Goal: Task Accomplishment & Management: Use online tool/utility

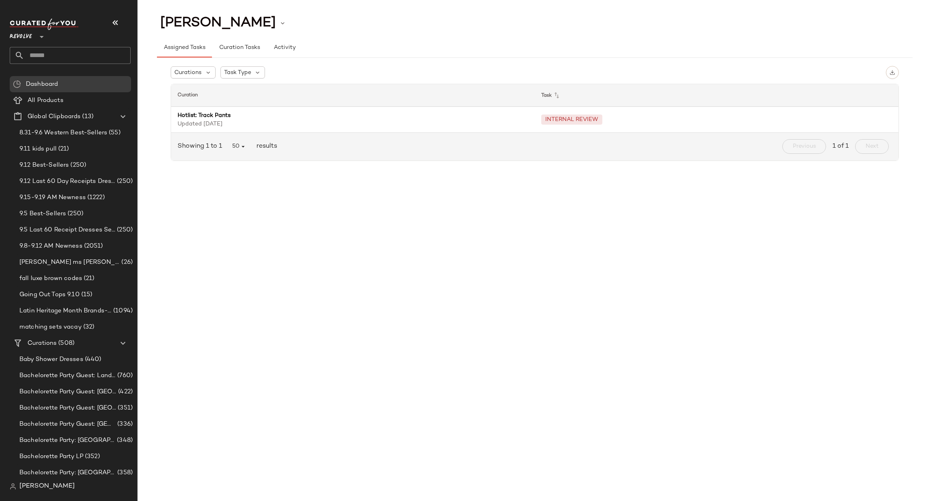
click at [59, 56] on input "text" at bounding box center [77, 55] width 106 height 17
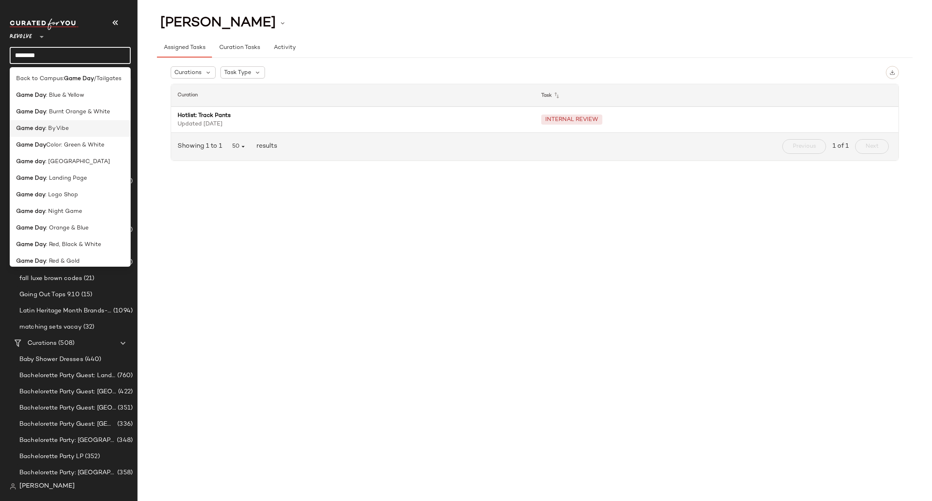
type input "********"
click at [37, 129] on b "Game day" at bounding box center [30, 128] width 29 height 8
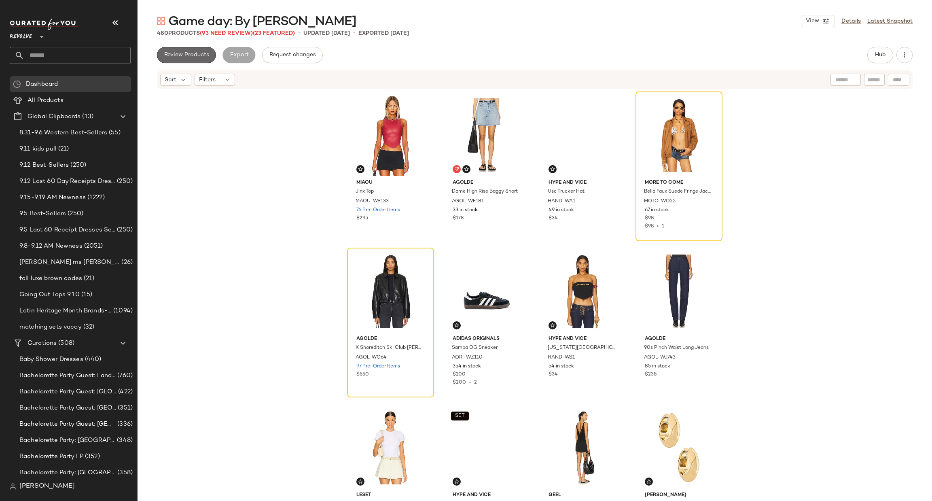
click at [184, 56] on span "Review Products" at bounding box center [186, 55] width 45 height 6
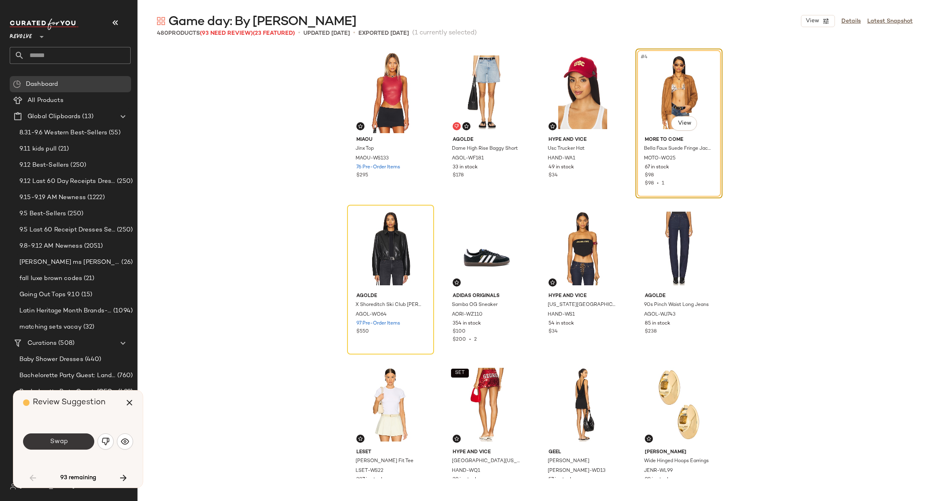
click at [65, 443] on span "Swap" at bounding box center [58, 442] width 18 height 8
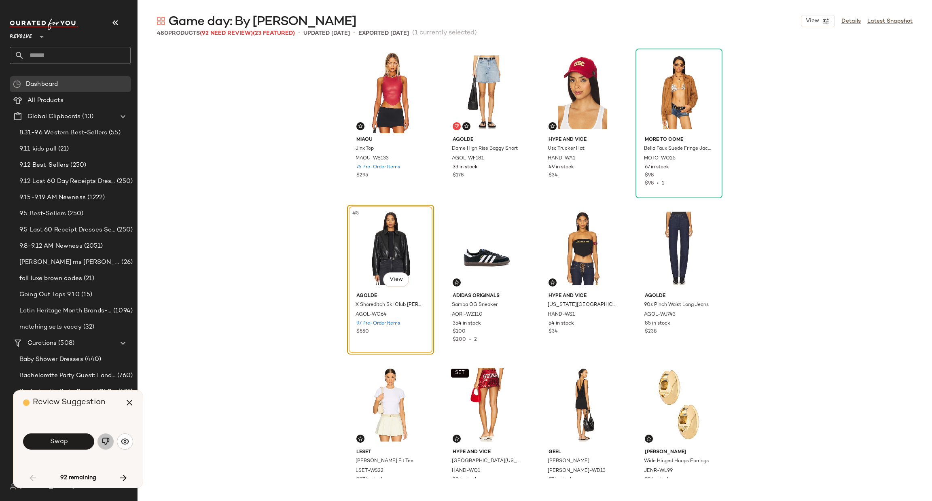
click at [106, 447] on button "button" at bounding box center [105, 441] width 16 height 16
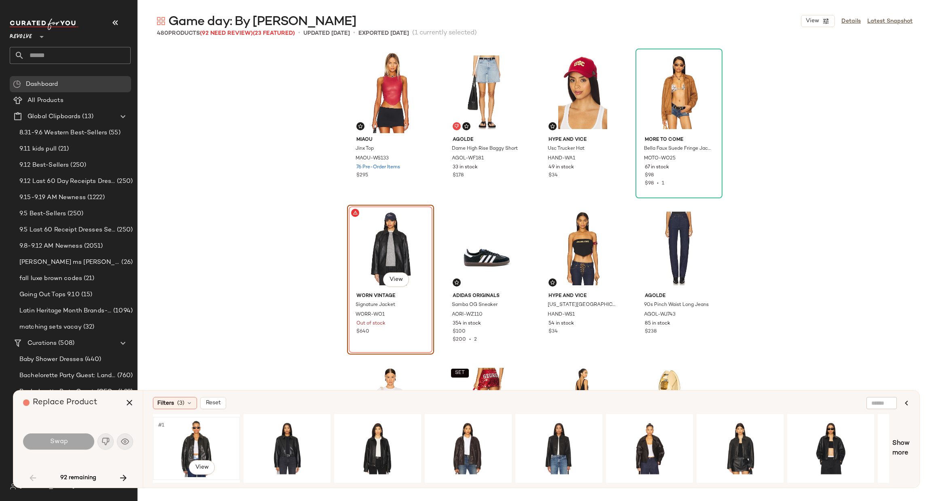
click at [181, 438] on div "#1 View" at bounding box center [196, 448] width 81 height 57
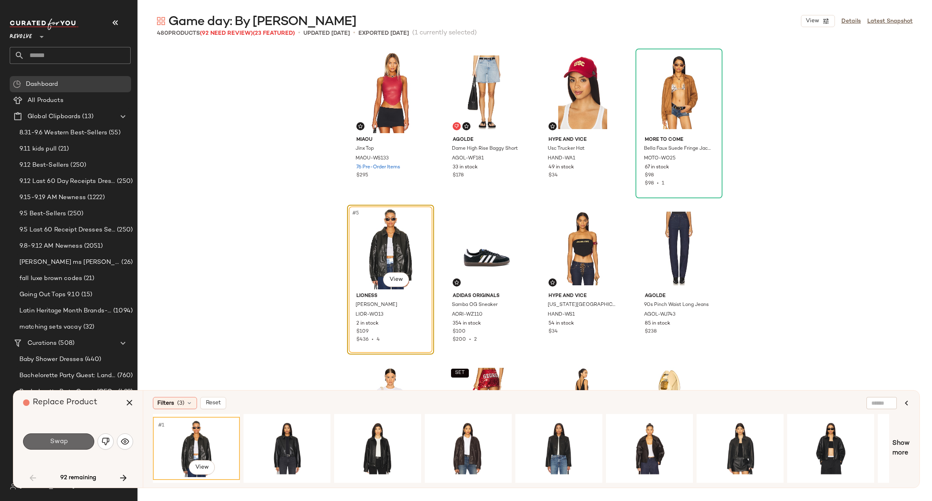
click at [67, 438] on span "Swap" at bounding box center [58, 442] width 18 height 8
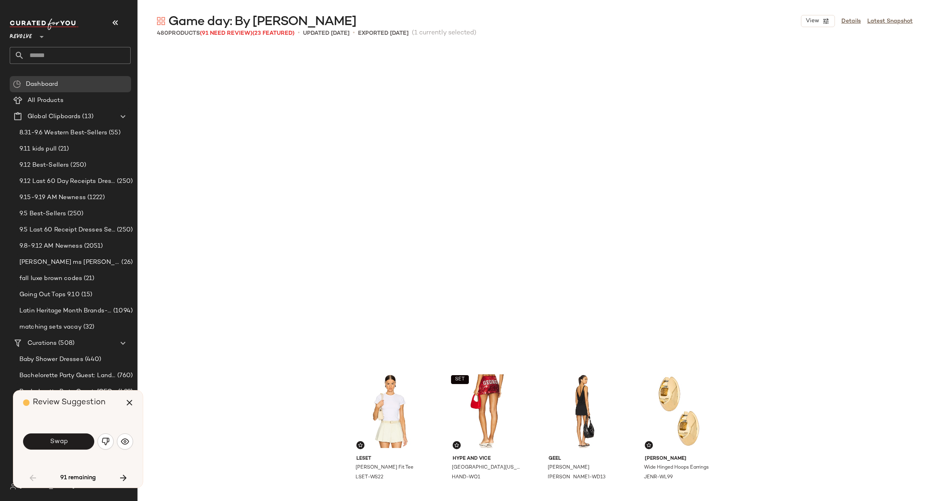
scroll to position [318, 0]
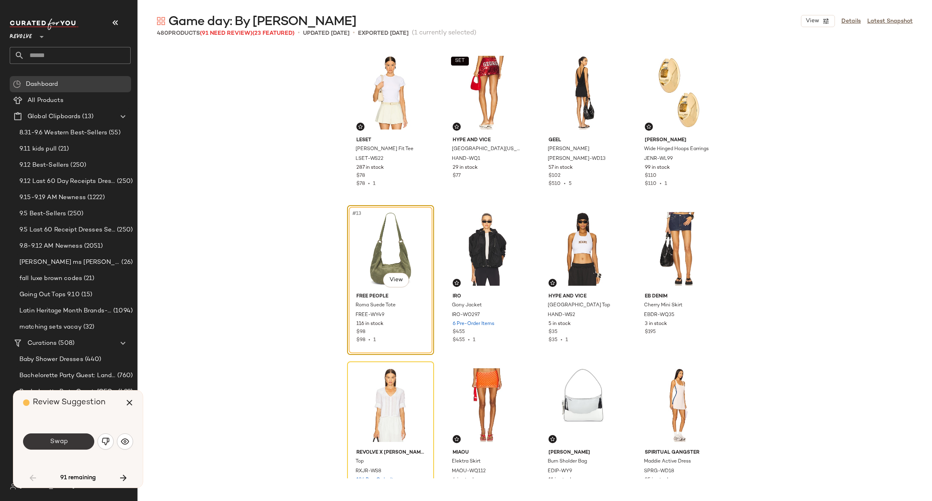
click at [62, 439] on span "Swap" at bounding box center [58, 442] width 18 height 8
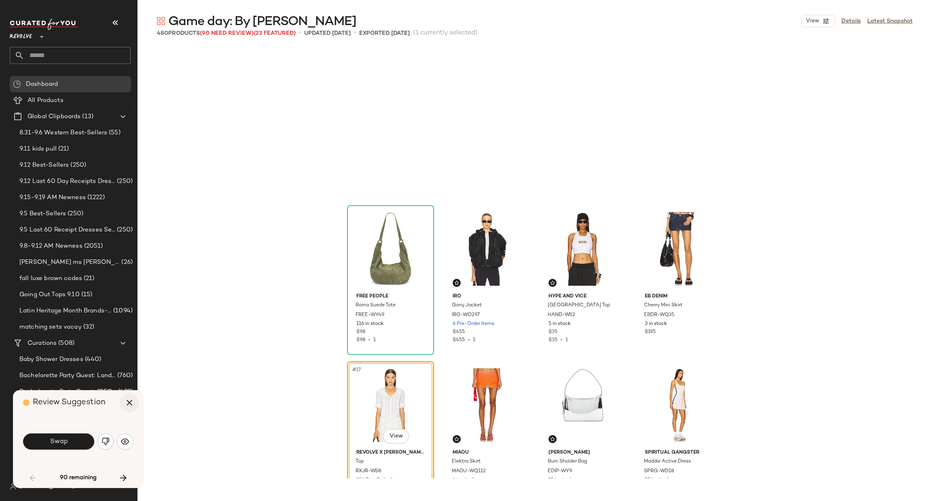
scroll to position [468, 0]
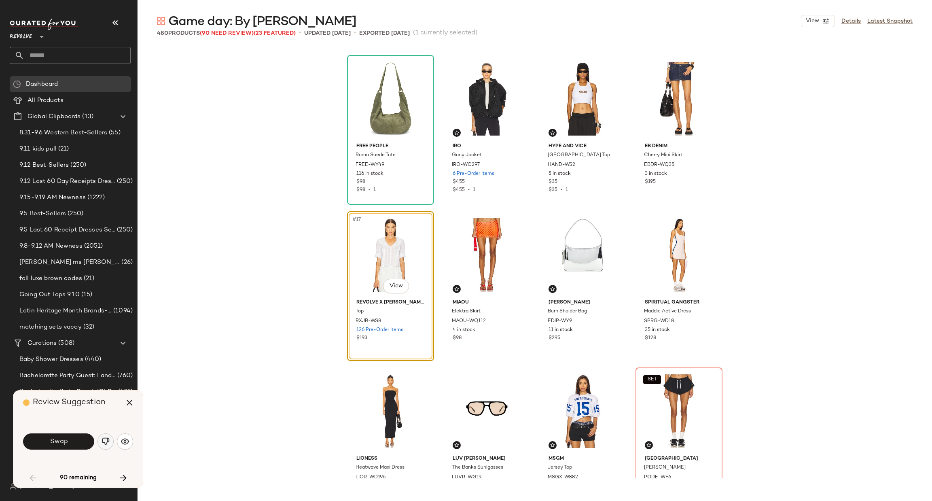
click at [103, 442] on img "button" at bounding box center [106, 441] width 8 height 8
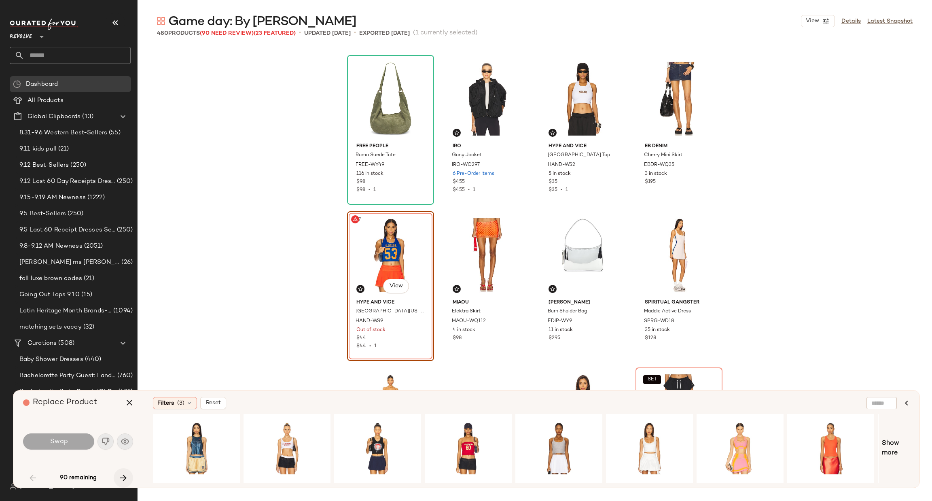
click at [123, 475] on icon "button" at bounding box center [124, 478] width 10 height 10
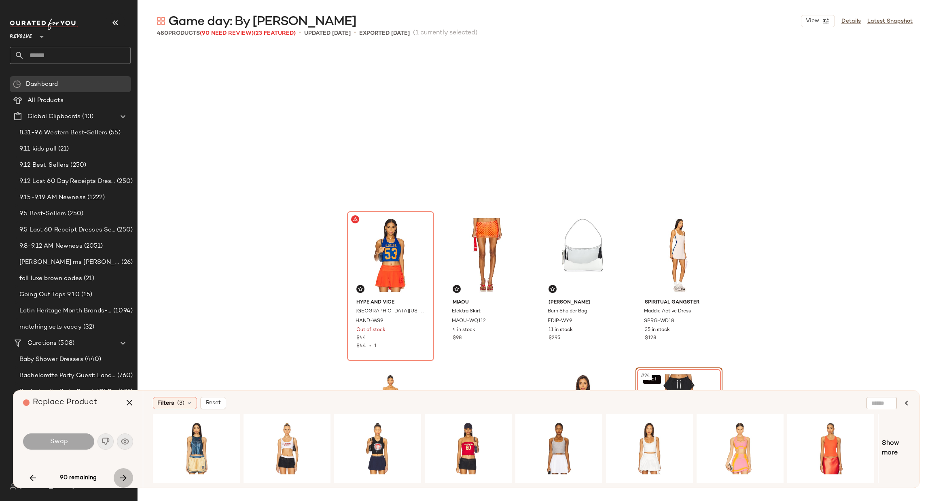
scroll to position [625, 0]
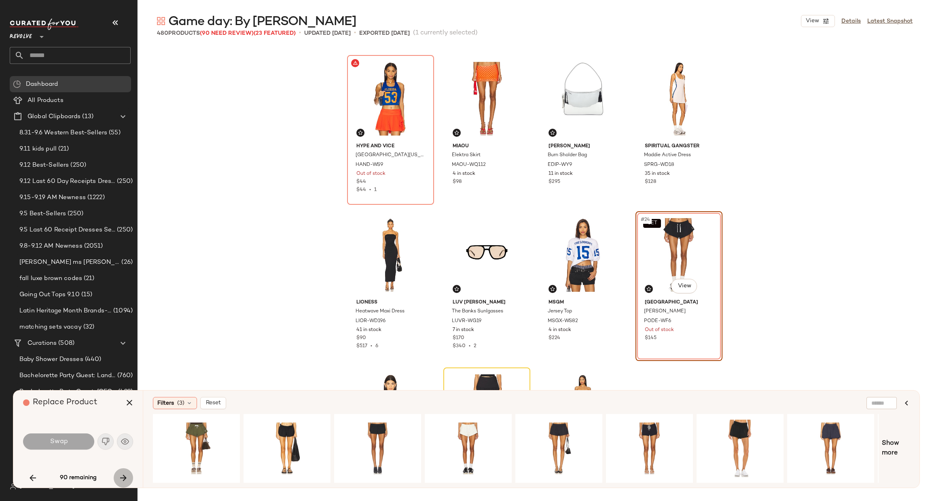
click at [120, 475] on icon "button" at bounding box center [124, 478] width 10 height 10
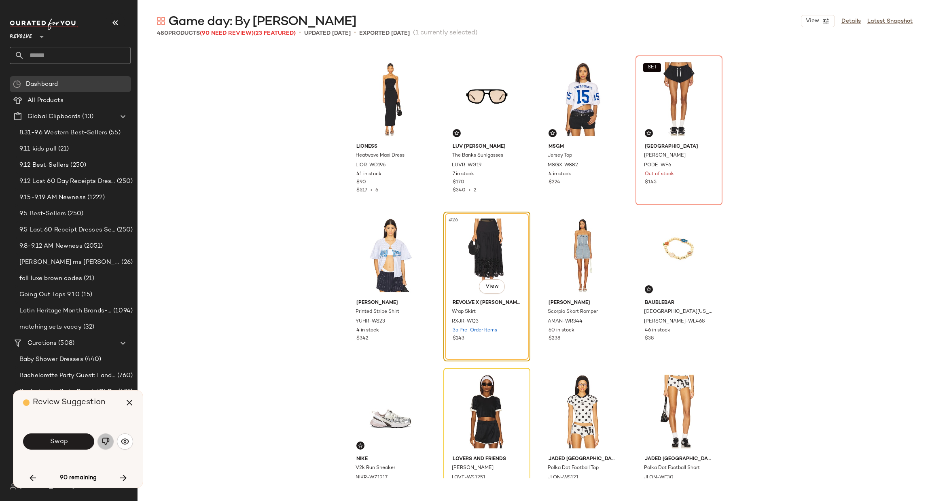
click at [102, 446] on button "button" at bounding box center [105, 441] width 16 height 16
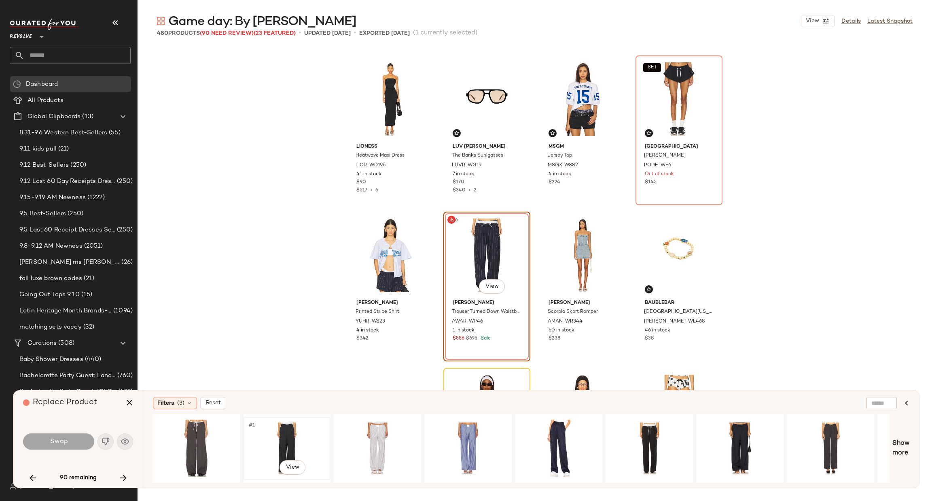
click at [290, 439] on div "#1 View" at bounding box center [286, 448] width 81 height 57
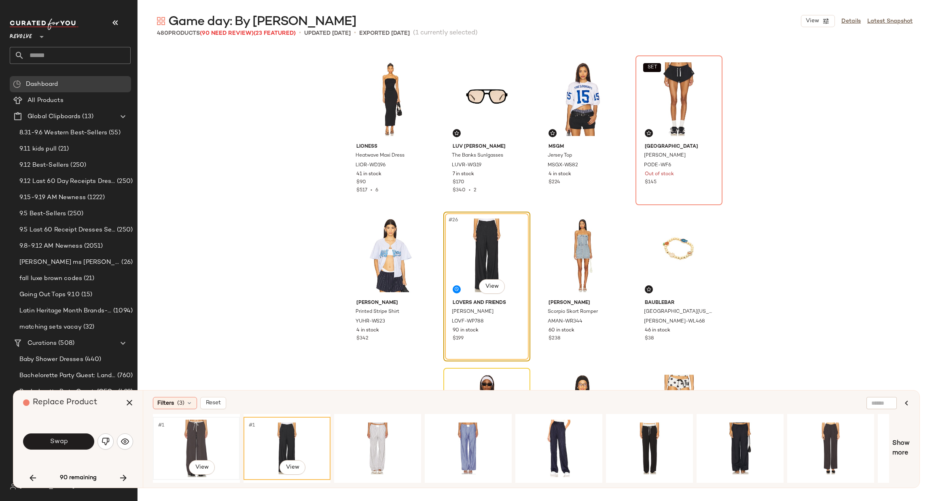
click at [186, 439] on div "#1 View" at bounding box center [196, 448] width 81 height 57
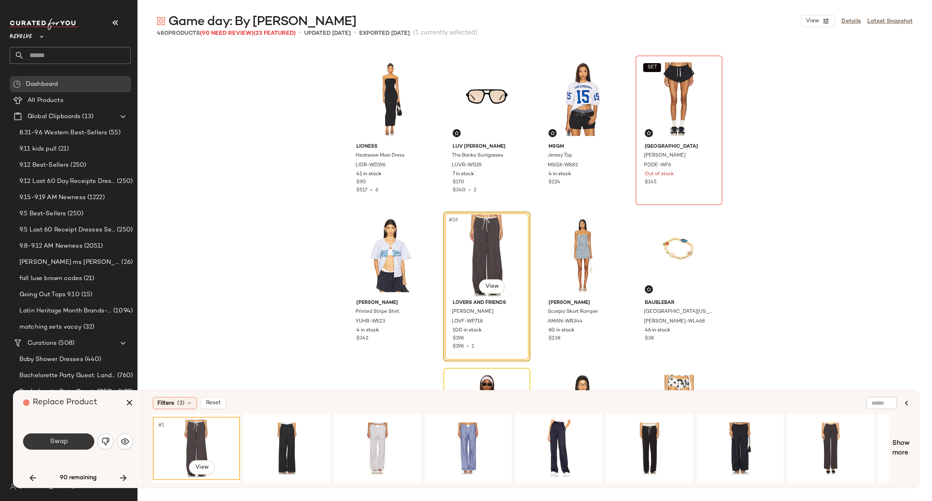
click at [79, 437] on button "Swap" at bounding box center [58, 441] width 71 height 16
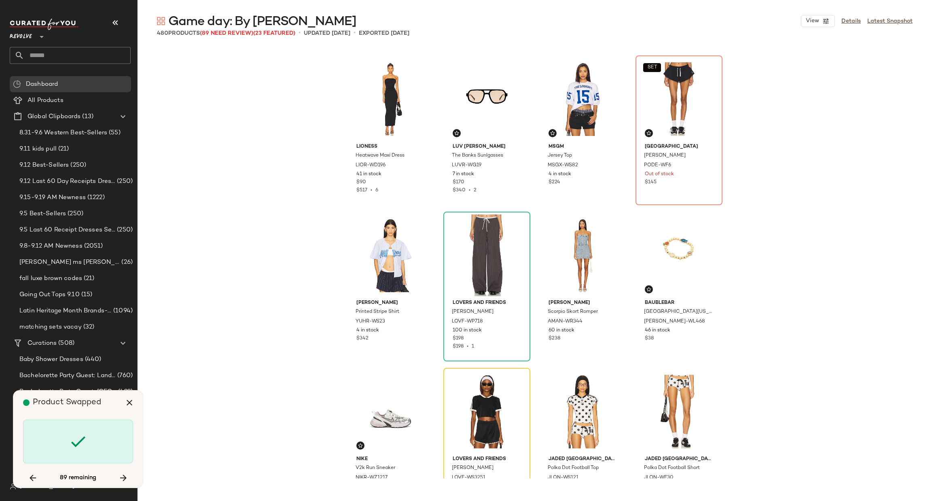
scroll to position [937, 0]
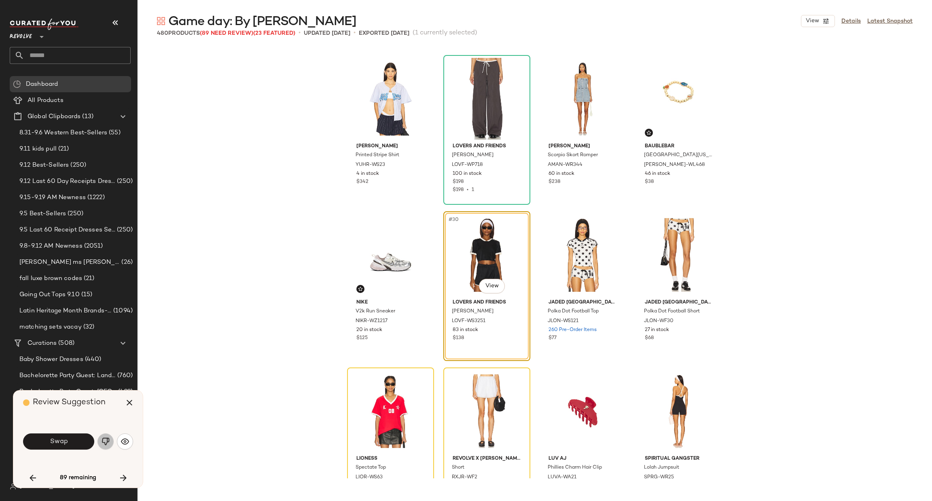
click at [102, 438] on img "button" at bounding box center [106, 441] width 8 height 8
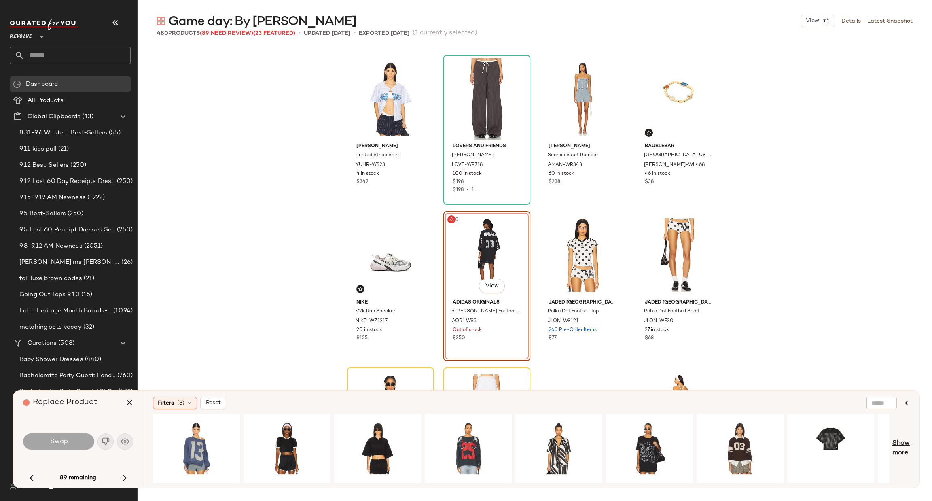
click at [902, 446] on span "Show more" at bounding box center [900, 448] width 17 height 19
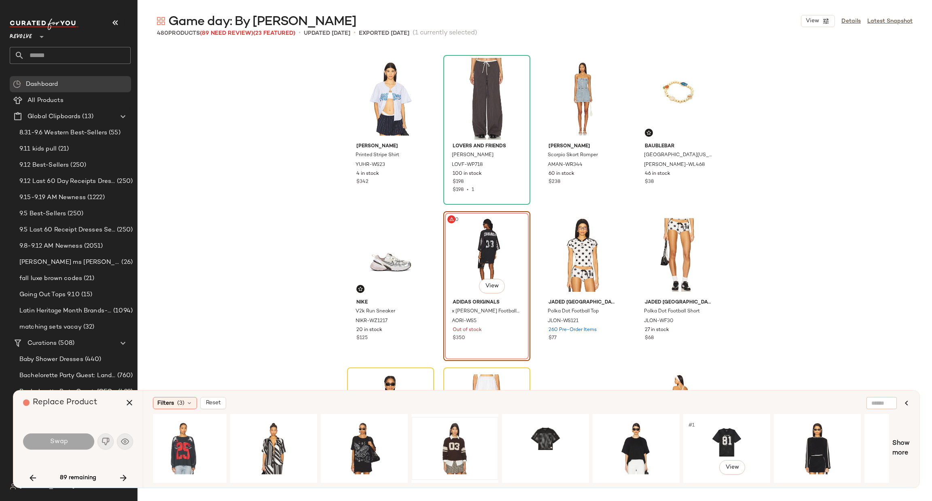
scroll to position [0, 281]
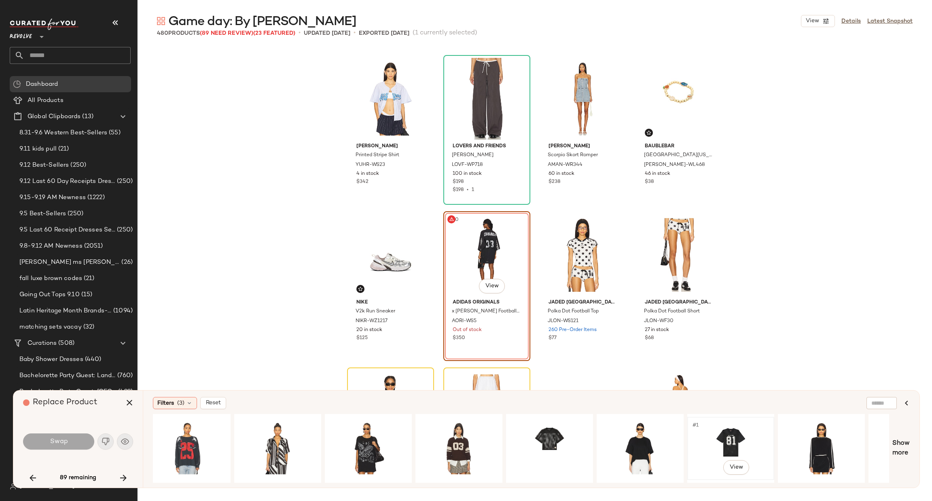
click at [739, 424] on div "#1 View" at bounding box center [730, 448] width 81 height 57
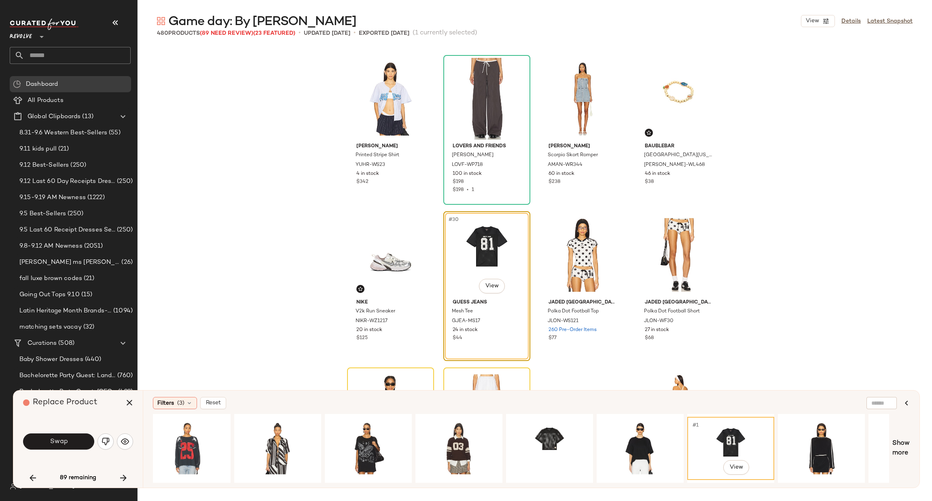
drag, startPoint x: 60, startPoint y: 436, endPoint x: 77, endPoint y: 445, distance: 19.0
click at [60, 437] on button "Swap" at bounding box center [58, 441] width 71 height 16
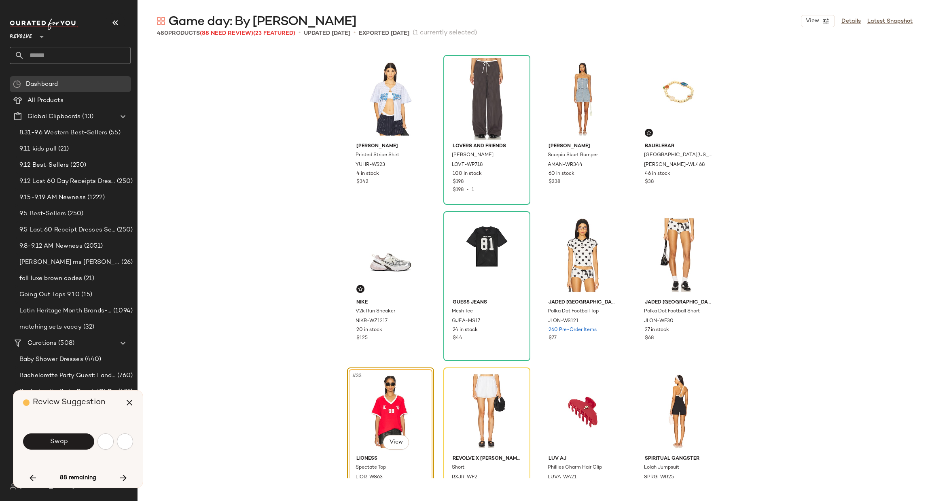
scroll to position [1093, 0]
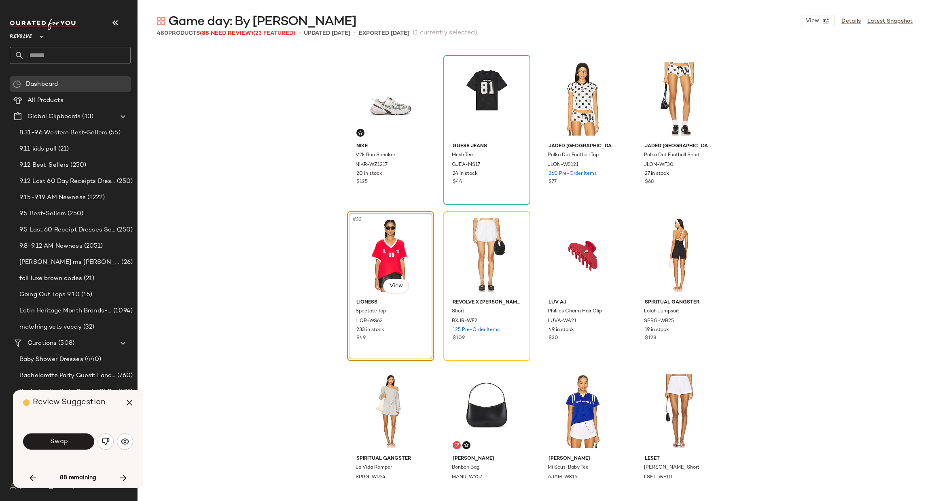
click at [212, 312] on div "Nike V2k Run Sneaker NIKR-WZ1217 20 in stock $125 Guess Jeans Mesh Tee GJEA-MS1…" at bounding box center [535, 262] width 795 height 431
click at [59, 447] on button "Swap" at bounding box center [58, 441] width 71 height 16
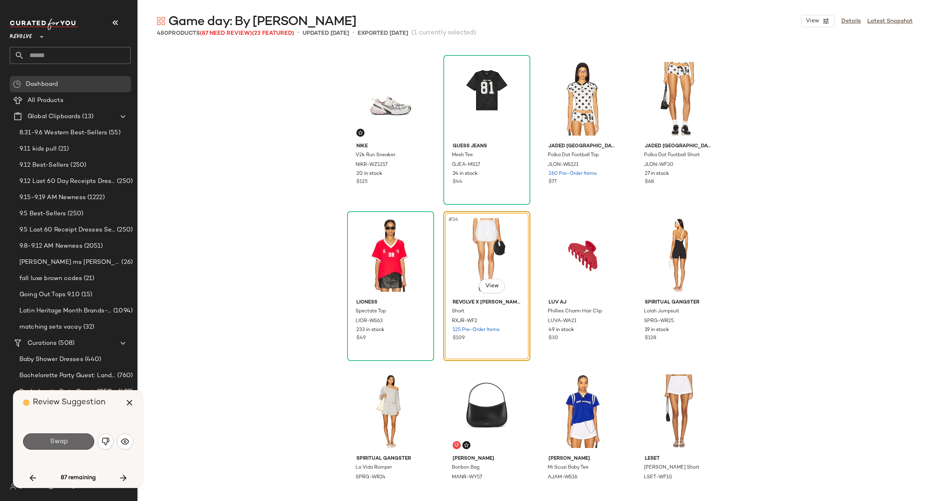
click at [46, 443] on button "Swap" at bounding box center [58, 441] width 71 height 16
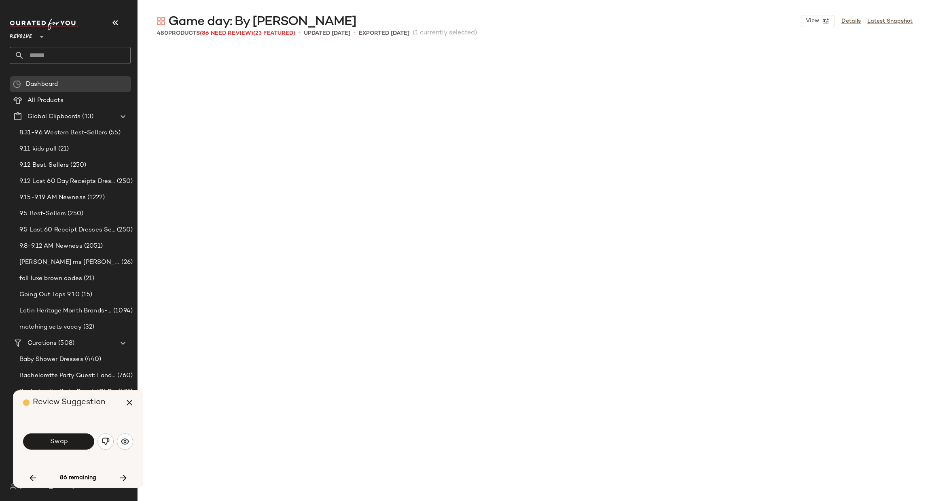
scroll to position [1561, 0]
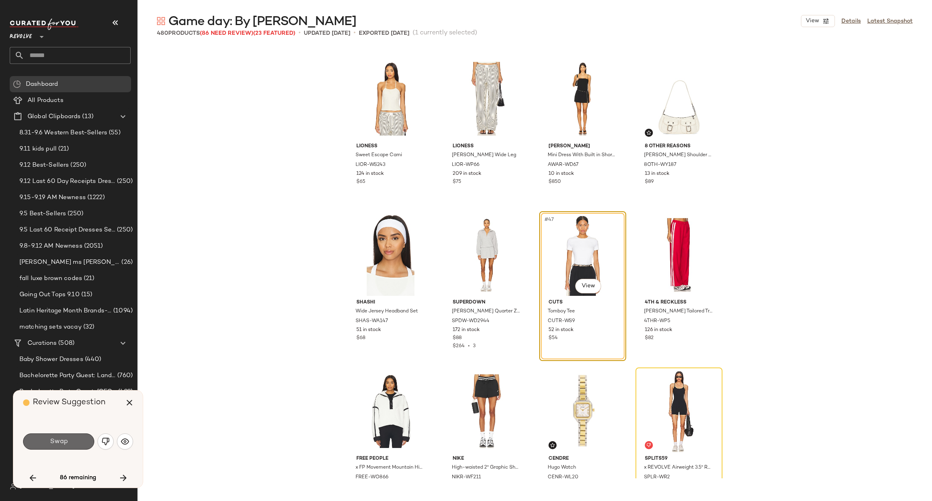
click at [55, 441] on span "Swap" at bounding box center [58, 442] width 18 height 8
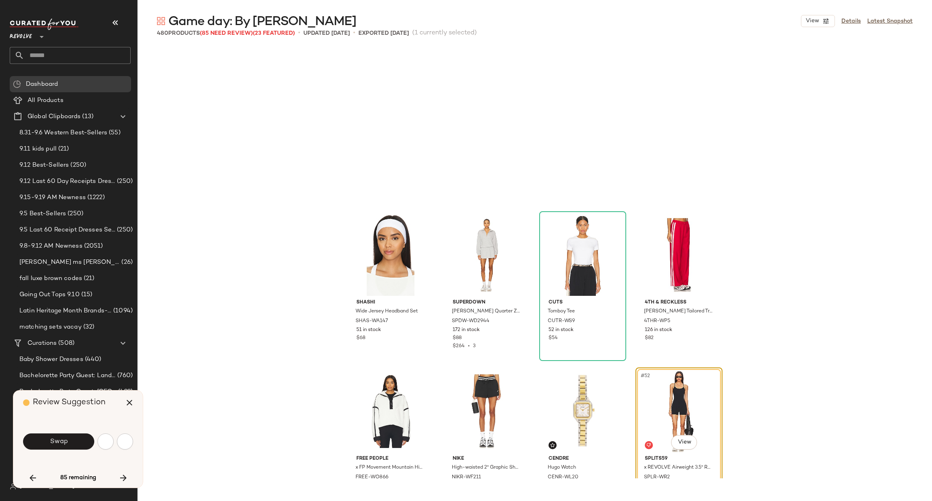
scroll to position [1717, 0]
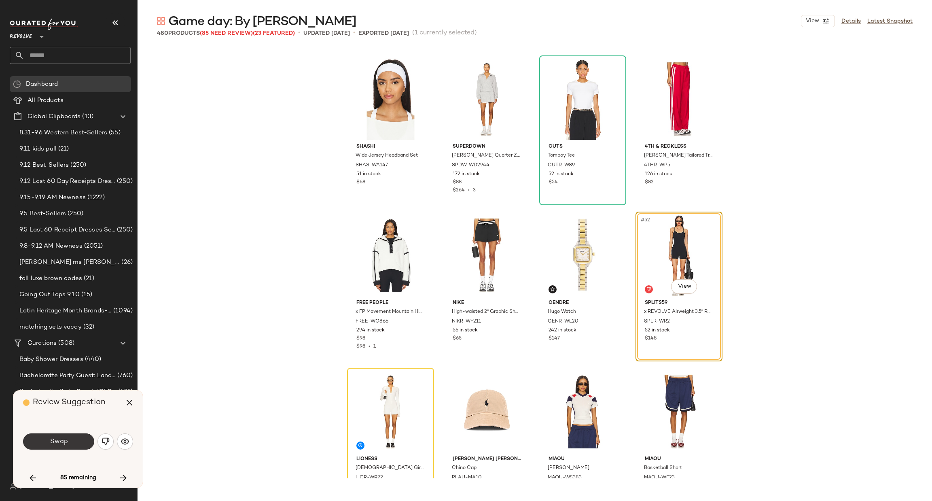
click at [59, 440] on span "Swap" at bounding box center [58, 442] width 18 height 8
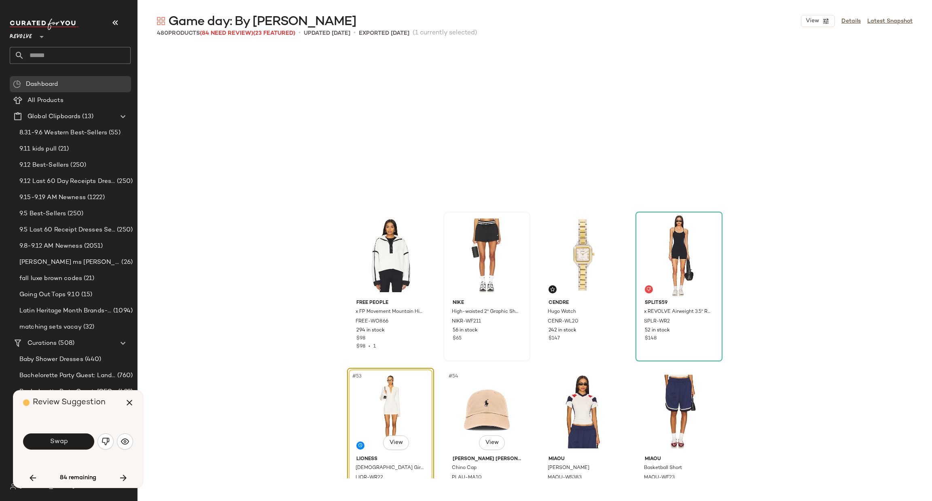
scroll to position [1874, 0]
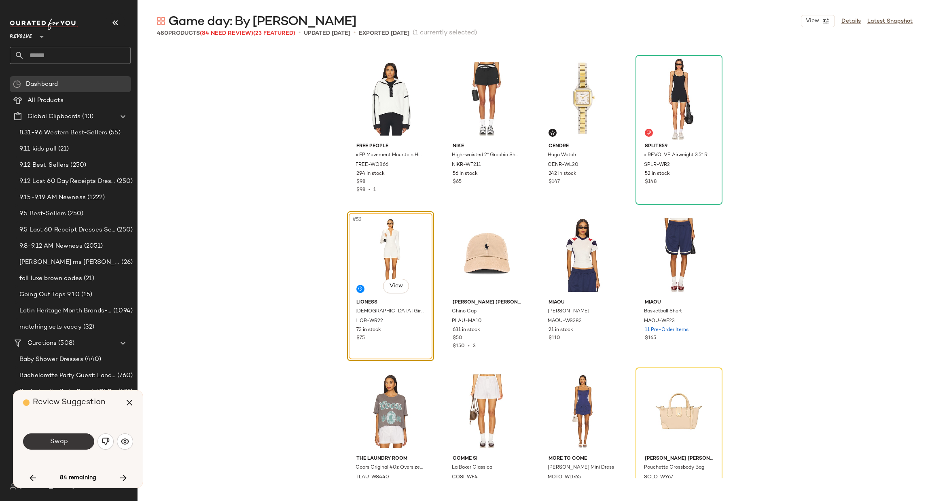
click at [70, 438] on button "Swap" at bounding box center [58, 441] width 71 height 16
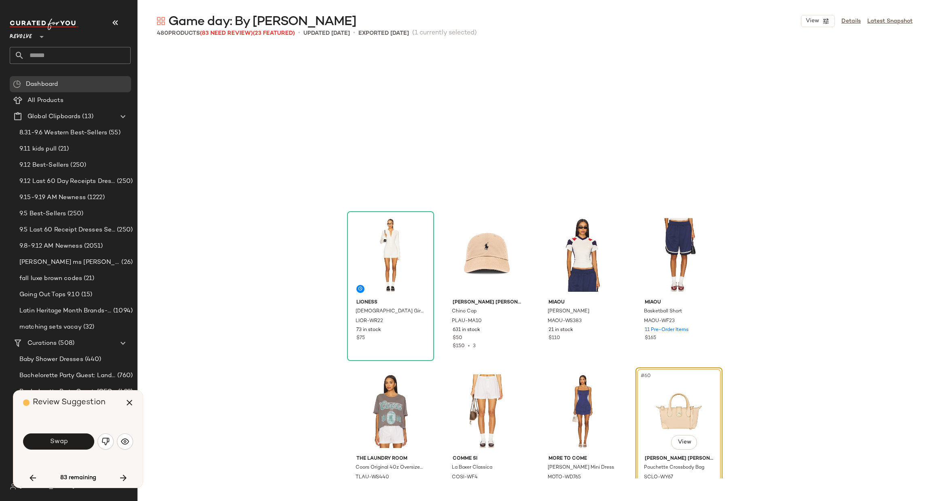
scroll to position [2030, 0]
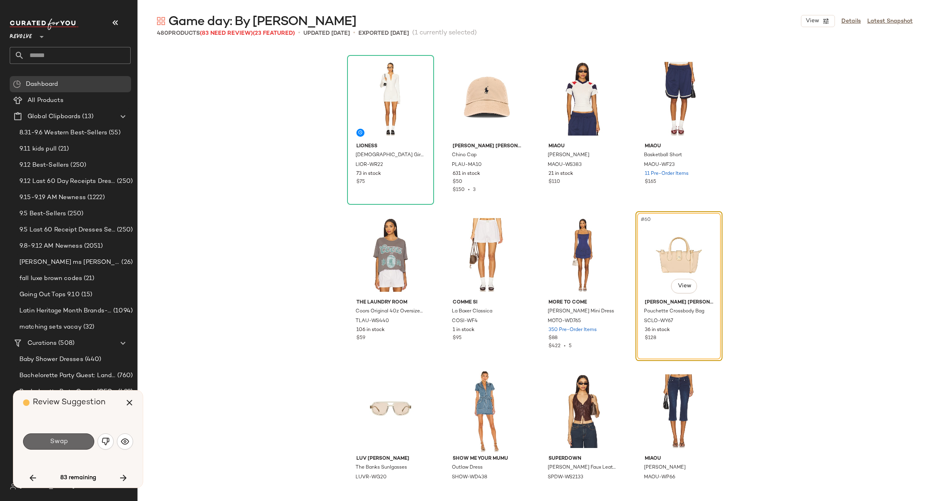
click at [58, 438] on span "Swap" at bounding box center [58, 442] width 18 height 8
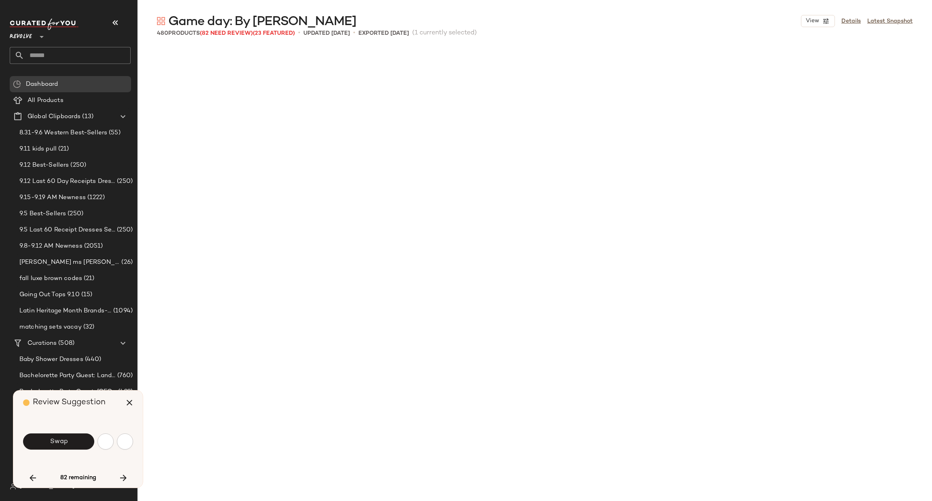
scroll to position [2498, 0]
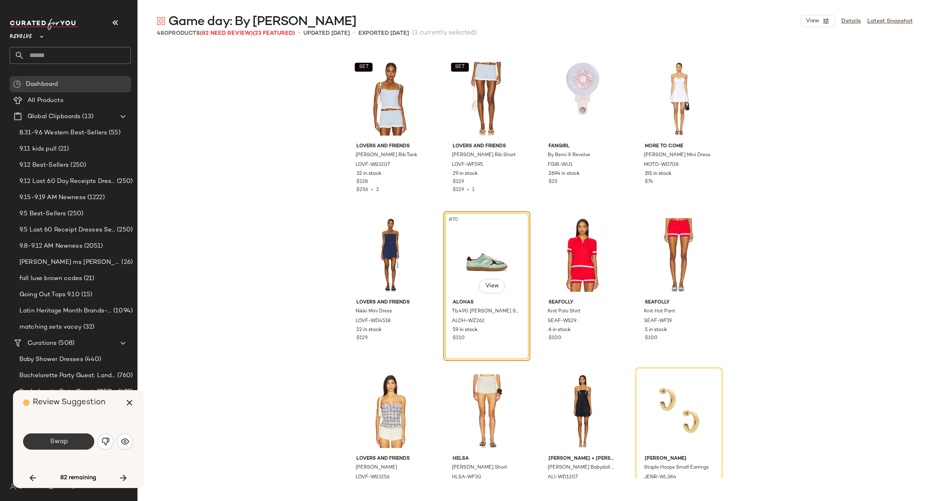
click at [52, 442] on span "Swap" at bounding box center [58, 442] width 18 height 8
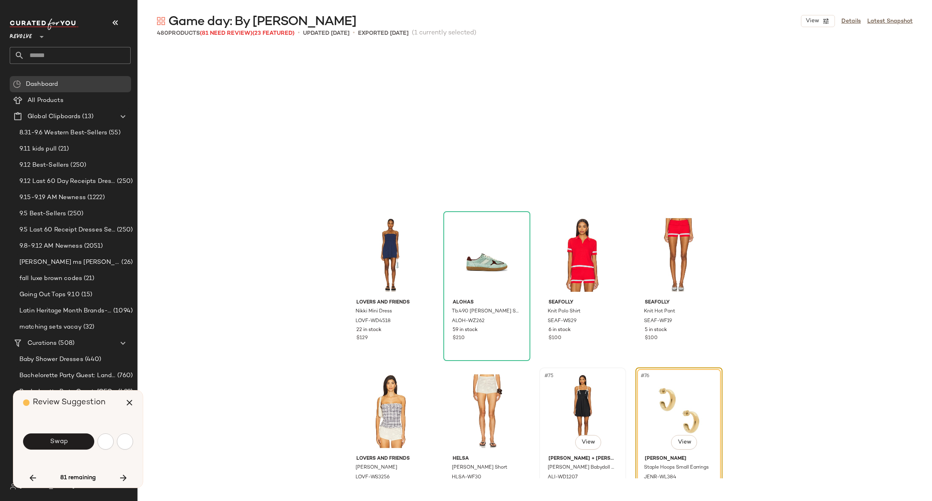
scroll to position [2654, 0]
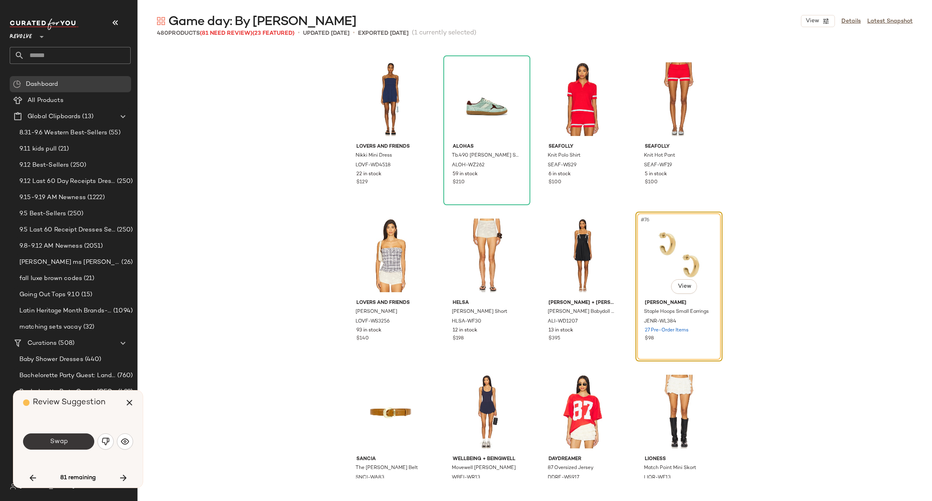
click at [64, 439] on span "Swap" at bounding box center [58, 442] width 18 height 8
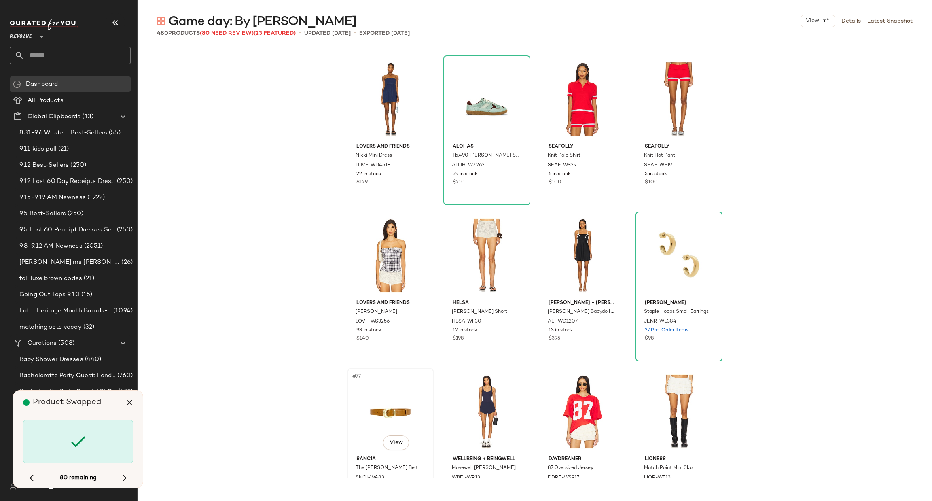
scroll to position [3123, 0]
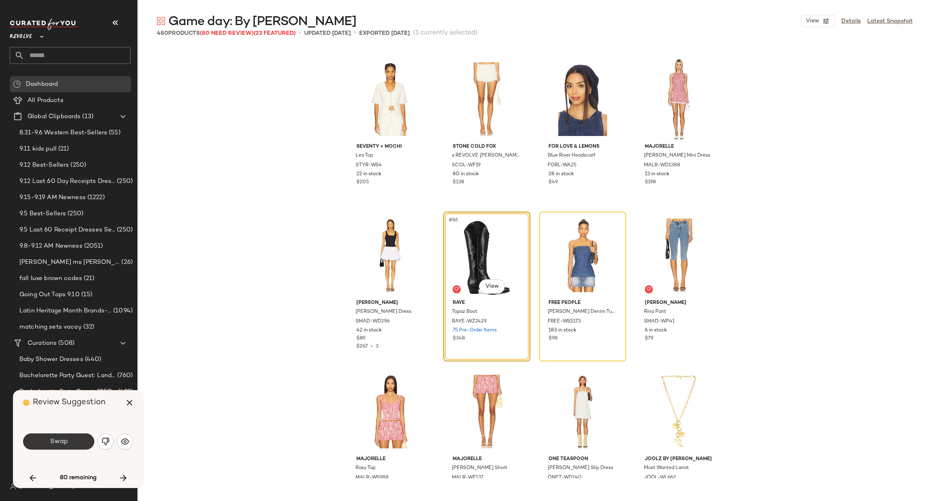
click at [80, 440] on button "Swap" at bounding box center [58, 441] width 71 height 16
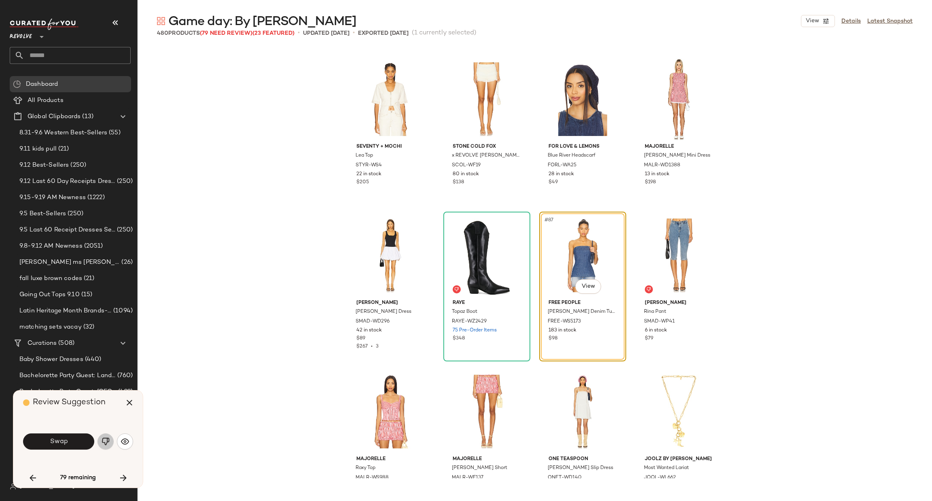
click at [102, 442] on img "button" at bounding box center [106, 441] width 8 height 8
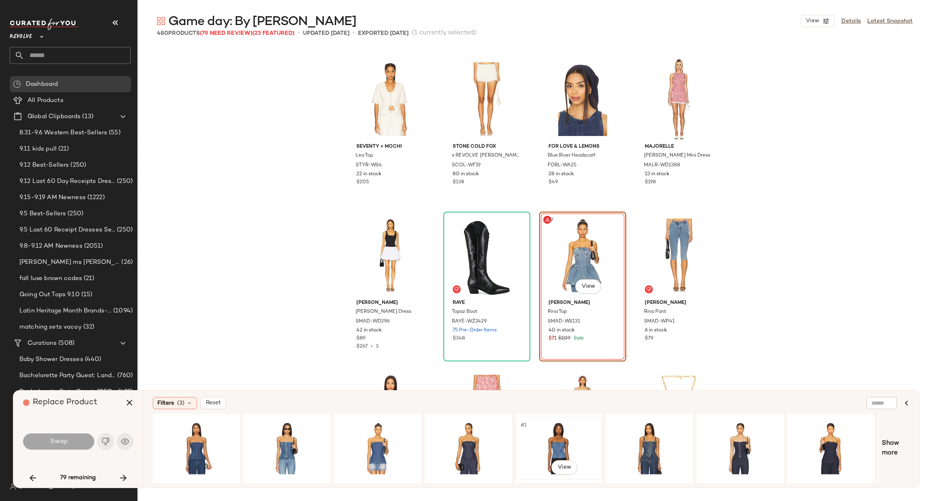
click at [543, 438] on div "#1 View" at bounding box center [558, 448] width 81 height 57
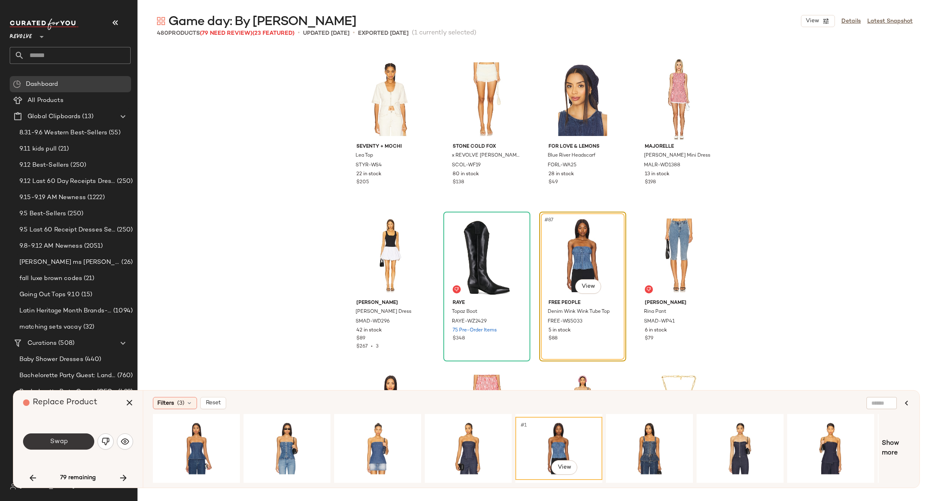
click at [56, 443] on span "Swap" at bounding box center [58, 442] width 18 height 8
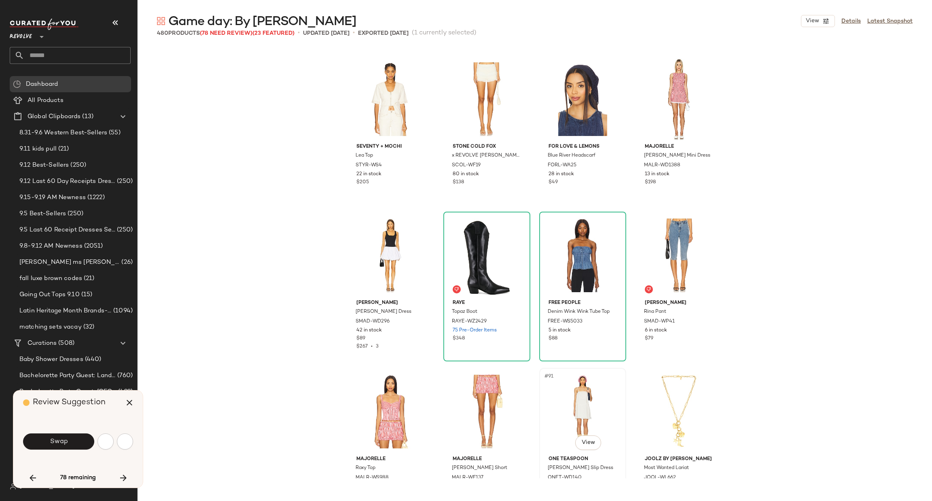
scroll to position [3435, 0]
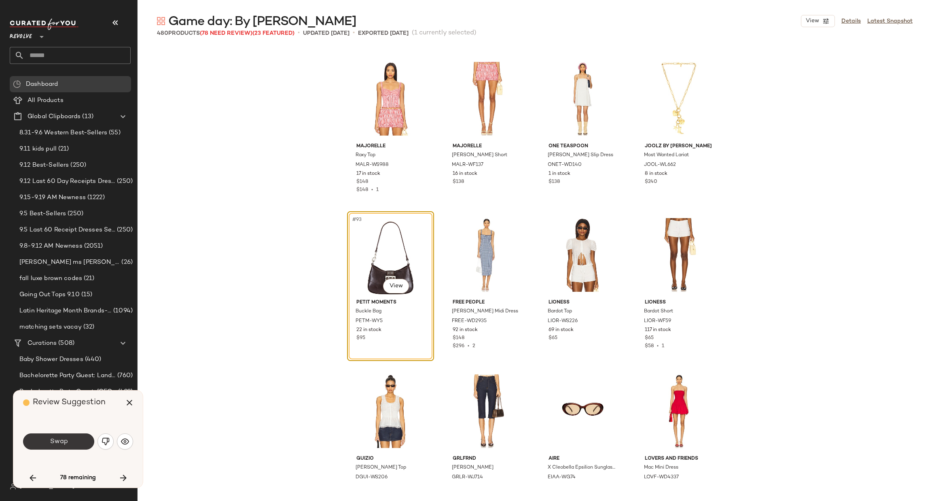
click at [69, 439] on button "Swap" at bounding box center [58, 441] width 71 height 16
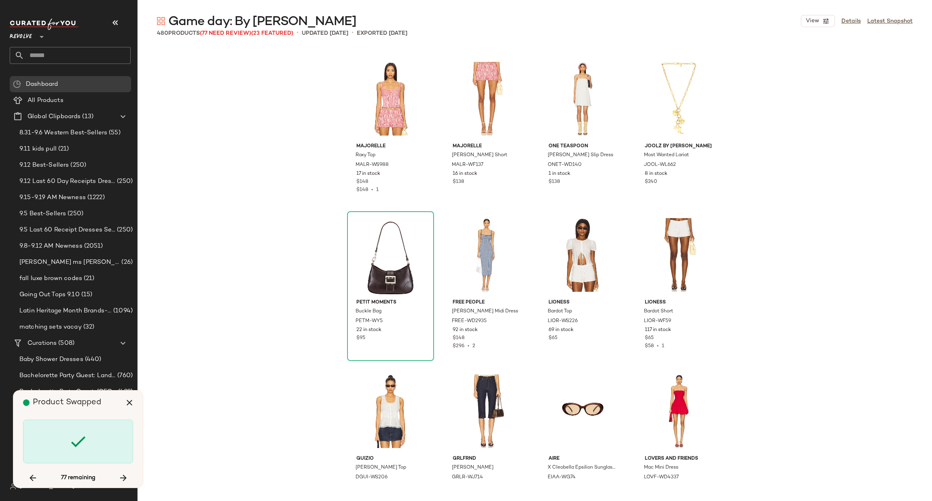
scroll to position [3748, 0]
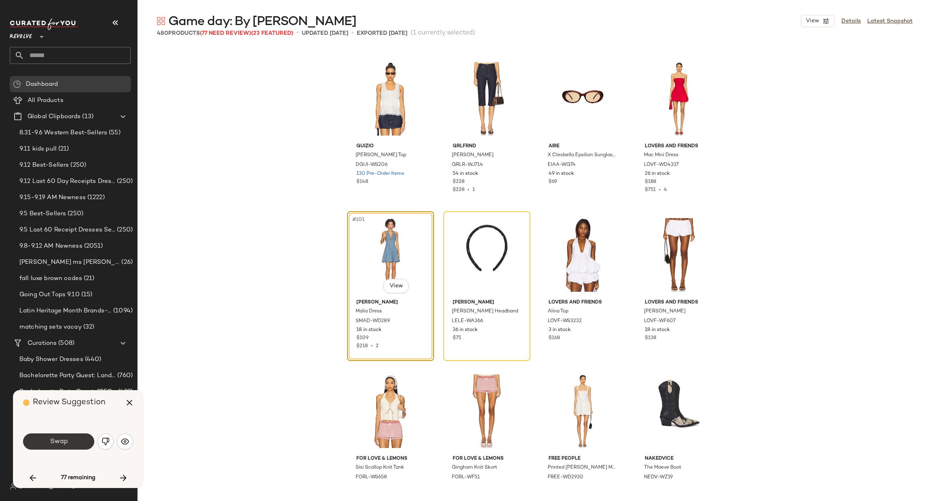
click at [71, 443] on button "Swap" at bounding box center [58, 441] width 71 height 16
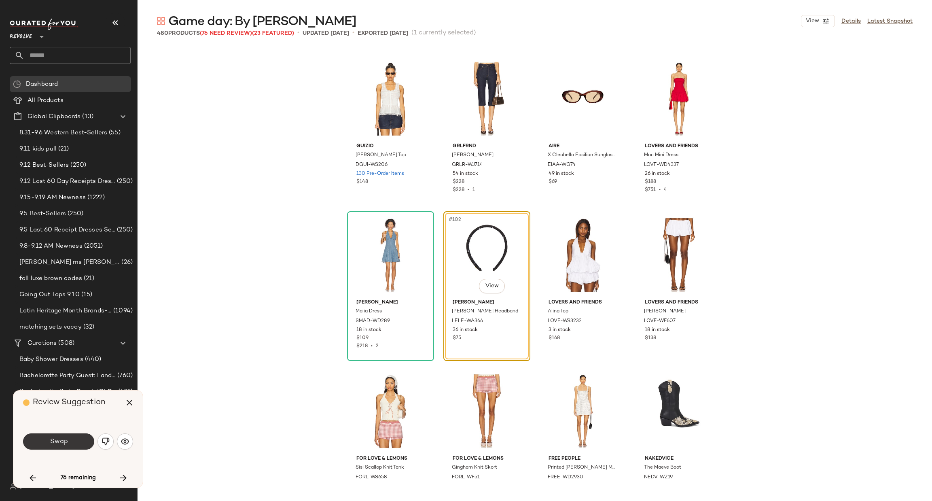
click at [77, 435] on button "Swap" at bounding box center [58, 441] width 71 height 16
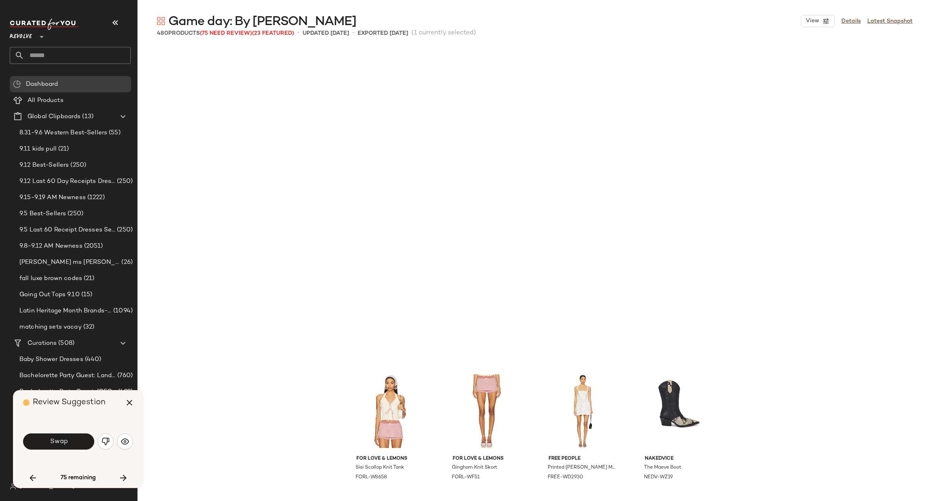
scroll to position [4059, 0]
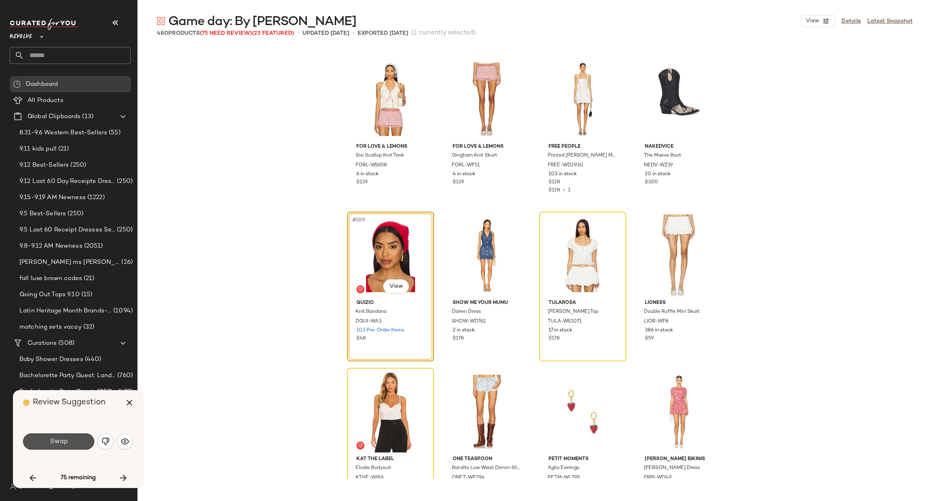
drag, startPoint x: 66, startPoint y: 434, endPoint x: 88, endPoint y: 436, distance: 21.9
click at [66, 434] on button "Swap" at bounding box center [58, 441] width 71 height 16
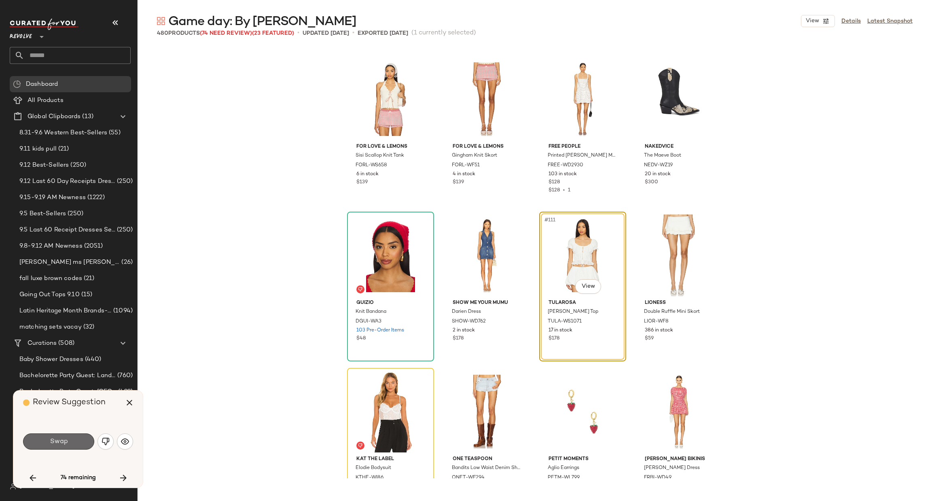
click at [67, 439] on span "Swap" at bounding box center [58, 442] width 18 height 8
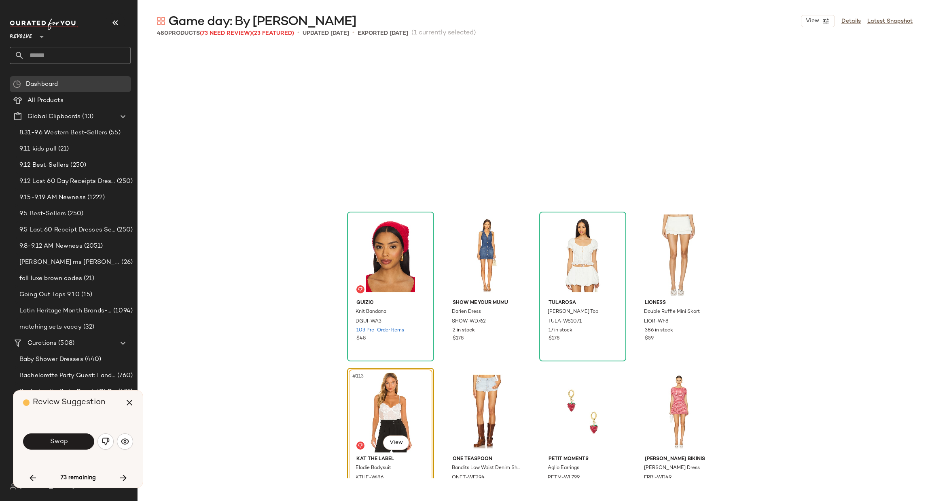
scroll to position [4216, 0]
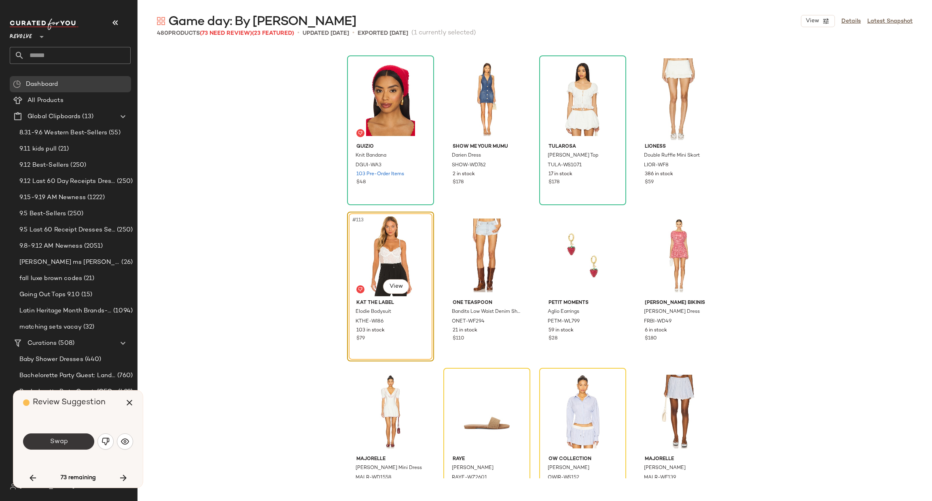
click at [47, 441] on button "Swap" at bounding box center [58, 441] width 71 height 16
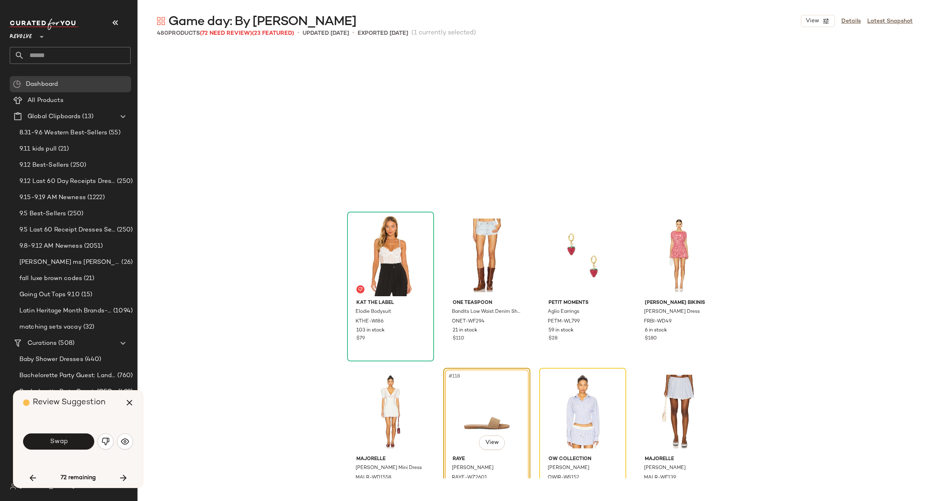
scroll to position [4372, 0]
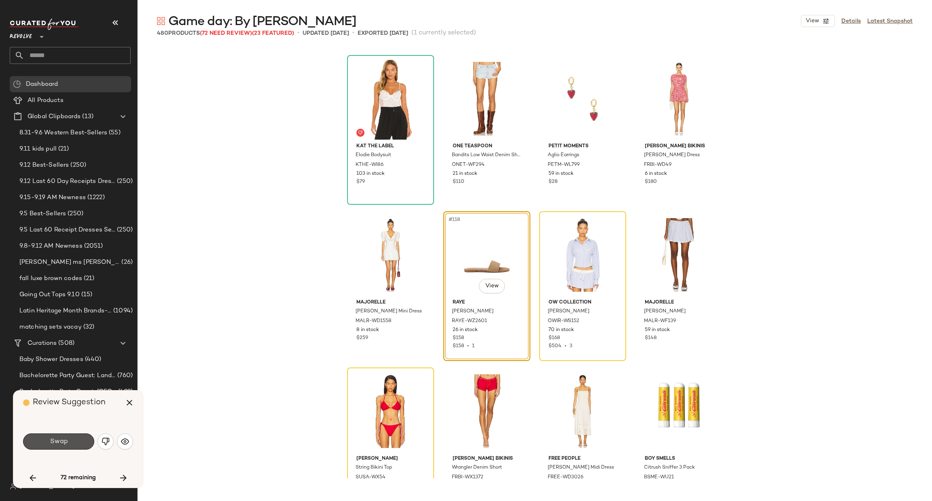
click at [49, 442] on span "Swap" at bounding box center [58, 442] width 18 height 8
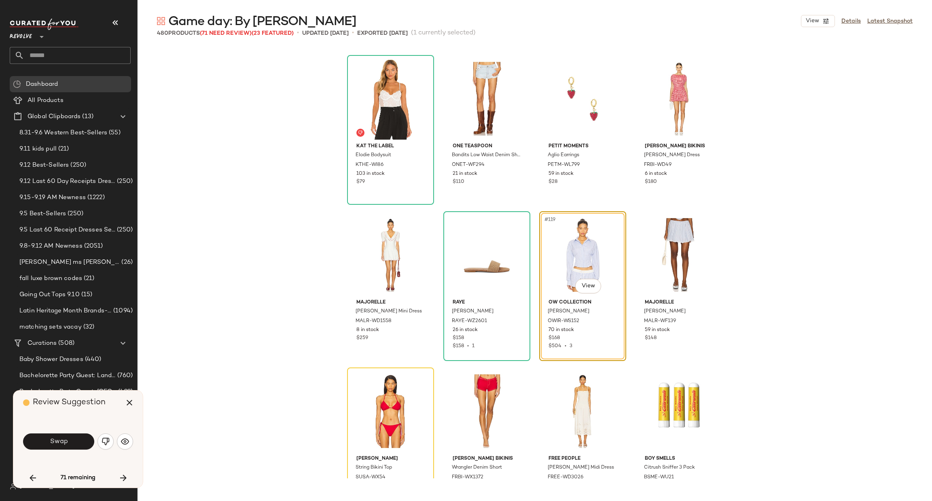
click at [850, 201] on div "KAT THE LABEL Elodie Bodysuit KTHE-WI86 103 in stock $79 One Teaspoon Bandits L…" at bounding box center [535, 262] width 795 height 431
click at [68, 436] on button "Swap" at bounding box center [58, 441] width 71 height 16
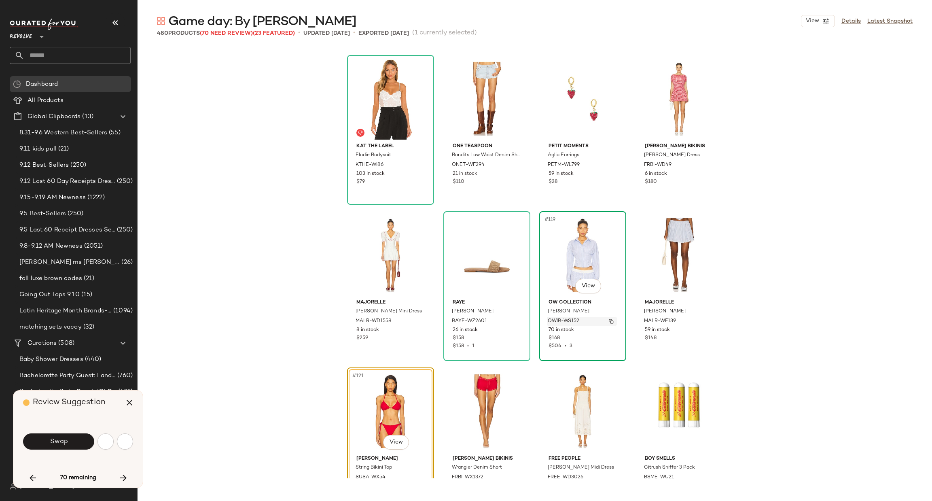
scroll to position [4528, 0]
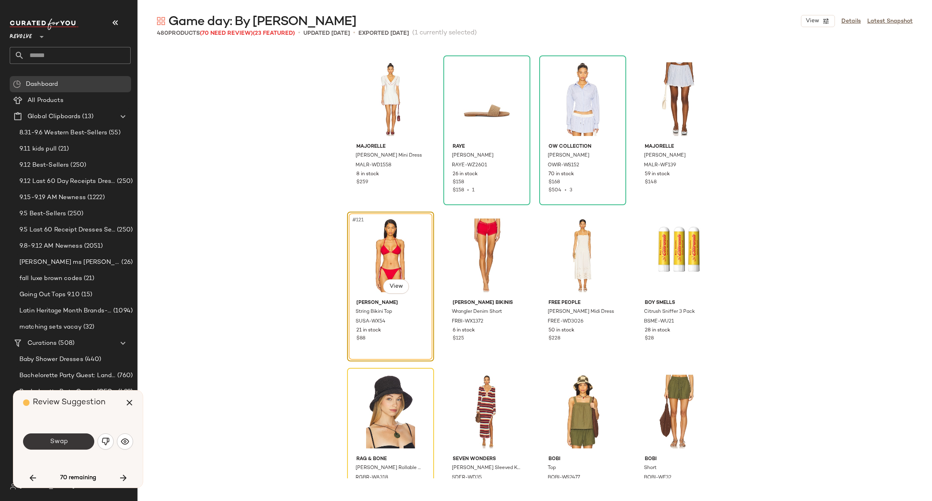
click at [60, 435] on button "Swap" at bounding box center [58, 441] width 71 height 16
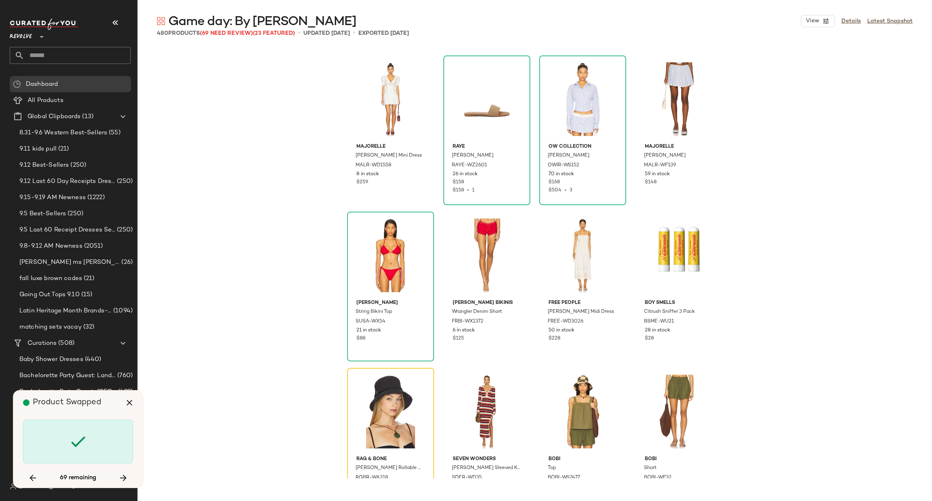
scroll to position [4684, 0]
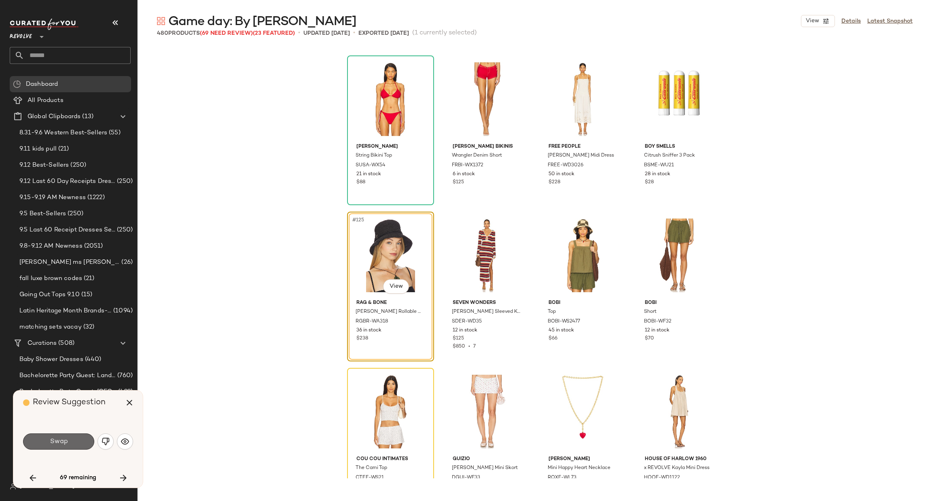
click at [38, 440] on button "Swap" at bounding box center [58, 441] width 71 height 16
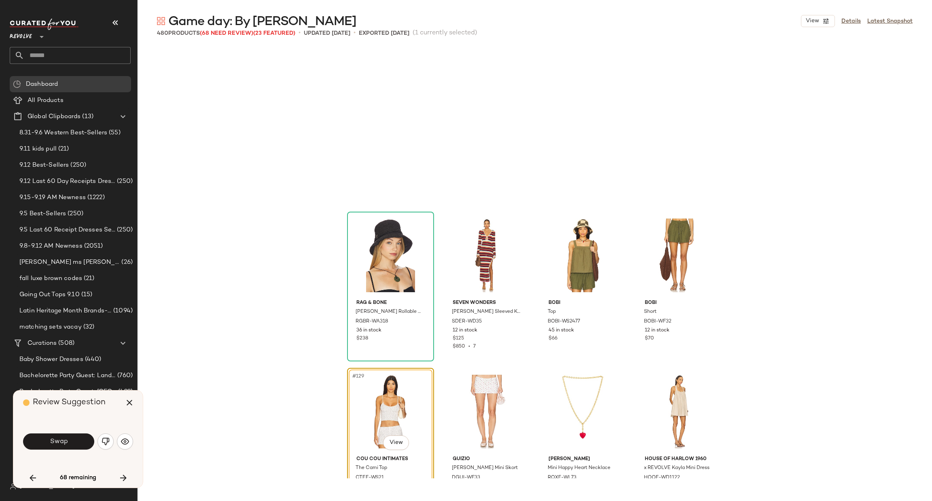
scroll to position [4841, 0]
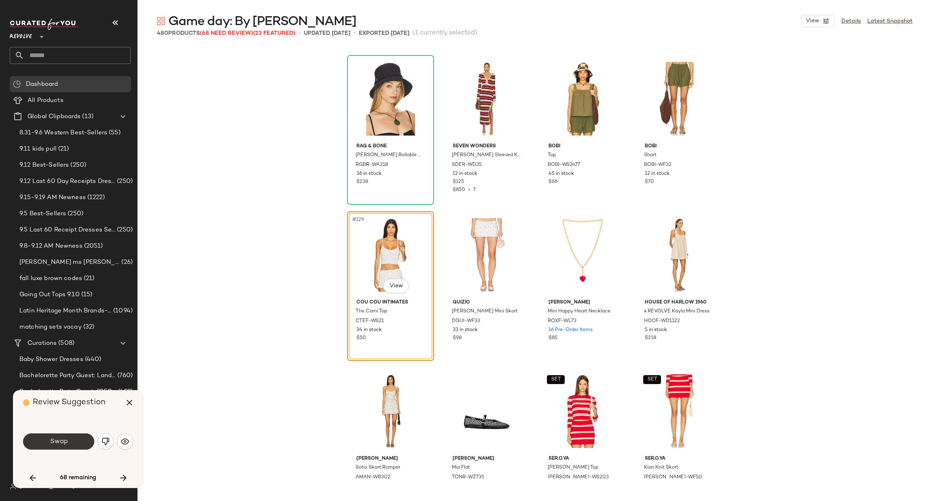
click at [71, 437] on button "Swap" at bounding box center [58, 441] width 71 height 16
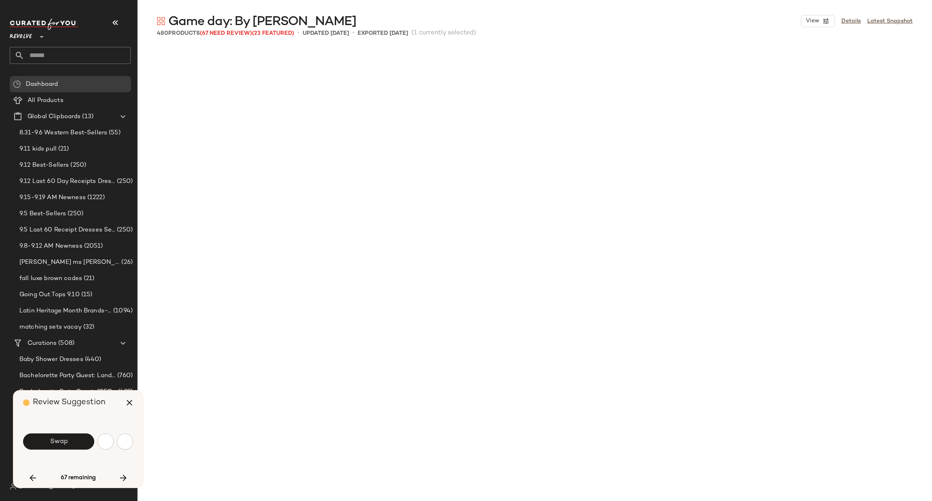
scroll to position [5309, 0]
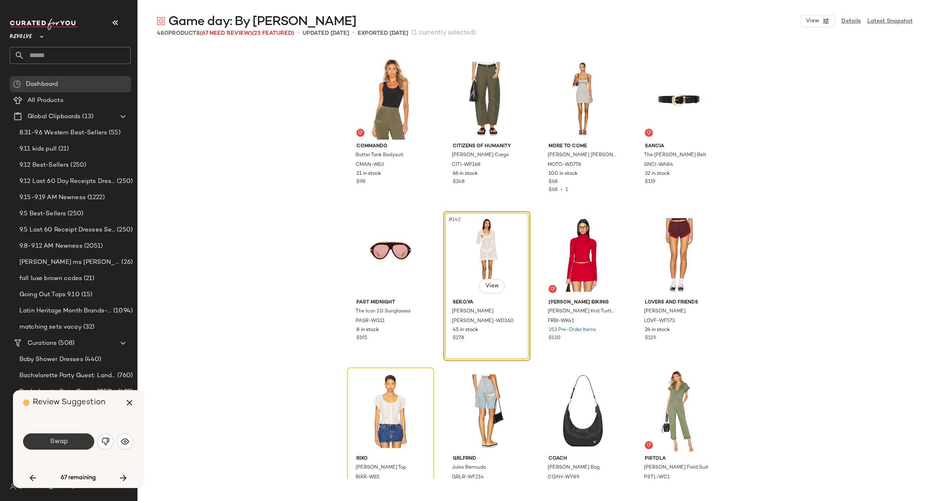
click at [71, 444] on button "Swap" at bounding box center [58, 441] width 71 height 16
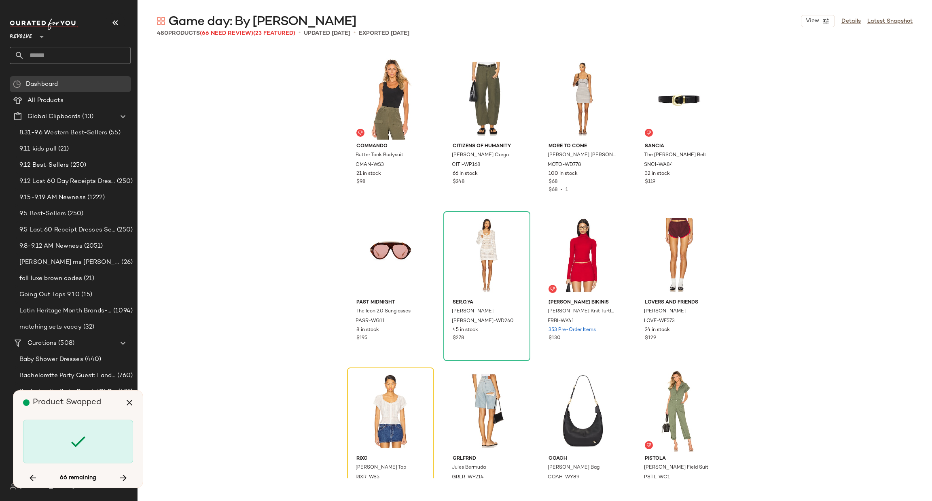
scroll to position [5465, 0]
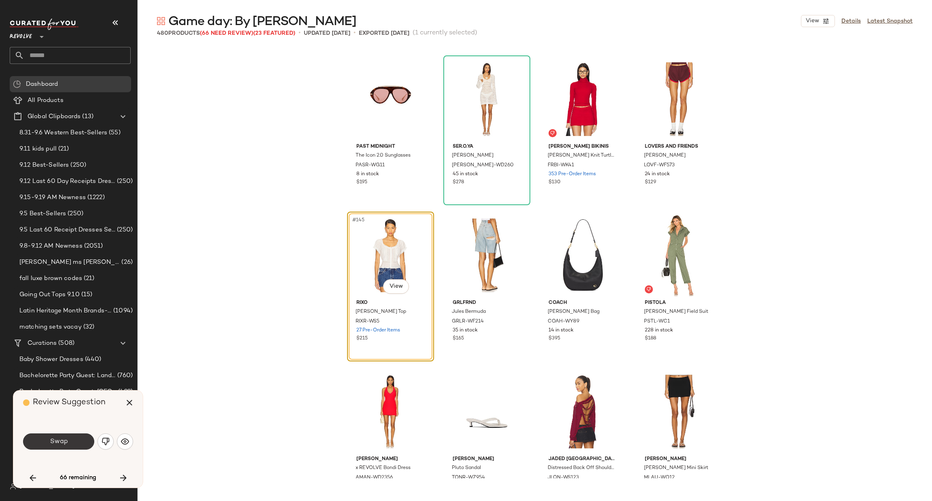
click at [62, 433] on button "Swap" at bounding box center [58, 441] width 71 height 16
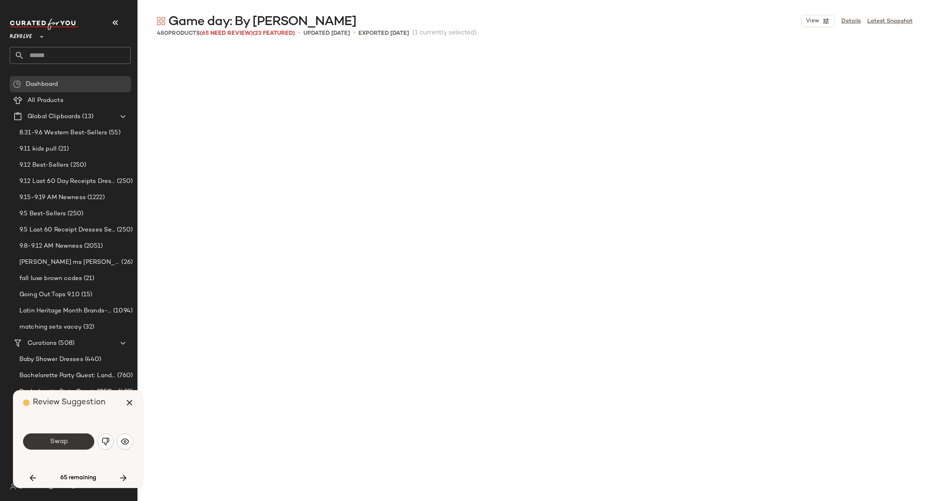
scroll to position [5933, 0]
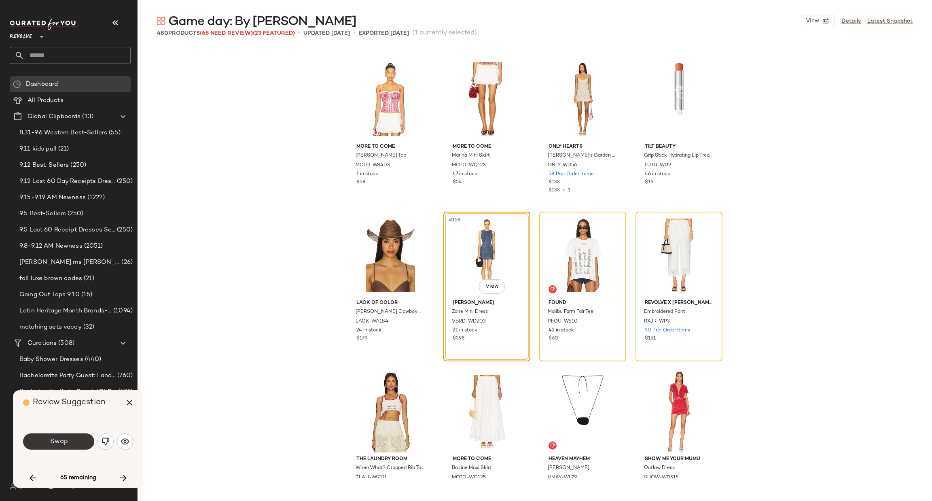
click at [83, 439] on button "Swap" at bounding box center [58, 441] width 71 height 16
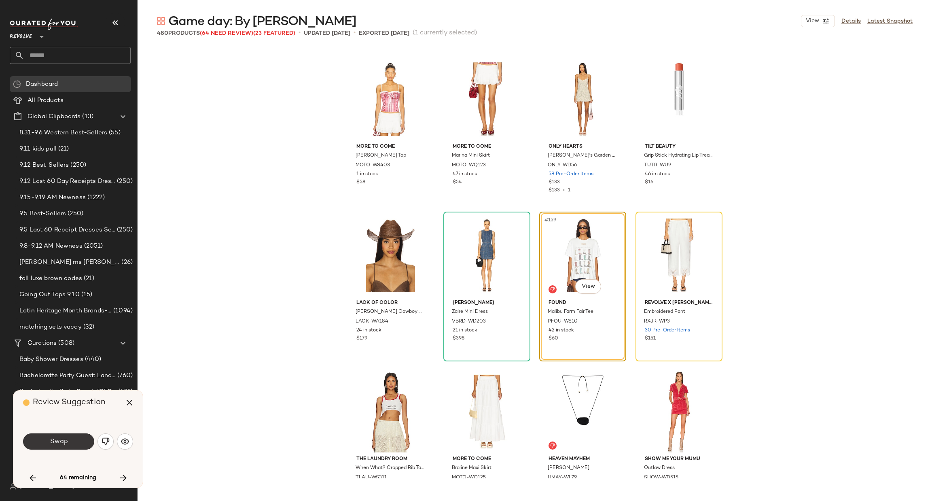
click at [82, 437] on button "Swap" at bounding box center [58, 441] width 71 height 16
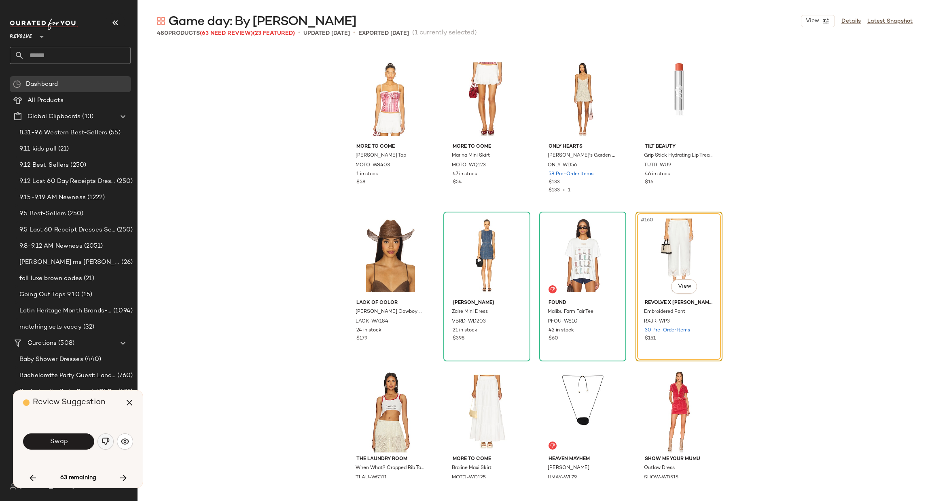
click at [102, 447] on button "button" at bounding box center [105, 441] width 16 height 16
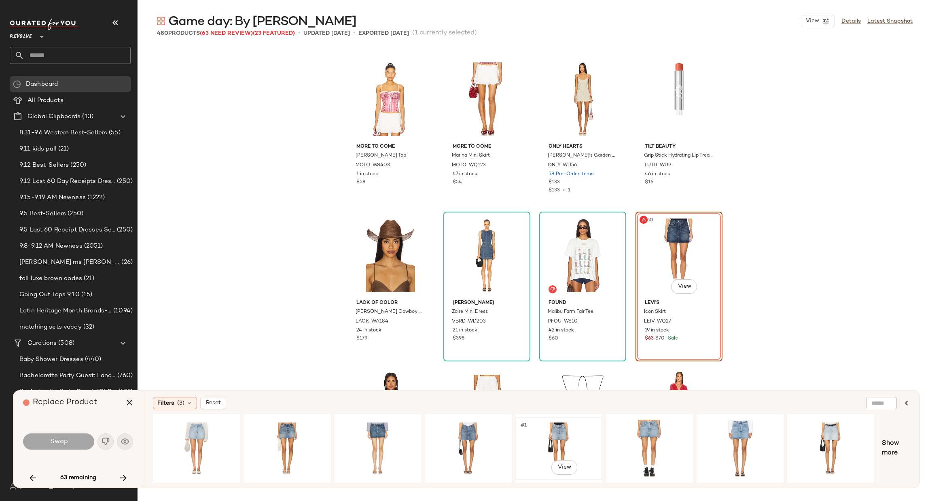
click at [540, 436] on div "#1 View" at bounding box center [558, 448] width 81 height 57
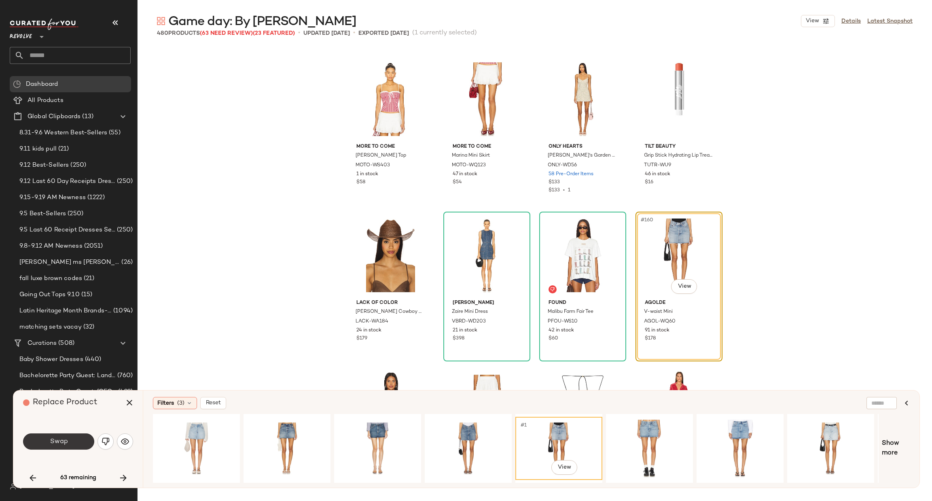
click at [64, 440] on span "Swap" at bounding box center [58, 442] width 18 height 8
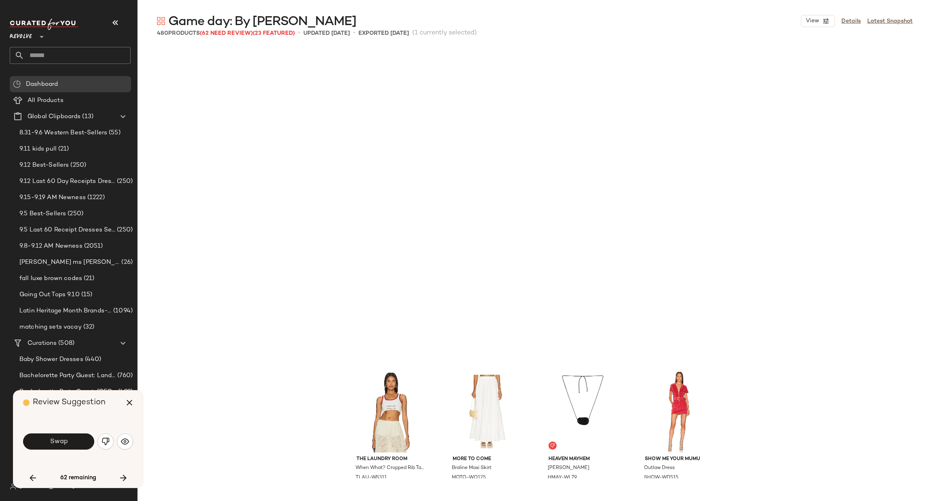
scroll to position [6246, 0]
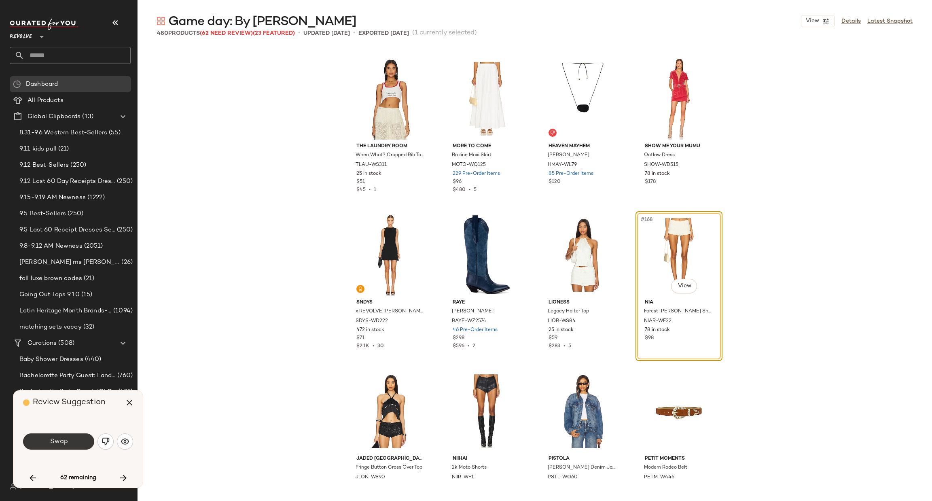
click at [53, 444] on span "Swap" at bounding box center [58, 442] width 18 height 8
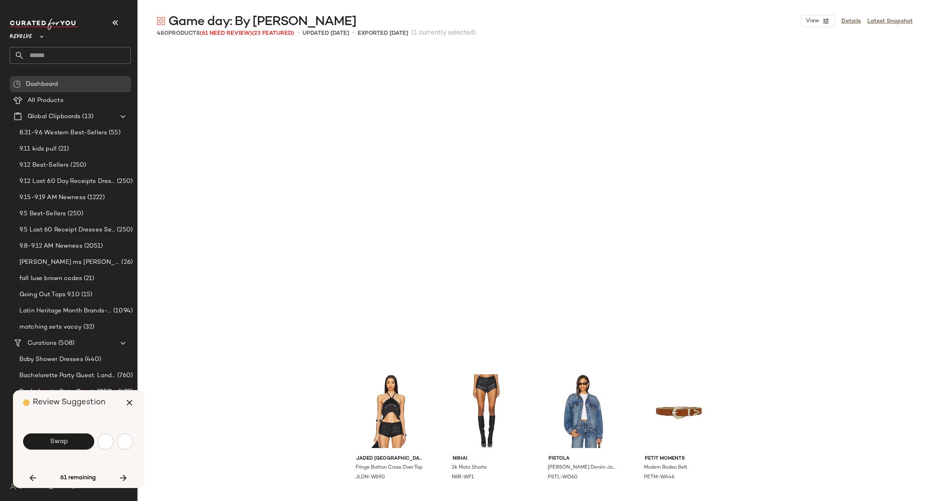
scroll to position [6558, 0]
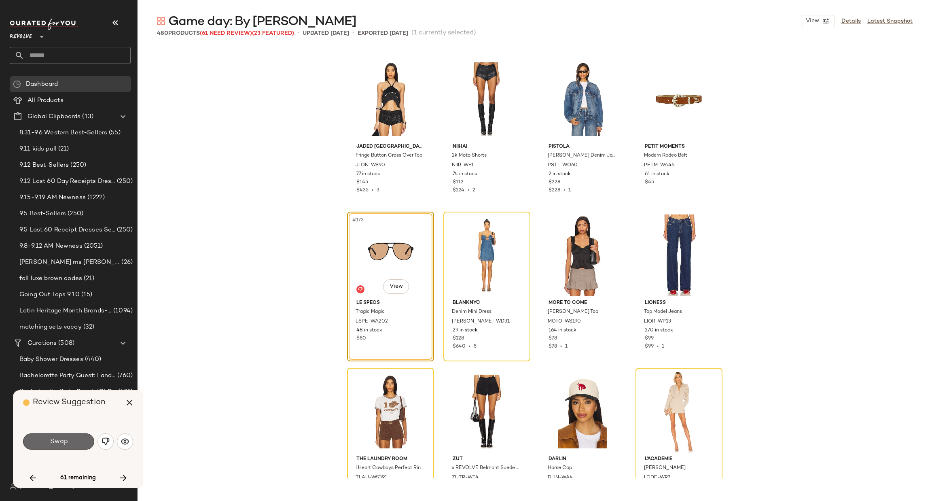
click at [55, 435] on button "Swap" at bounding box center [58, 441] width 71 height 16
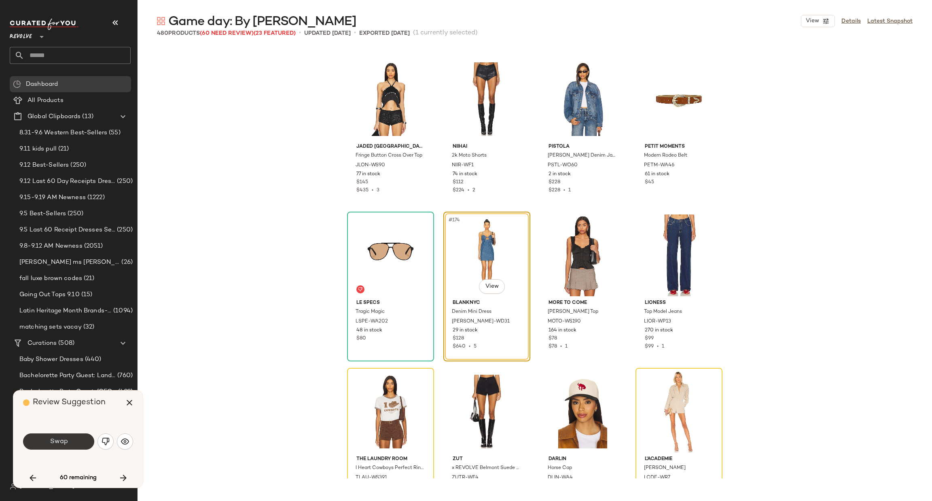
click at [67, 440] on span "Swap" at bounding box center [58, 442] width 18 height 8
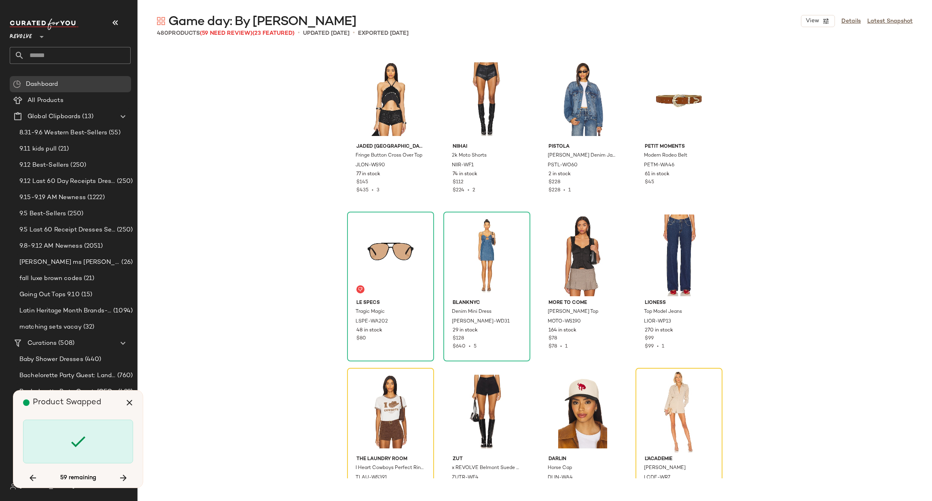
scroll to position [6714, 0]
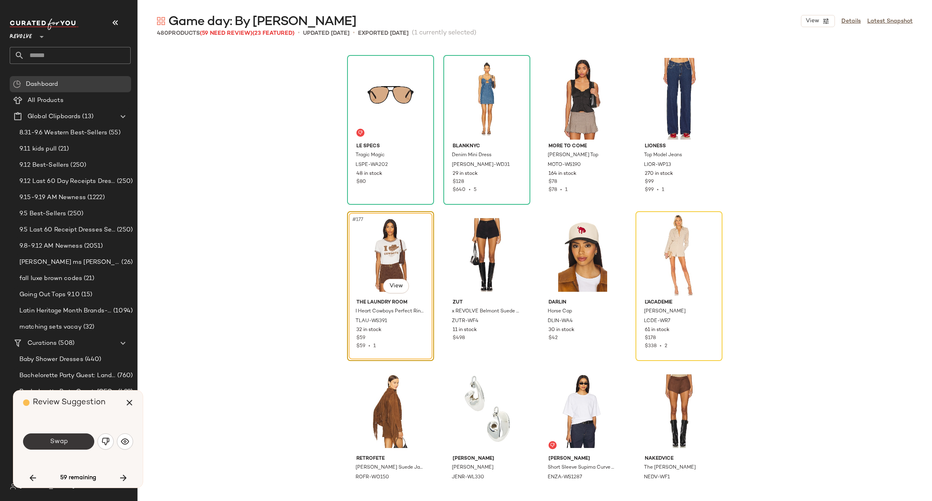
click at [55, 443] on span "Swap" at bounding box center [58, 442] width 18 height 8
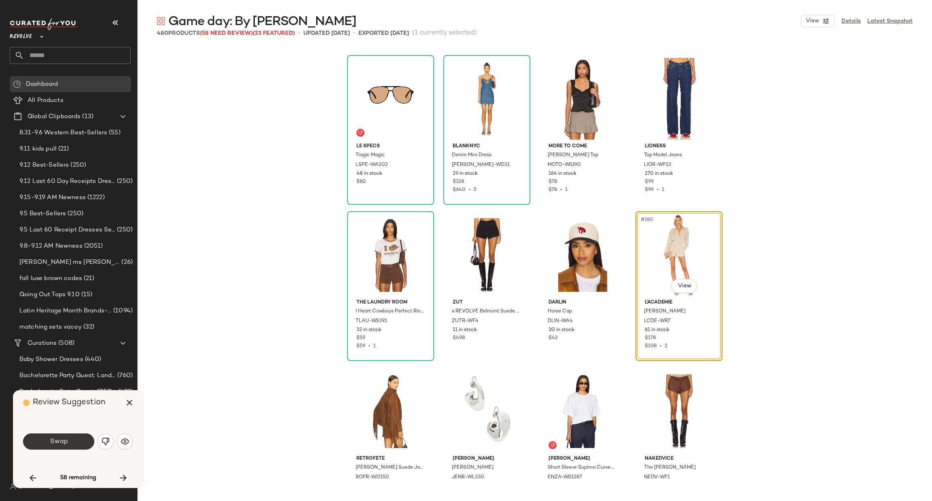
click at [40, 442] on button "Swap" at bounding box center [58, 441] width 71 height 16
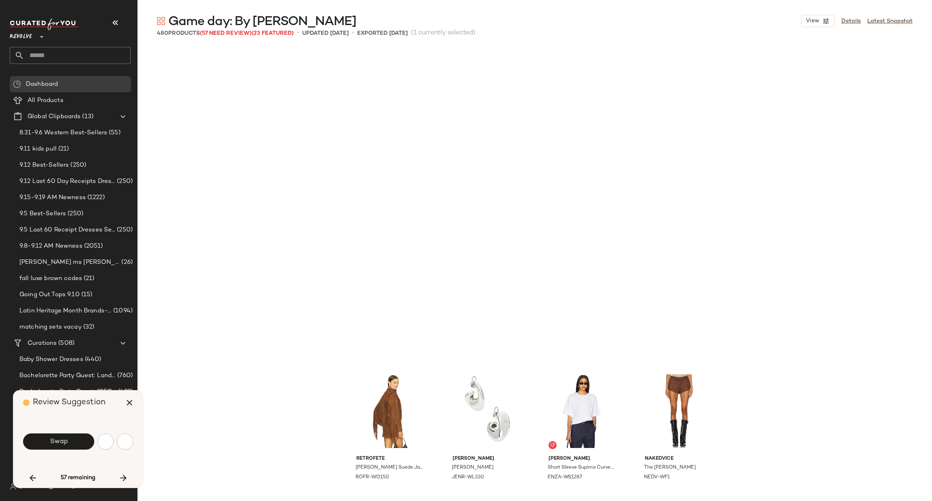
scroll to position [7027, 0]
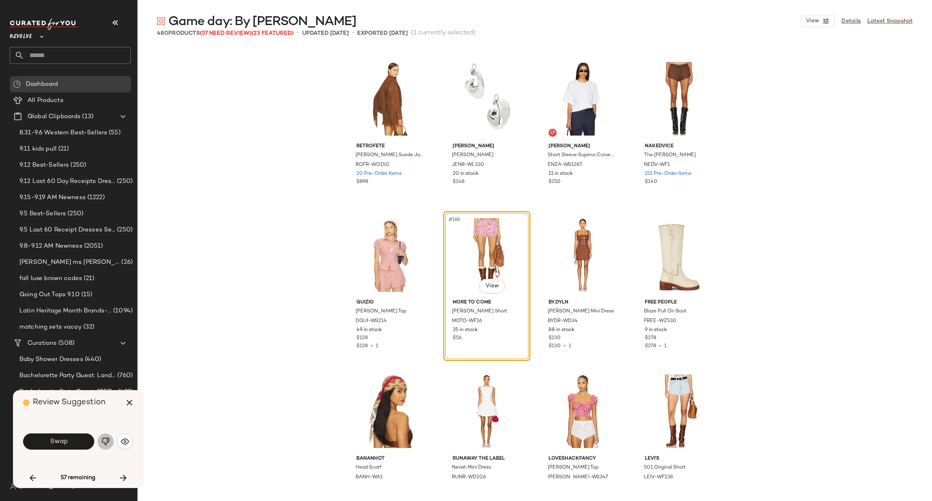
click at [104, 440] on img "button" at bounding box center [106, 441] width 8 height 8
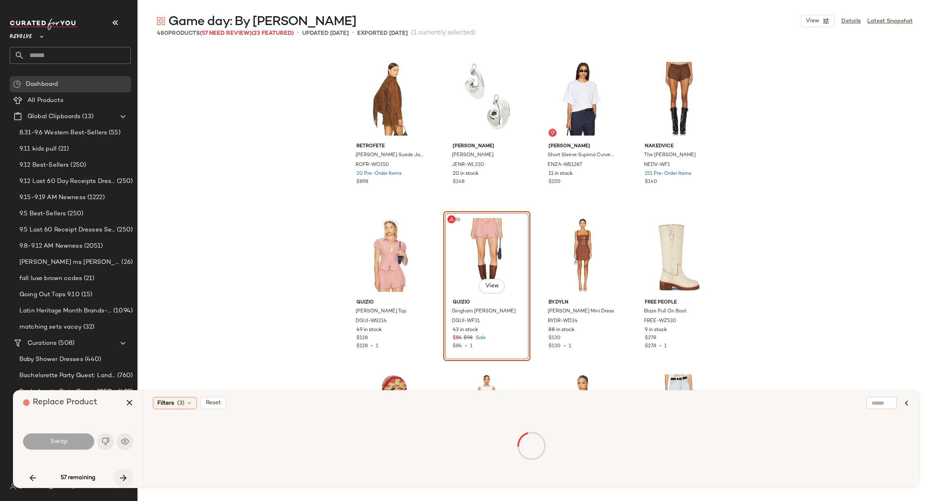
click at [123, 477] on icon "button" at bounding box center [124, 478] width 10 height 10
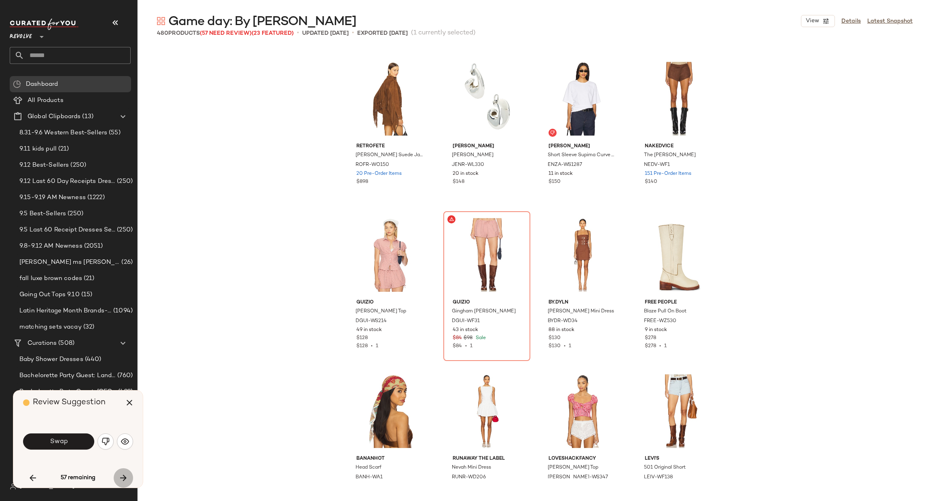
scroll to position [7339, 0]
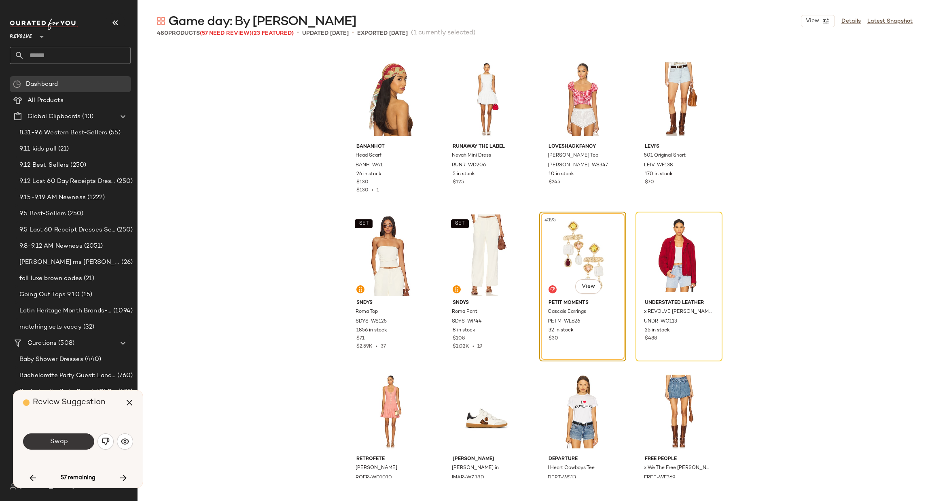
click at [52, 436] on button "Swap" at bounding box center [58, 441] width 71 height 16
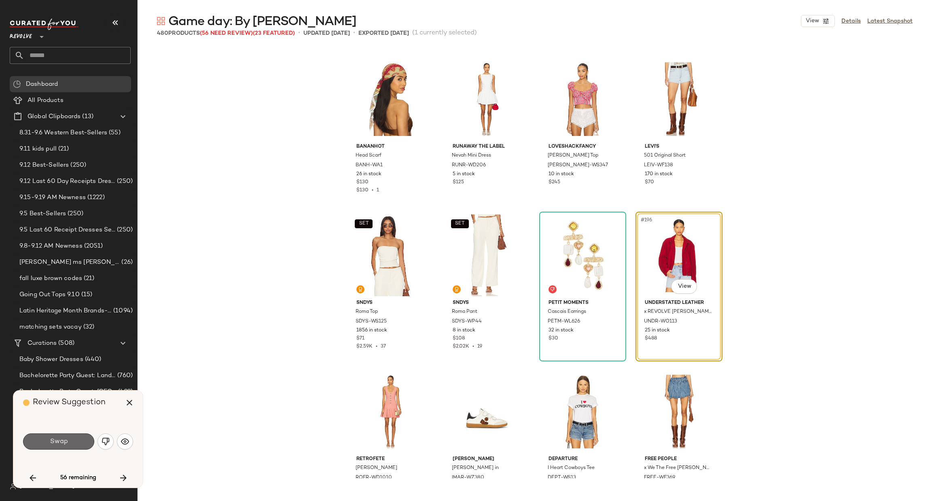
click at [73, 439] on button "Swap" at bounding box center [58, 441] width 71 height 16
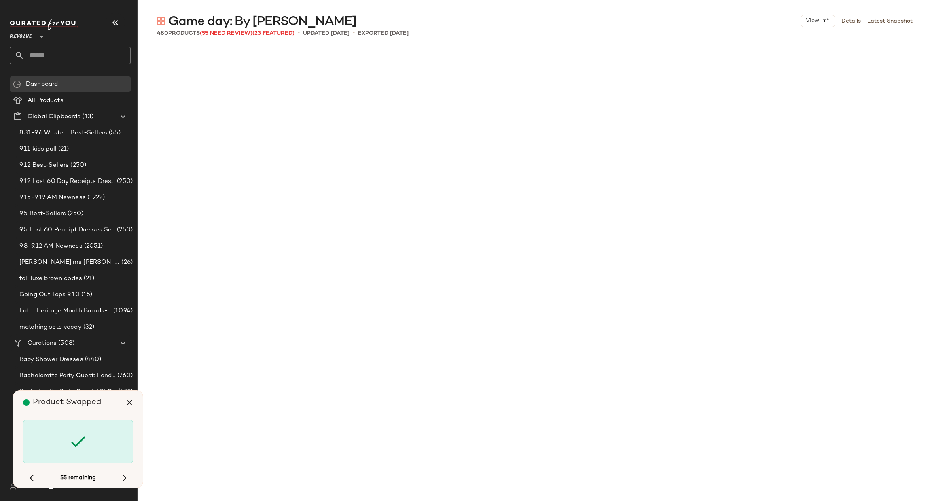
scroll to position [8120, 0]
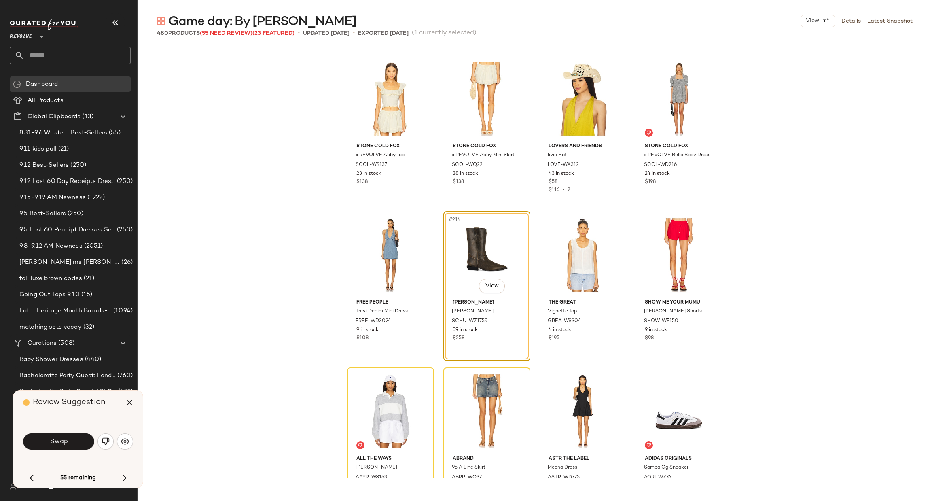
click at [201, 280] on div "Stone Cold Fox x REVOLVE Abby Top SCOL-WS137 23 in stock $138 Stone Cold Fox x …" at bounding box center [535, 262] width 795 height 431
click at [102, 437] on img "button" at bounding box center [106, 441] width 8 height 8
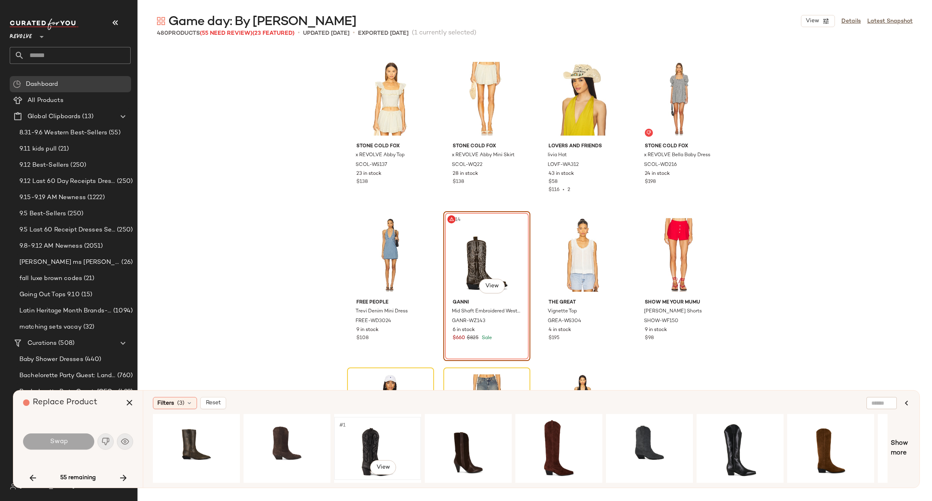
click at [372, 430] on div "#1 View" at bounding box center [377, 448] width 81 height 57
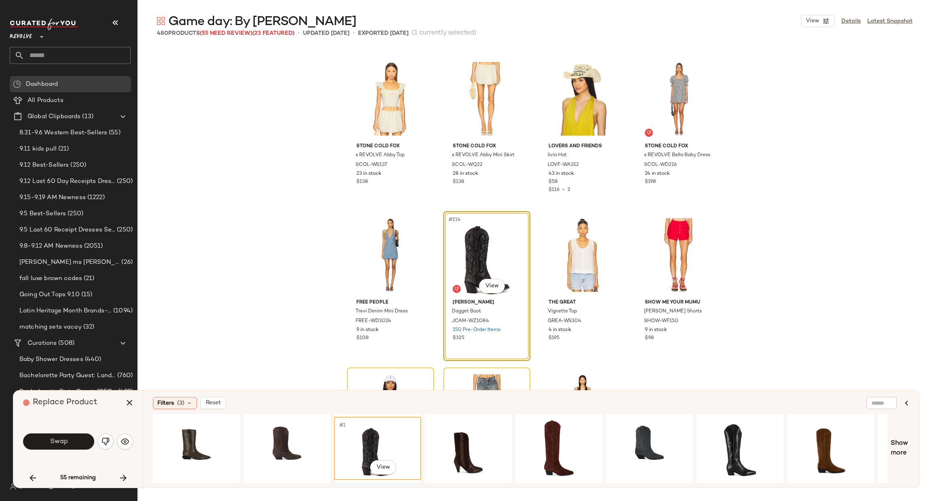
click at [69, 442] on button "Swap" at bounding box center [58, 441] width 71 height 16
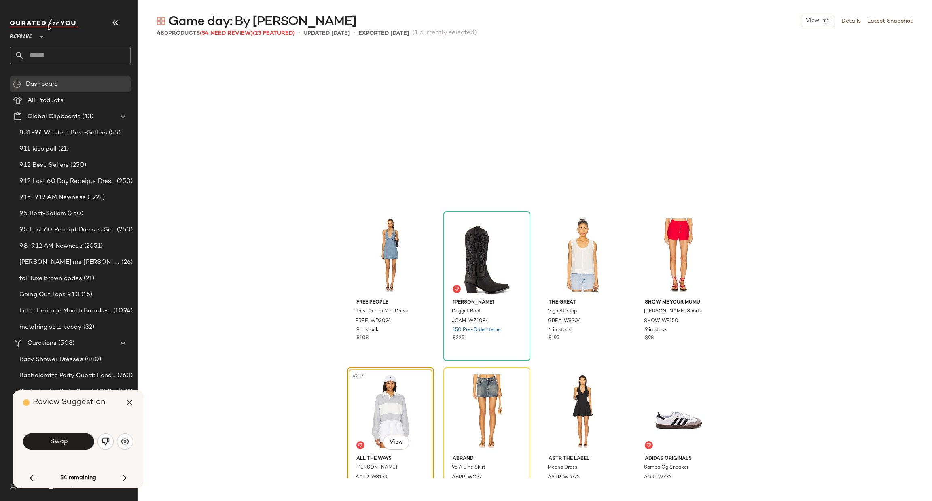
scroll to position [8276, 0]
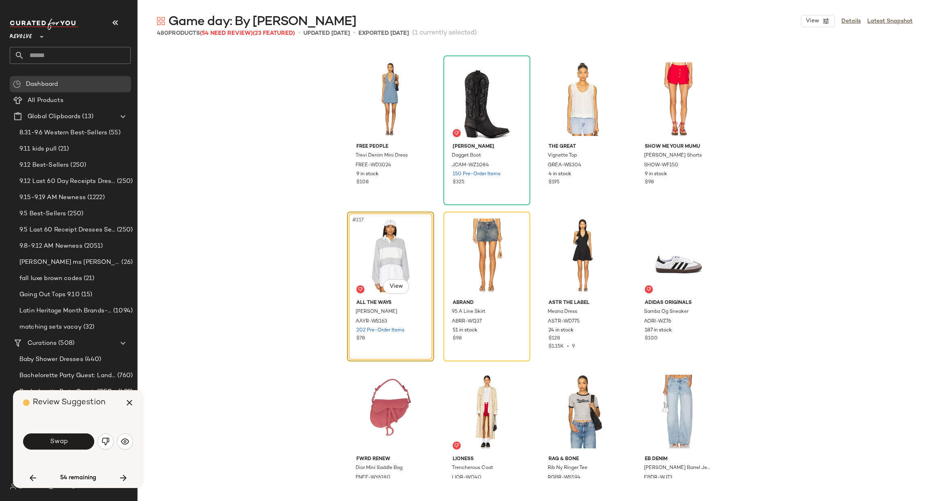
click at [213, 112] on div "Free People Trevi Denim Mini Dress FREE-WD3024 9 in stock $108 Jeffrey Campbell…" at bounding box center [535, 262] width 795 height 431
click at [78, 442] on button "Swap" at bounding box center [58, 441] width 71 height 16
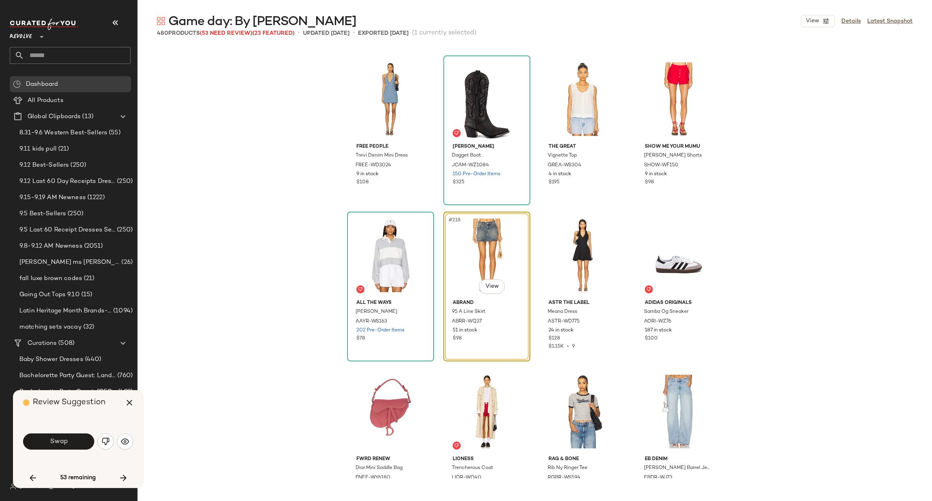
click at [254, 351] on div "Free People Trevi Denim Mini Dress FREE-WD3024 9 in stock $108 Jeffrey Campbell…" at bounding box center [535, 262] width 795 height 431
click at [47, 444] on button "Swap" at bounding box center [58, 441] width 71 height 16
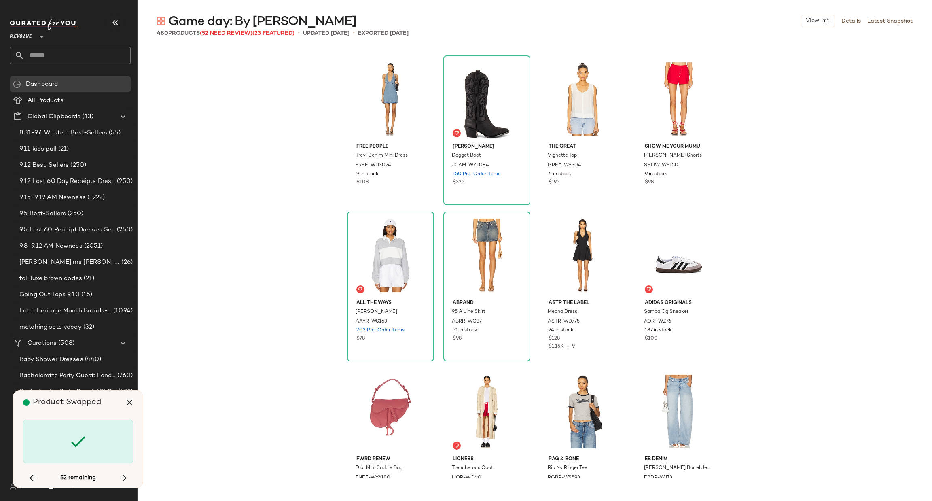
scroll to position [8588, 0]
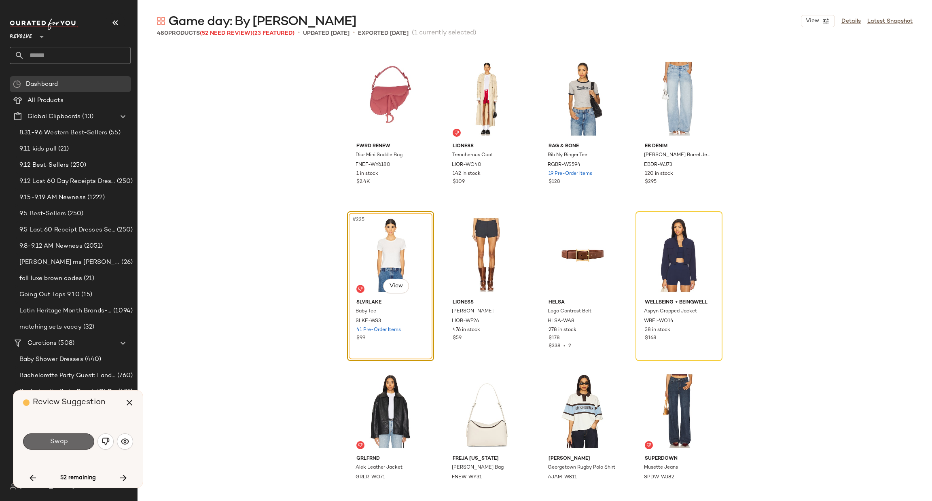
click at [53, 439] on span "Swap" at bounding box center [58, 442] width 18 height 8
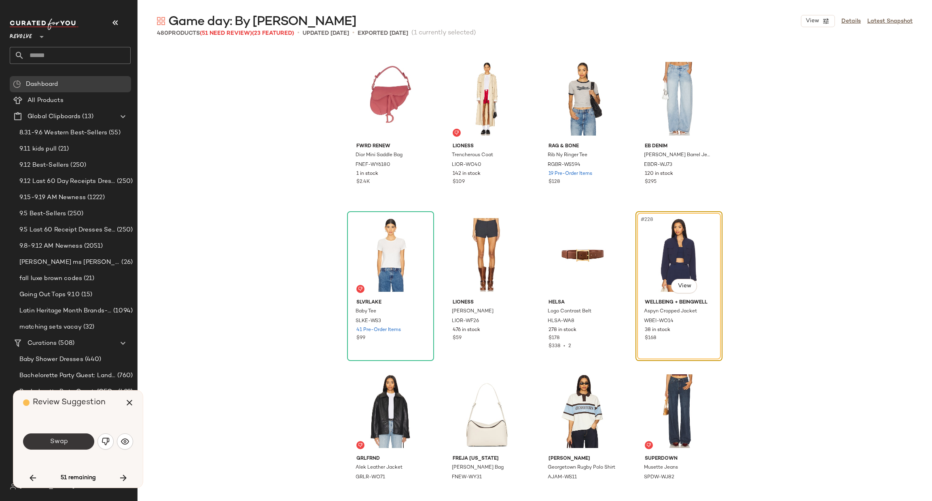
click at [57, 444] on span "Swap" at bounding box center [58, 442] width 18 height 8
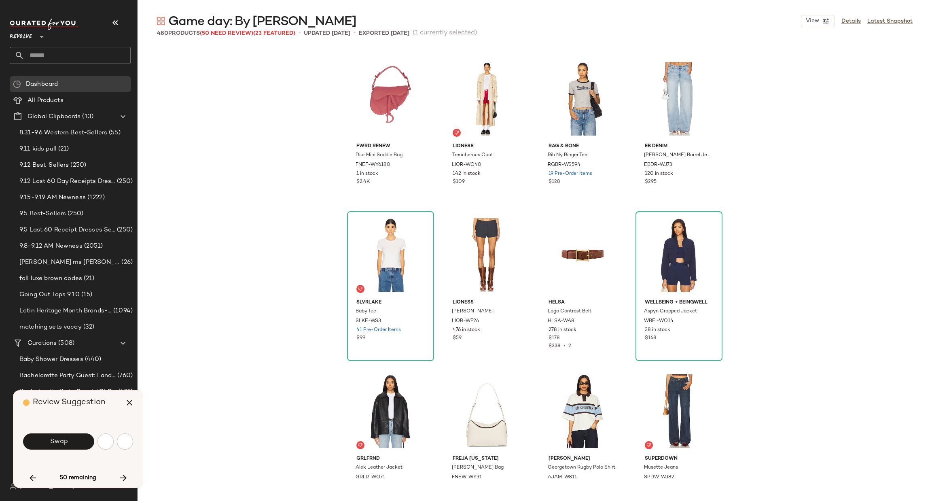
scroll to position [8900, 0]
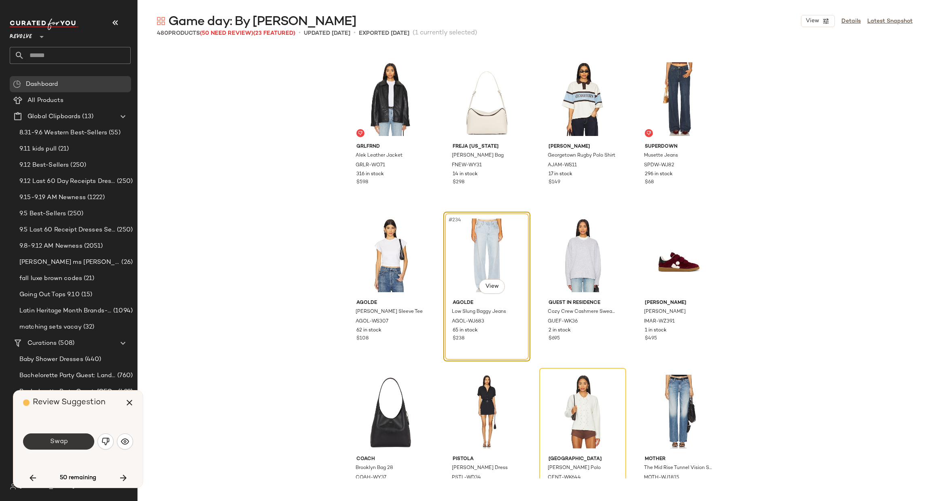
click at [65, 439] on span "Swap" at bounding box center [58, 442] width 18 height 8
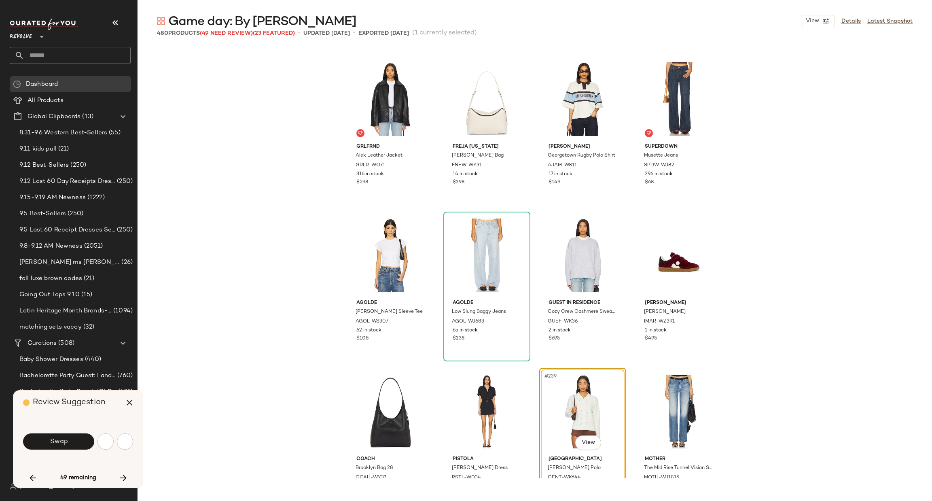
scroll to position [9057, 0]
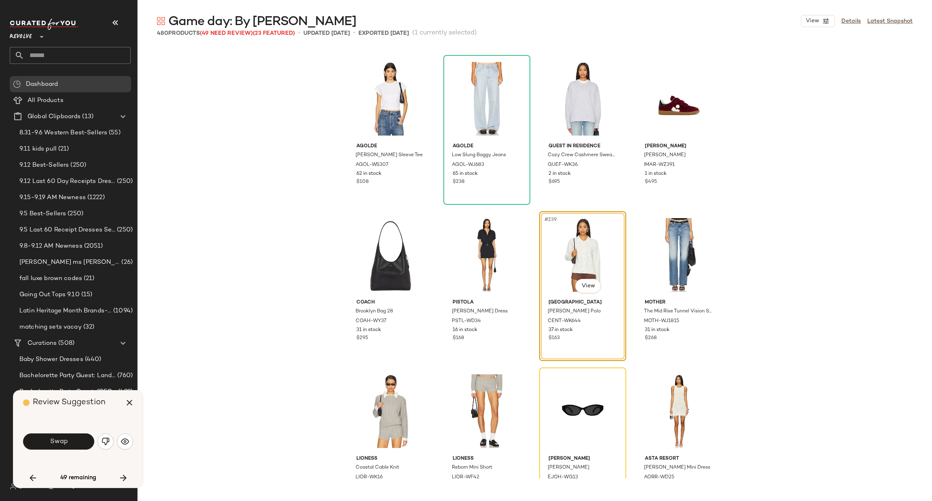
click at [55, 444] on span "Swap" at bounding box center [58, 442] width 18 height 8
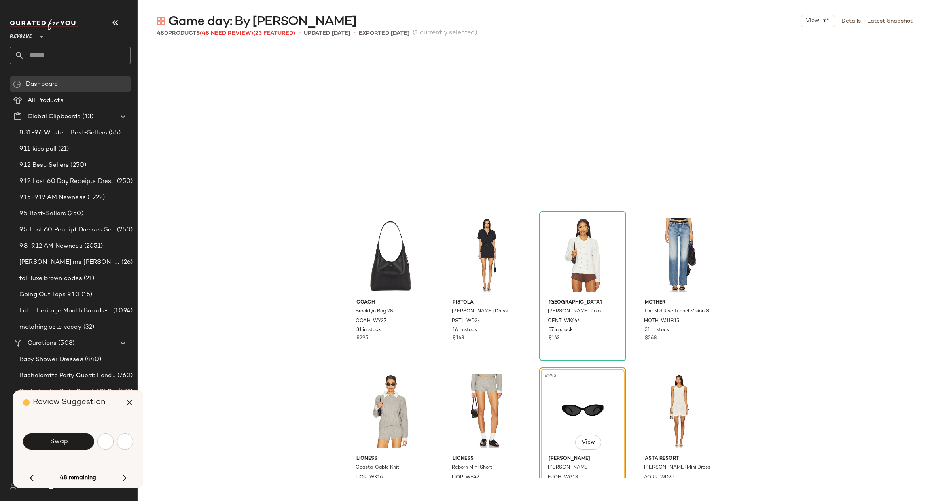
scroll to position [9212, 0]
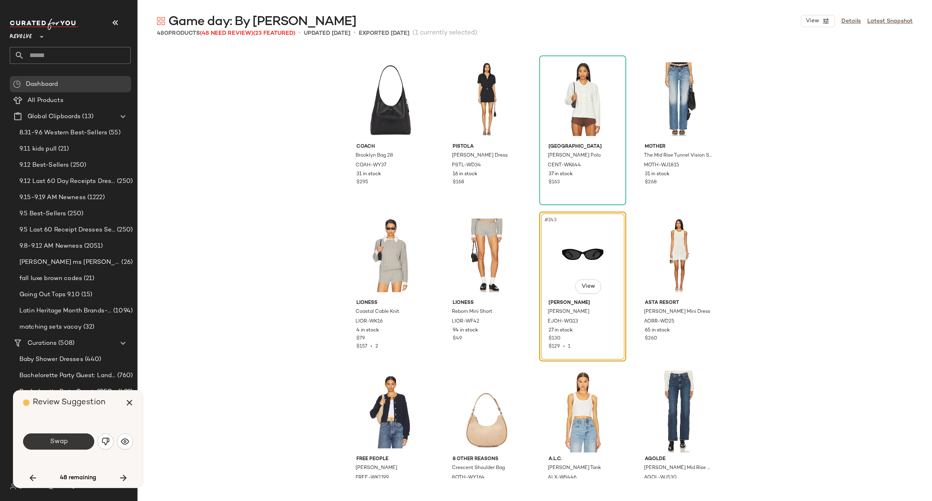
click at [53, 438] on span "Swap" at bounding box center [58, 442] width 18 height 8
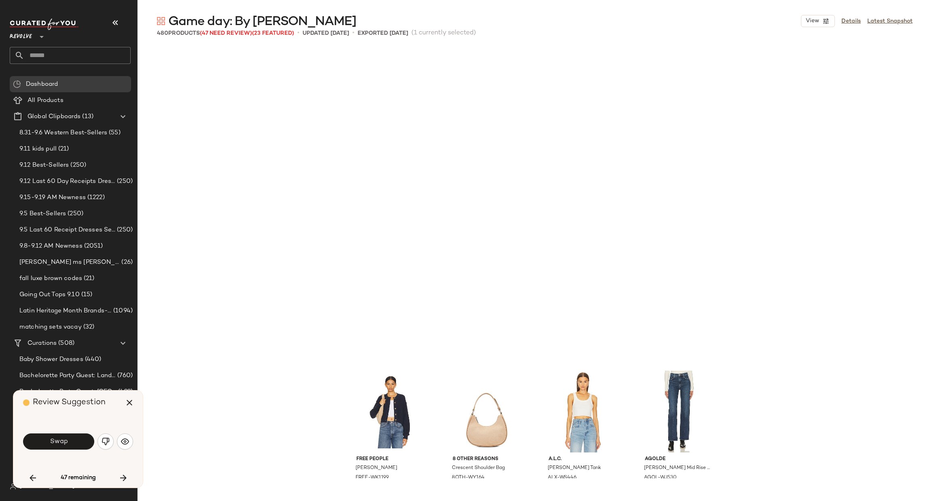
scroll to position [9525, 0]
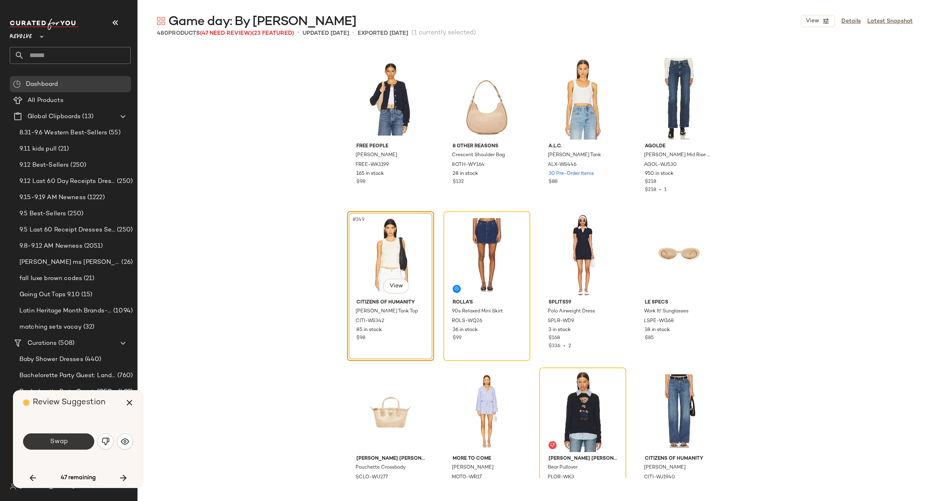
click at [59, 438] on span "Swap" at bounding box center [58, 442] width 18 height 8
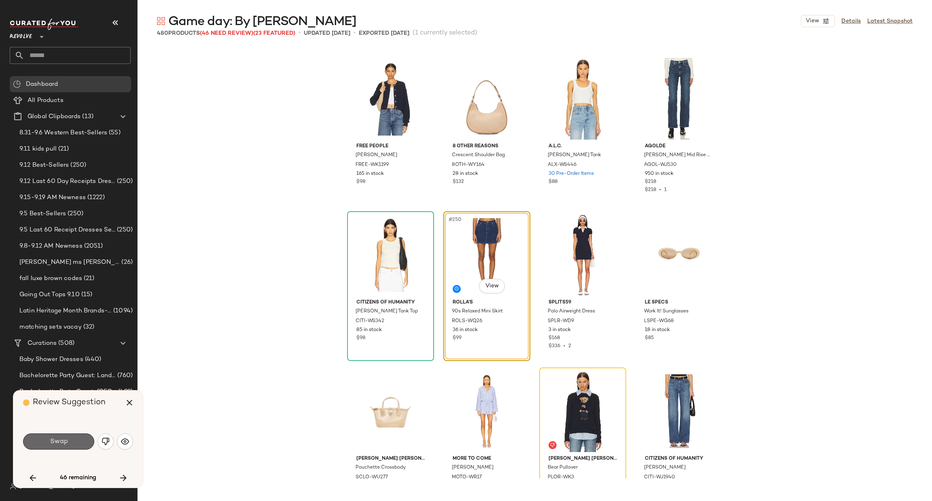
click at [68, 444] on button "Swap" at bounding box center [58, 441] width 71 height 16
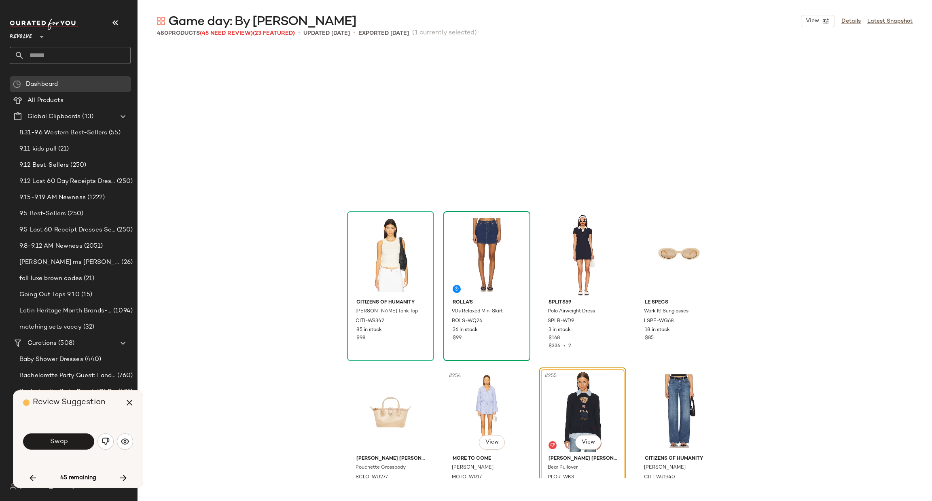
scroll to position [9681, 0]
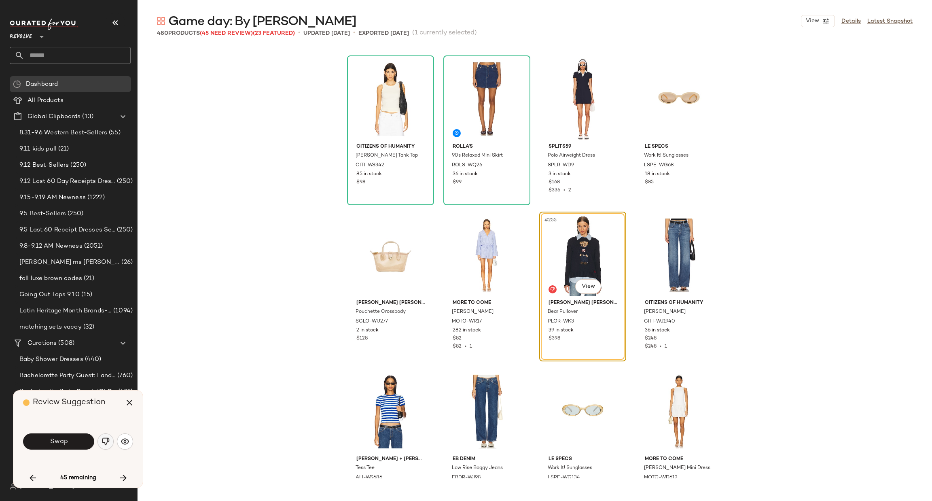
click at [108, 439] on img "button" at bounding box center [106, 441] width 8 height 8
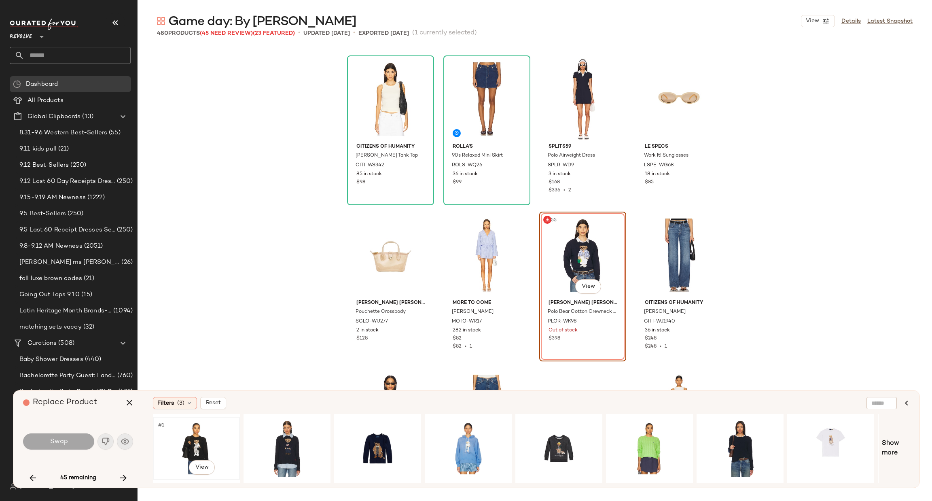
click at [186, 438] on div "#1 View" at bounding box center [196, 448] width 81 height 57
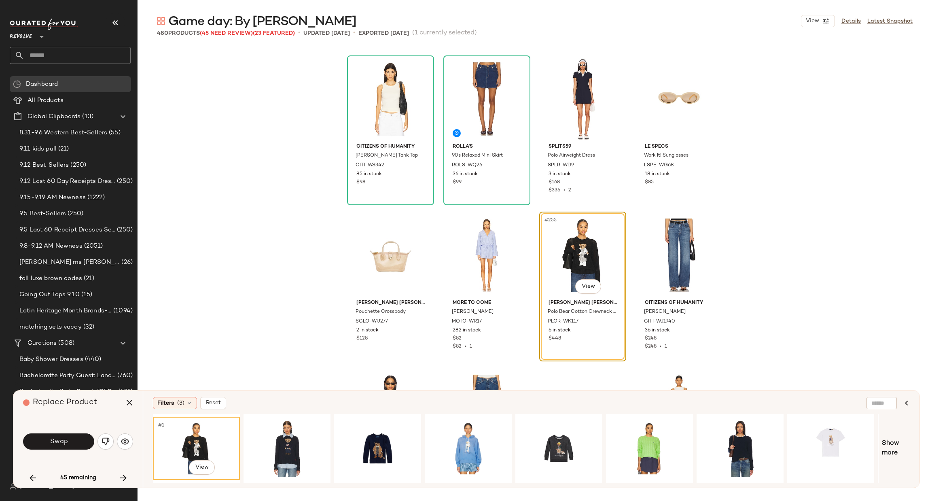
click at [47, 441] on button "Swap" at bounding box center [58, 441] width 71 height 16
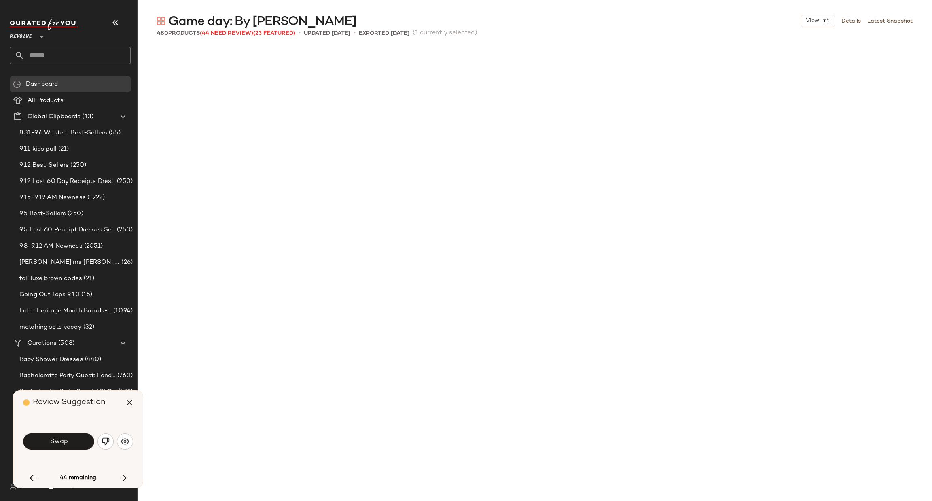
scroll to position [10149, 0]
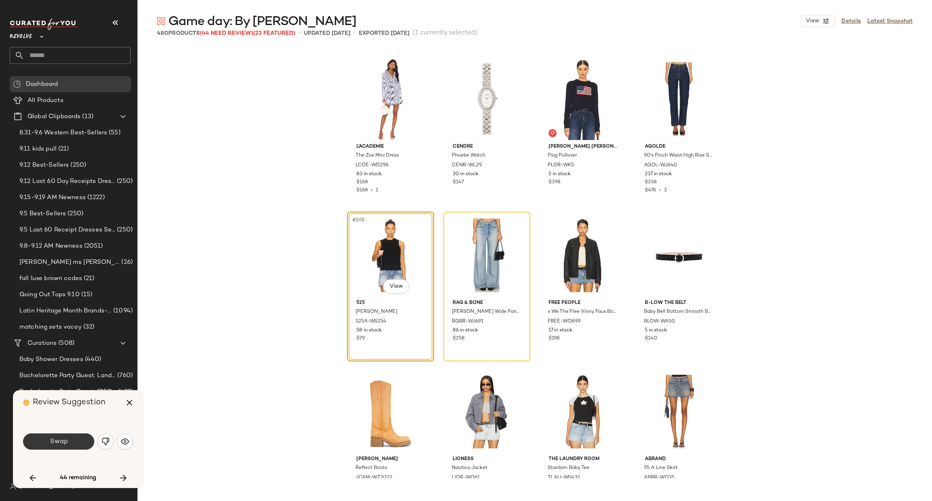
click at [54, 444] on span "Swap" at bounding box center [58, 442] width 18 height 8
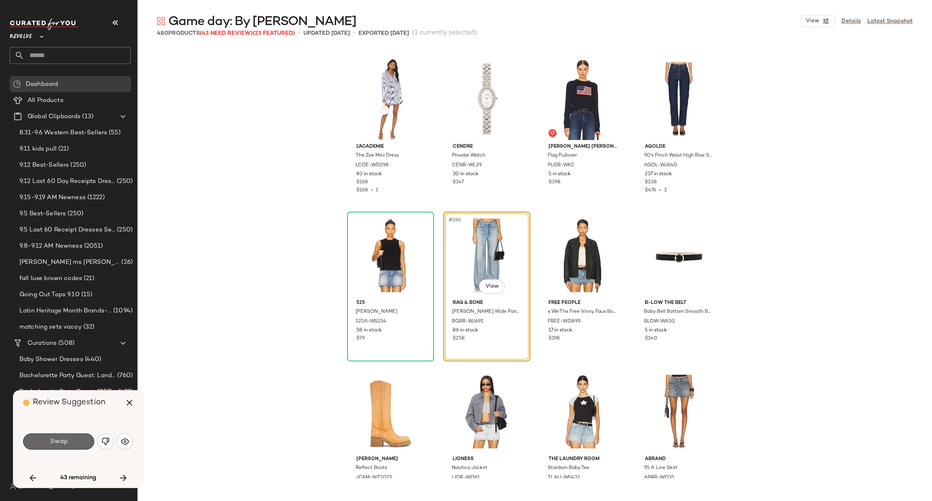
click at [68, 437] on button "Swap" at bounding box center [58, 441] width 71 height 16
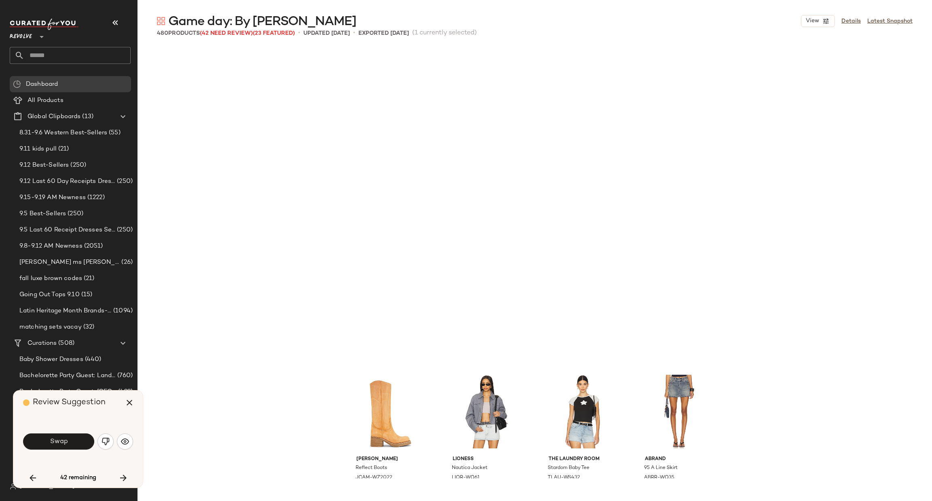
scroll to position [10462, 0]
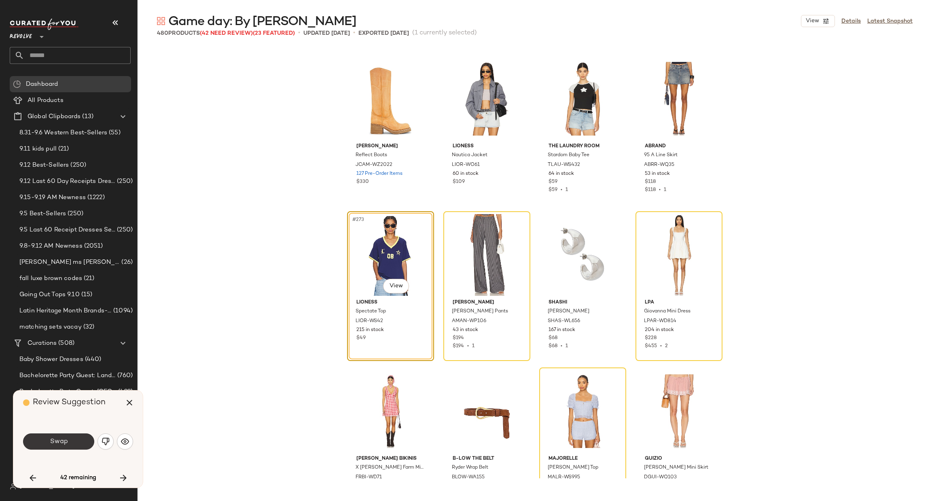
click at [57, 445] on span "Swap" at bounding box center [58, 442] width 18 height 8
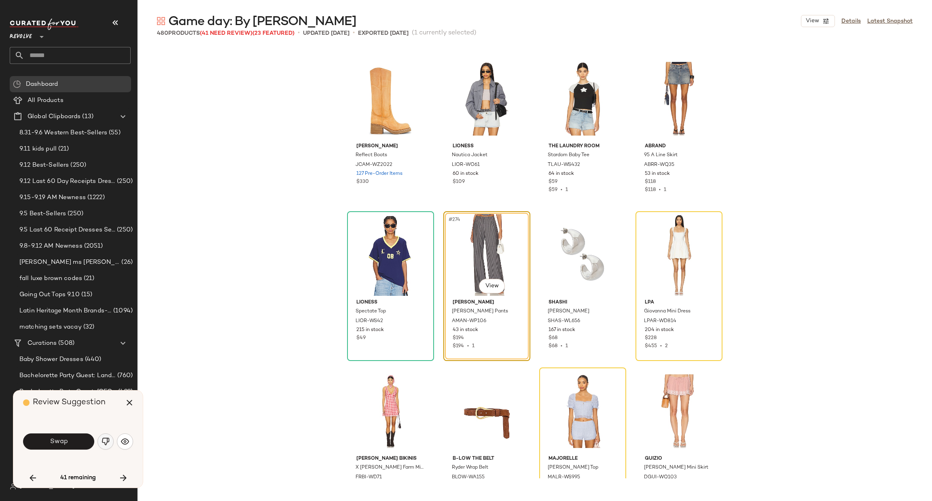
click at [106, 439] on img "button" at bounding box center [106, 441] width 8 height 8
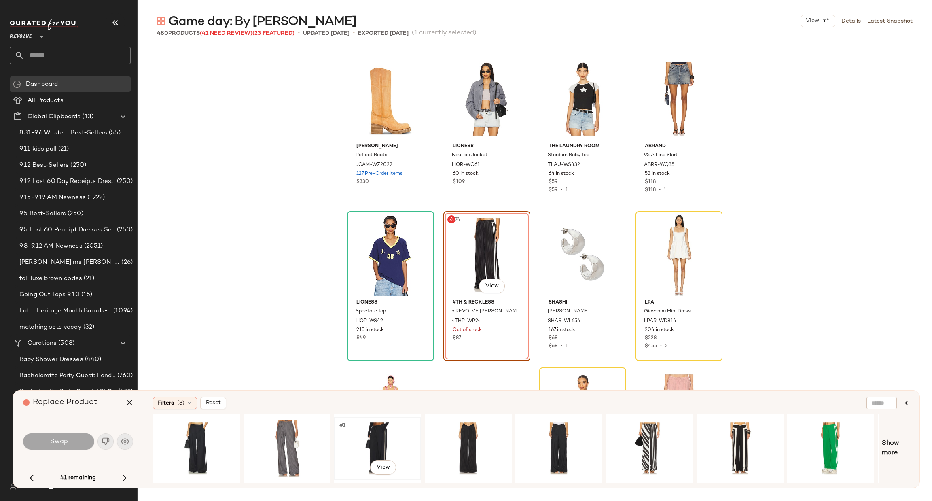
click at [364, 432] on div "#1 View" at bounding box center [377, 448] width 81 height 57
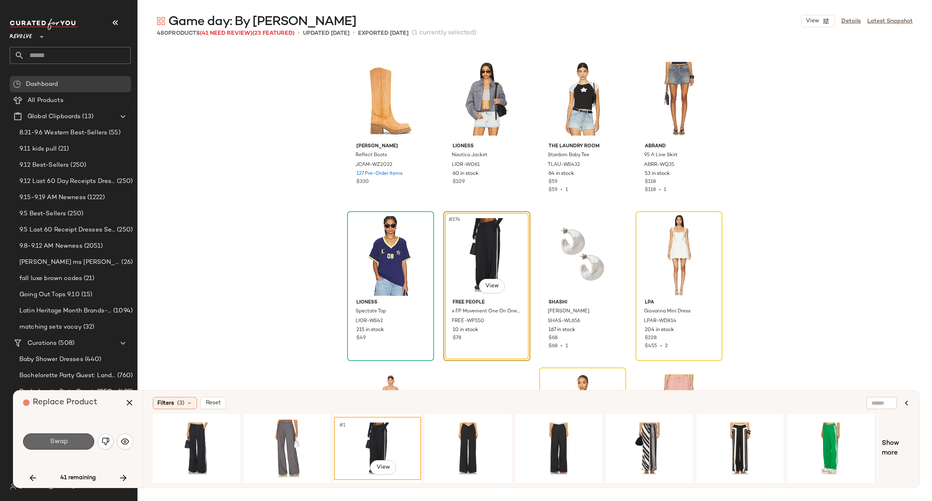
click at [71, 441] on button "Swap" at bounding box center [58, 441] width 71 height 16
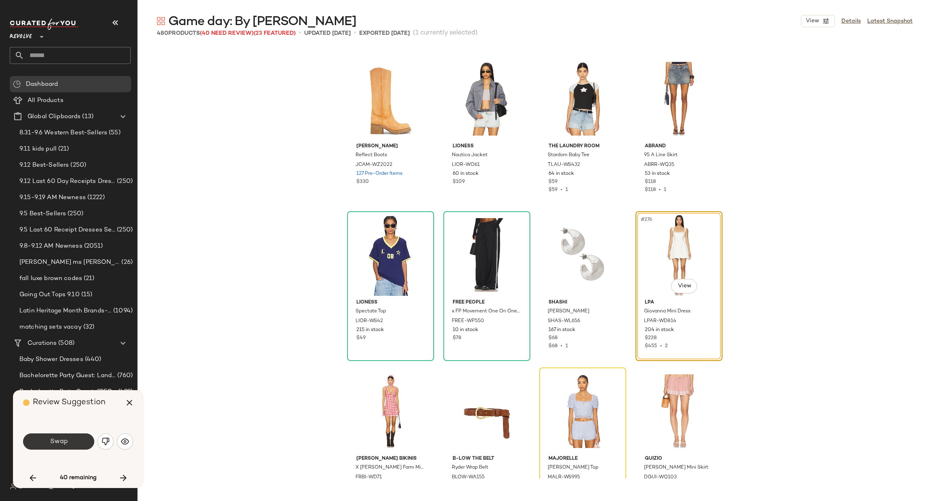
click at [58, 444] on span "Swap" at bounding box center [58, 442] width 18 height 8
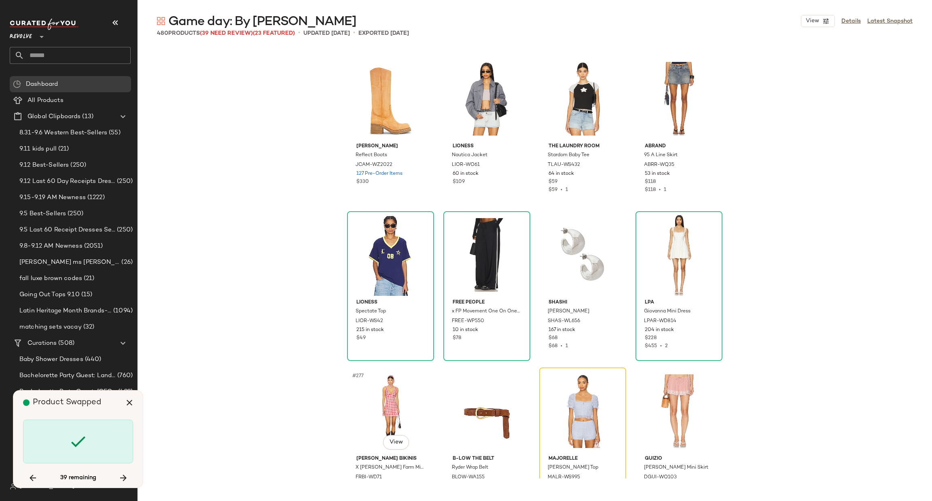
scroll to position [10618, 0]
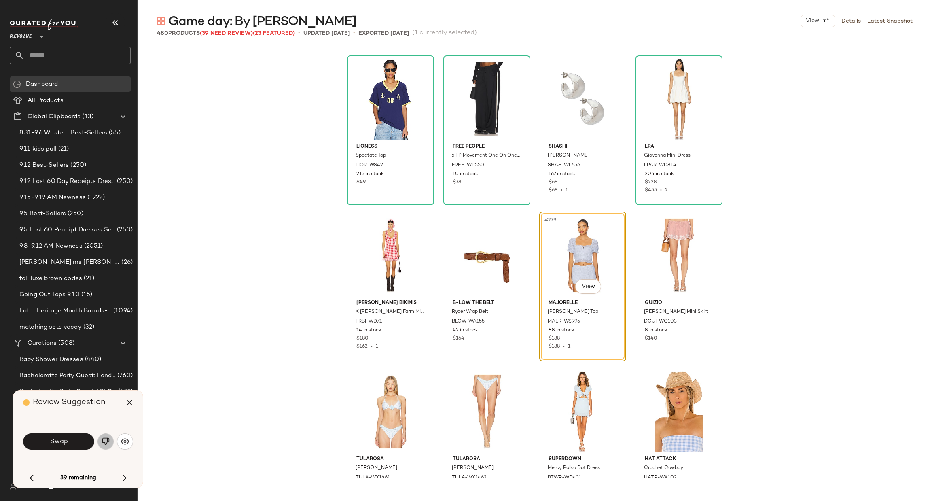
click at [106, 446] on button "button" at bounding box center [105, 441] width 16 height 16
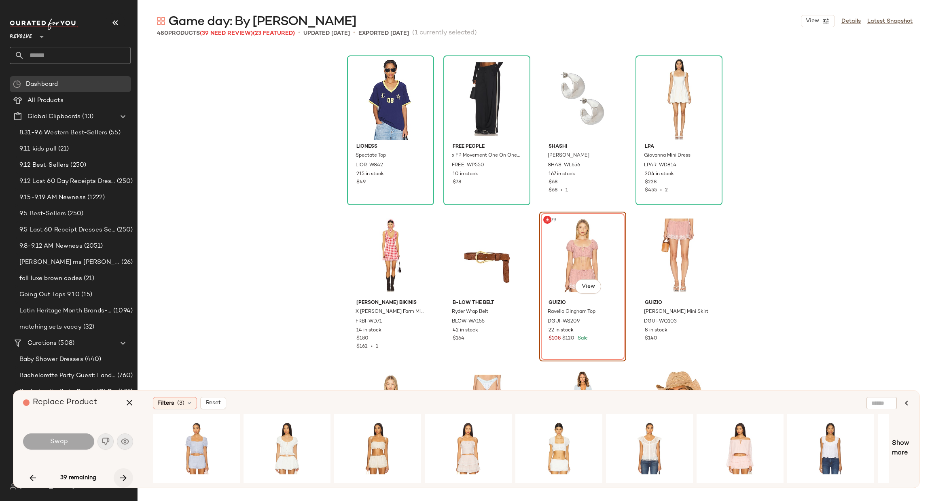
click at [120, 478] on icon "button" at bounding box center [124, 478] width 10 height 10
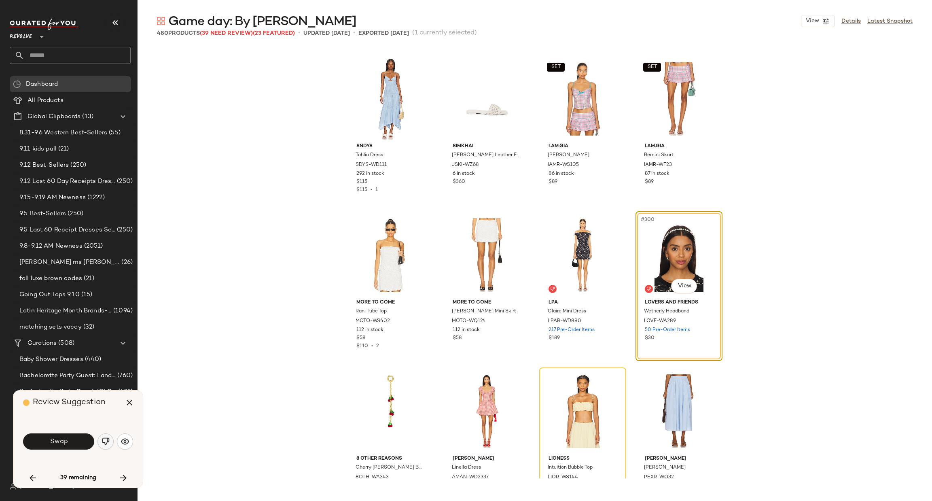
click at [102, 445] on img "button" at bounding box center [106, 441] width 8 height 8
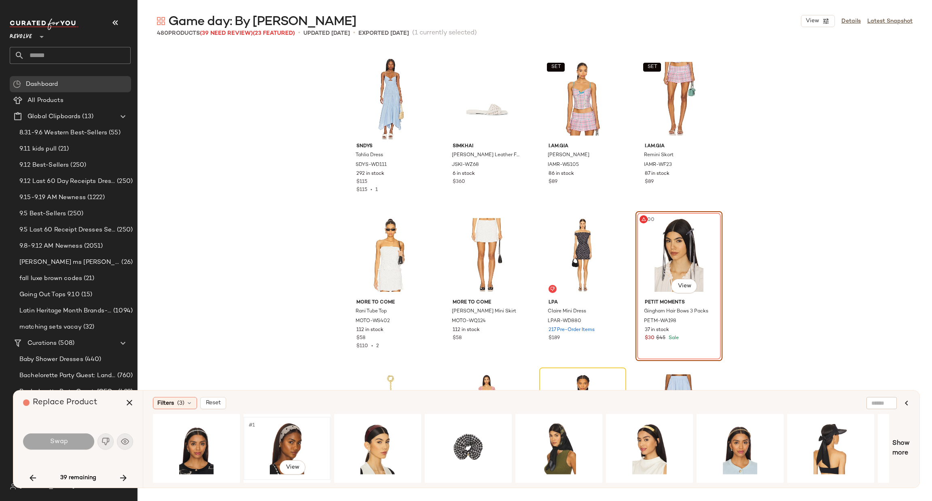
click at [293, 432] on div "#1 View" at bounding box center [286, 448] width 81 height 57
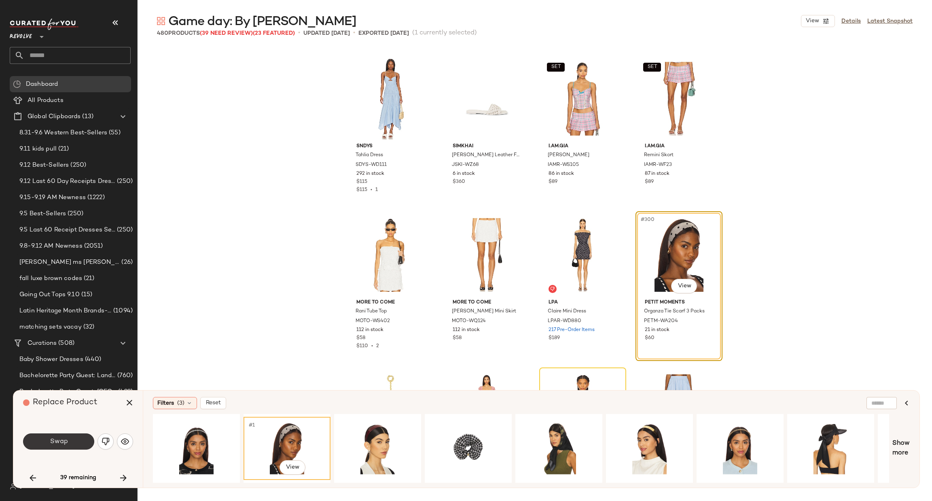
click at [70, 439] on button "Swap" at bounding box center [58, 441] width 71 height 16
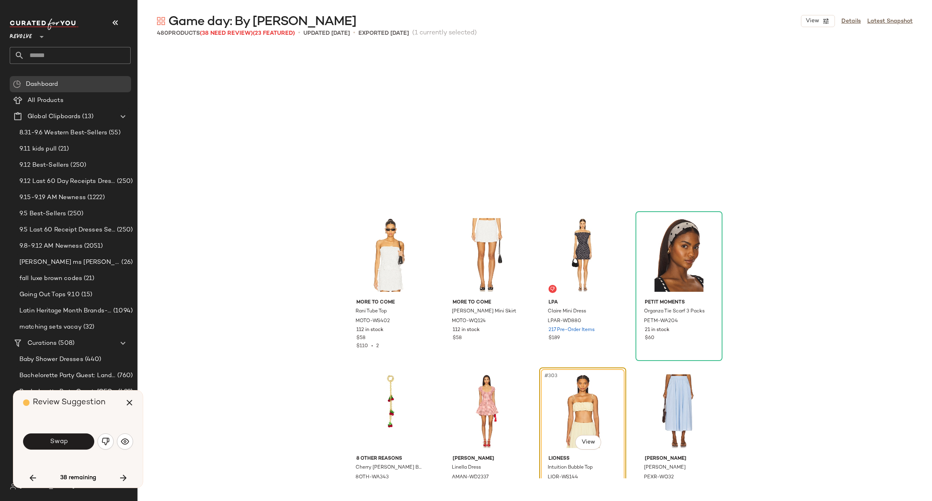
scroll to position [11555, 0]
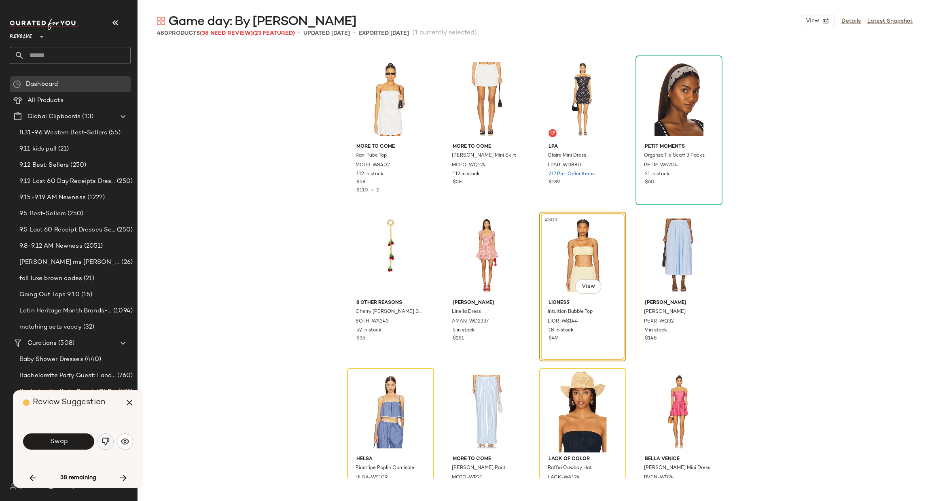
click at [106, 437] on img "button" at bounding box center [106, 441] width 8 height 8
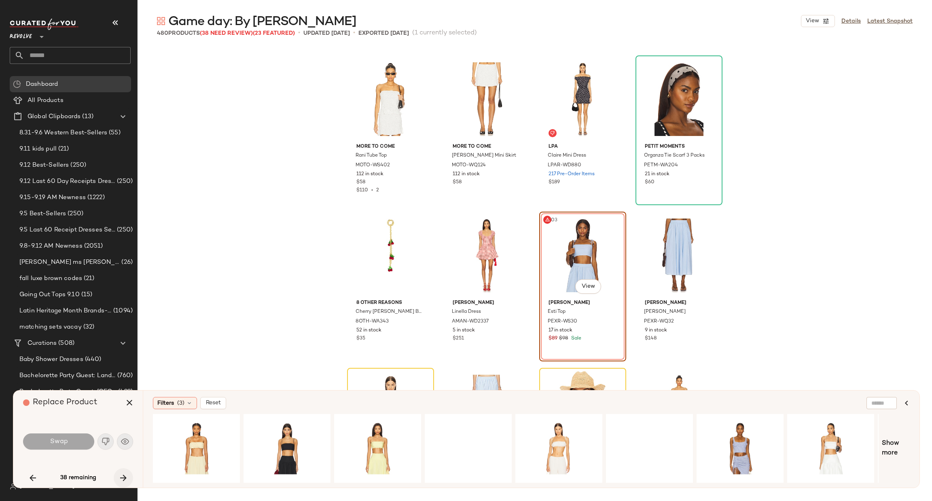
click at [126, 479] on icon "button" at bounding box center [124, 478] width 10 height 10
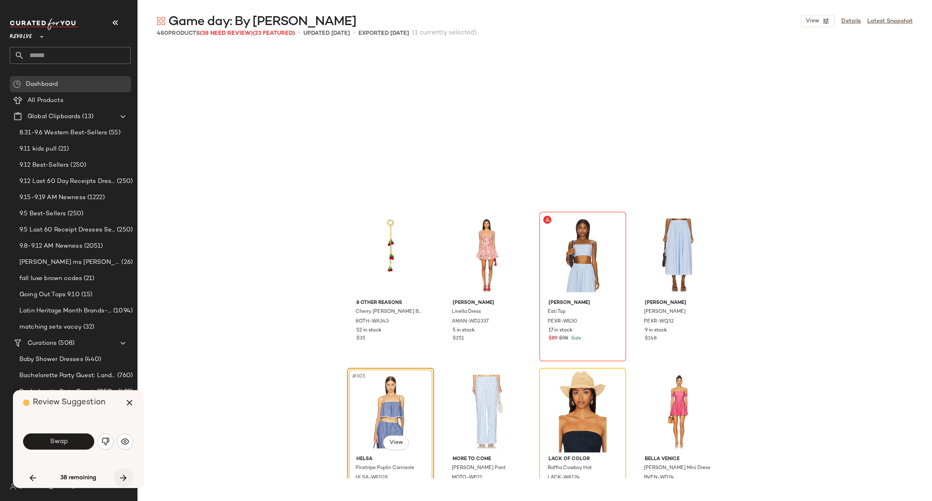
scroll to position [11711, 0]
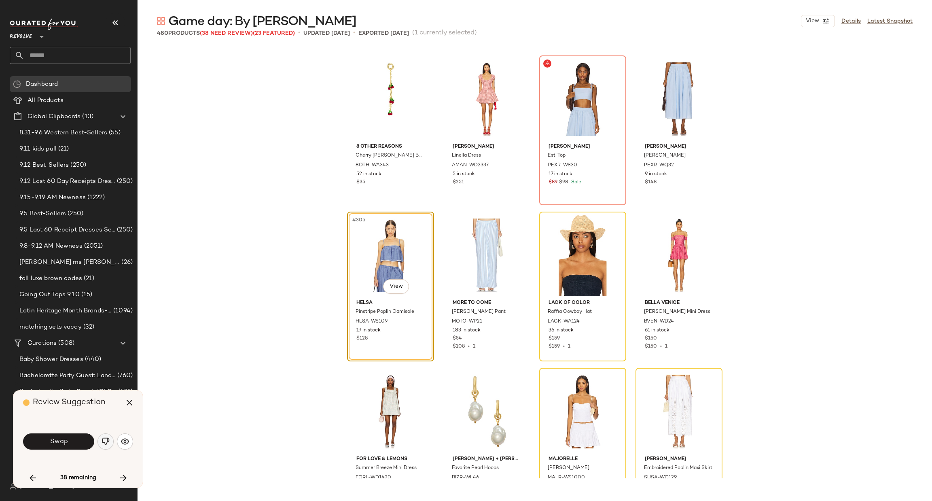
click at [108, 440] on img "button" at bounding box center [106, 441] width 8 height 8
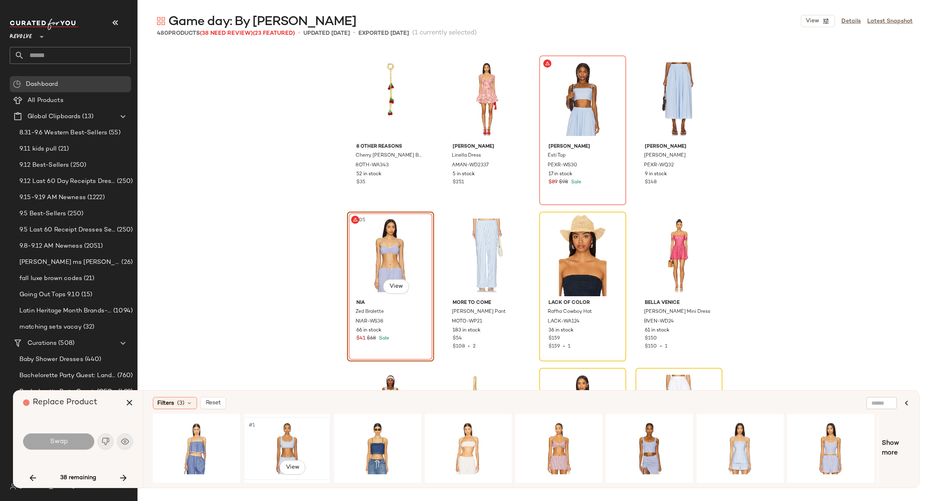
click at [283, 437] on div "#1 View" at bounding box center [286, 448] width 81 height 57
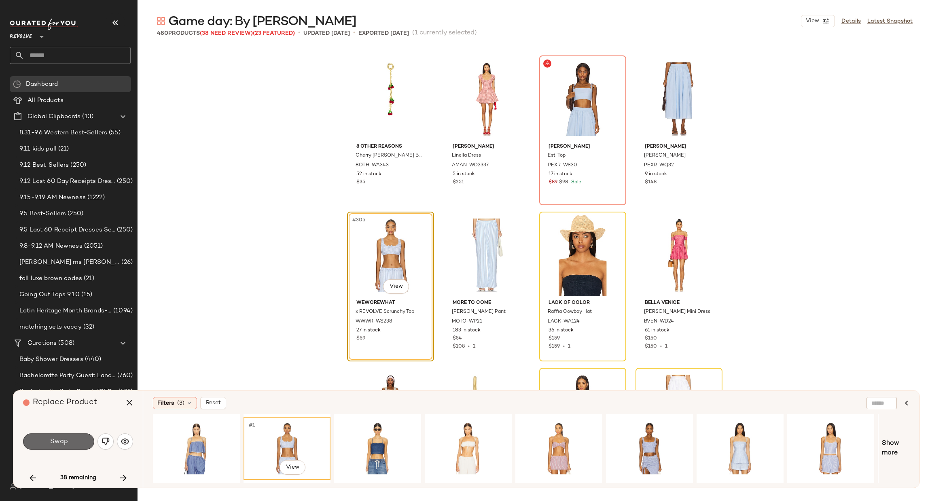
click at [81, 439] on button "Swap" at bounding box center [58, 441] width 71 height 16
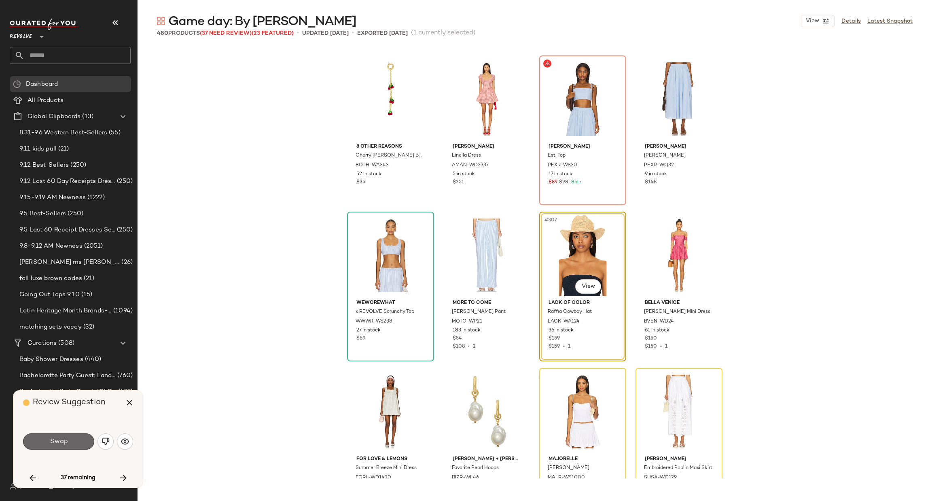
click at [78, 440] on button "Swap" at bounding box center [58, 441] width 71 height 16
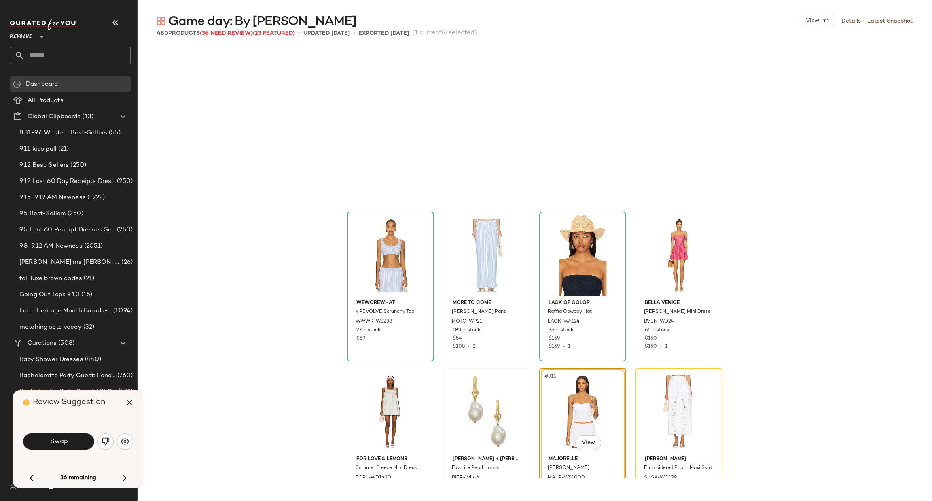
scroll to position [11867, 0]
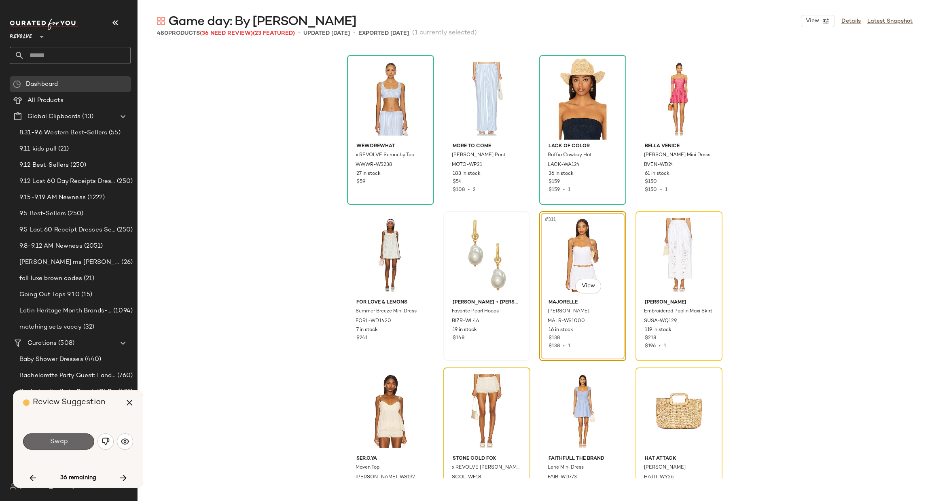
click at [79, 443] on button "Swap" at bounding box center [58, 441] width 71 height 16
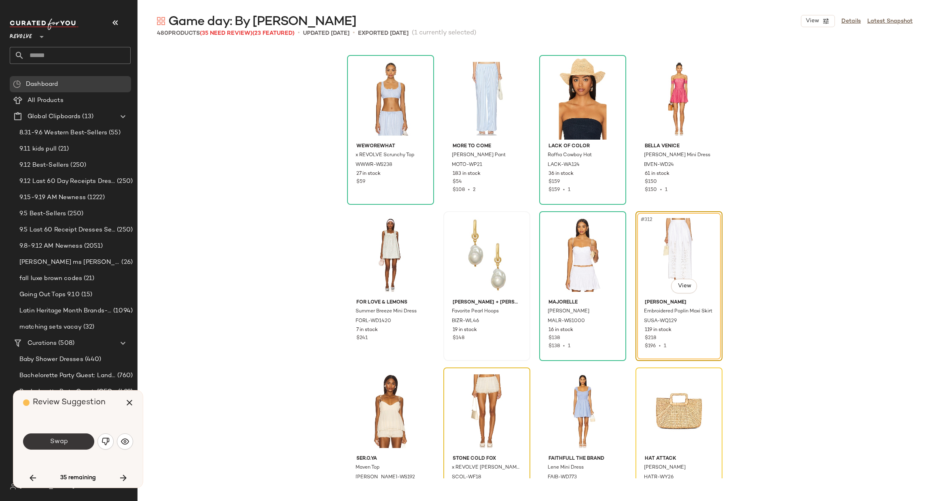
click at [74, 444] on button "Swap" at bounding box center [58, 441] width 71 height 16
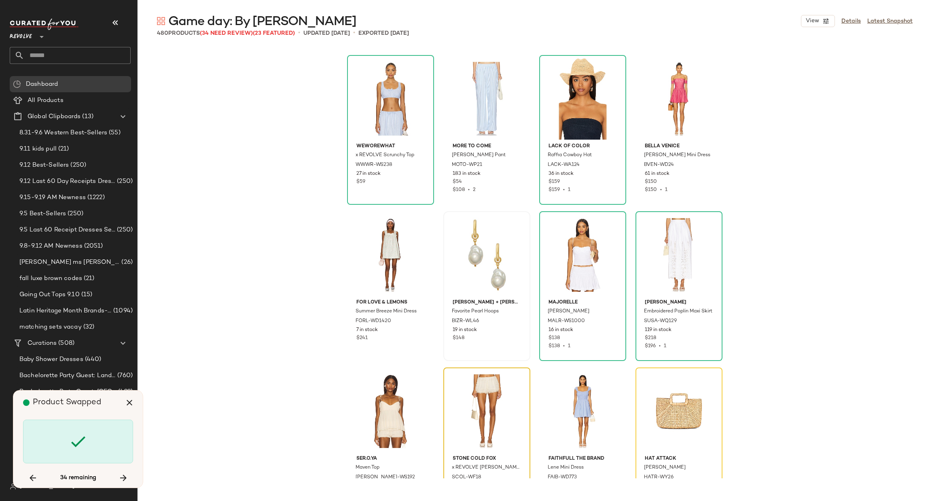
scroll to position [12023, 0]
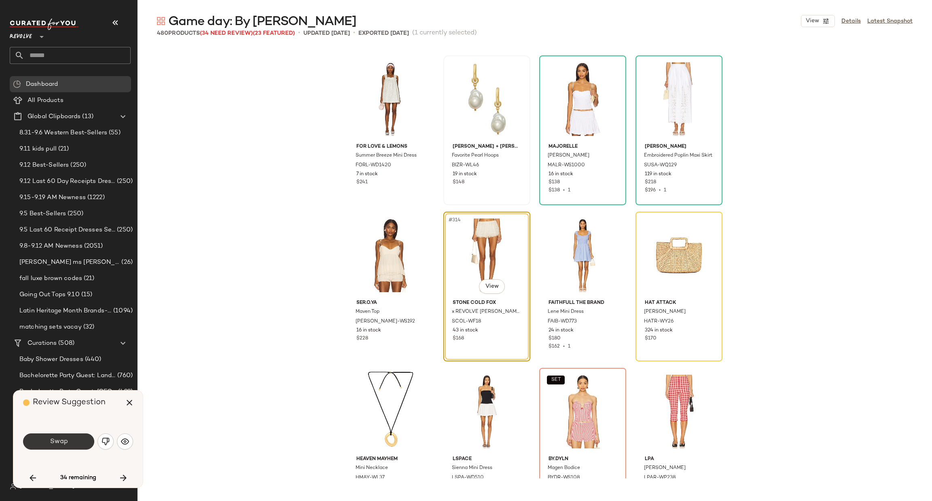
click at [72, 443] on button "Swap" at bounding box center [58, 441] width 71 height 16
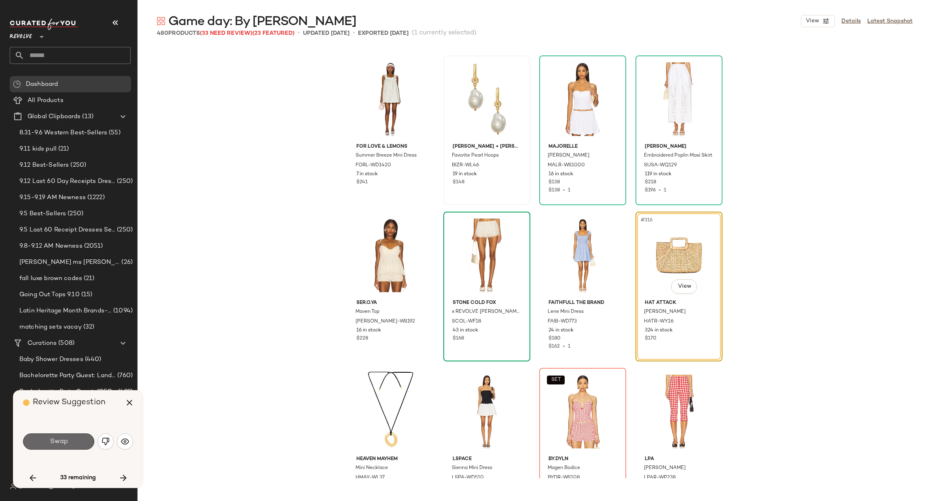
click at [40, 447] on button "Swap" at bounding box center [58, 441] width 71 height 16
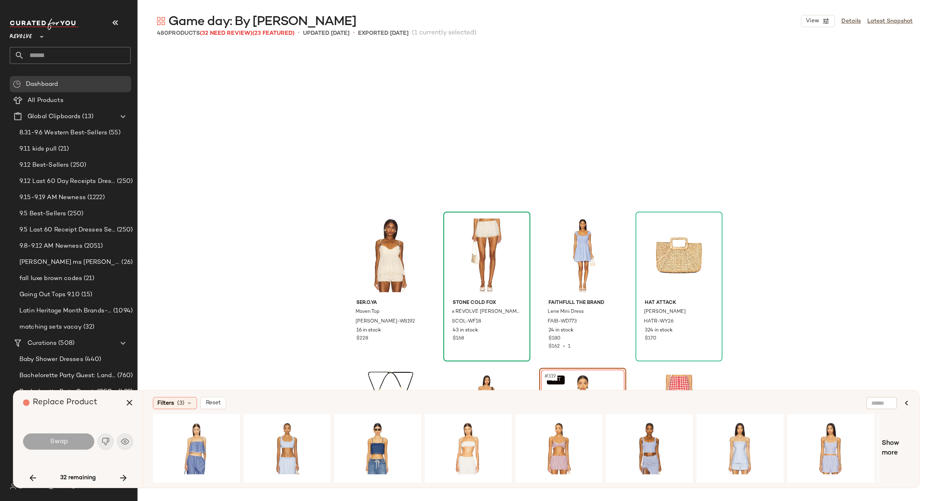
scroll to position [12179, 0]
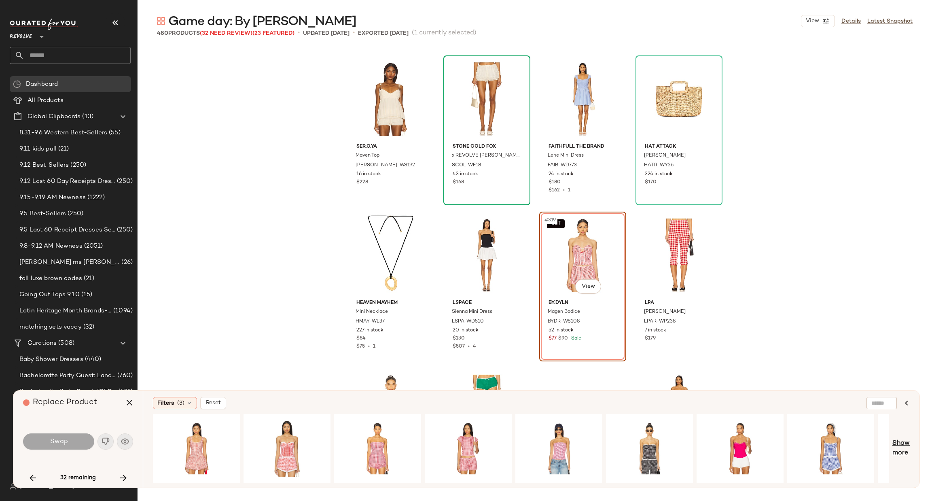
click at [898, 441] on span "Show more" at bounding box center [900, 448] width 17 height 19
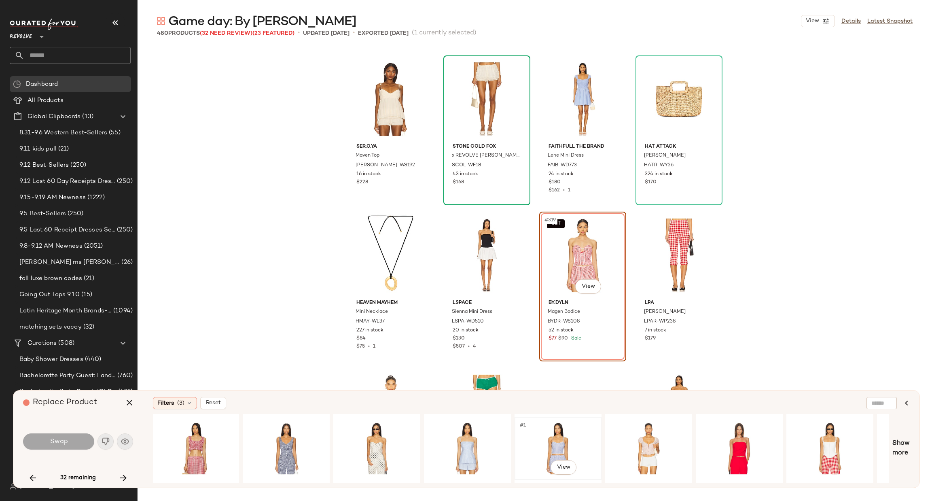
scroll to position [0, 1181]
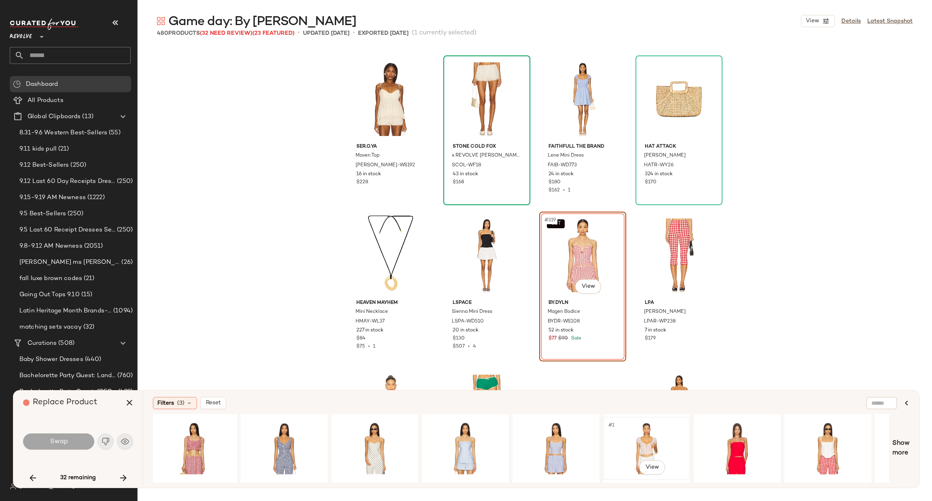
click at [648, 435] on div "#1 View" at bounding box center [646, 448] width 81 height 57
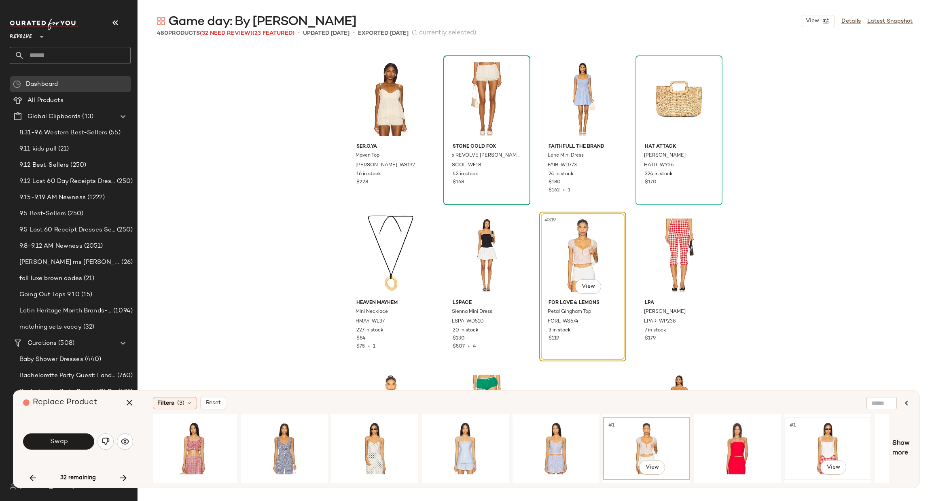
click at [832, 426] on div "#1 View" at bounding box center [827, 448] width 81 height 57
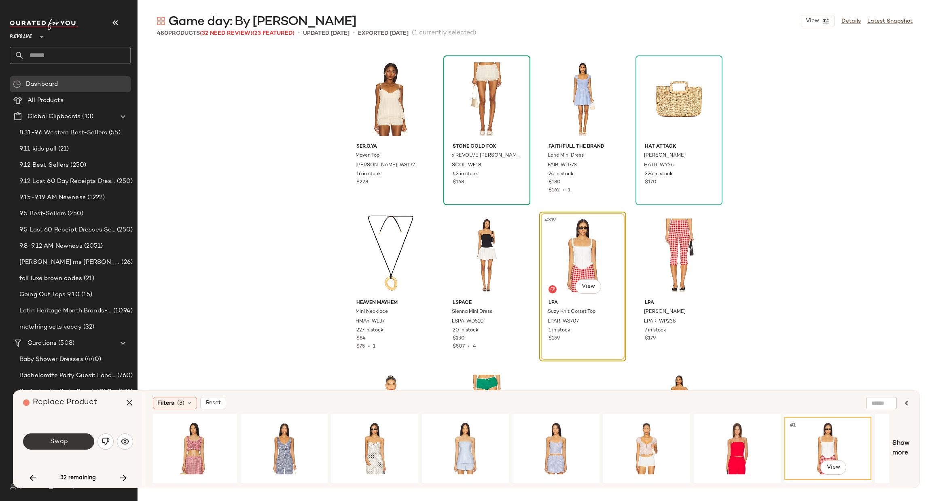
click at [57, 439] on span "Swap" at bounding box center [58, 442] width 18 height 8
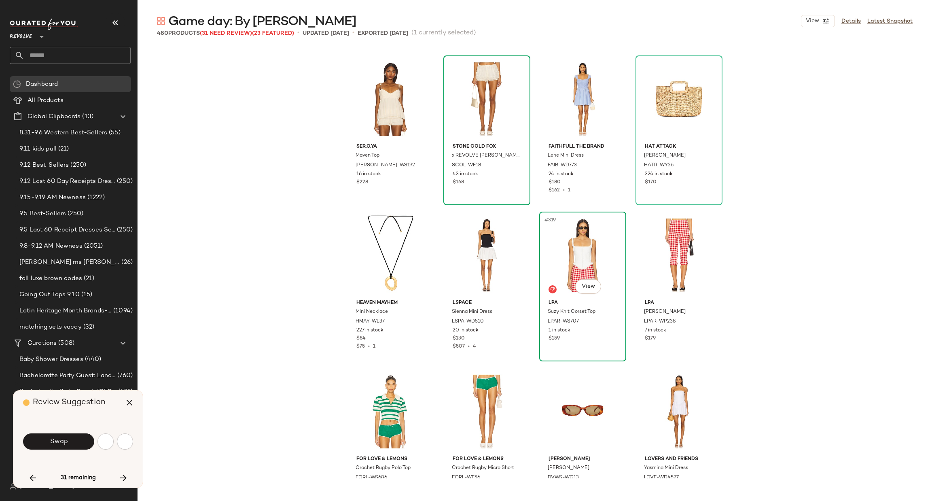
scroll to position [12492, 0]
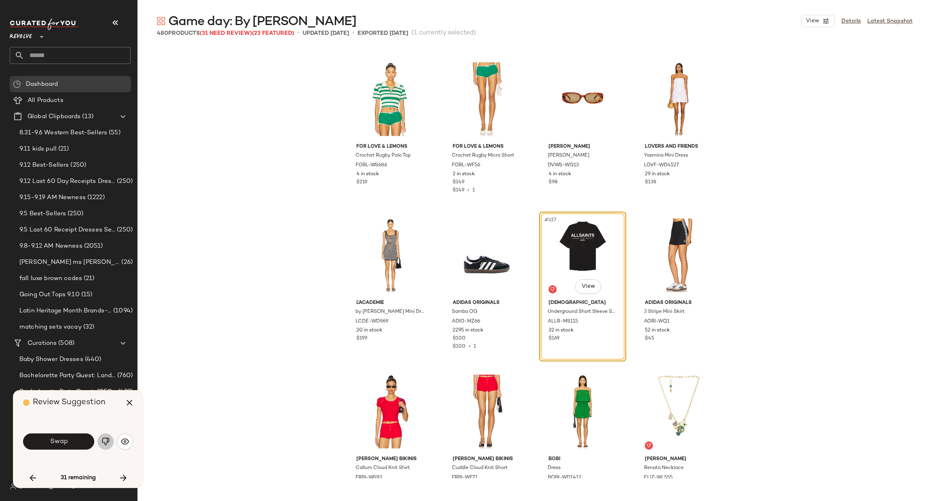
click at [102, 440] on img "button" at bounding box center [106, 441] width 8 height 8
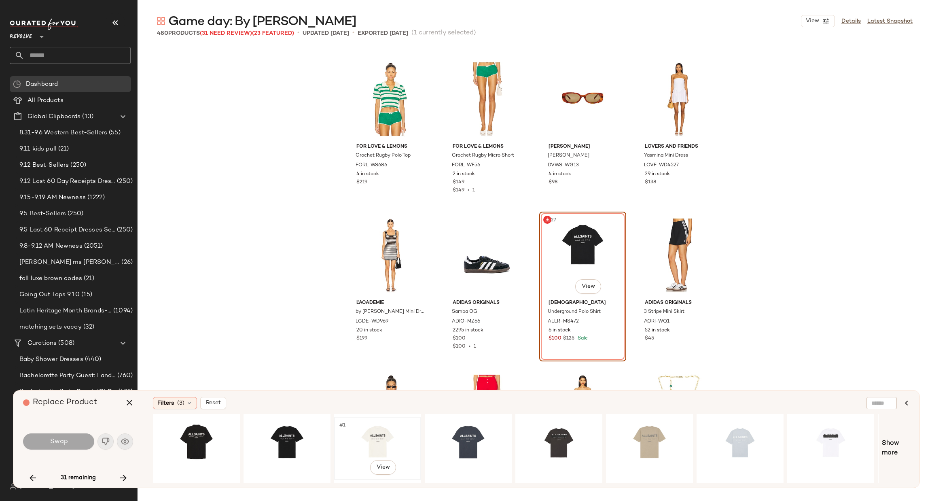
click at [381, 431] on div "#1 View" at bounding box center [377, 448] width 81 height 57
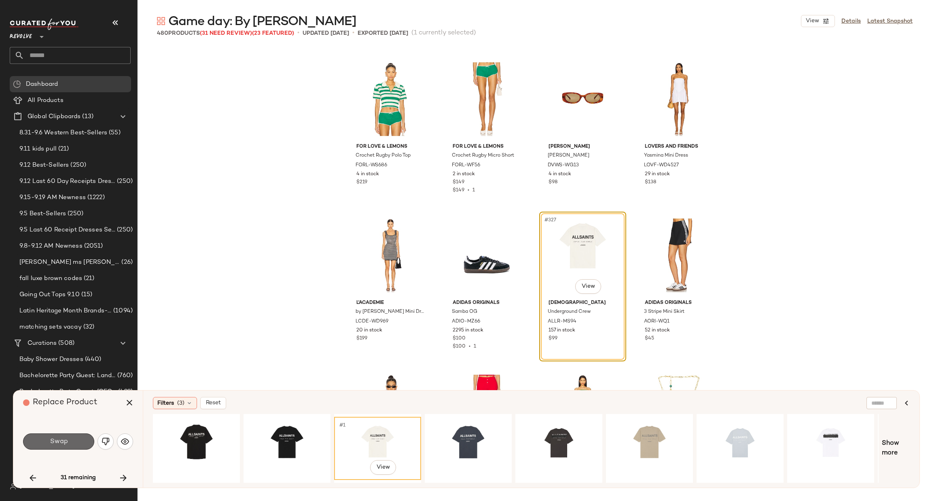
click at [65, 439] on span "Swap" at bounding box center [58, 442] width 18 height 8
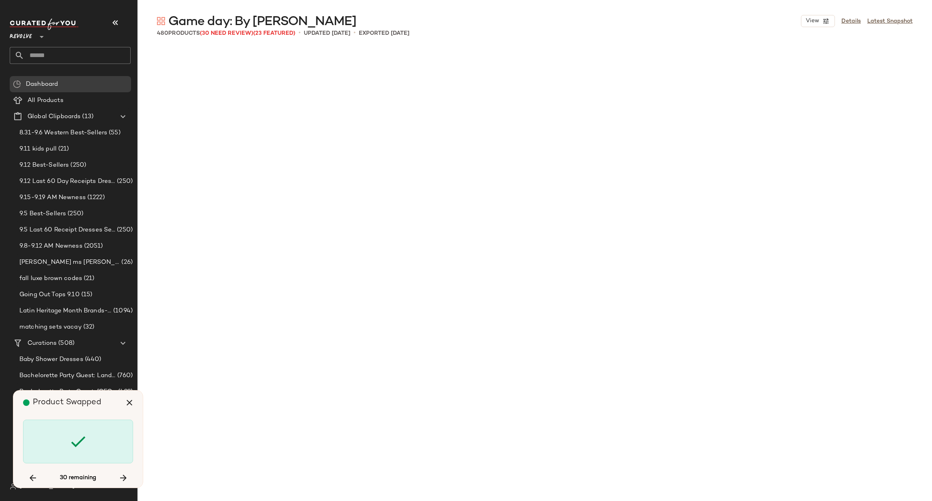
scroll to position [13116, 0]
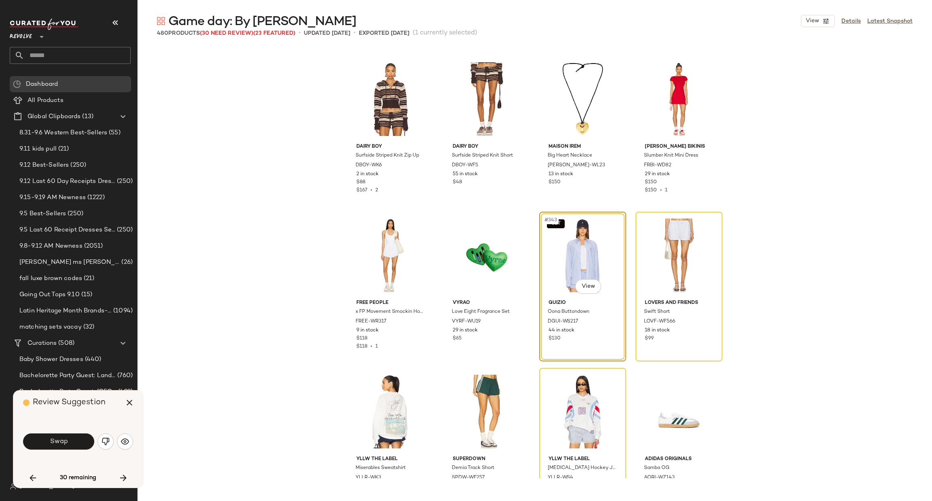
click at [231, 264] on div "Dairy Boy Surfside Striped Knit Zip Up DBOY-WK6 2 in stock $88 $167 • 2 Dairy B…" at bounding box center [535, 262] width 795 height 431
click at [105, 439] on img "button" at bounding box center [106, 441] width 8 height 8
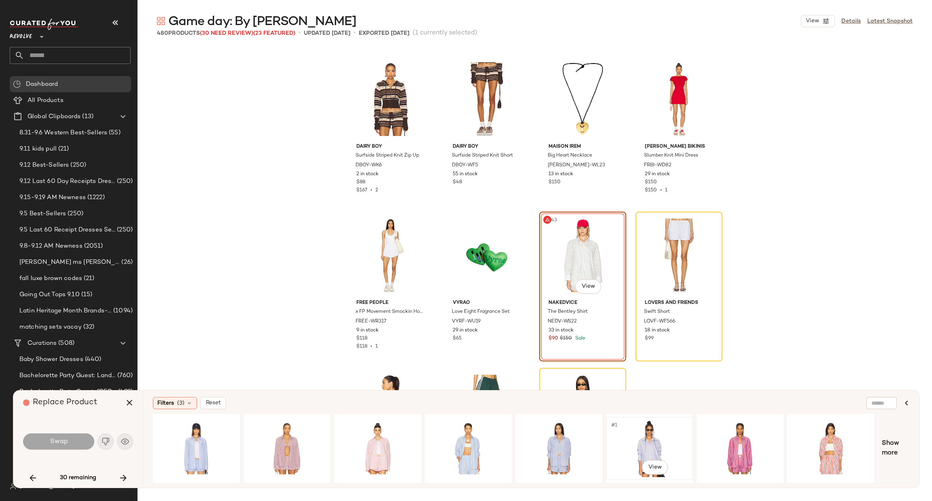
click at [651, 436] on div "#1 View" at bounding box center [649, 448] width 81 height 57
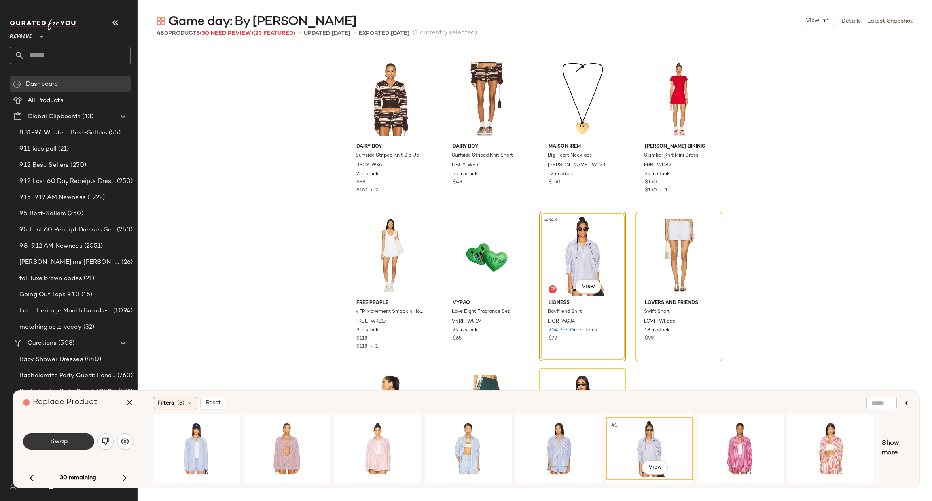
click at [66, 442] on span "Swap" at bounding box center [58, 442] width 18 height 8
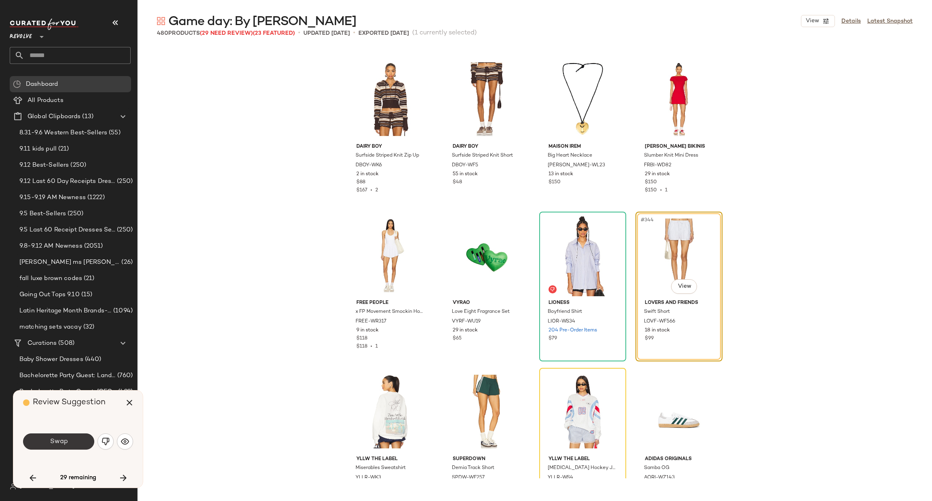
click at [67, 439] on span "Swap" at bounding box center [58, 442] width 18 height 8
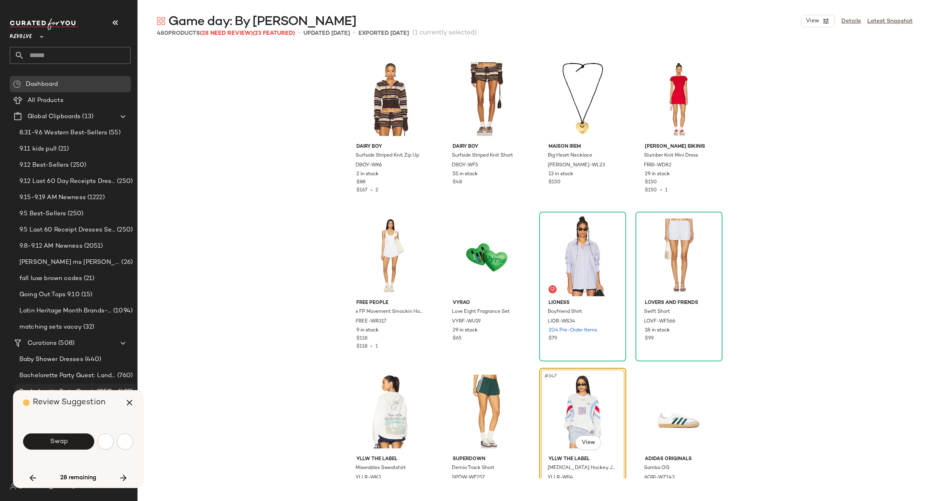
scroll to position [13273, 0]
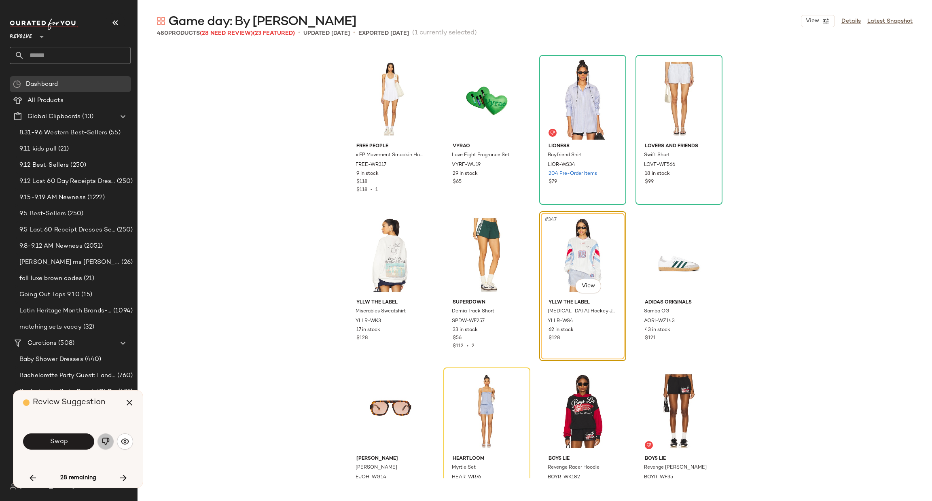
click at [100, 442] on button "button" at bounding box center [105, 441] width 16 height 16
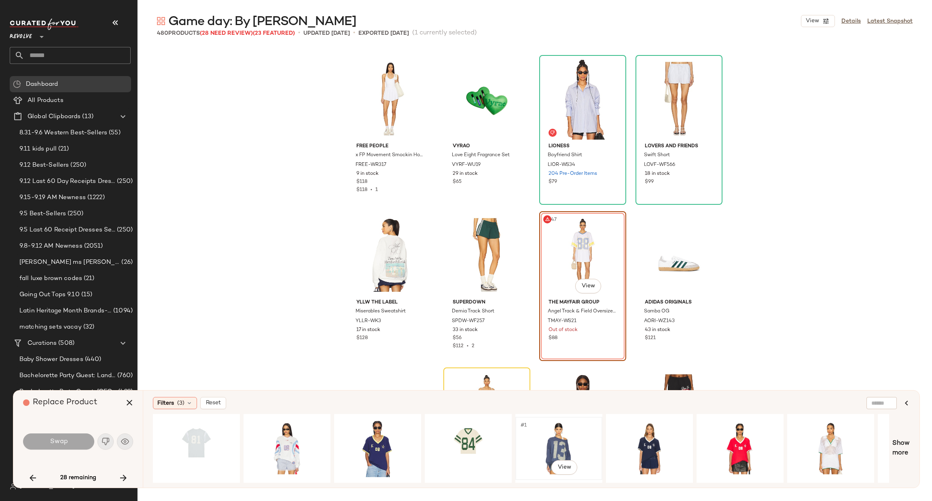
click at [561, 436] on div "#1 View" at bounding box center [558, 448] width 81 height 57
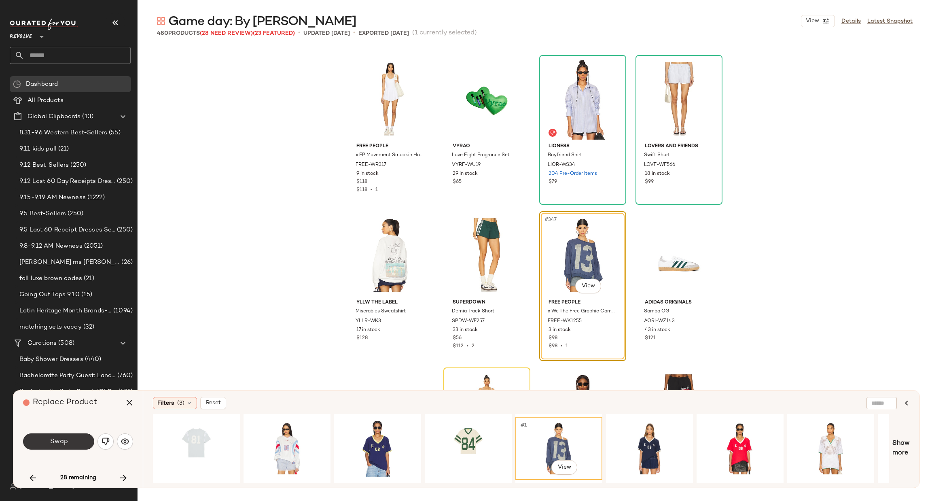
click at [59, 443] on span "Swap" at bounding box center [58, 442] width 18 height 8
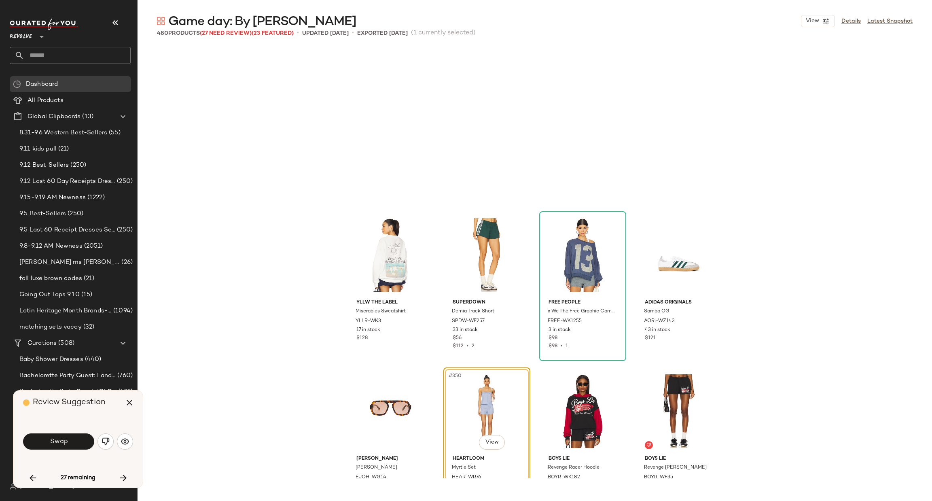
scroll to position [13428, 0]
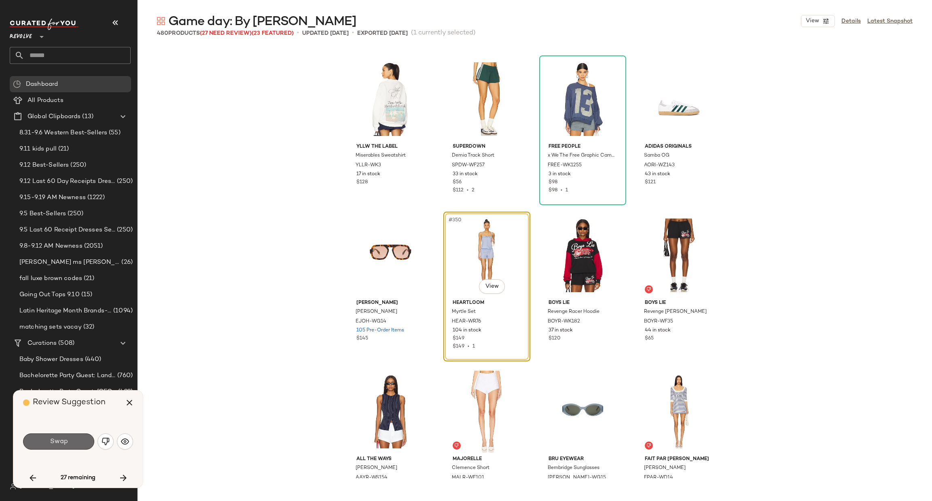
click at [75, 443] on button "Swap" at bounding box center [58, 441] width 71 height 16
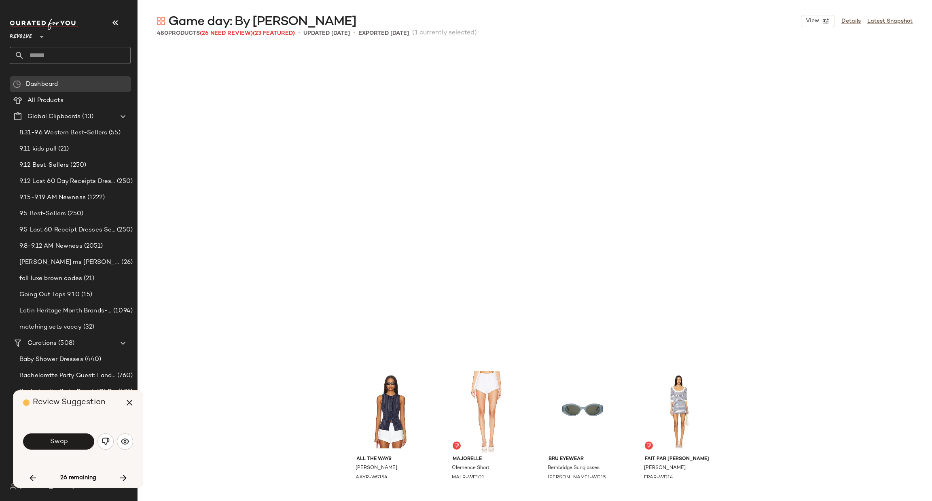
scroll to position [13741, 0]
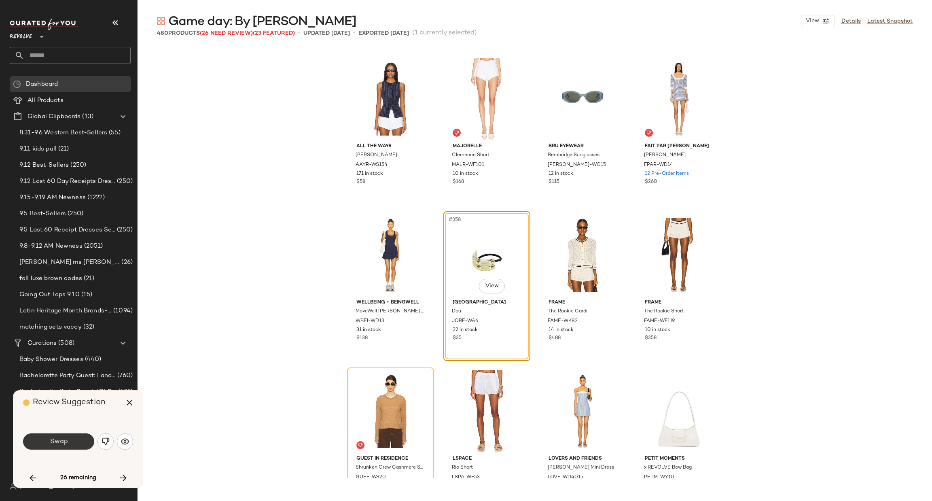
click at [57, 445] on span "Swap" at bounding box center [58, 442] width 18 height 8
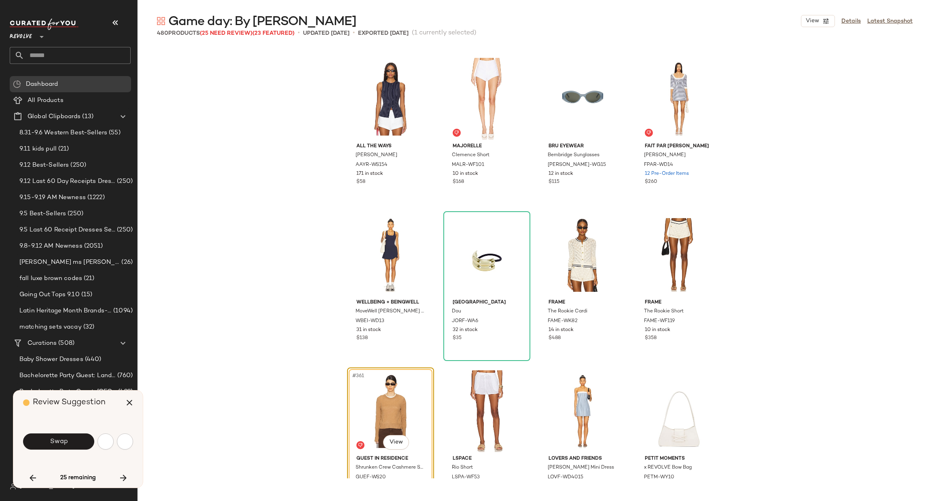
scroll to position [13897, 0]
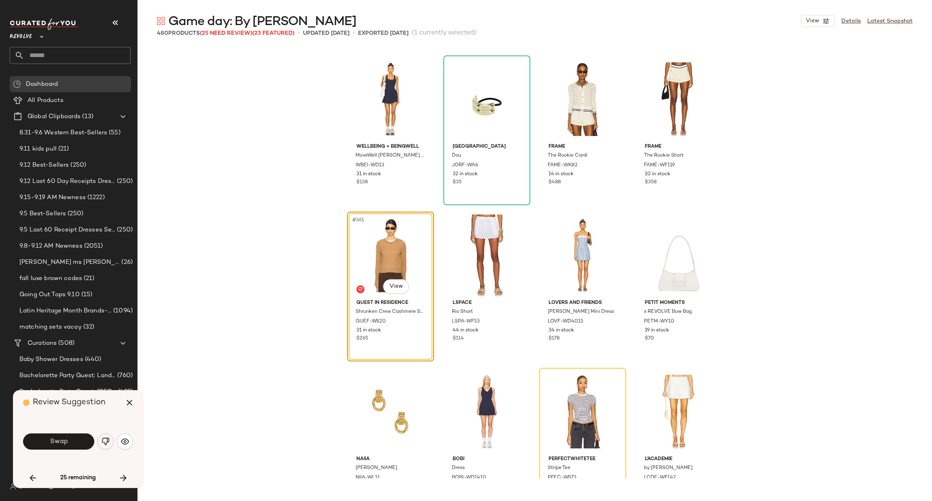
click at [104, 441] on img "button" at bounding box center [106, 441] width 8 height 8
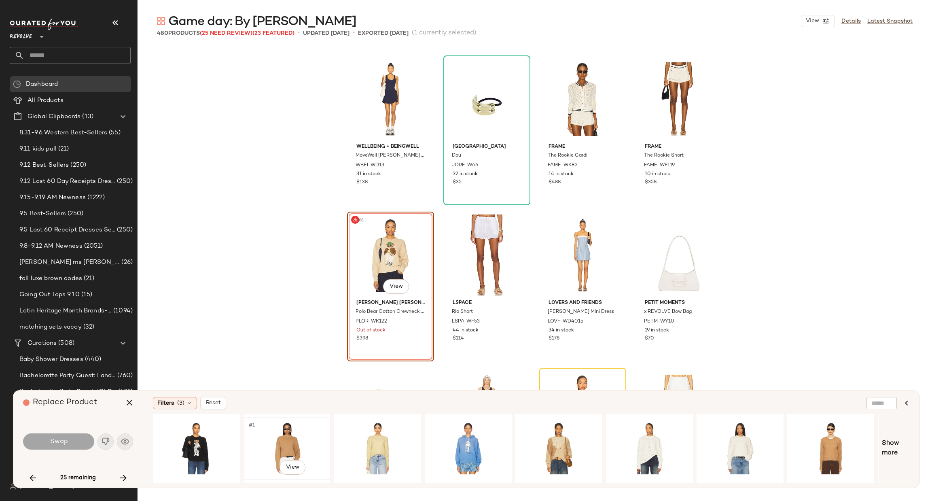
click at [284, 437] on div "#1 View" at bounding box center [286, 448] width 81 height 57
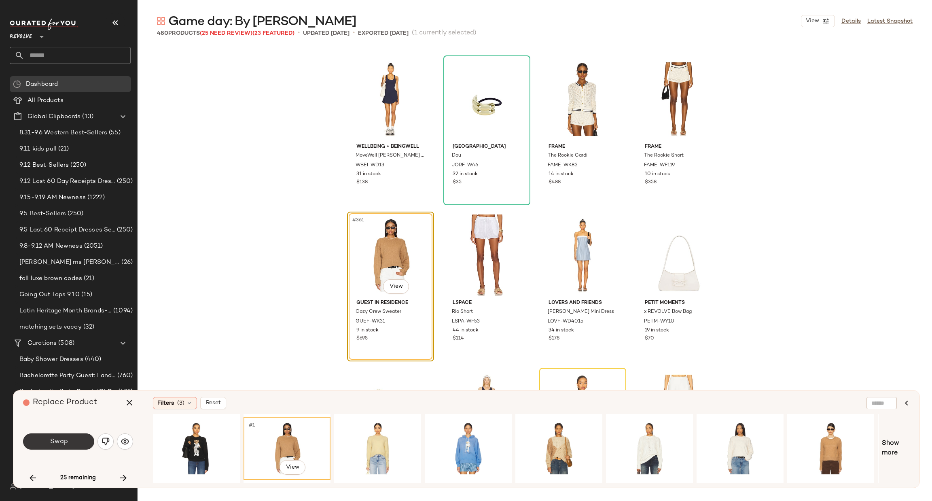
click at [67, 447] on button "Swap" at bounding box center [58, 441] width 71 height 16
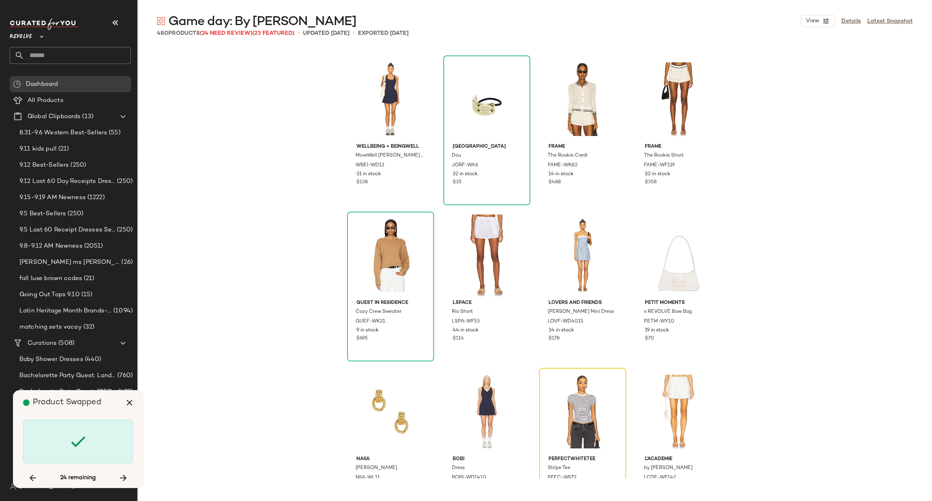
scroll to position [14053, 0]
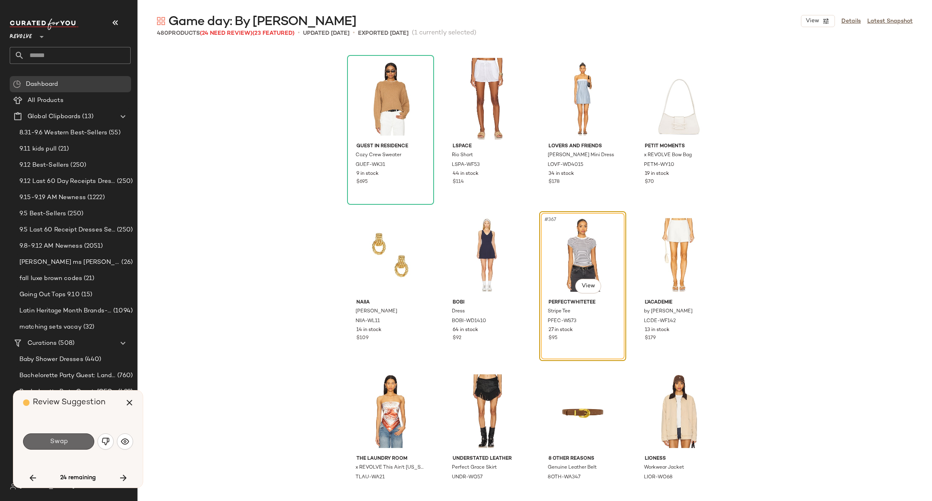
click at [71, 443] on button "Swap" at bounding box center [58, 441] width 71 height 16
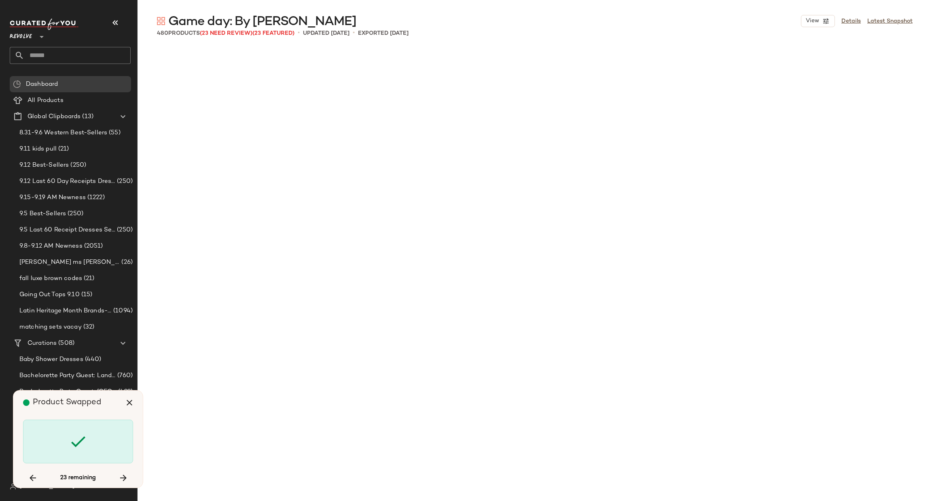
scroll to position [14678, 0]
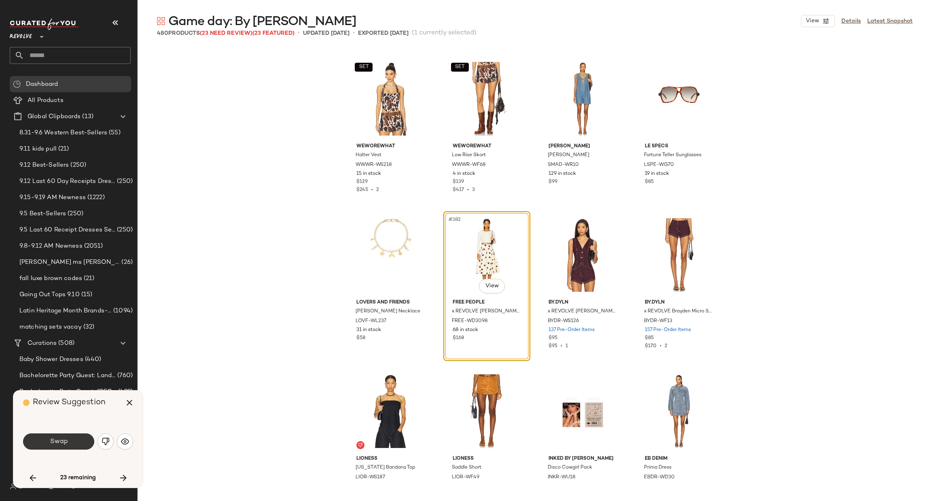
click at [72, 441] on button "Swap" at bounding box center [58, 441] width 71 height 16
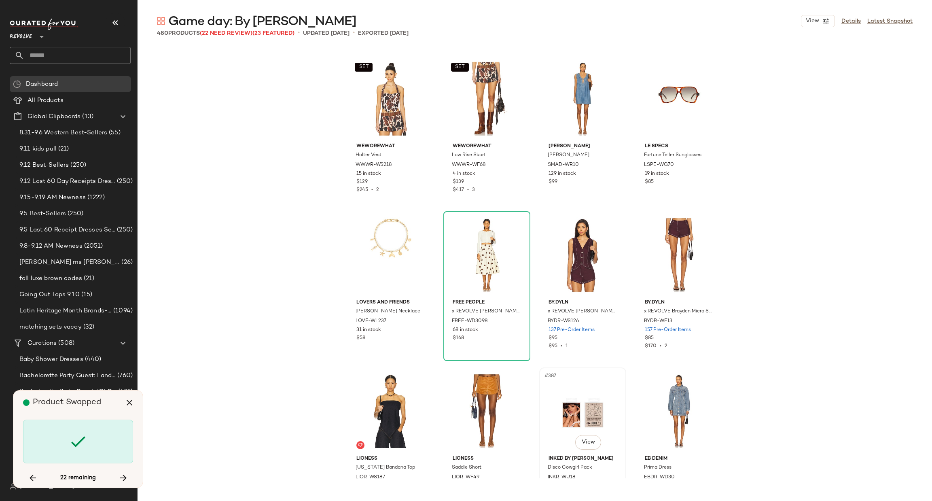
scroll to position [15459, 0]
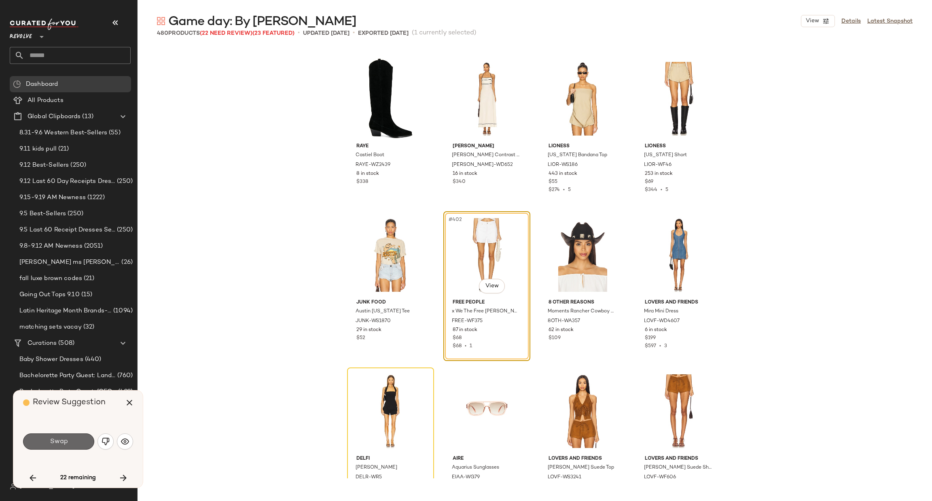
click at [50, 438] on span "Swap" at bounding box center [58, 442] width 18 height 8
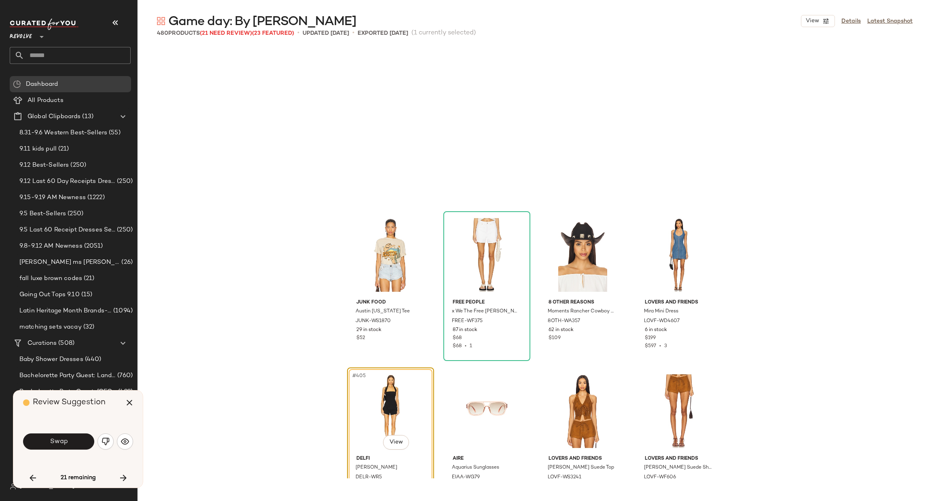
scroll to position [15615, 0]
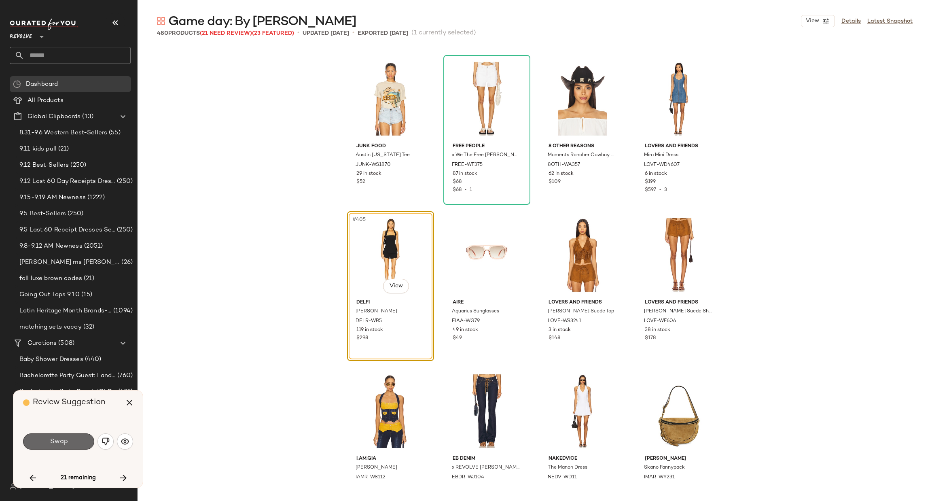
click at [59, 443] on span "Swap" at bounding box center [58, 442] width 18 height 8
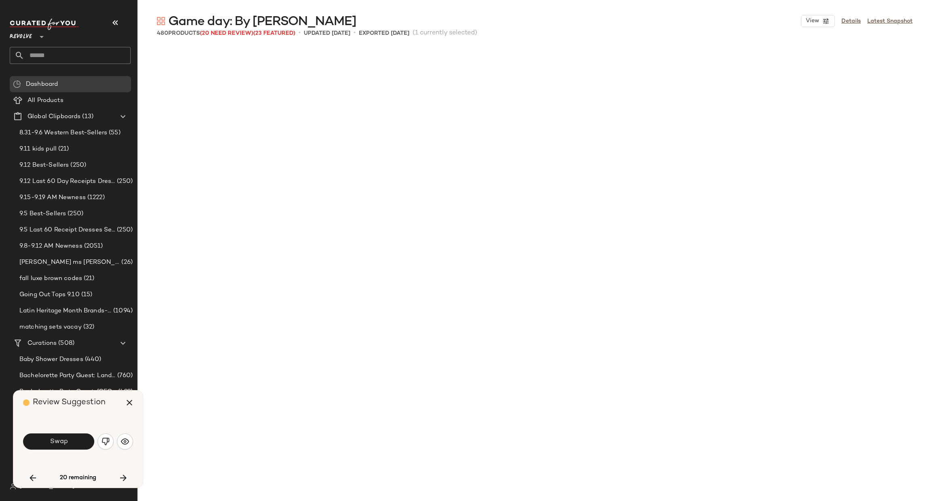
scroll to position [16083, 0]
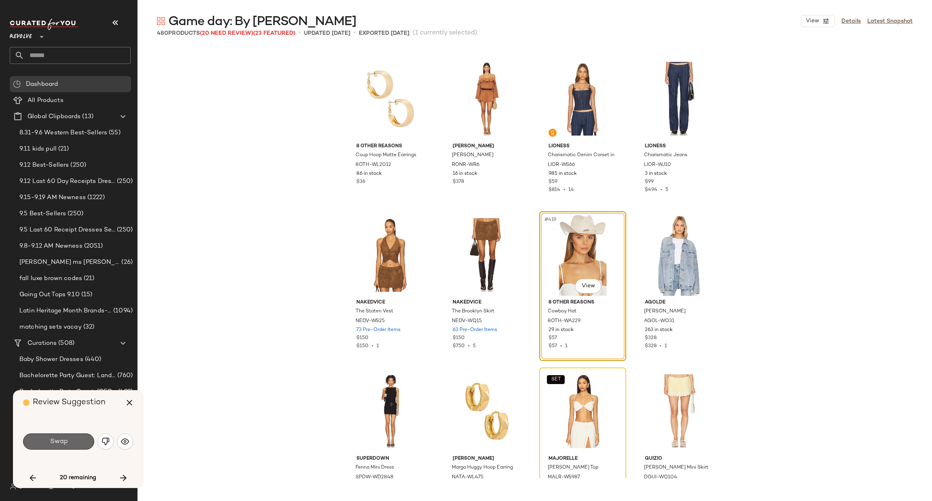
click at [57, 442] on span "Swap" at bounding box center [58, 442] width 18 height 8
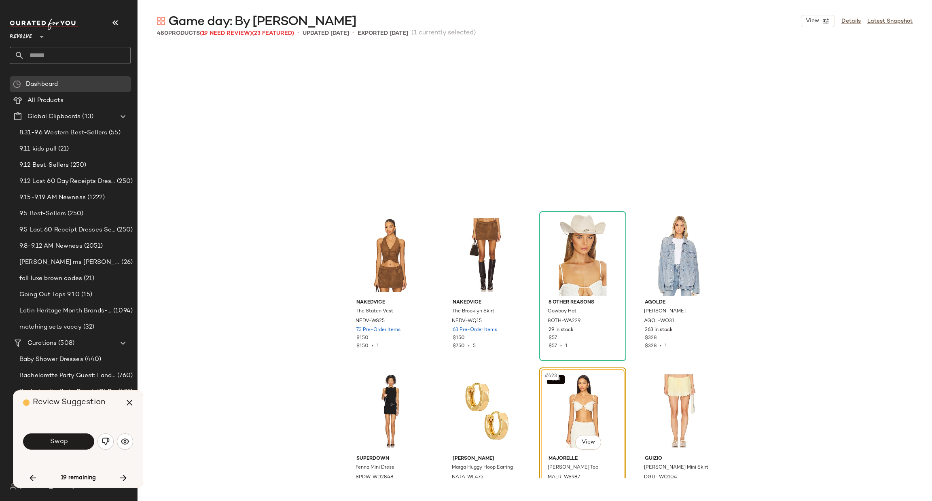
scroll to position [16239, 0]
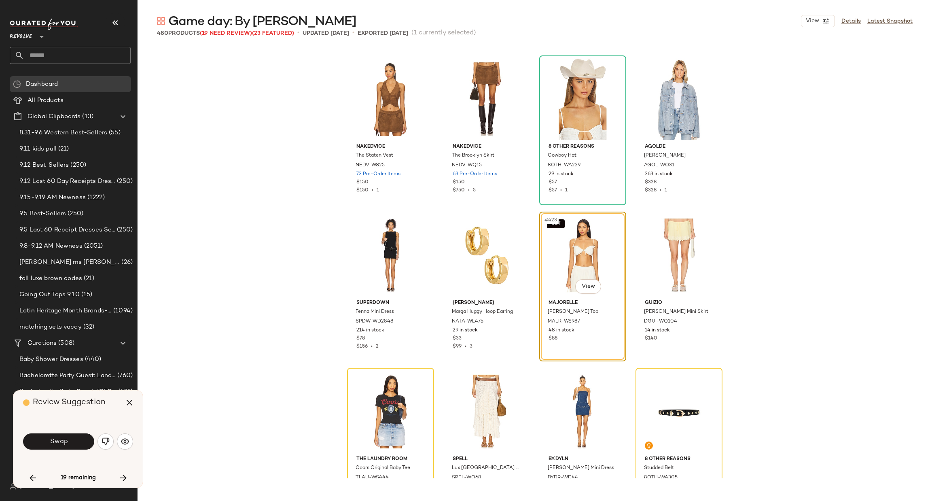
click at [103, 443] on img "button" at bounding box center [106, 441] width 8 height 8
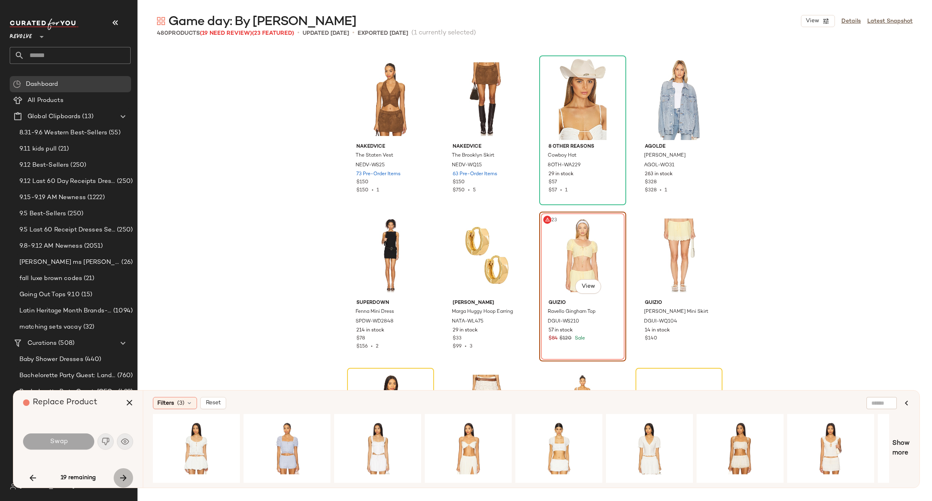
click at [127, 477] on icon "button" at bounding box center [124, 478] width 10 height 10
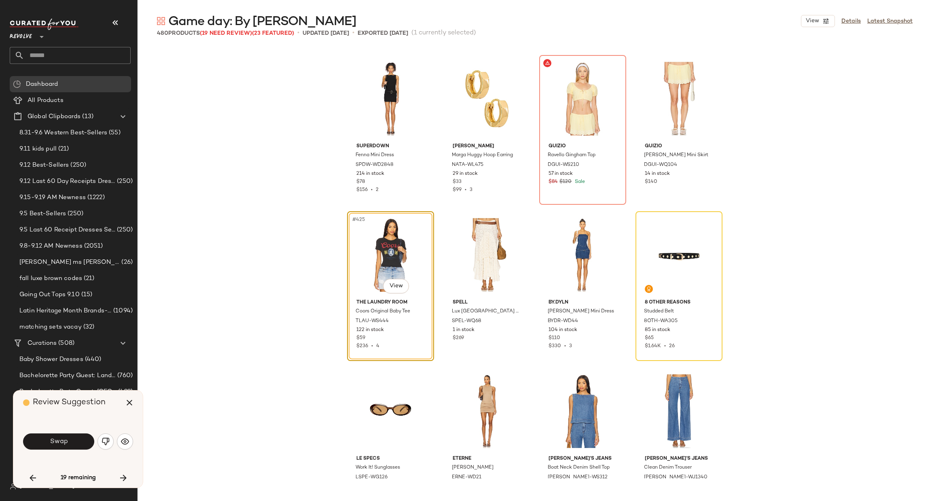
click at [66, 439] on span "Swap" at bounding box center [58, 442] width 18 height 8
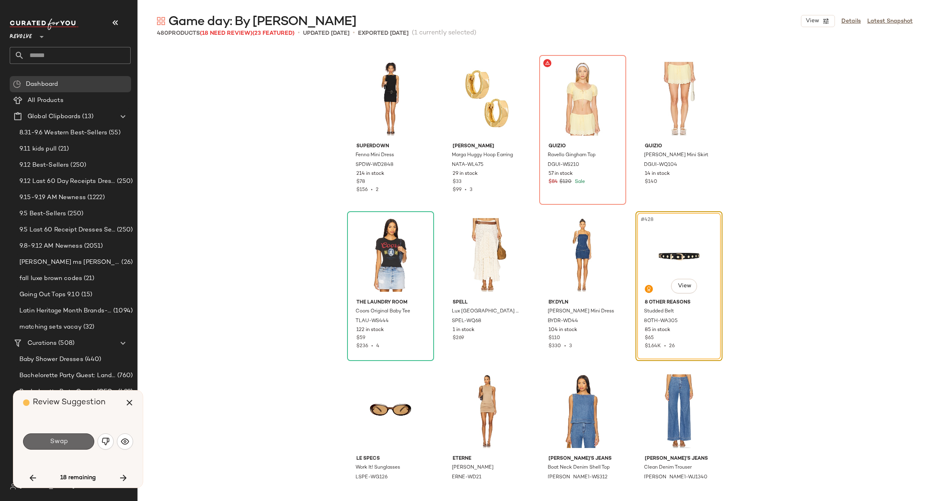
click at [64, 447] on button "Swap" at bounding box center [58, 441] width 71 height 16
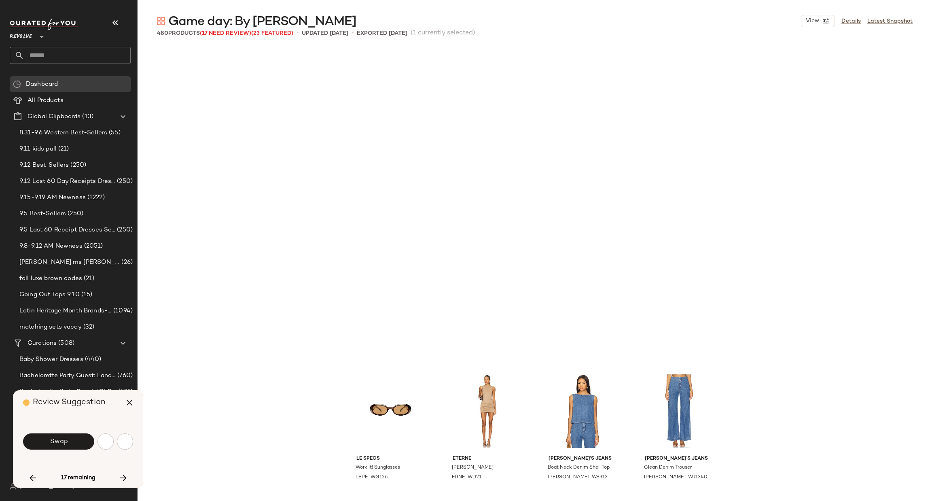
scroll to position [16708, 0]
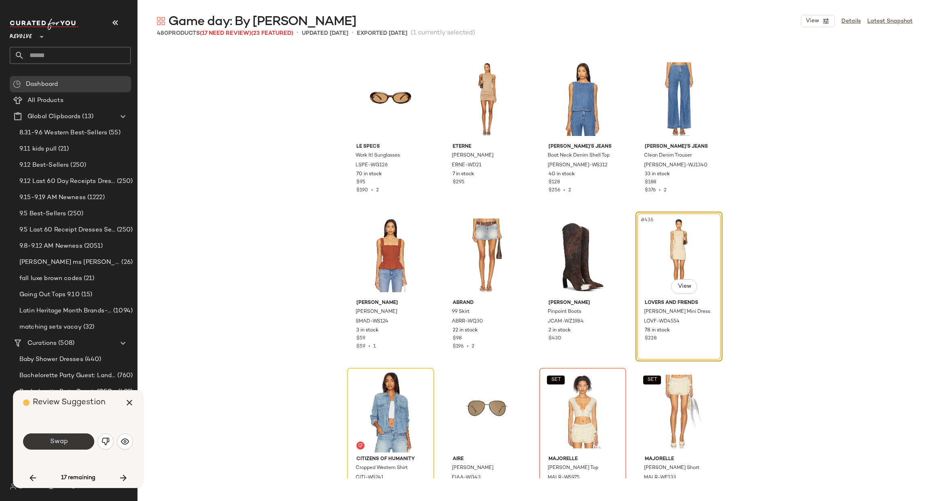
click at [70, 442] on button "Swap" at bounding box center [58, 441] width 71 height 16
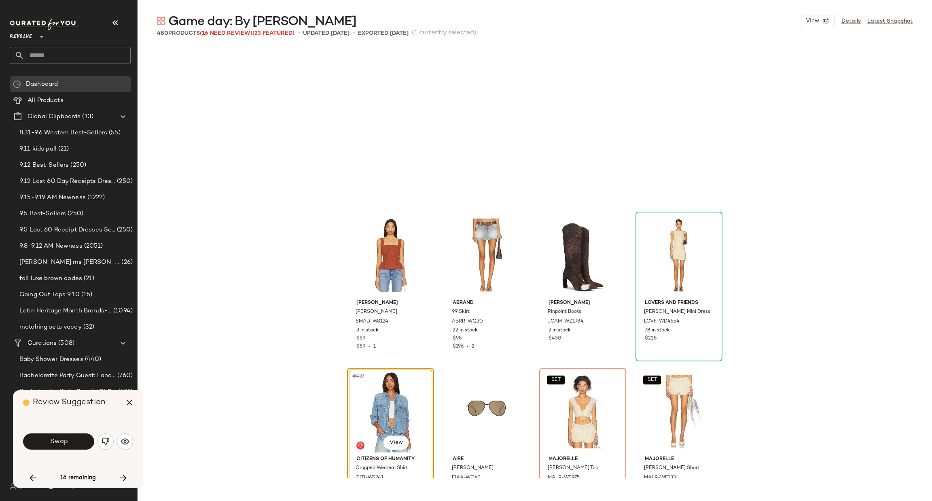
scroll to position [16864, 0]
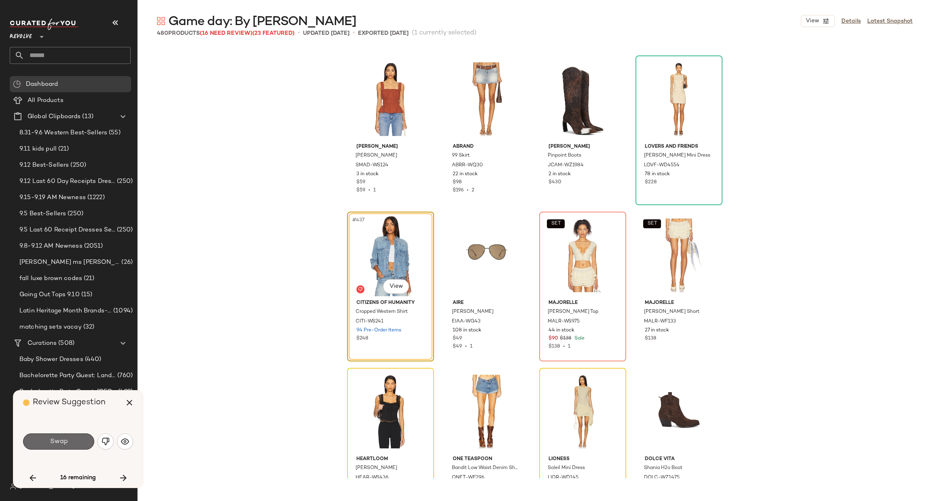
click at [67, 438] on span "Swap" at bounding box center [58, 442] width 18 height 8
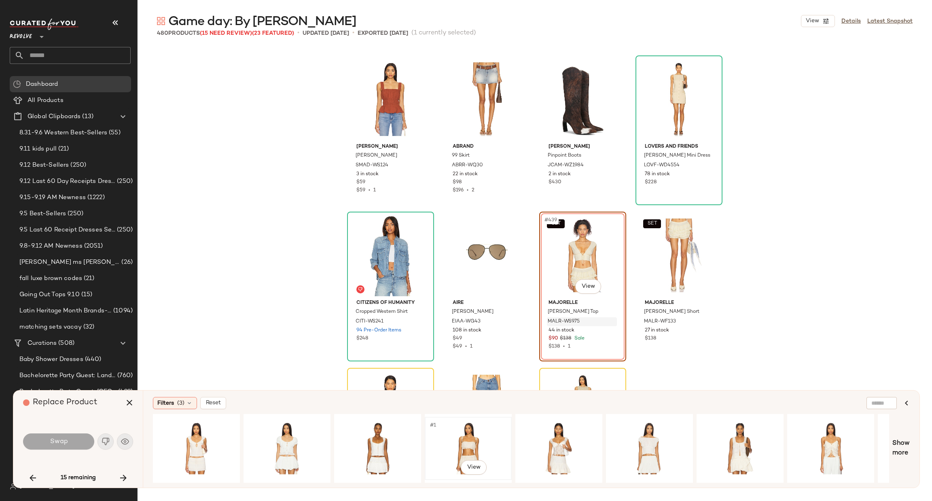
click at [477, 435] on div "#1 View" at bounding box center [468, 448] width 81 height 57
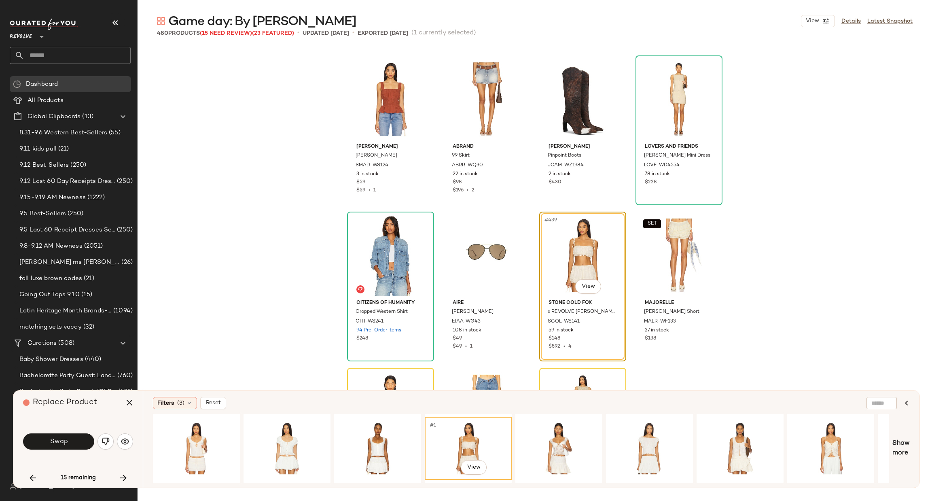
click at [59, 435] on button "Swap" at bounding box center [58, 441] width 71 height 16
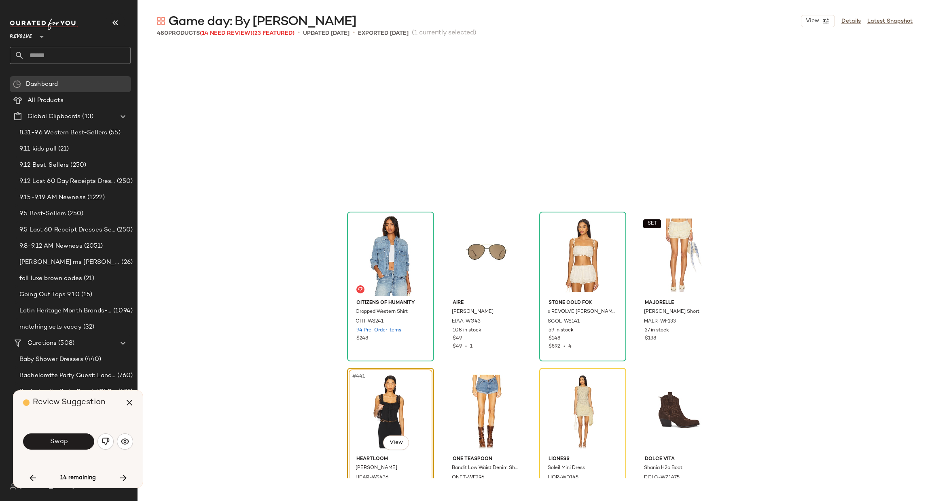
scroll to position [17020, 0]
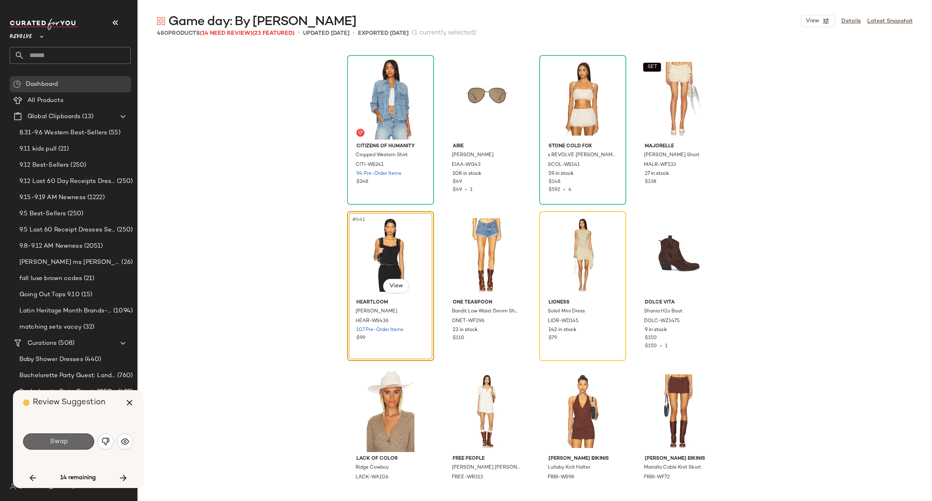
click at [47, 436] on button "Swap" at bounding box center [58, 441] width 71 height 16
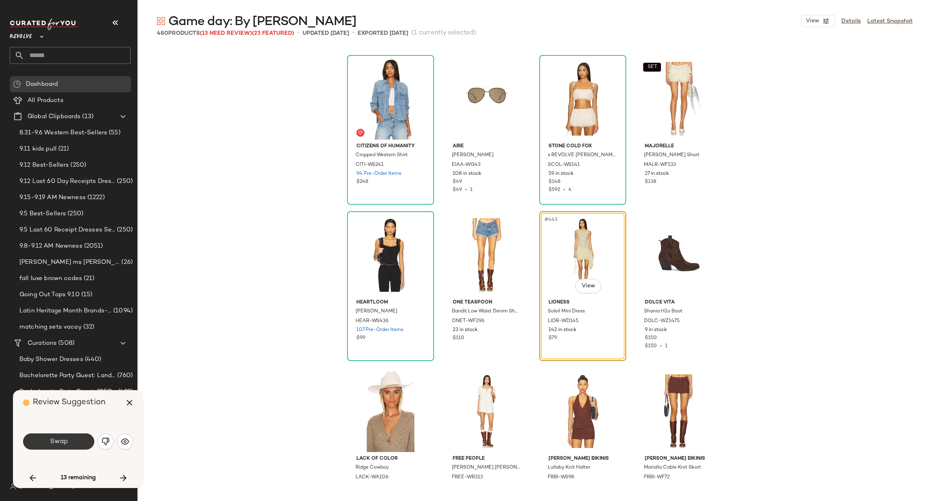
click at [78, 440] on button "Swap" at bounding box center [58, 441] width 71 height 16
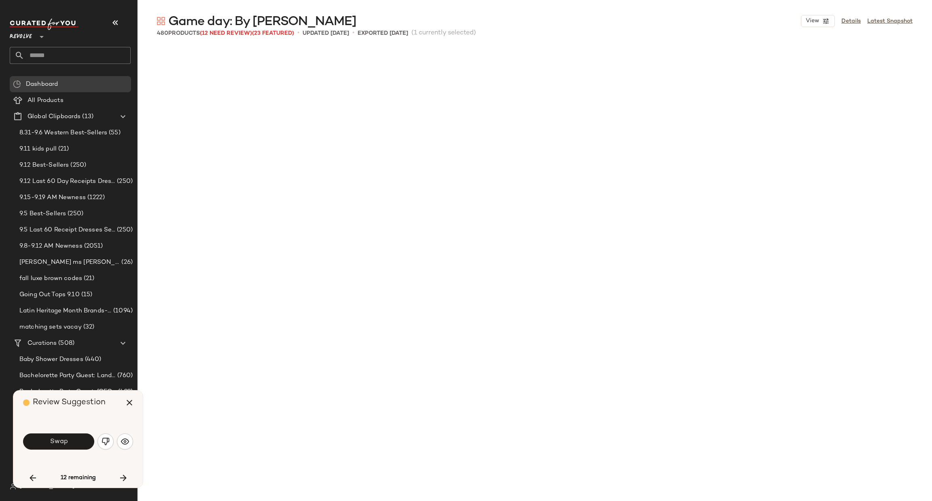
scroll to position [17489, 0]
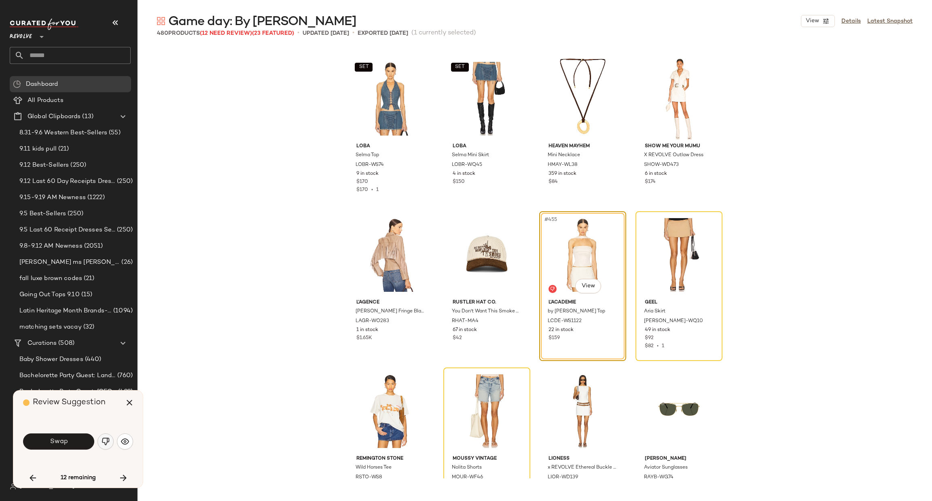
click at [106, 443] on img "button" at bounding box center [106, 441] width 8 height 8
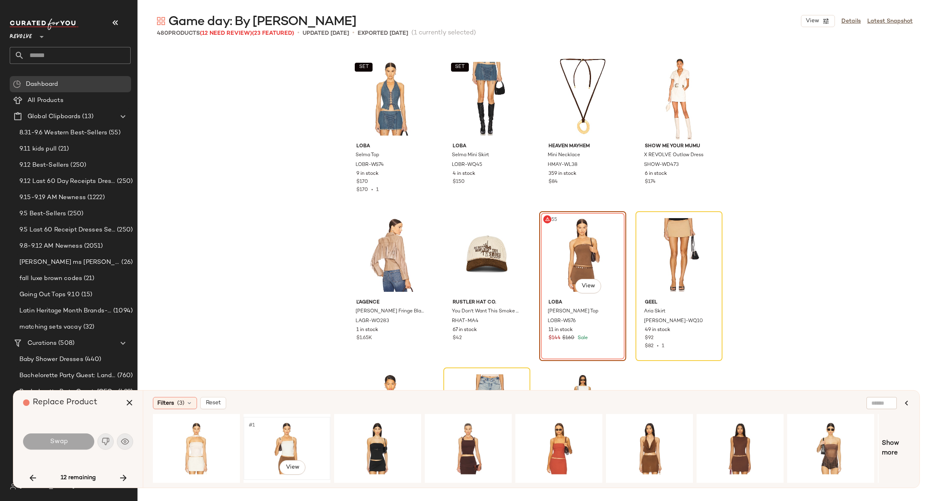
click at [270, 434] on div "#1 View" at bounding box center [286, 448] width 81 height 57
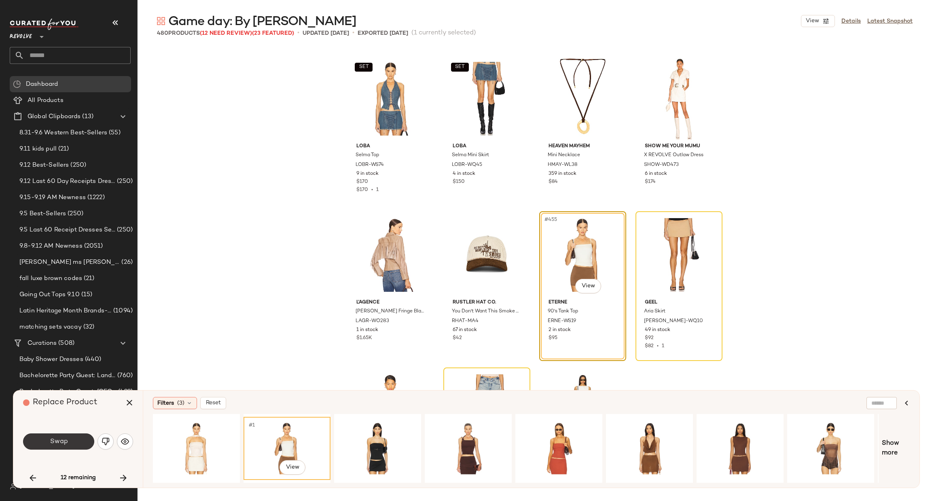
click at [64, 436] on button "Swap" at bounding box center [58, 441] width 71 height 16
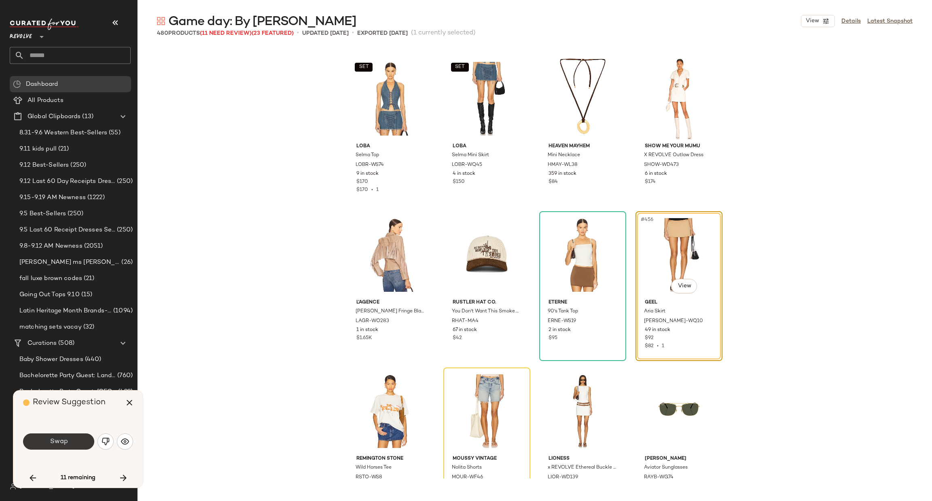
click at [71, 439] on button "Swap" at bounding box center [58, 441] width 71 height 16
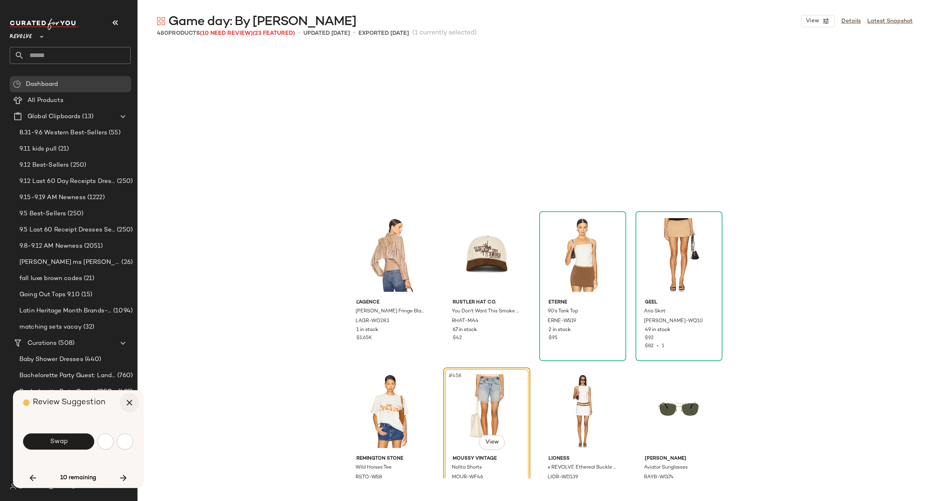
scroll to position [17644, 0]
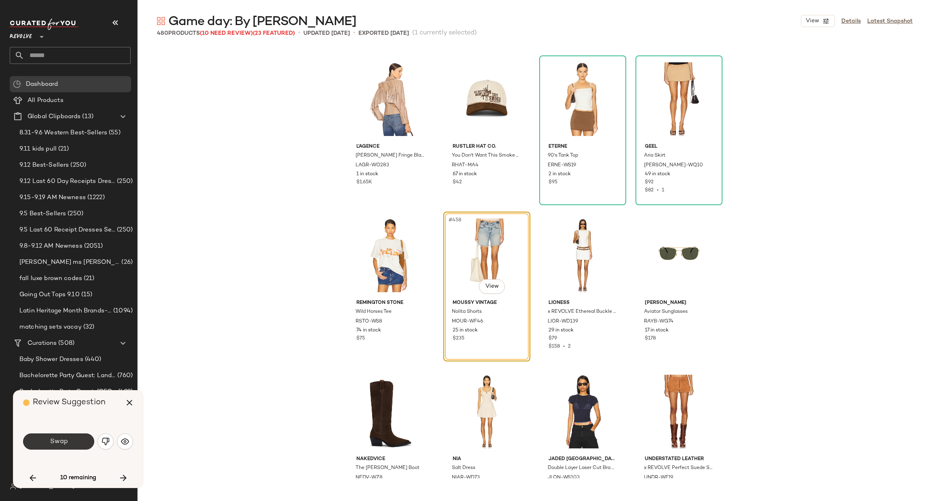
click at [62, 442] on span "Swap" at bounding box center [58, 442] width 18 height 8
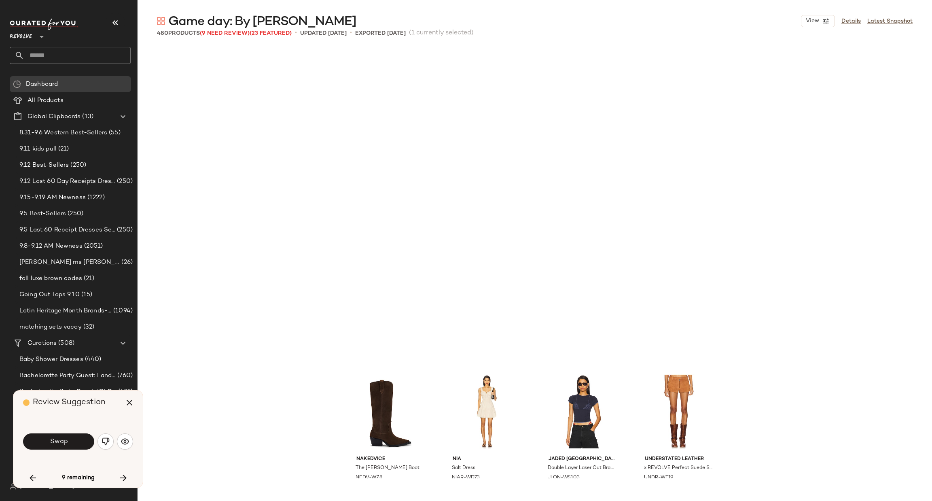
scroll to position [17957, 0]
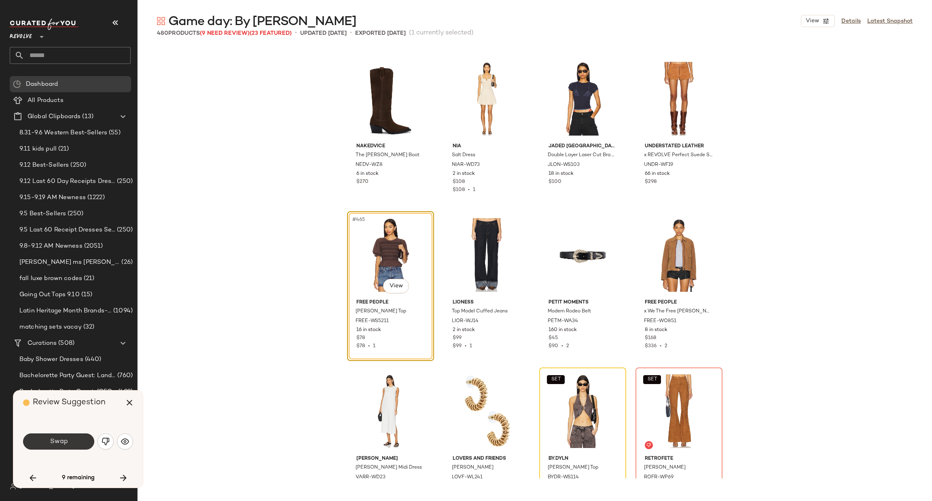
click at [69, 444] on button "Swap" at bounding box center [58, 441] width 71 height 16
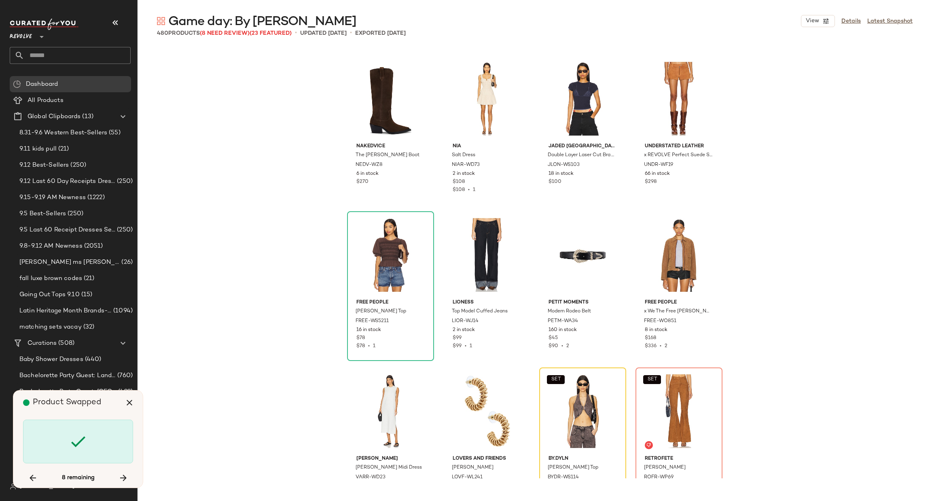
scroll to position [18113, 0]
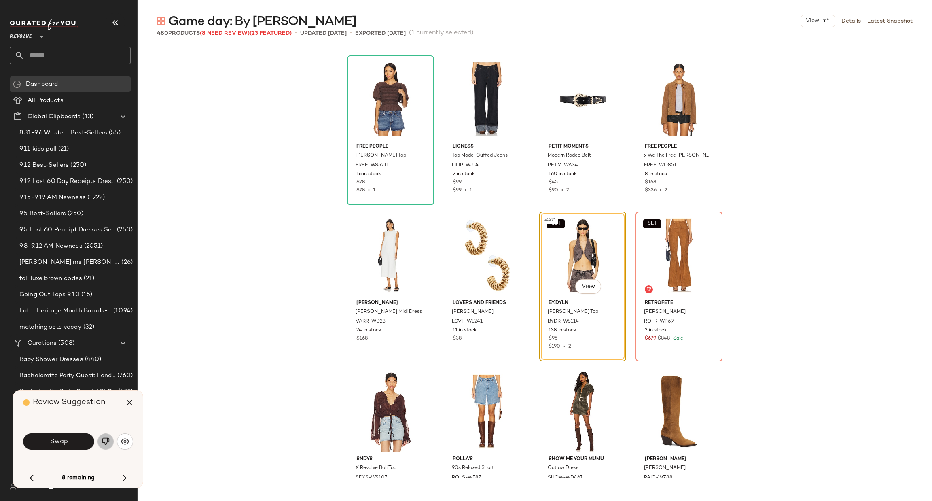
click at [104, 444] on img "button" at bounding box center [106, 441] width 8 height 8
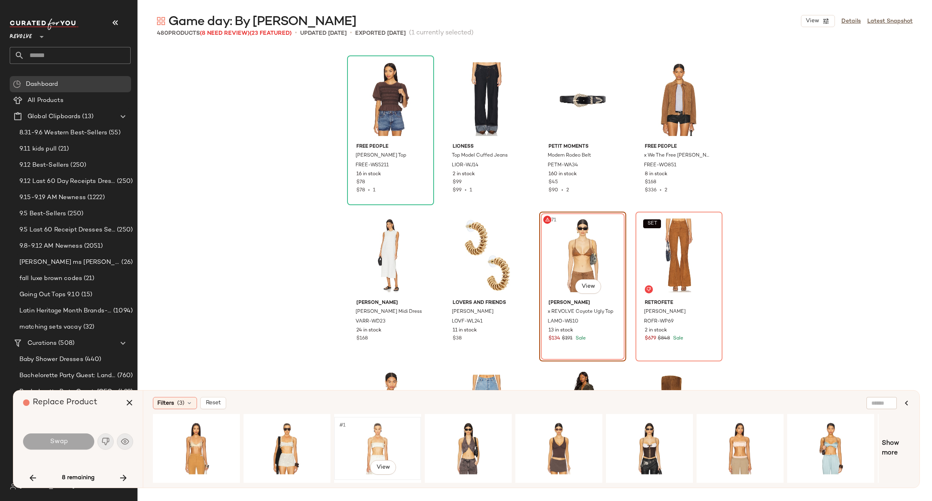
click at [373, 432] on div "#1 View" at bounding box center [377, 448] width 81 height 57
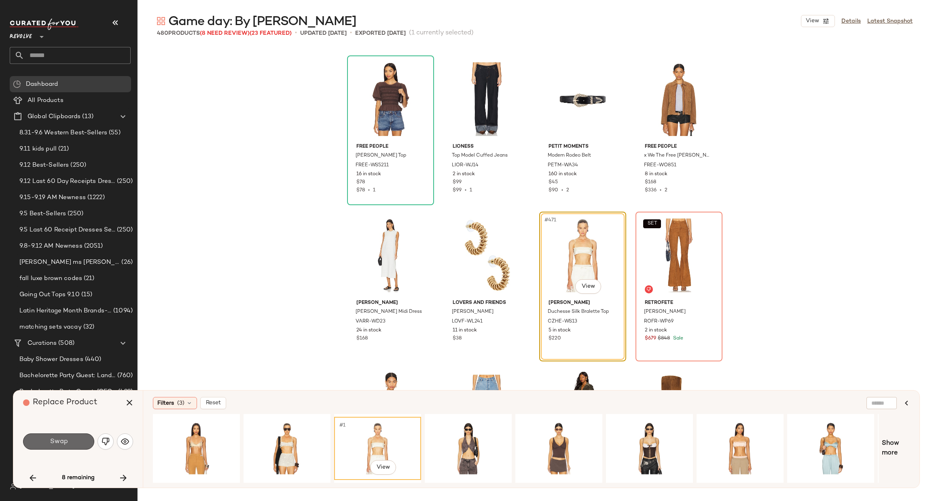
click at [67, 444] on span "Swap" at bounding box center [58, 442] width 18 height 8
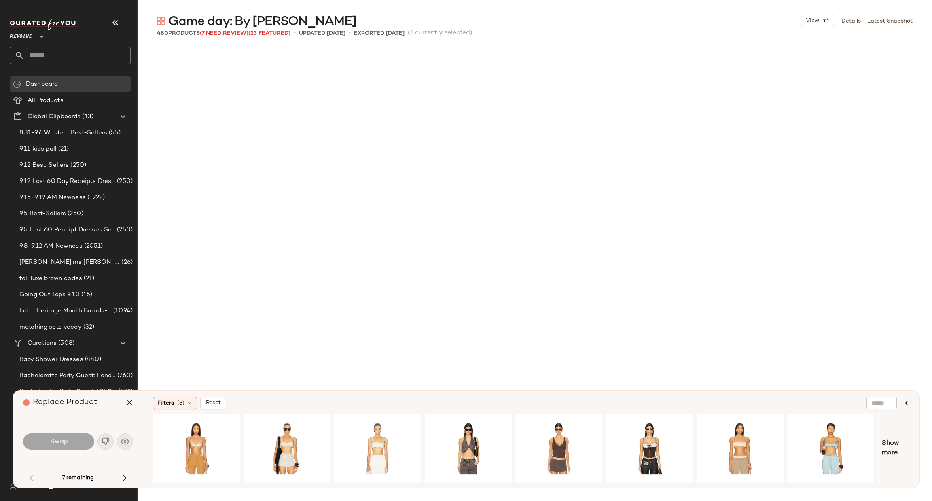
scroll to position [468, 0]
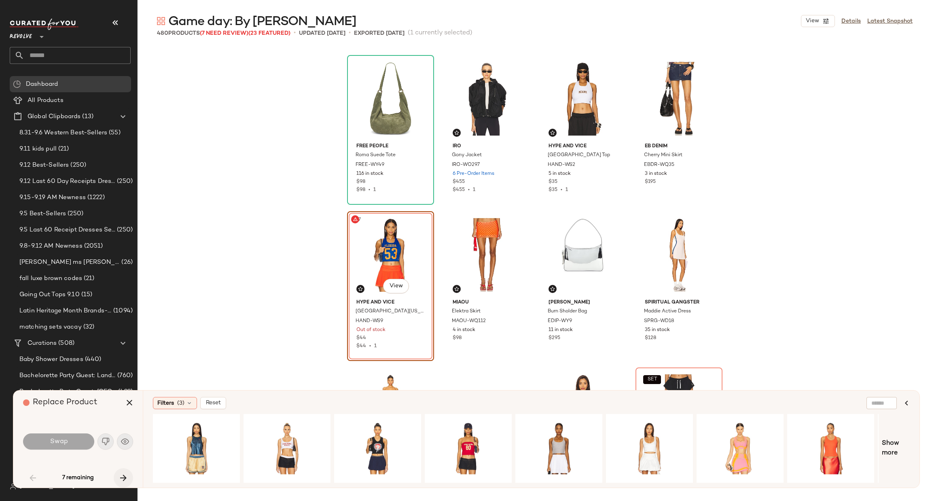
click at [128, 482] on button "button" at bounding box center [123, 477] width 19 height 19
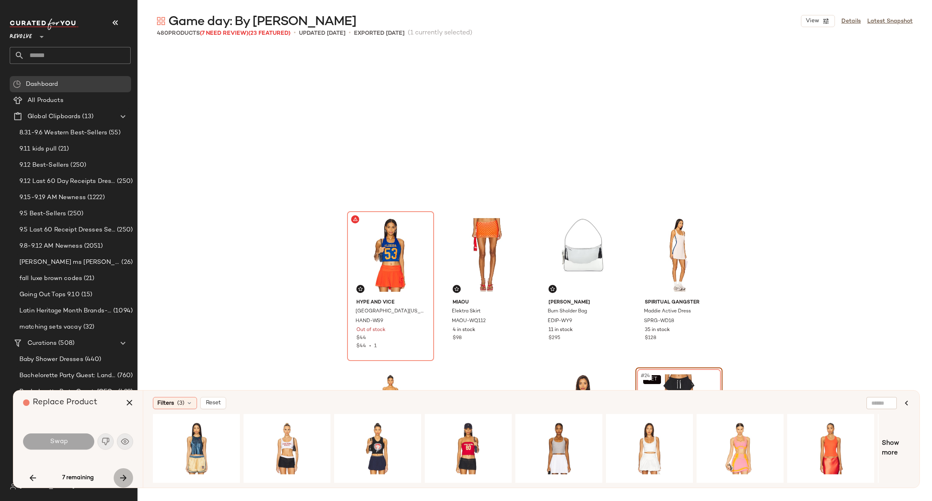
scroll to position [625, 0]
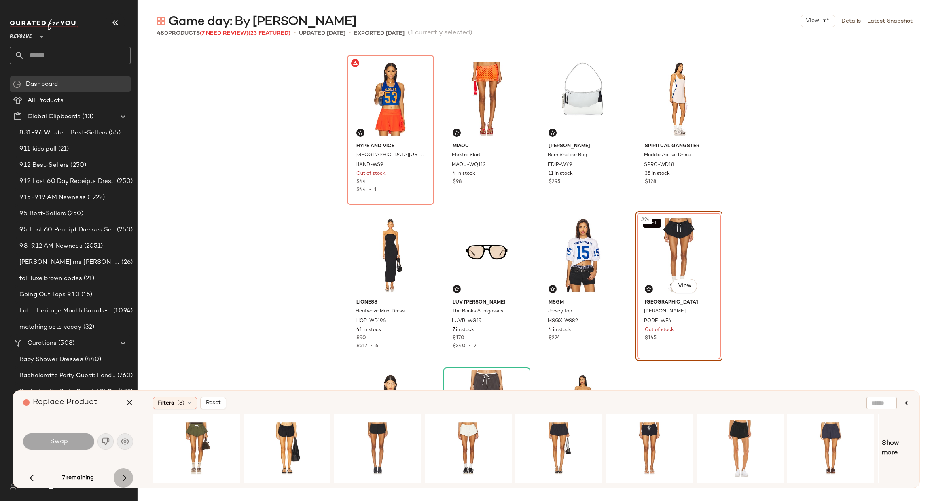
click at [119, 479] on icon "button" at bounding box center [124, 478] width 10 height 10
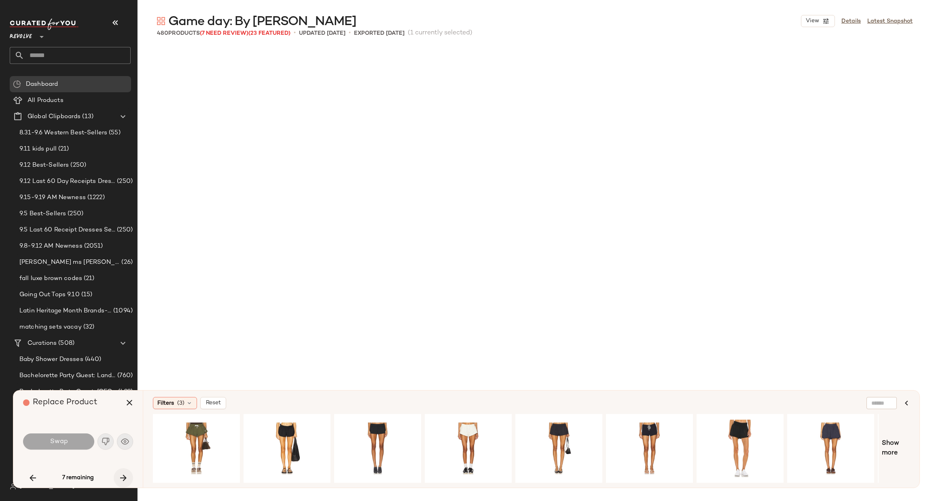
scroll to position [7027, 0]
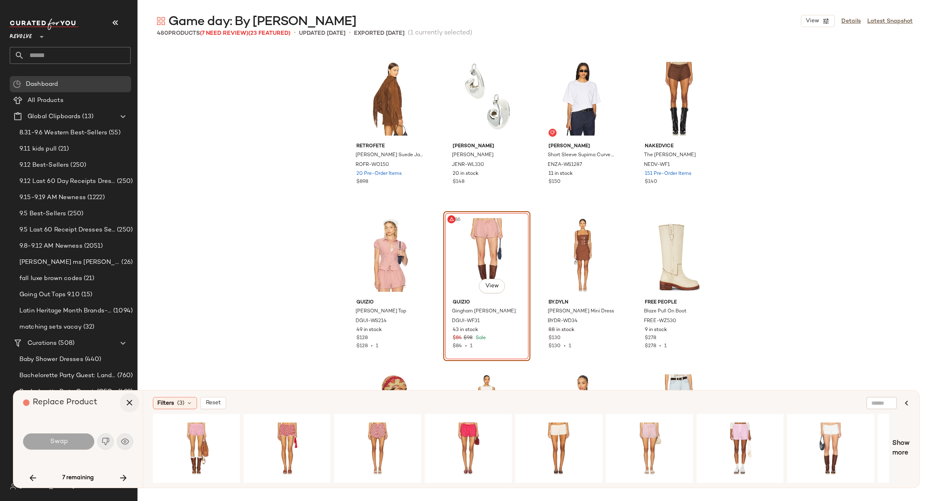
click at [129, 403] on icon "button" at bounding box center [130, 403] width 10 height 10
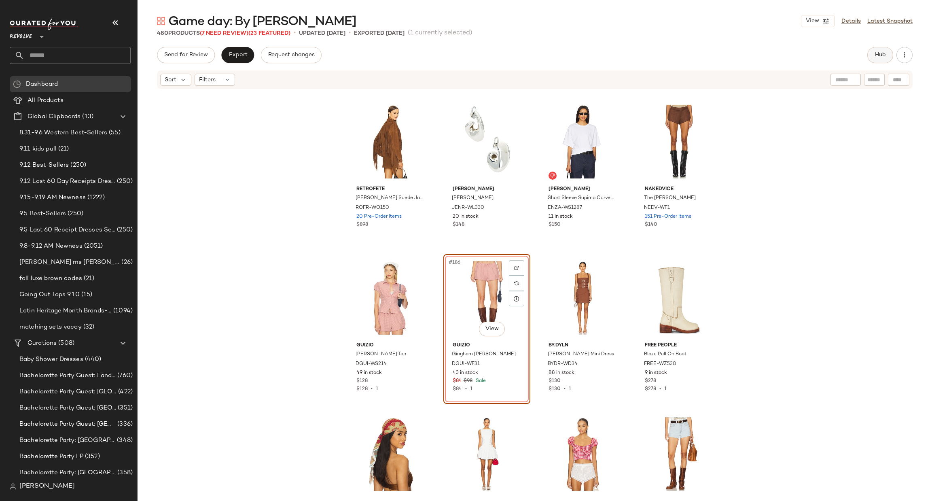
click at [882, 54] on span "Hub" at bounding box center [880, 55] width 11 height 6
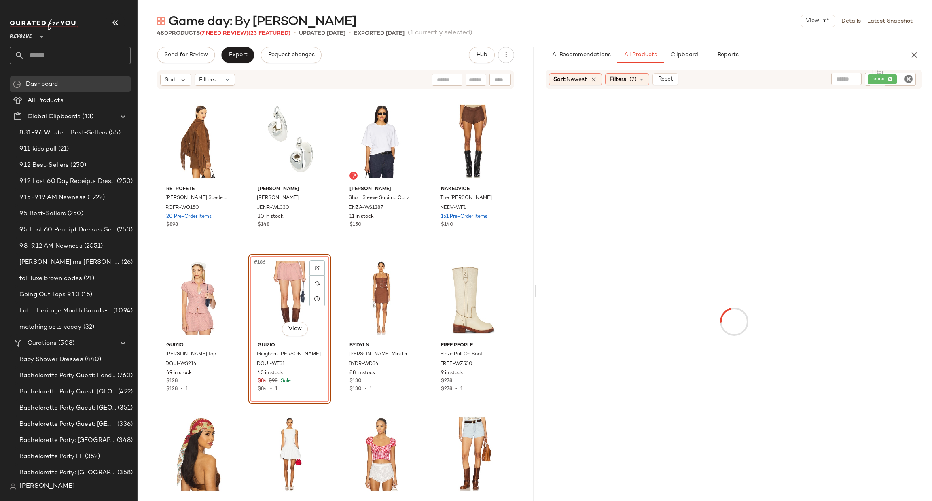
click at [911, 79] on icon "Clear Filter" at bounding box center [909, 79] width 10 height 10
type input "***"
click at [636, 81] on span "(2)" at bounding box center [632, 79] width 7 height 8
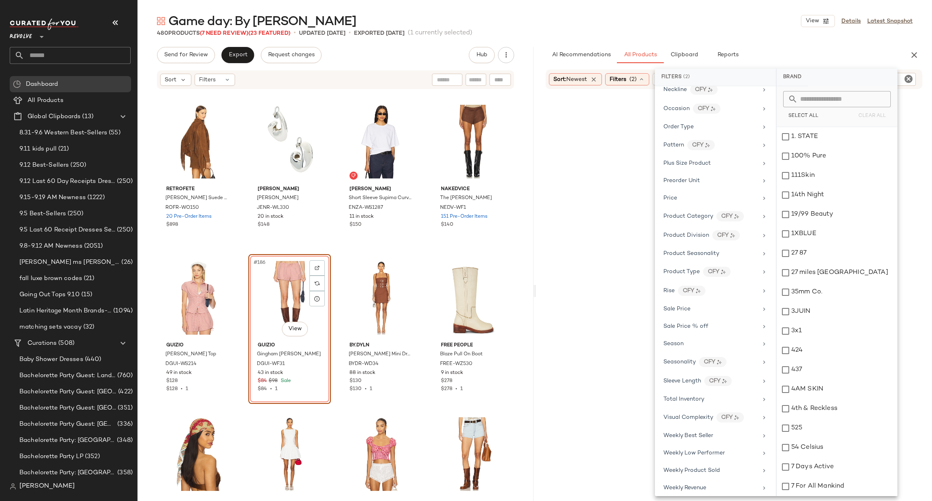
scroll to position [572, 0]
click at [567, 235] on div at bounding box center [734, 322] width 393 height 462
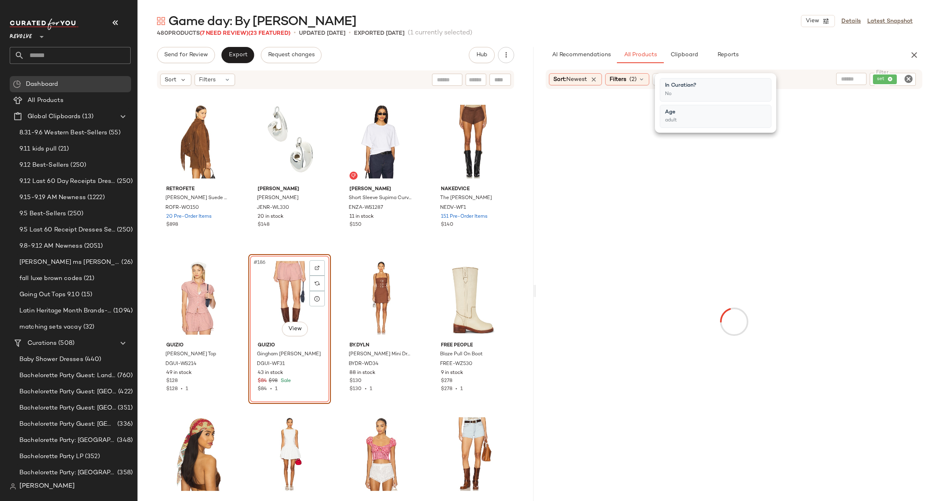
click at [671, 201] on div at bounding box center [734, 322] width 393 height 462
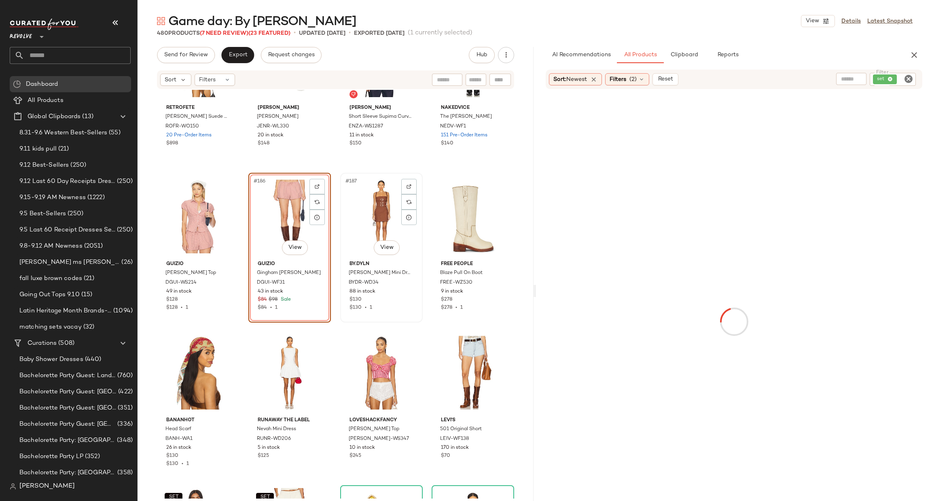
scroll to position [7087, 0]
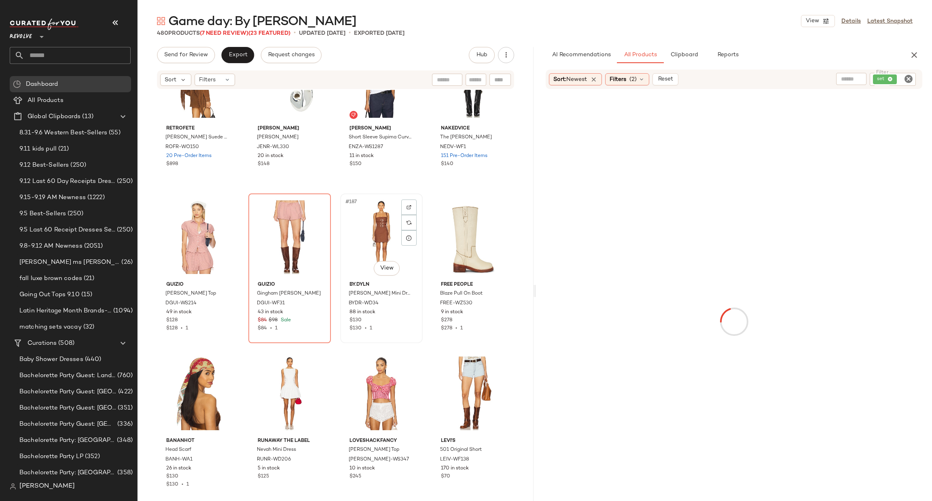
click at [386, 233] on div "#187 View" at bounding box center [381, 237] width 77 height 82
click at [453, 234] on div "#188 View" at bounding box center [472, 237] width 77 height 82
click at [152, 294] on div "retrofete Vonda Suede Jacket ROFR-WO150 20 Pre-Order Items $898 Jenny Bird Gigi…" at bounding box center [336, 294] width 396 height 409
click at [667, 78] on span "Reset" at bounding box center [664, 79] width 15 height 6
click at [912, 78] on input "text" at bounding box center [905, 79] width 14 height 8
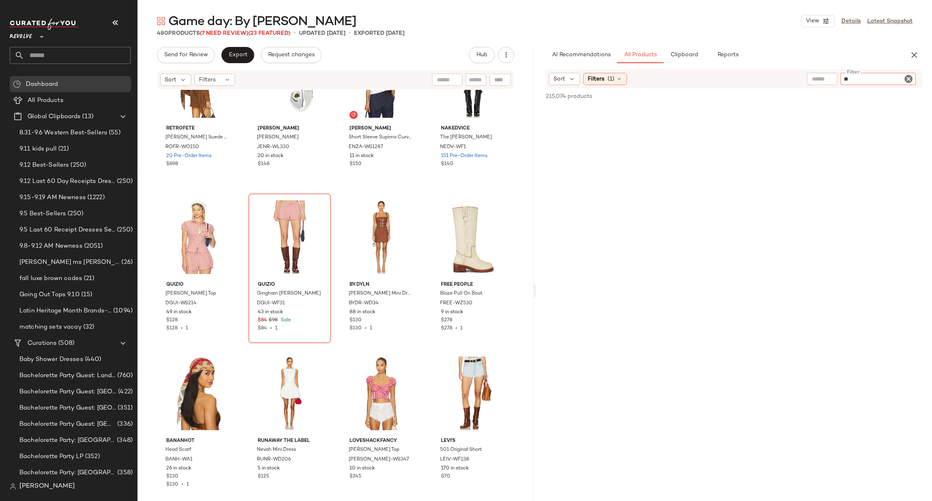
type input "***"
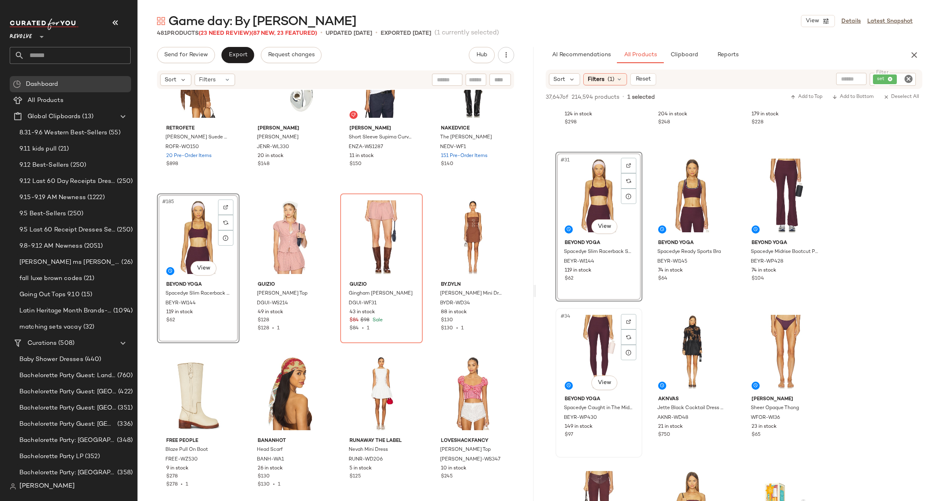
scroll to position [1699, 0]
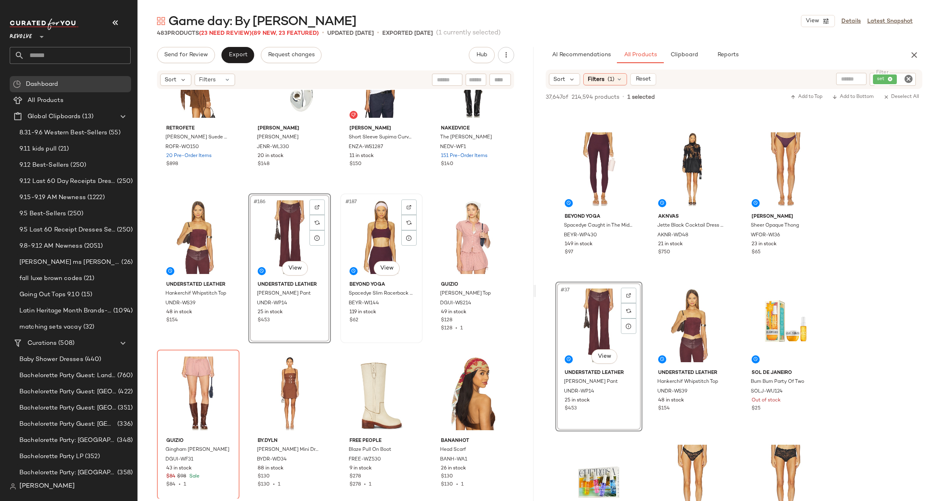
click at [368, 226] on div "#187 View" at bounding box center [381, 237] width 77 height 82
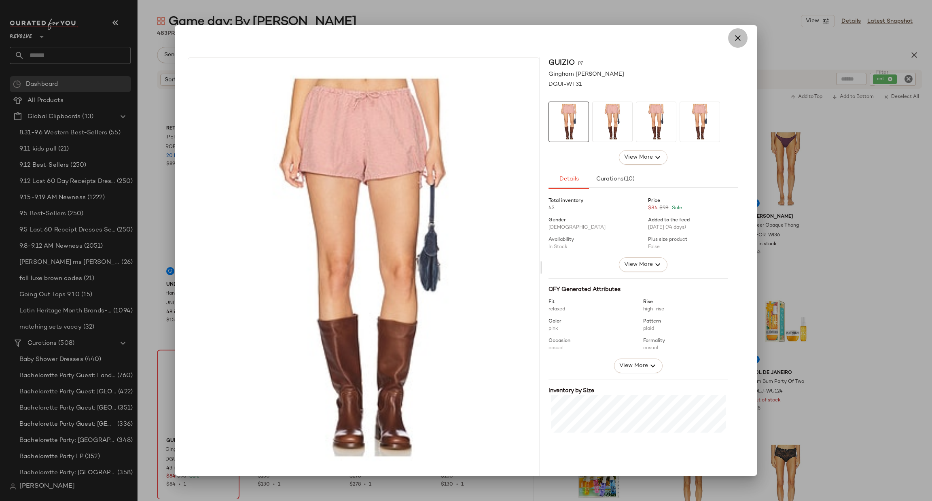
click at [733, 40] on icon "button" at bounding box center [738, 38] width 10 height 10
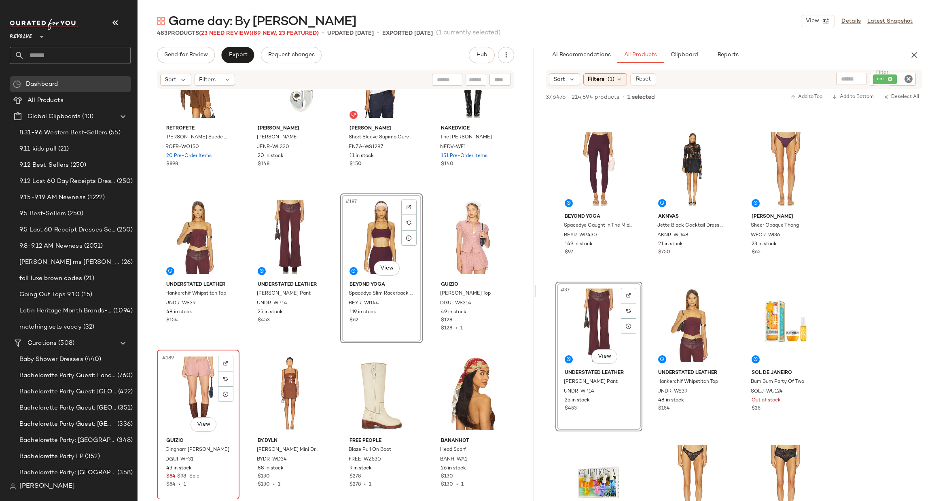
click at [168, 378] on div "#189 View" at bounding box center [198, 393] width 77 height 82
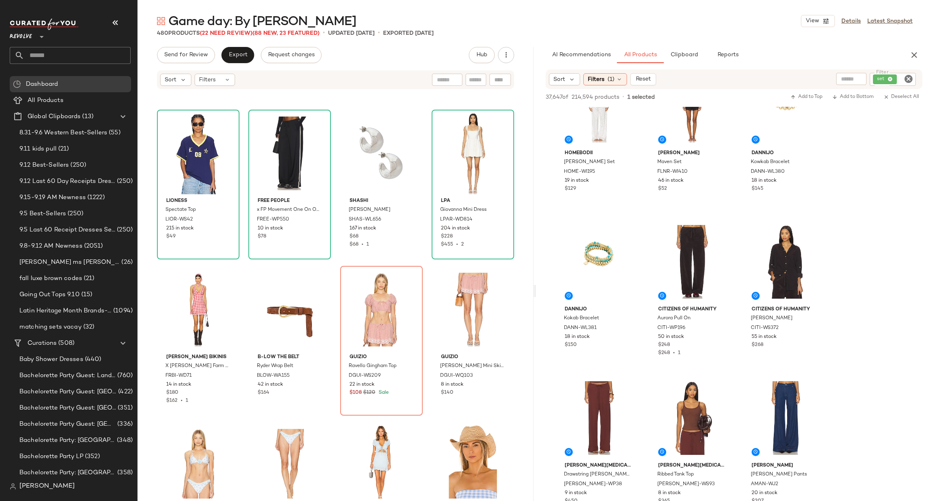
scroll to position [9258, 0]
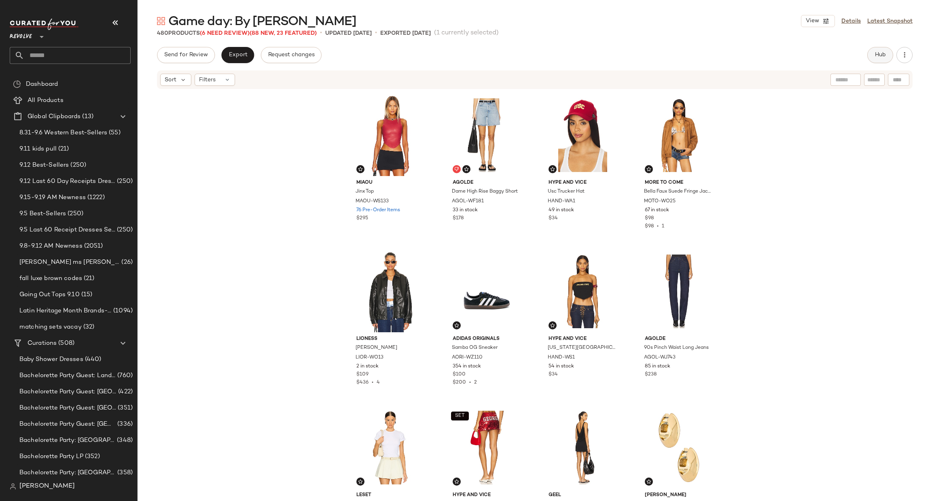
click at [875, 55] on span "Hub" at bounding box center [880, 55] width 11 height 6
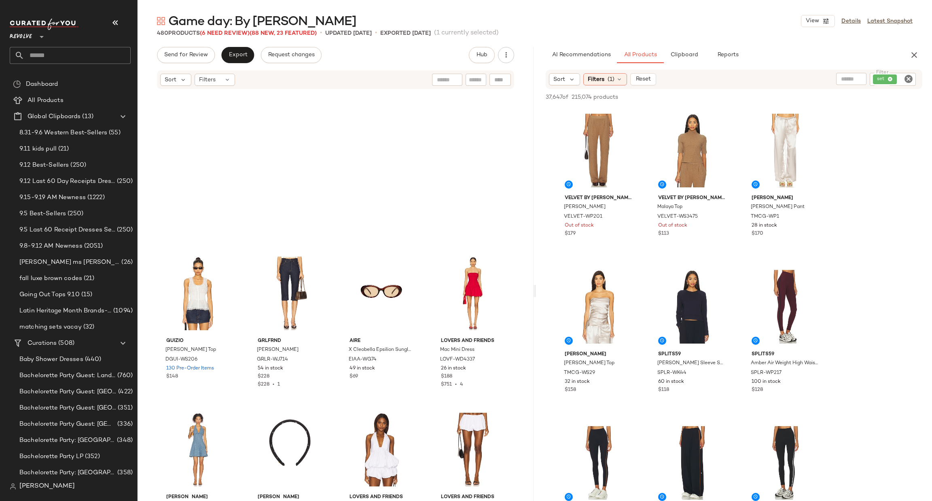
scroll to position [3829, 0]
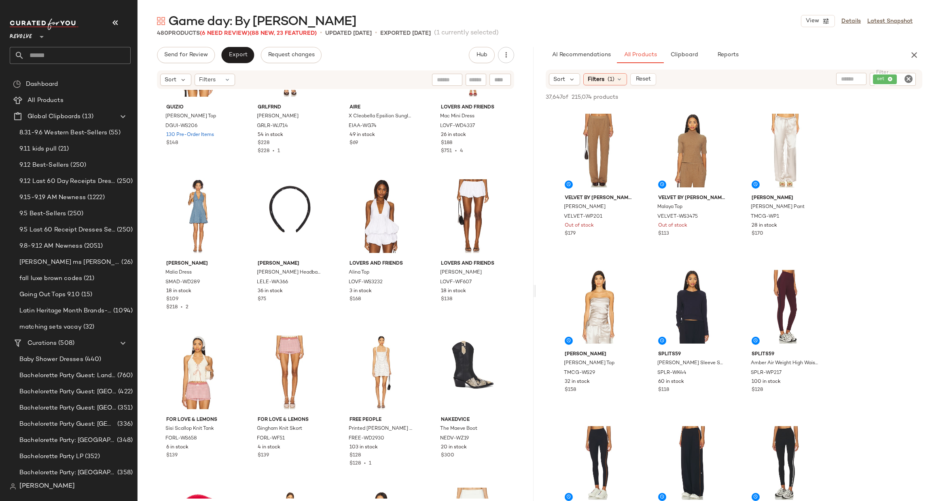
click at [908, 76] on icon "Clear Filter" at bounding box center [909, 79] width 10 height 10
type input "***"
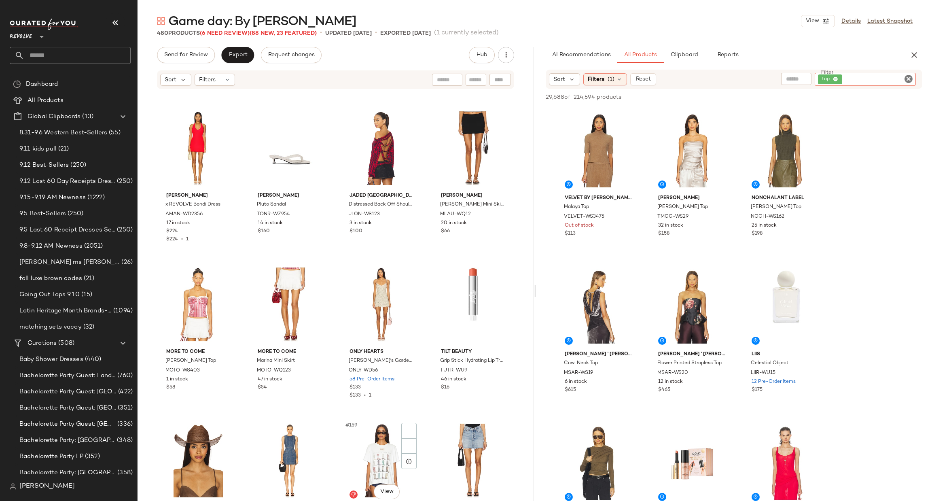
scroll to position [6014, 0]
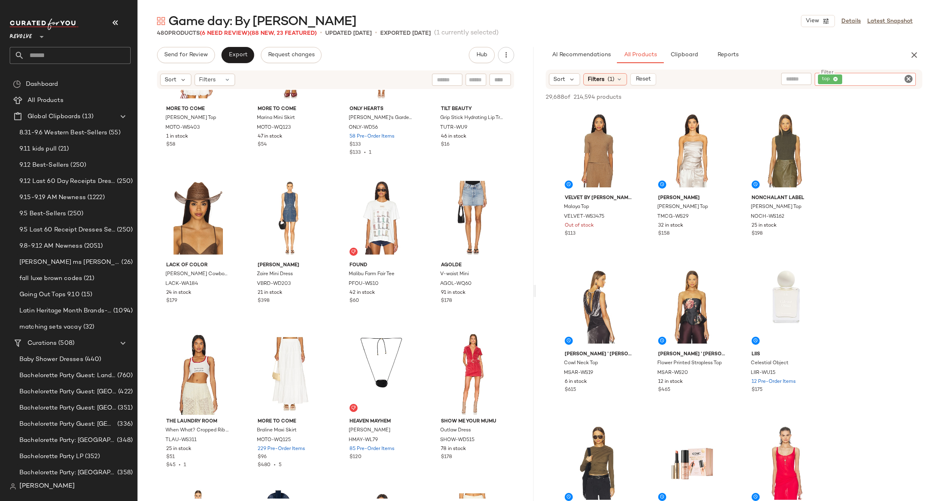
click at [502, 77] on div at bounding box center [499, 80] width 21 height 12
click at [401, 83] on icon "button" at bounding box center [402, 80] width 10 height 10
click at [433, 119] on label "Find by Name" at bounding box center [436, 114] width 42 height 11
type input "*******"
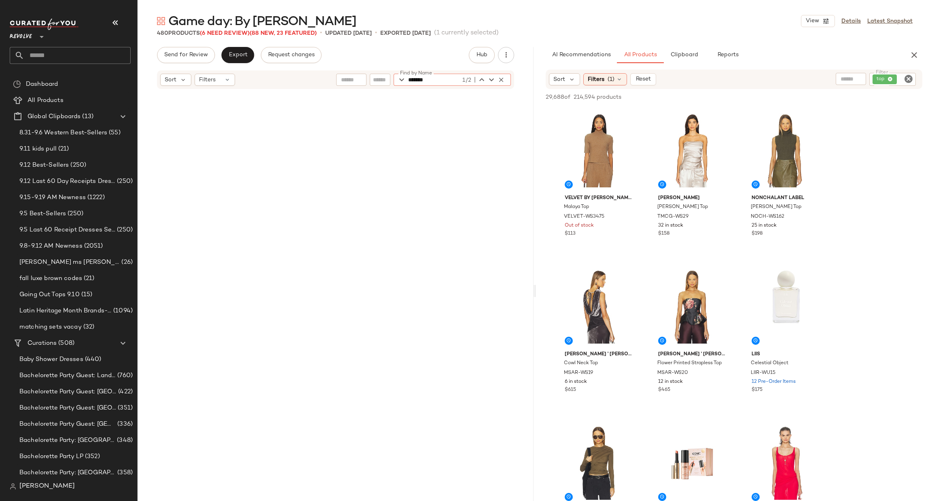
scroll to position [10618, 0]
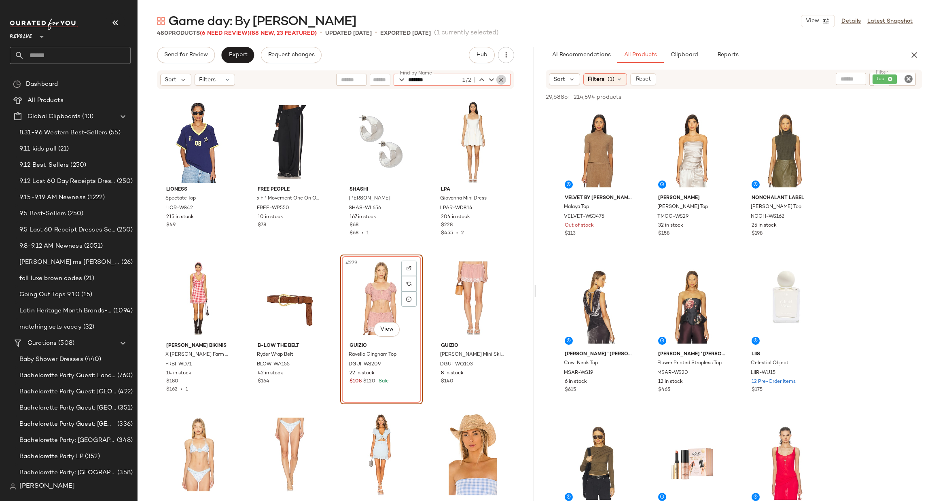
click at [501, 78] on icon "button" at bounding box center [501, 79] width 7 height 7
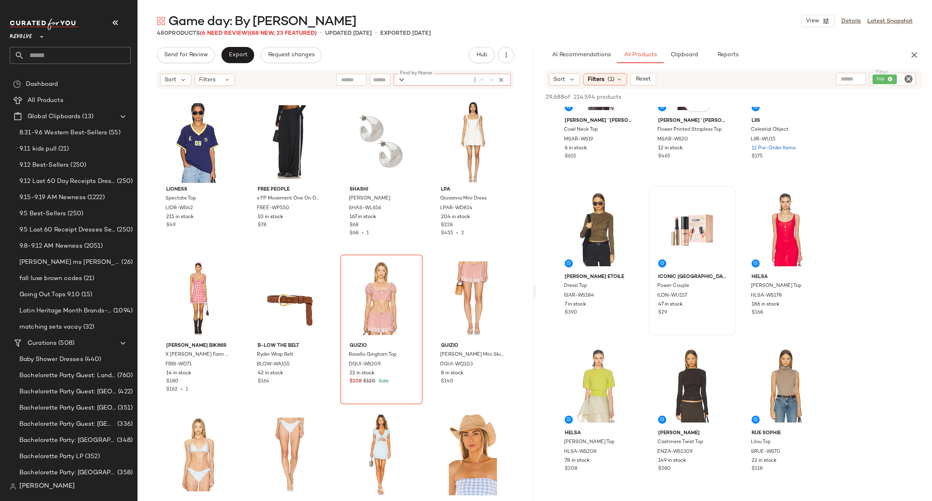
scroll to position [425, 0]
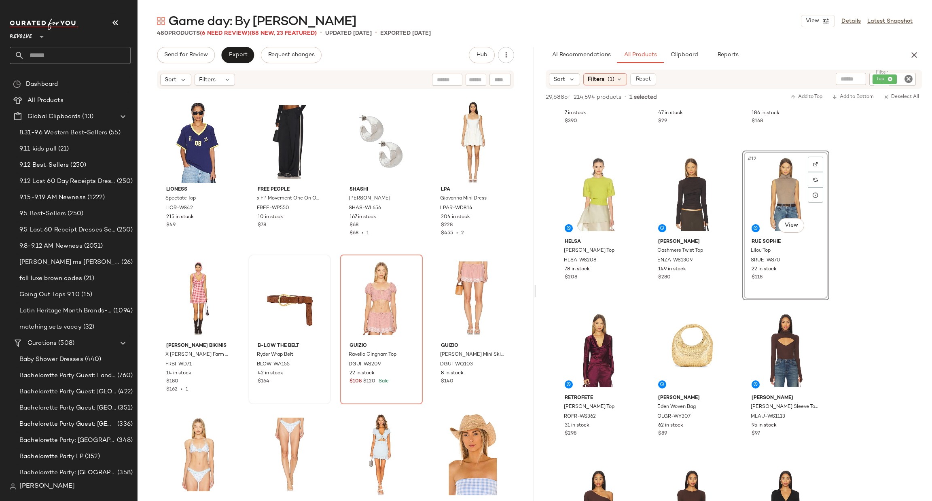
drag, startPoint x: 789, startPoint y: 193, endPoint x: 315, endPoint y: 343, distance: 497.8
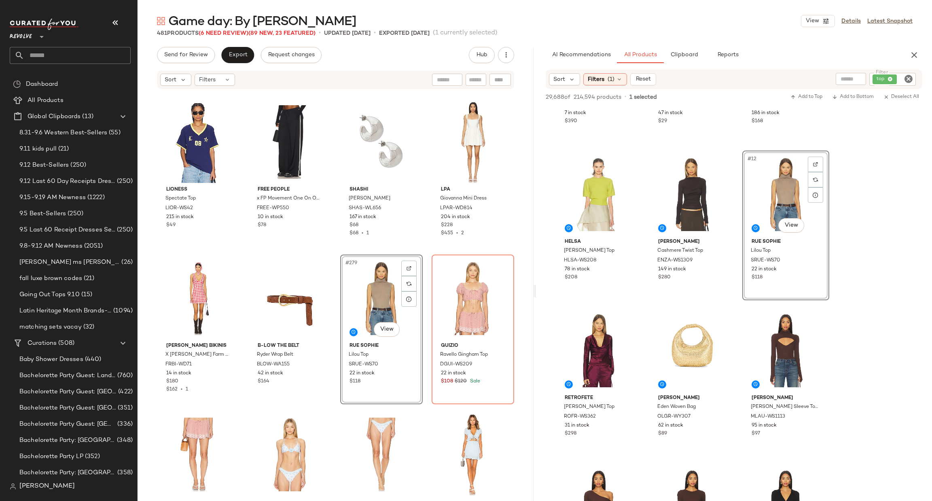
click at [909, 78] on icon "Clear Filter" at bounding box center [909, 79] width 10 height 10
type input "*****"
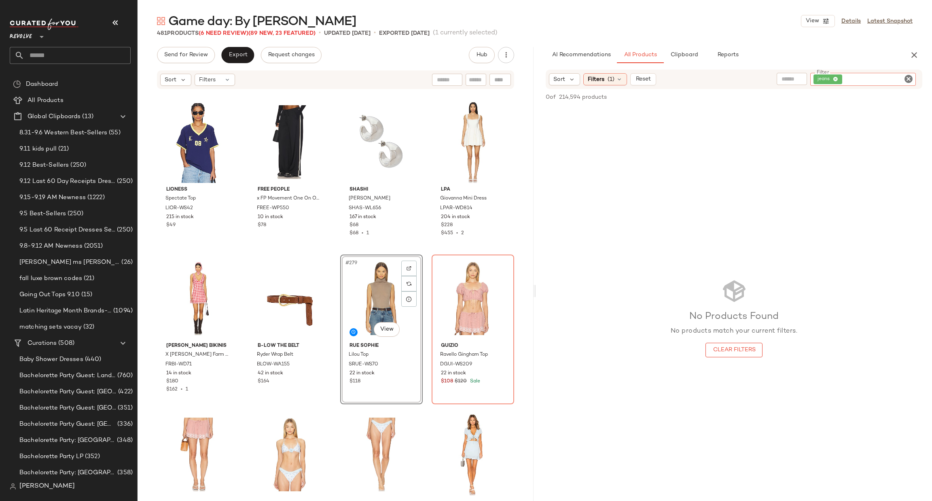
click at [683, 295] on div "No Products Found No products match your current filters. Clear Filters" at bounding box center [734, 317] width 127 height 79
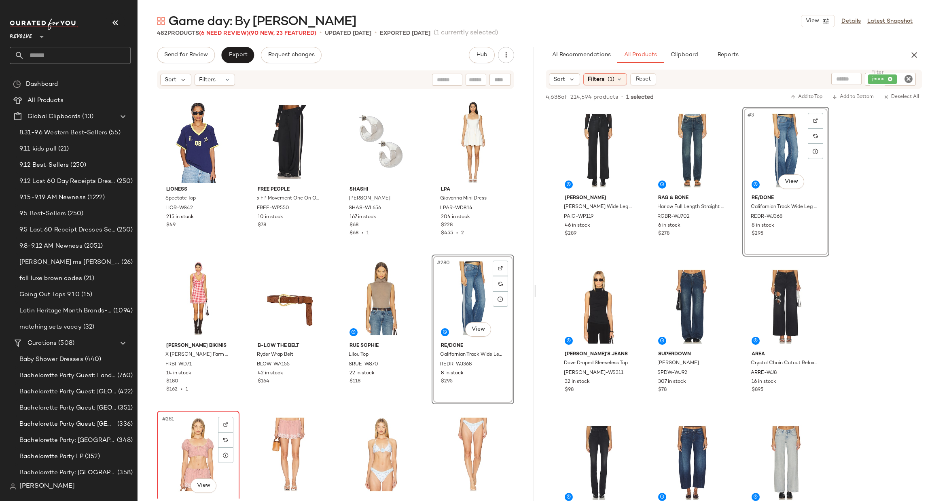
click at [184, 441] on div "#281 View" at bounding box center [198, 454] width 77 height 82
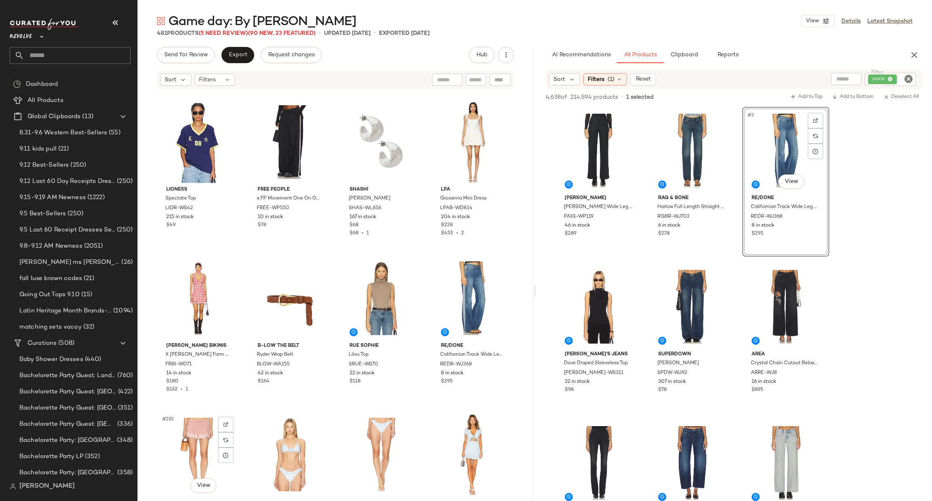
click at [184, 441] on div "#281 View" at bounding box center [198, 454] width 77 height 82
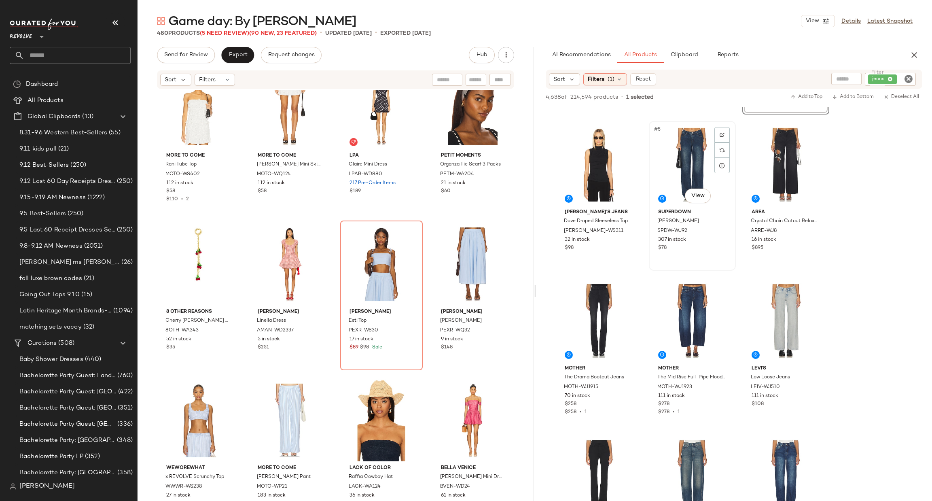
scroll to position [121, 0]
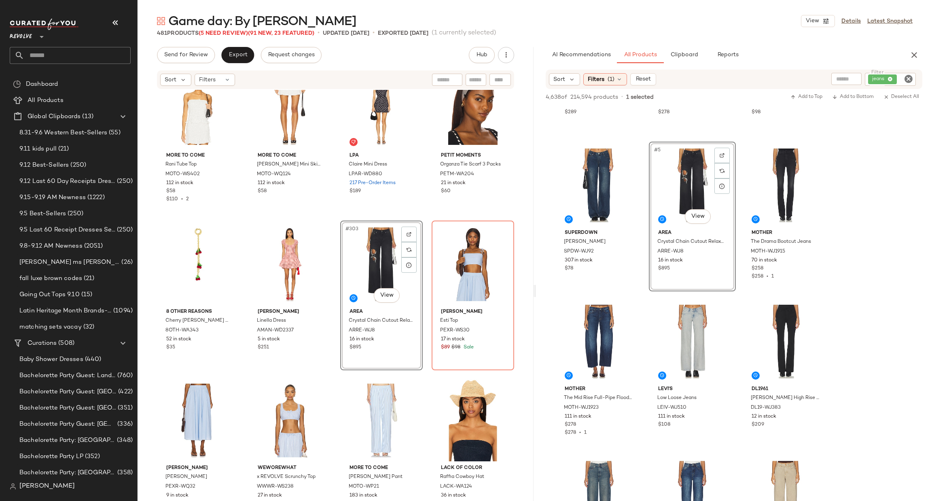
click at [912, 75] on icon "Clear Filter" at bounding box center [909, 79] width 10 height 10
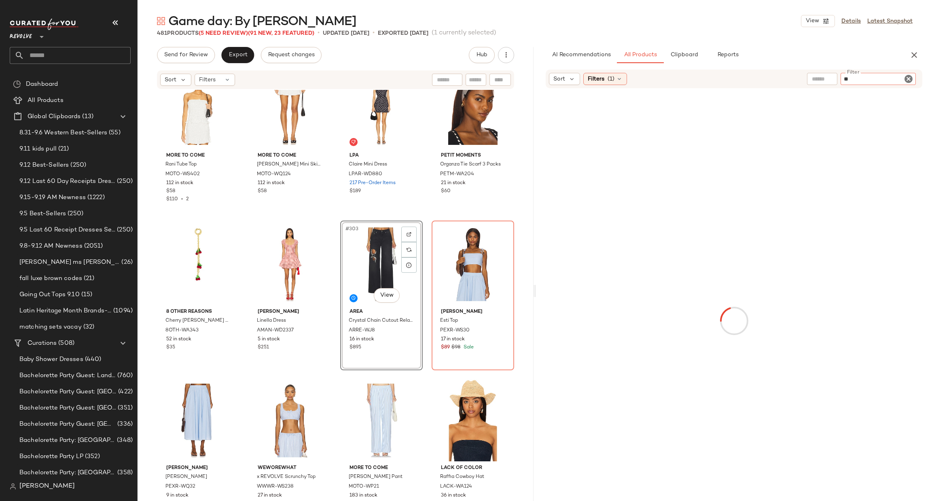
type input "*"
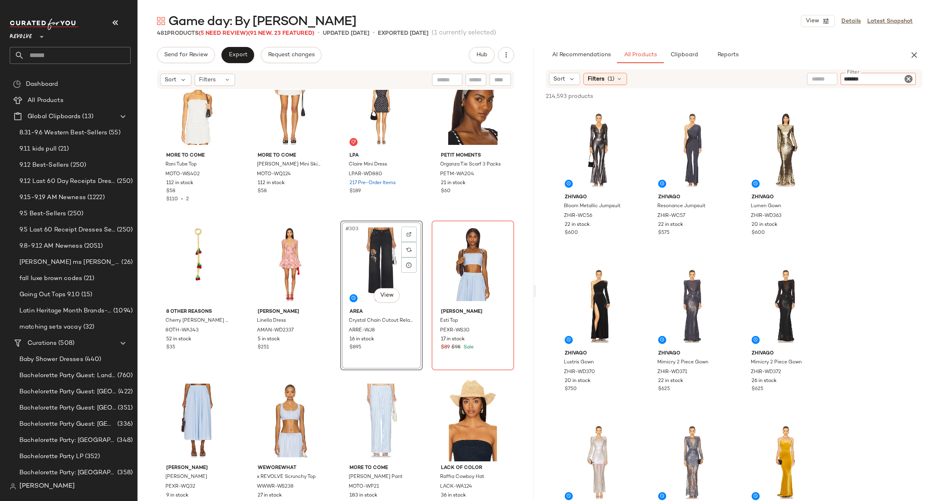
type input "********"
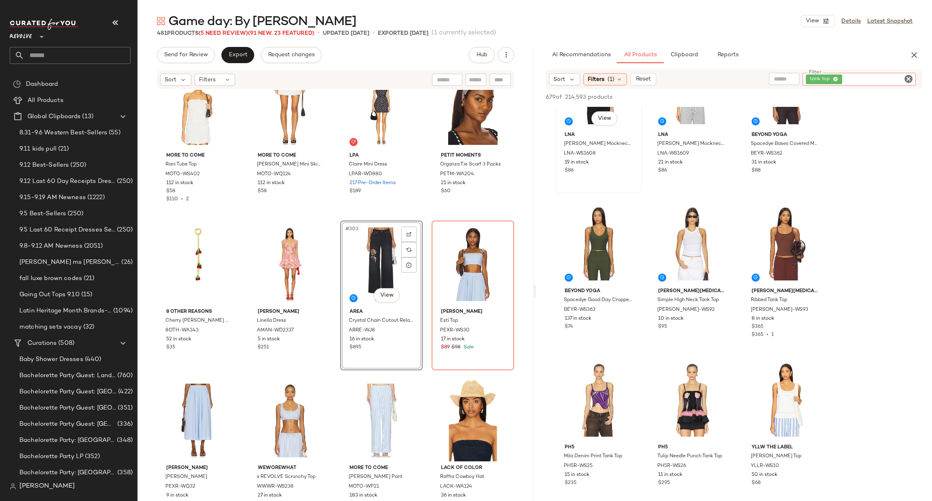
scroll to position [121, 0]
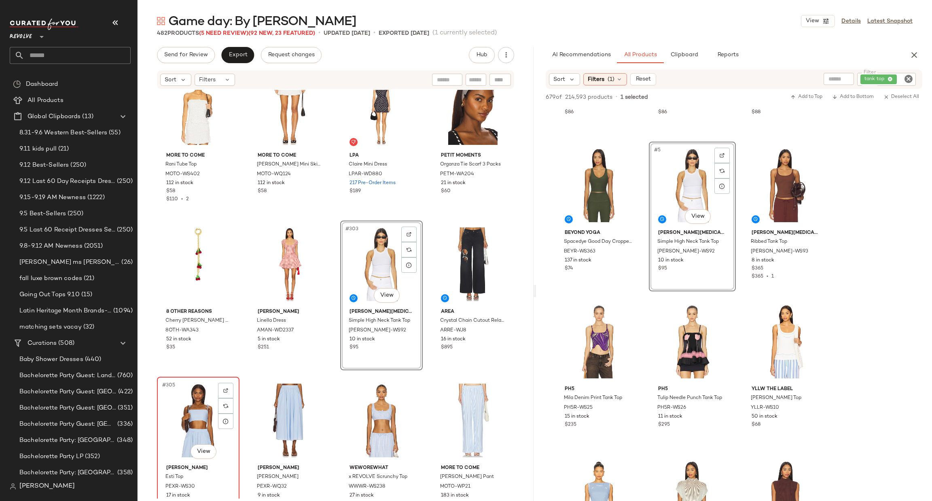
click at [161, 396] on div "#305 View" at bounding box center [198, 420] width 77 height 82
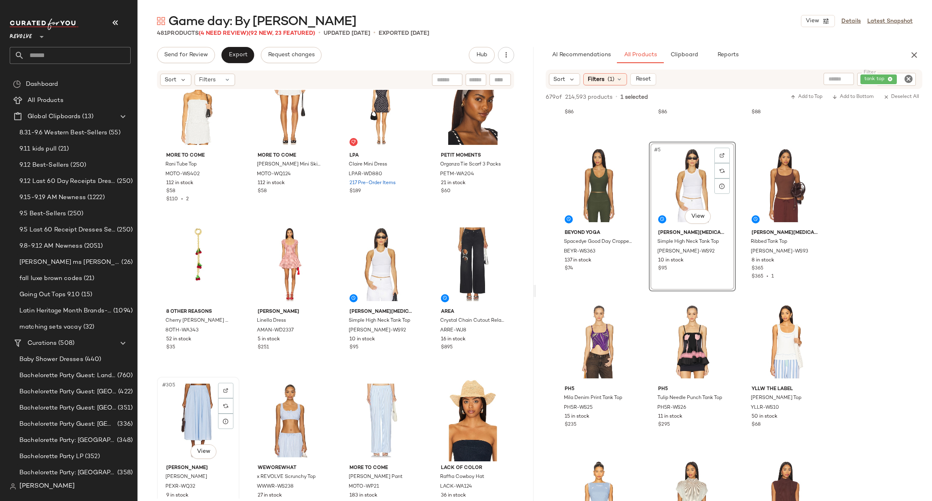
click at [168, 394] on div "#305 View" at bounding box center [198, 420] width 77 height 82
drag, startPoint x: 167, startPoint y: 394, endPoint x: 324, endPoint y: 310, distance: 178.4
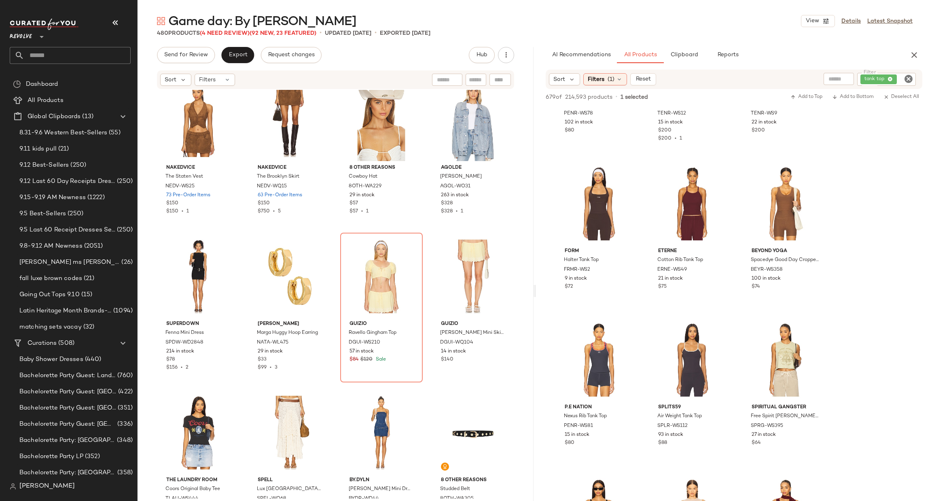
scroll to position [606, 0]
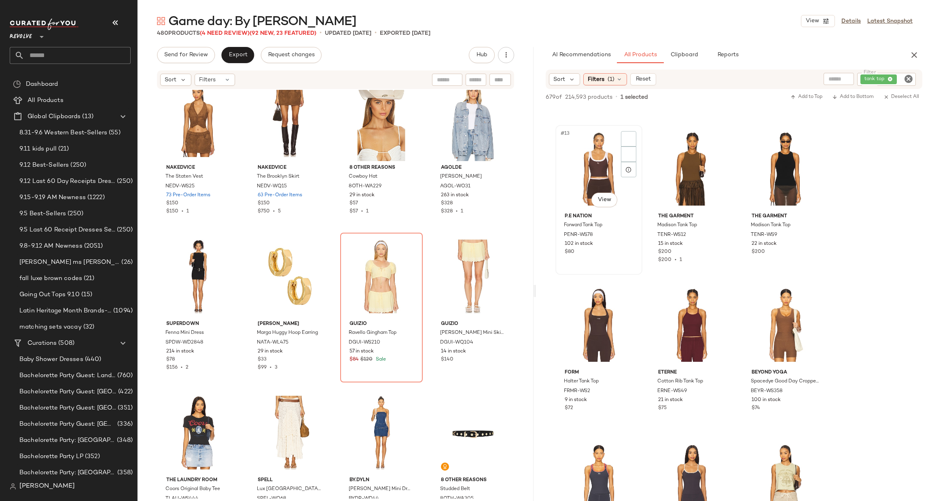
click at [582, 150] on div "#13 View" at bounding box center [598, 169] width 81 height 82
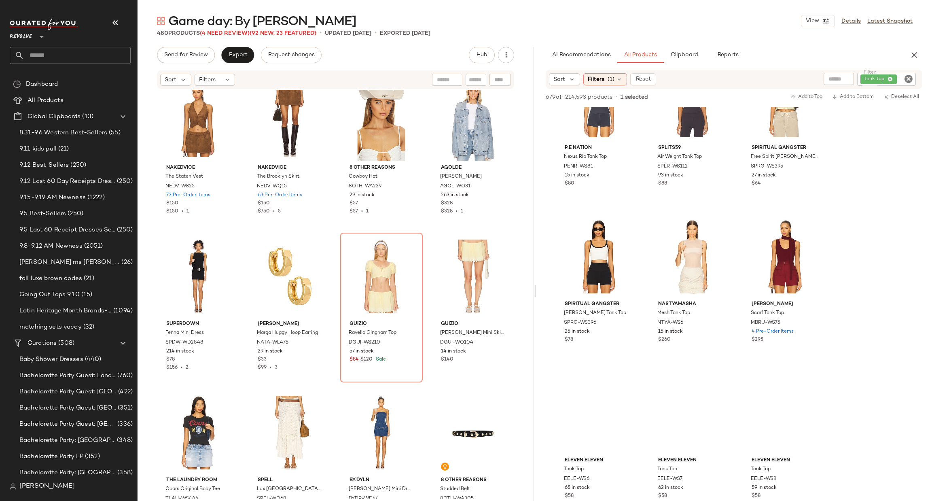
scroll to position [1032, 0]
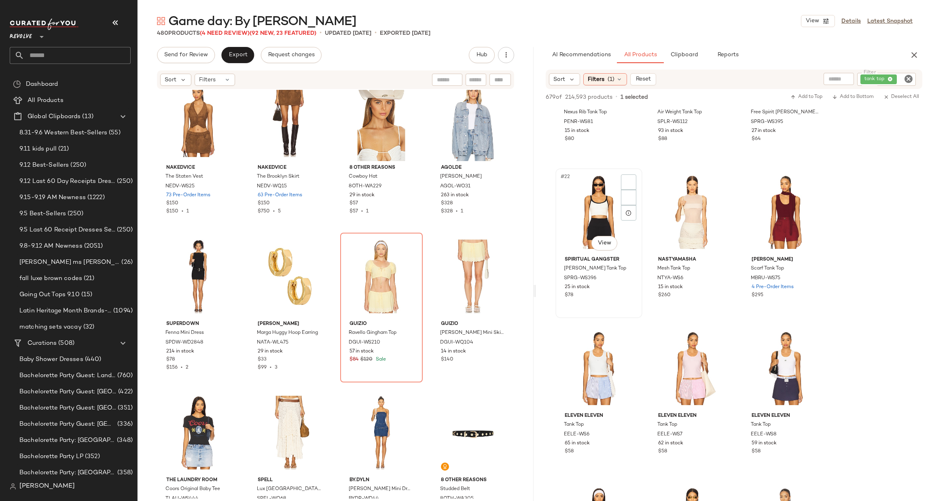
click at [586, 197] on div "#22 View" at bounding box center [598, 212] width 81 height 82
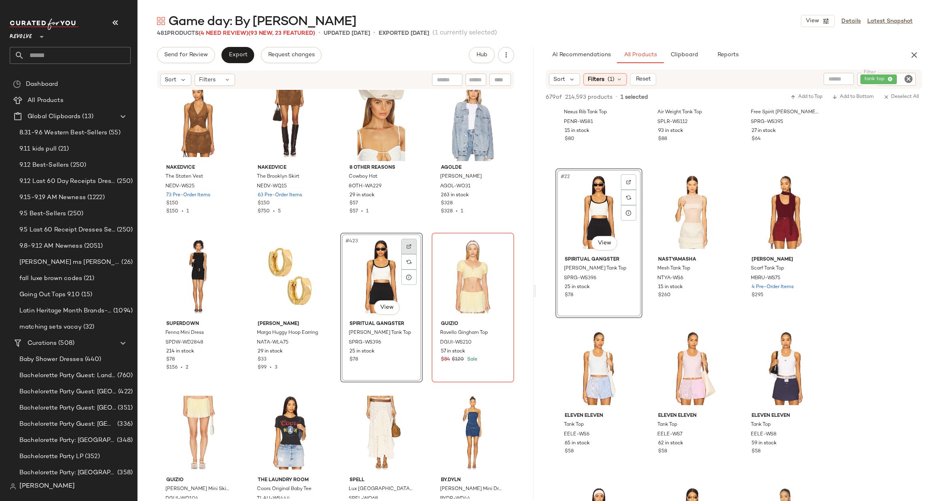
click at [402, 245] on div at bounding box center [408, 246] width 15 height 15
click at [909, 78] on icon "Clear Filter" at bounding box center [909, 79] width 10 height 10
paste input "**********"
type input "**********"
click at [854, 55] on div "AI Recommendations All Products Clipboard Reports" at bounding box center [721, 55] width 351 height 16
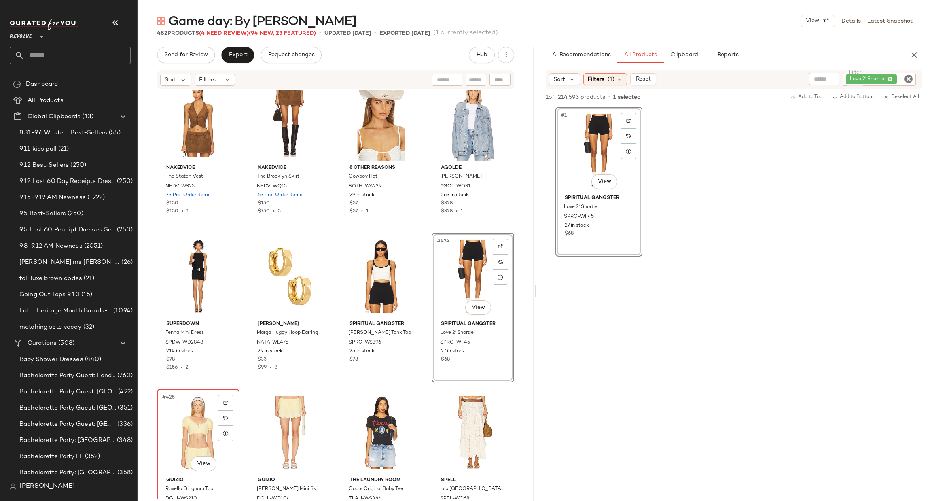
click at [181, 427] on div "#425 View" at bounding box center [198, 433] width 77 height 82
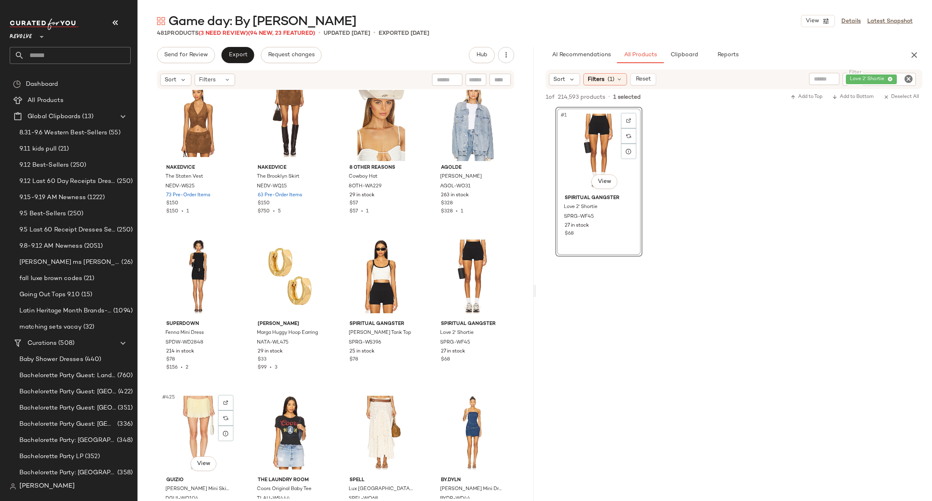
click at [181, 427] on div "#425 View" at bounding box center [198, 433] width 77 height 82
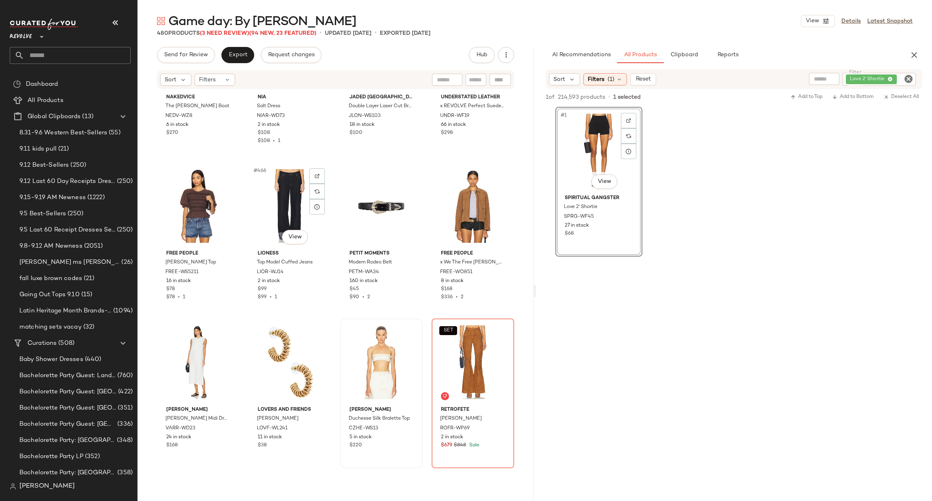
scroll to position [18203, 0]
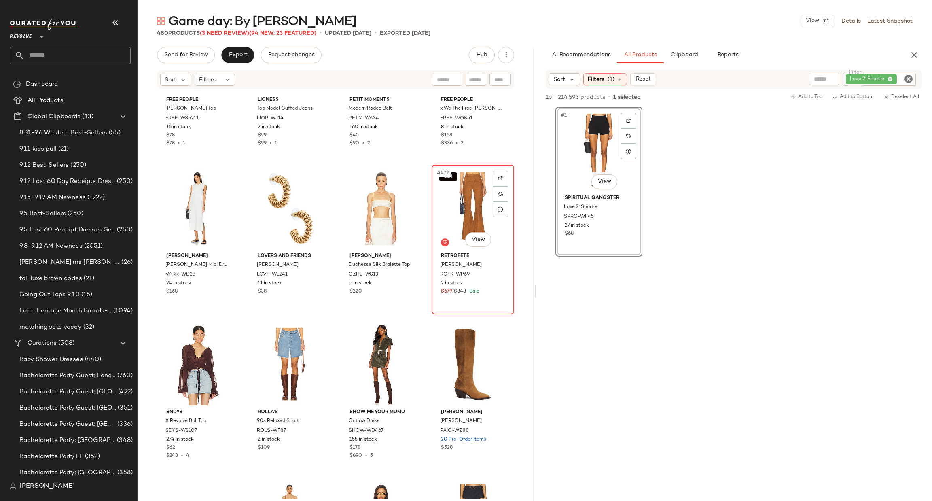
click at [457, 192] on div "SET #472 View" at bounding box center [472, 208] width 77 height 82
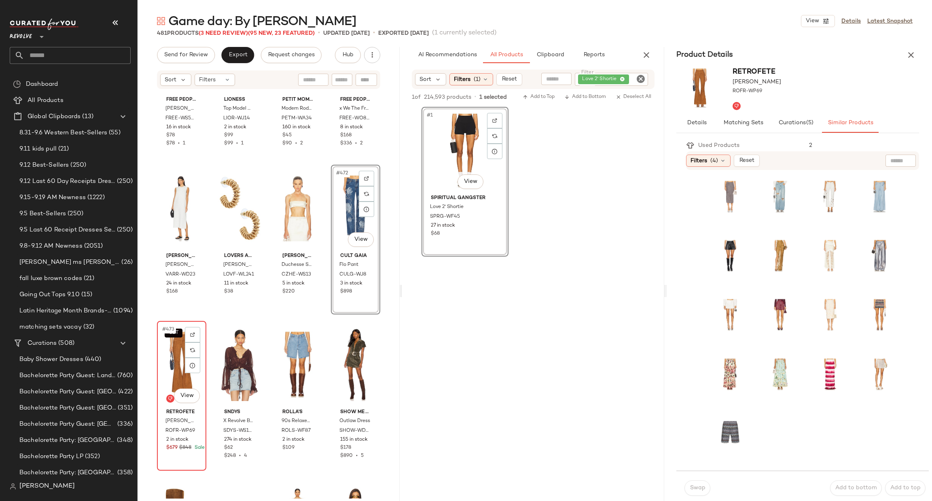
click at [171, 347] on div "SET #473 View" at bounding box center [182, 365] width 44 height 82
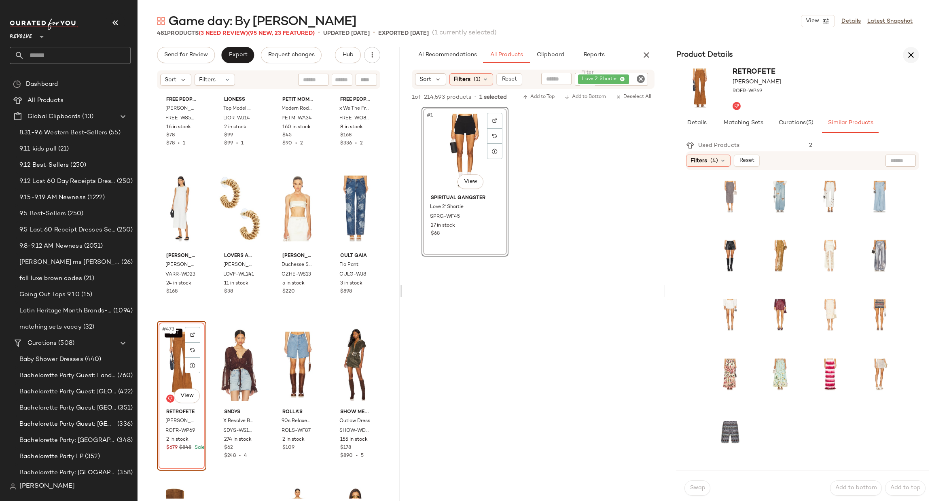
click at [909, 52] on icon "button" at bounding box center [911, 55] width 10 height 10
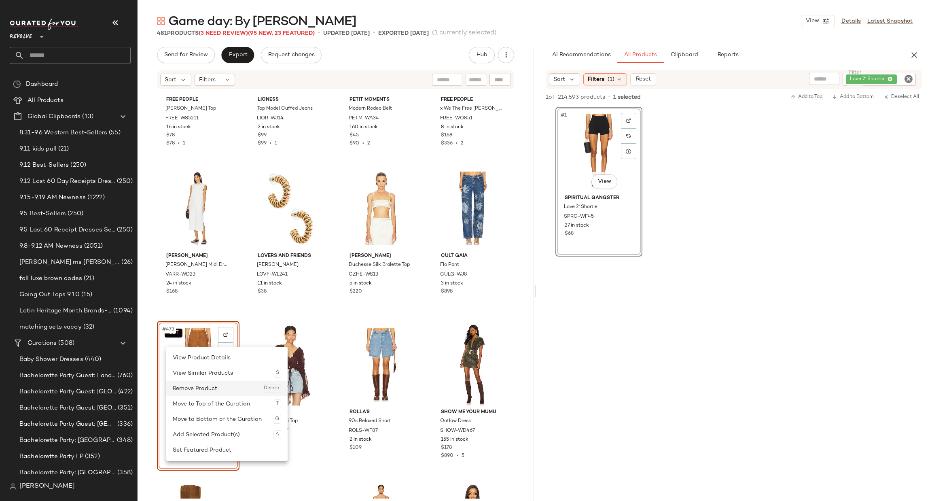
click at [203, 382] on div "Remove Product Delete" at bounding box center [227, 388] width 108 height 15
click at [200, 398] on div "Remove Product Delete" at bounding box center [226, 402] width 108 height 15
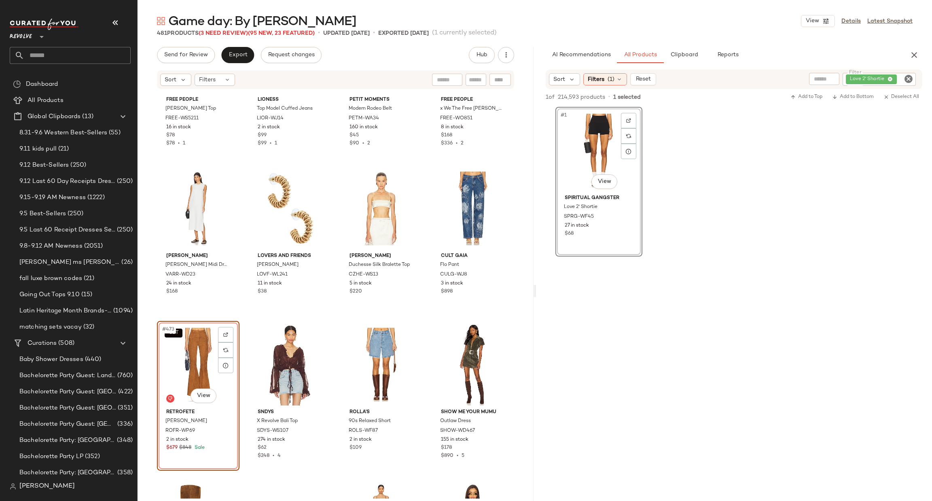
click at [194, 361] on div "SET #473 View" at bounding box center [198, 365] width 77 height 82
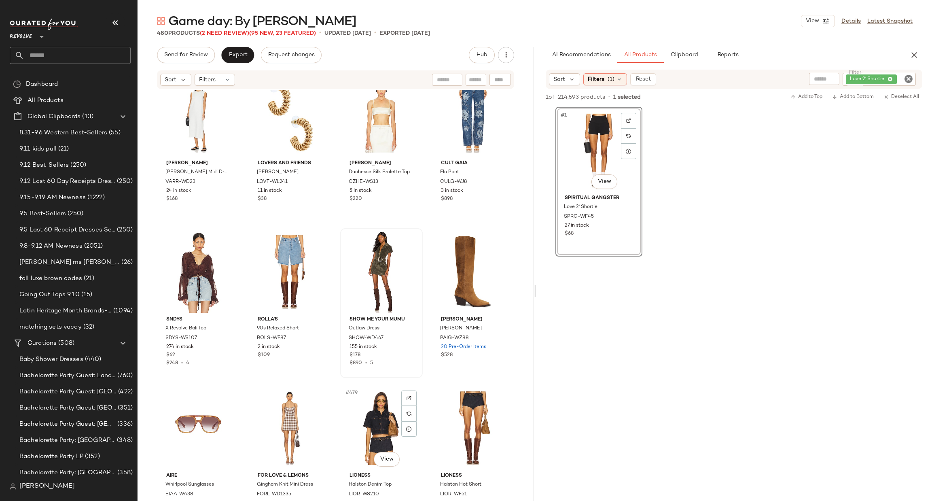
scroll to position [18331, 0]
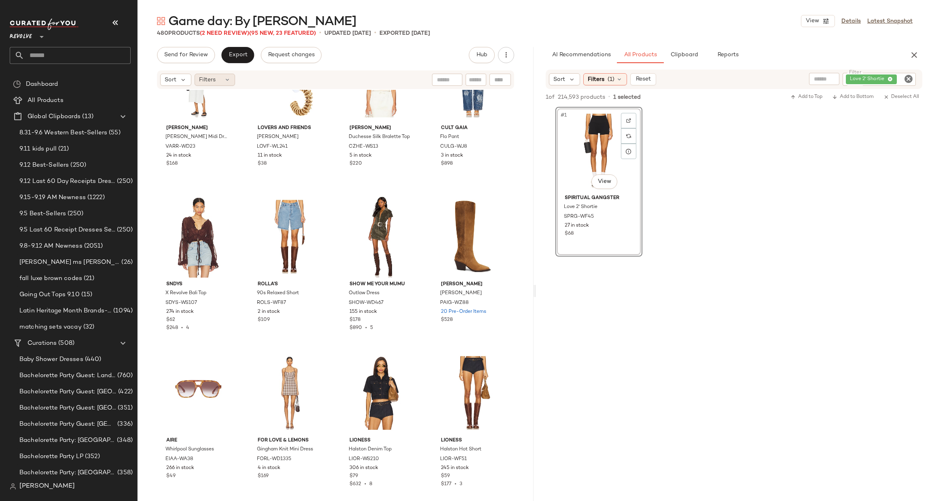
click at [204, 81] on span "Filters" at bounding box center [207, 80] width 17 height 8
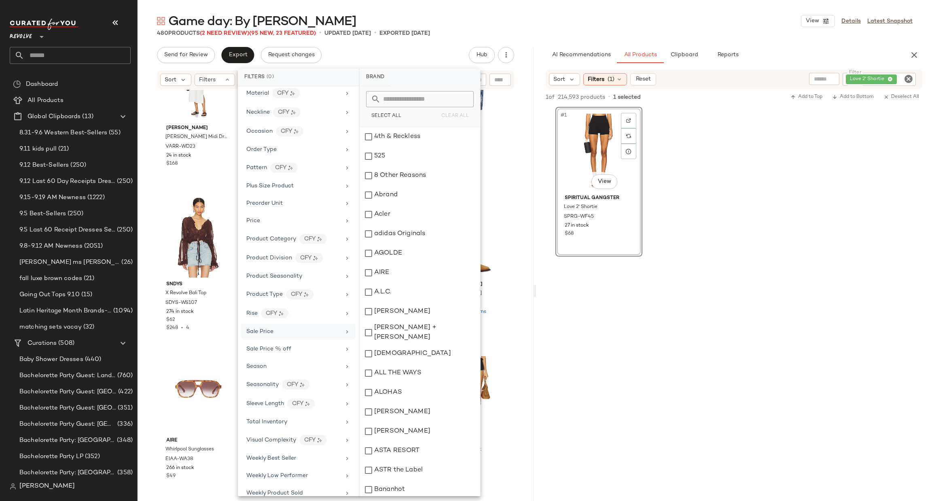
scroll to position [557, 0]
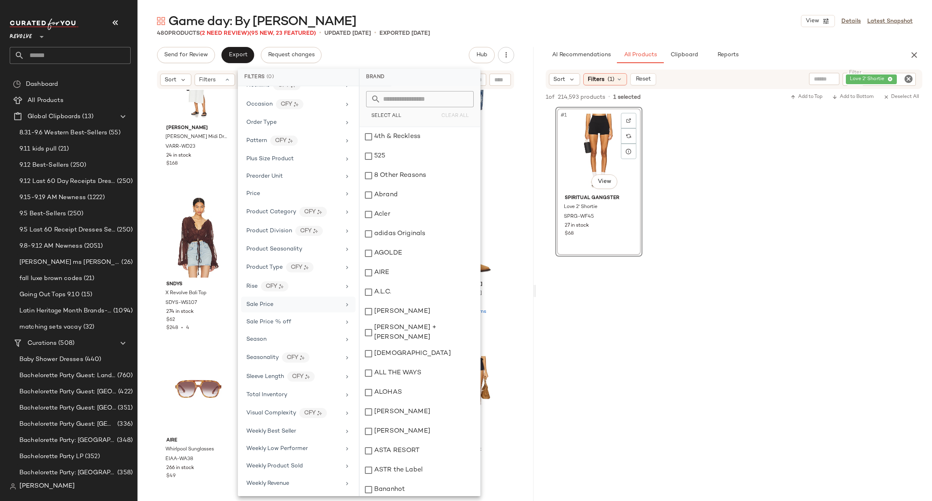
click at [290, 304] on div "Sale Price" at bounding box center [293, 304] width 94 height 8
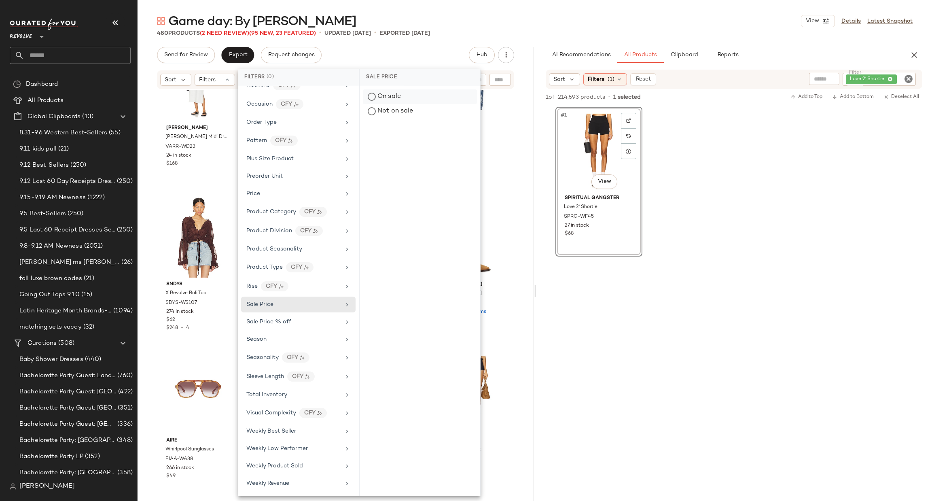
click at [408, 93] on div "On sale" at bounding box center [420, 96] width 114 height 15
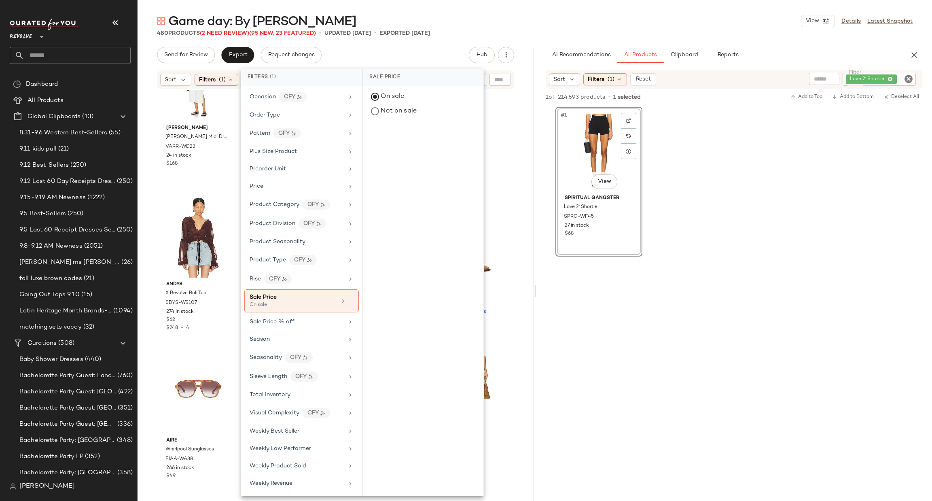
click at [489, 19] on div "Game day: By Vibe View Details Latest Snapshot" at bounding box center [535, 21] width 795 height 16
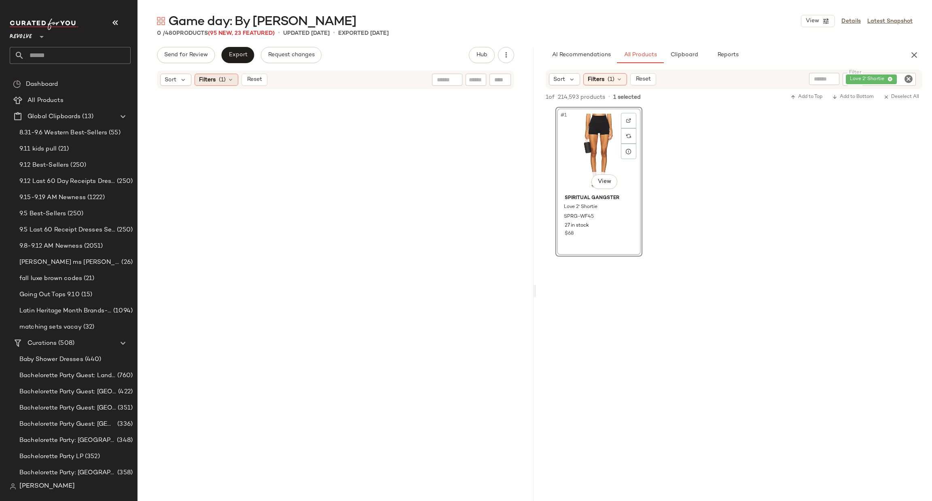
click at [209, 81] on span "Filters" at bounding box center [207, 80] width 17 height 8
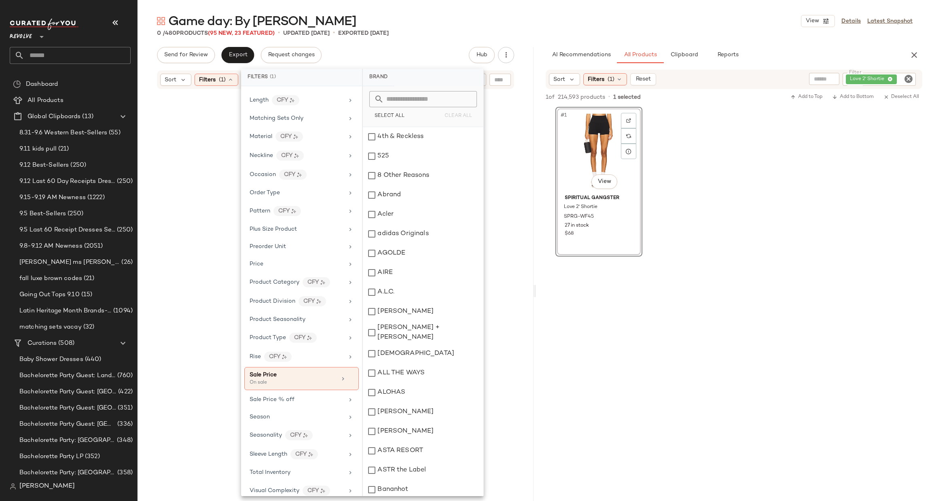
scroll to position [564, 0]
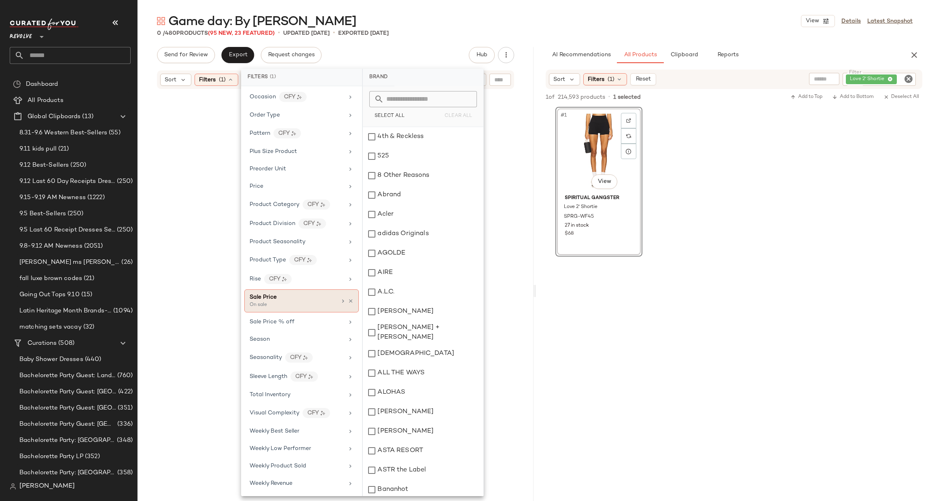
click at [348, 299] on icon at bounding box center [351, 301] width 6 height 6
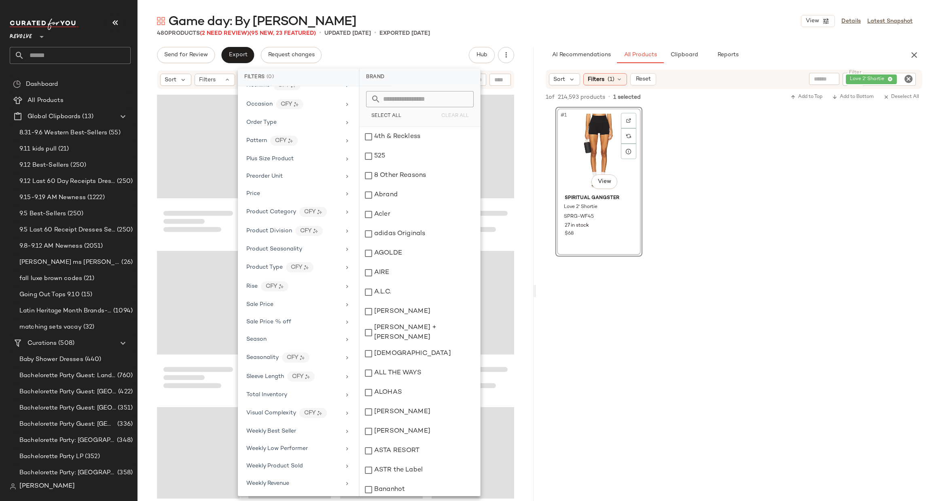
click at [194, 281] on div "Loading..." at bounding box center [198, 303] width 83 height 104
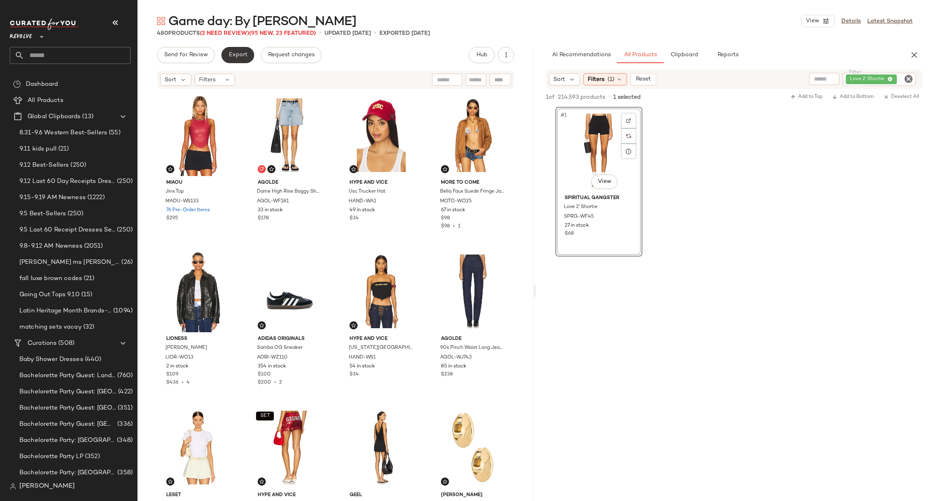
click at [236, 59] on button "Export" at bounding box center [237, 55] width 33 height 16
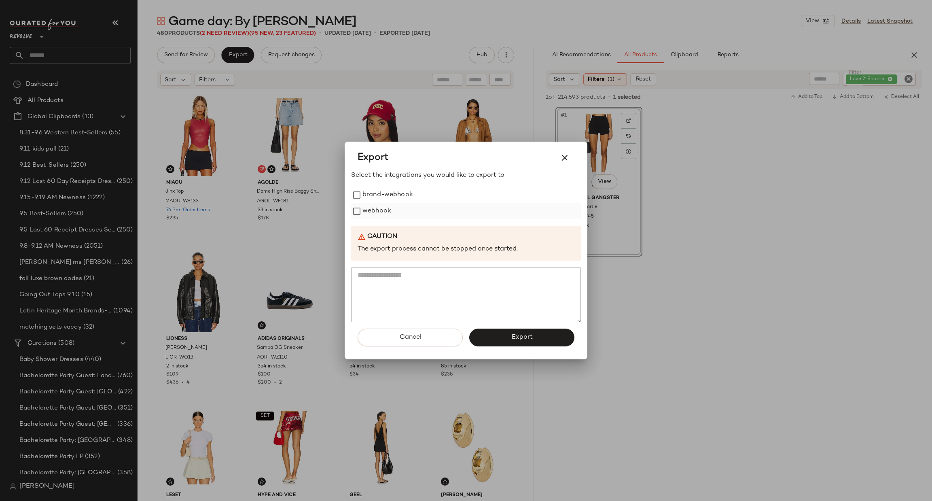
click at [380, 214] on label "webhook" at bounding box center [376, 211] width 29 height 16
click at [526, 334] on span "Export" at bounding box center [521, 337] width 21 height 8
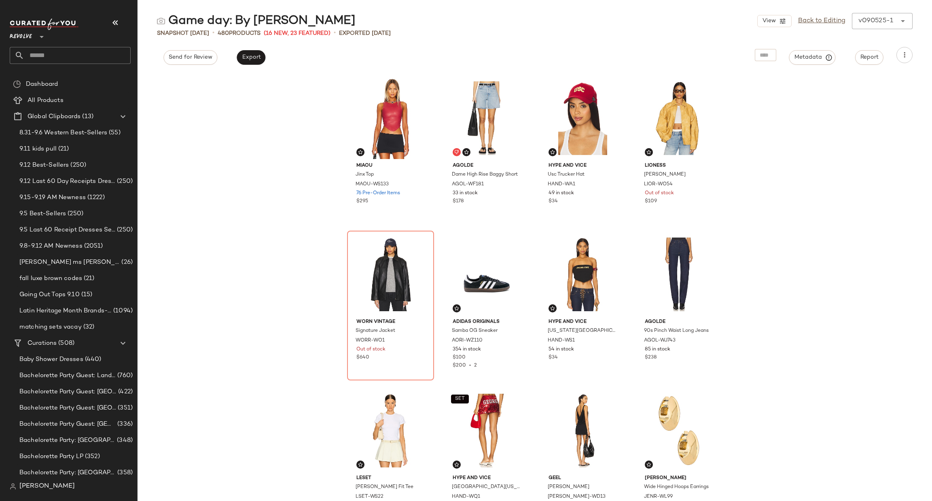
click at [164, 268] on div "Miaou Jinx Top MAOU-WS133 76 Pre-Order Items $295 AGOLDE Dame High Rise Baggy S…" at bounding box center [535, 287] width 795 height 428
click at [65, 54] on input "text" at bounding box center [77, 55] width 106 height 17
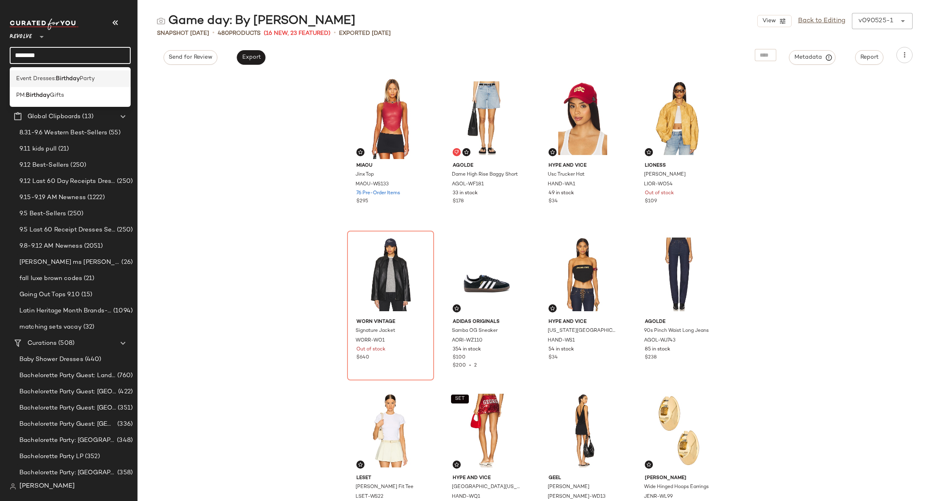
type input "********"
click at [34, 75] on span "Event Dresses:" at bounding box center [36, 78] width 40 height 8
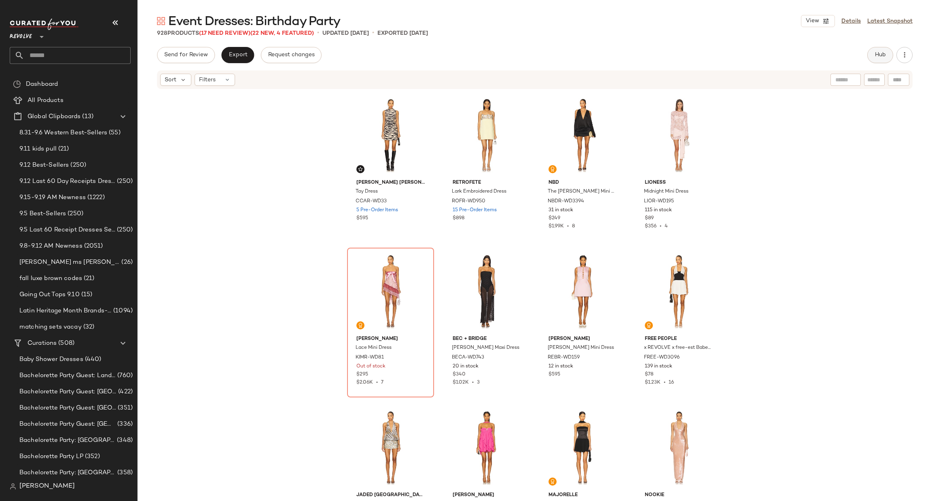
click at [881, 47] on button "Hub" at bounding box center [880, 55] width 26 height 16
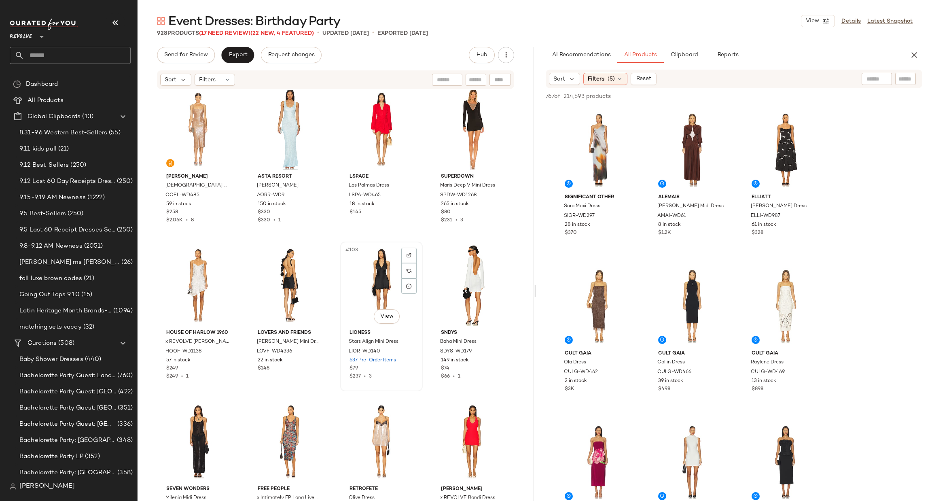
scroll to position [3708, 0]
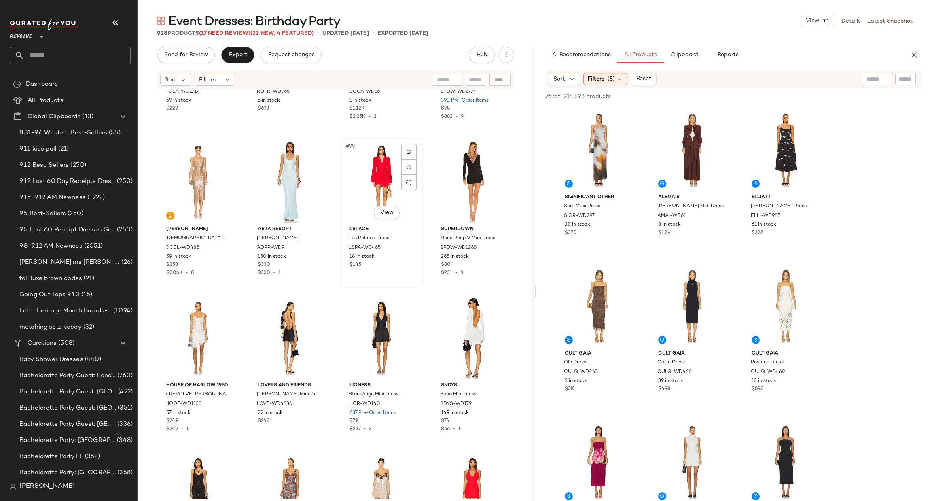
click at [367, 175] on div "#99 View" at bounding box center [381, 182] width 77 height 82
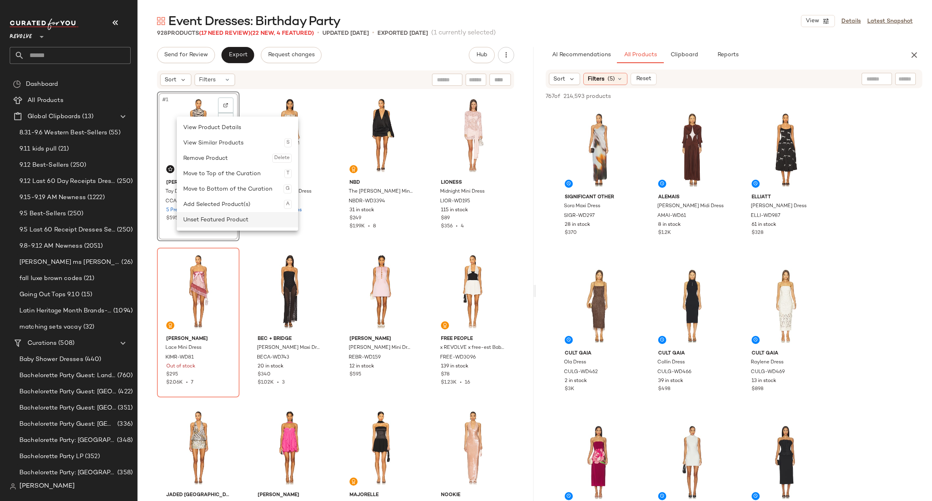
click at [216, 218] on div "Unset Featured Product" at bounding box center [237, 219] width 108 height 15
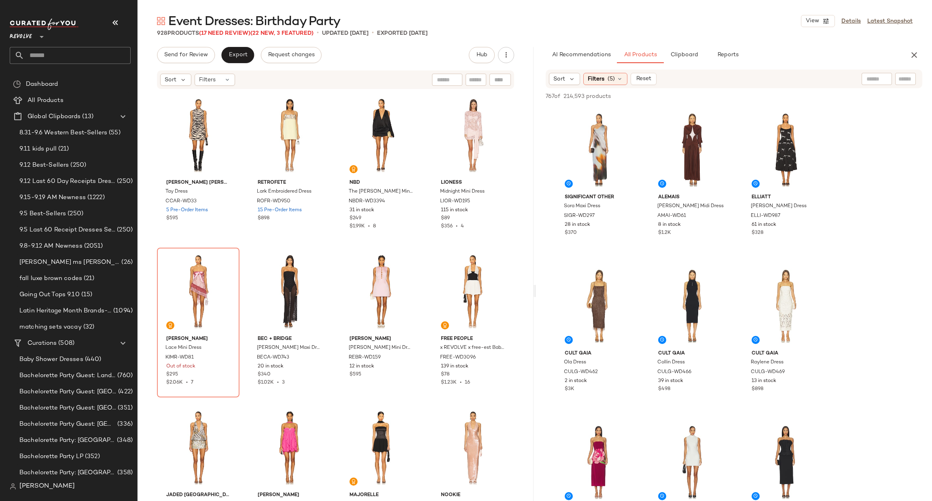
click at [907, 80] on input "text" at bounding box center [905, 79] width 14 height 8
click at [817, 80] on input "text" at bounding box center [841, 79] width 70 height 8
type input "**********"
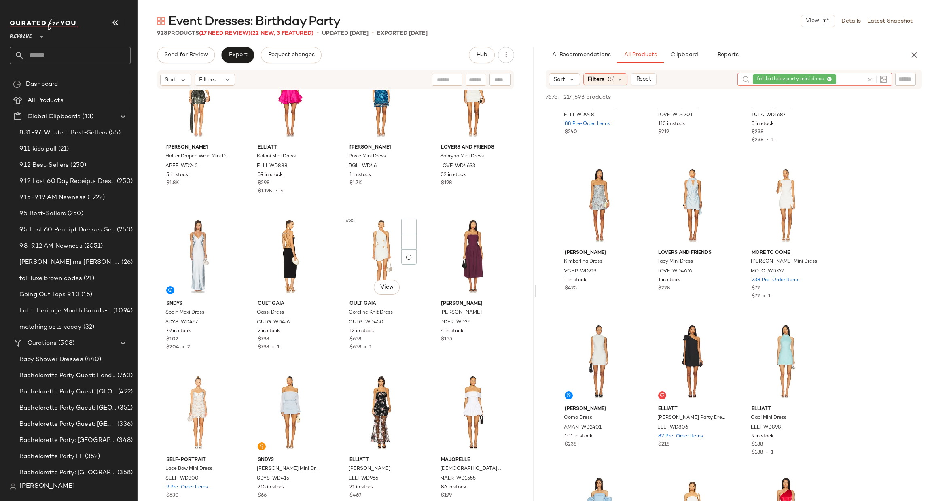
scroll to position [1220, 0]
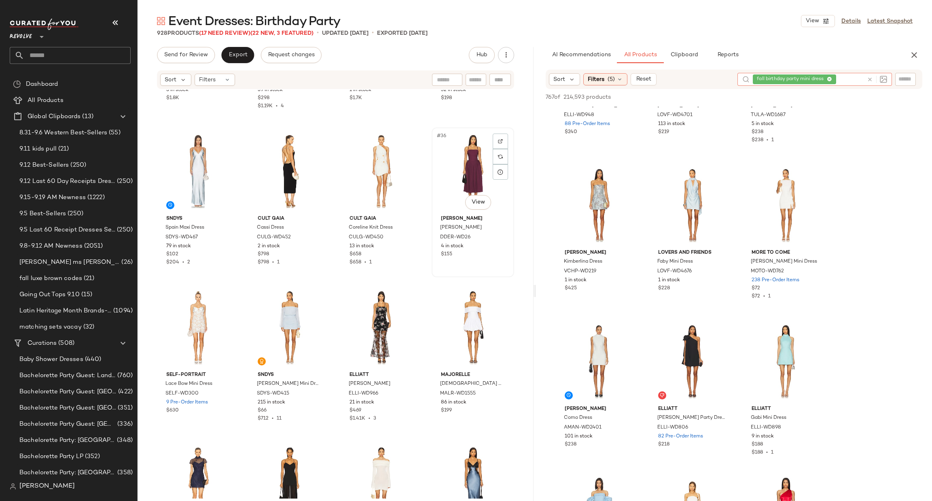
click at [464, 162] on div "#36 View" at bounding box center [472, 171] width 77 height 82
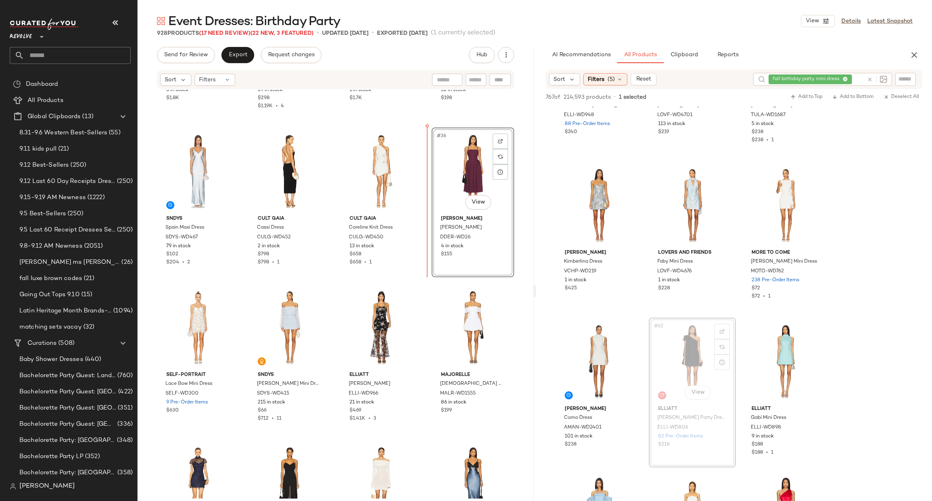
scroll to position [1217, 0]
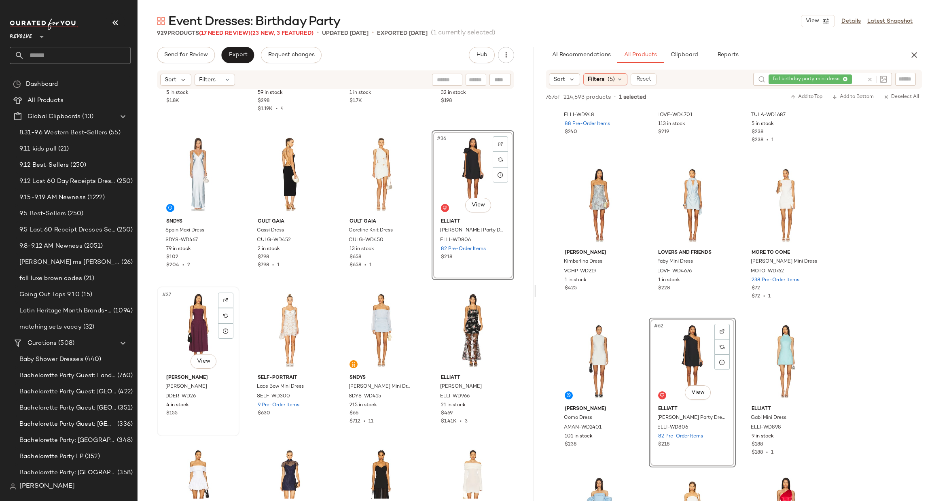
click at [185, 316] on div "#37 View" at bounding box center [198, 330] width 77 height 82
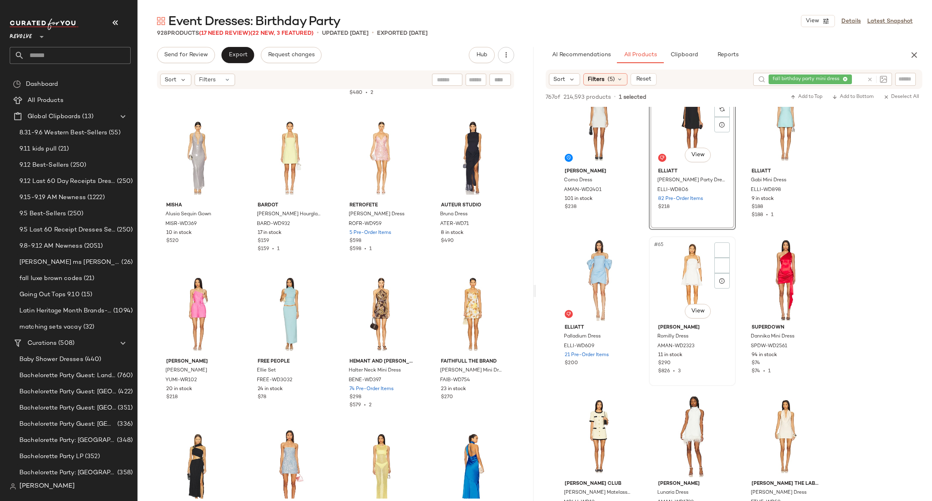
scroll to position [3216, 0]
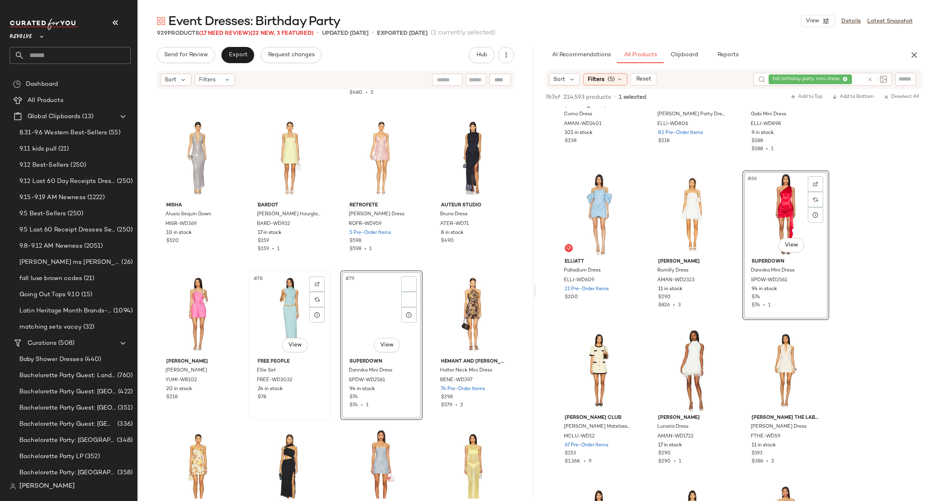
click at [273, 306] on div "#78 View" at bounding box center [289, 314] width 77 height 82
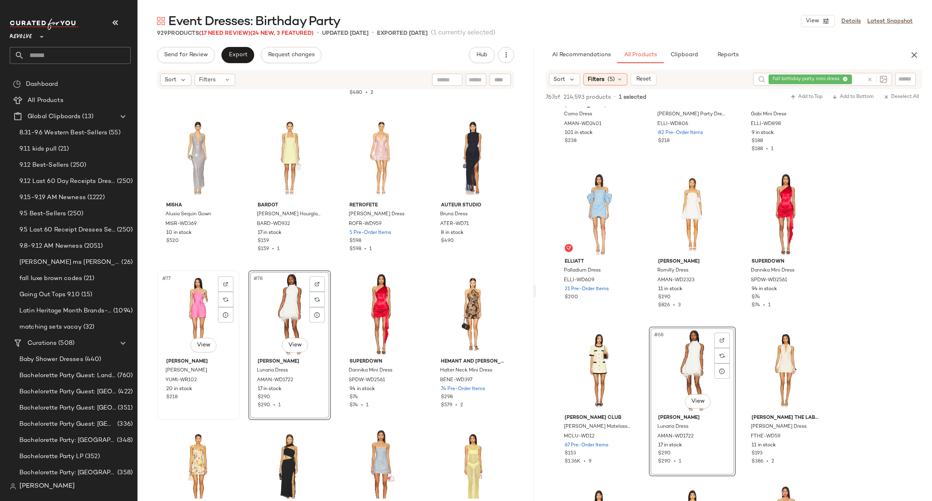
click at [176, 308] on div "#77 View" at bounding box center [198, 314] width 77 height 82
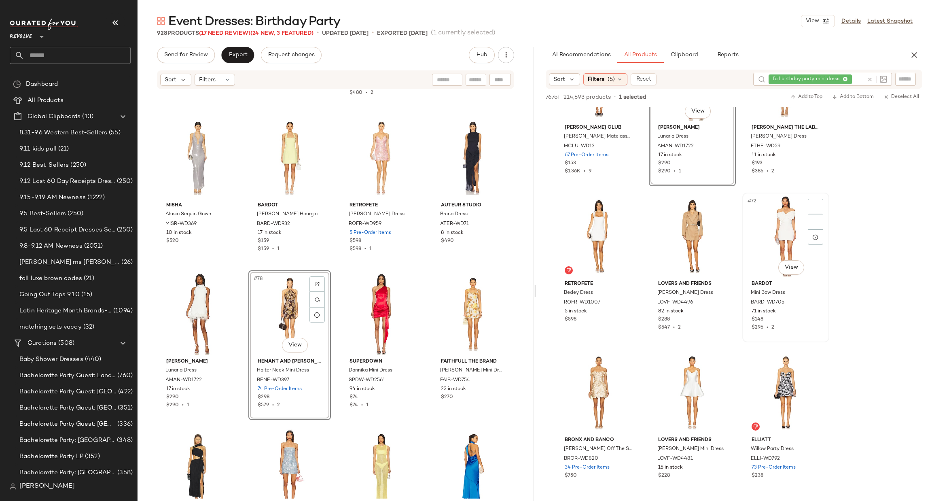
scroll to position [3580, 0]
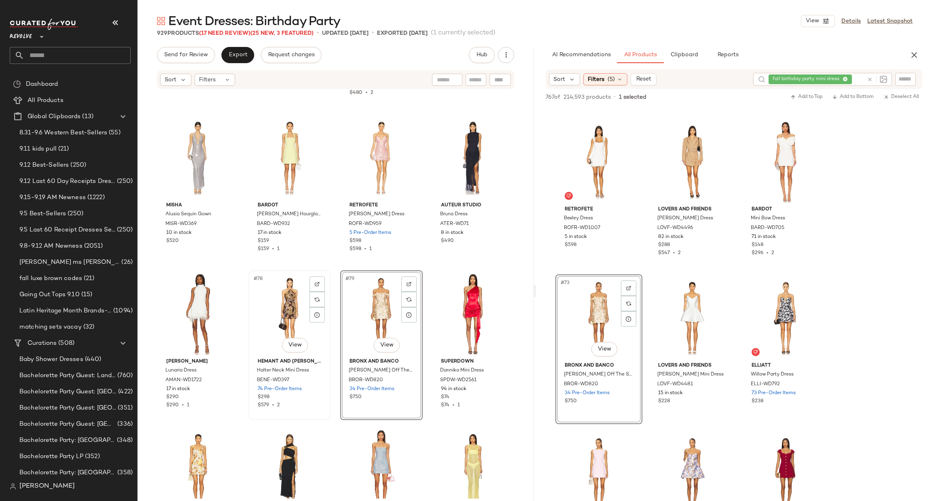
click at [277, 307] on div "#78 View" at bounding box center [289, 314] width 77 height 82
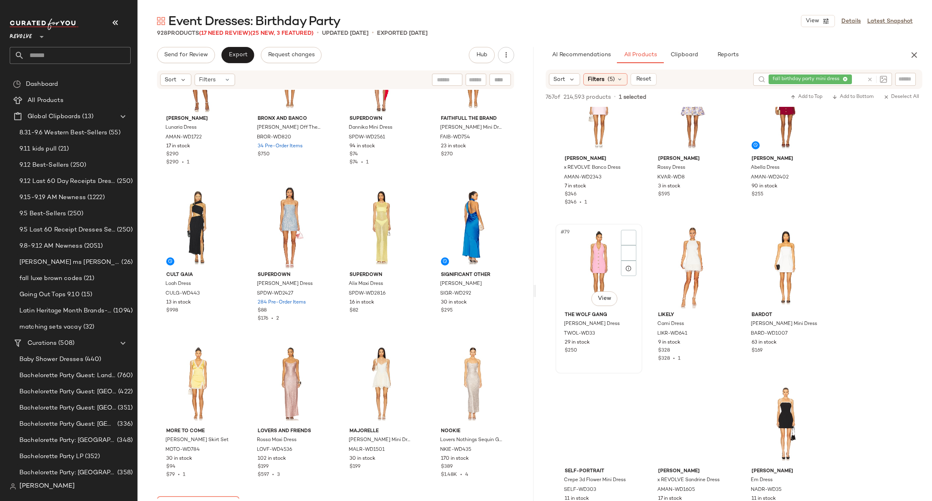
scroll to position [3944, 0]
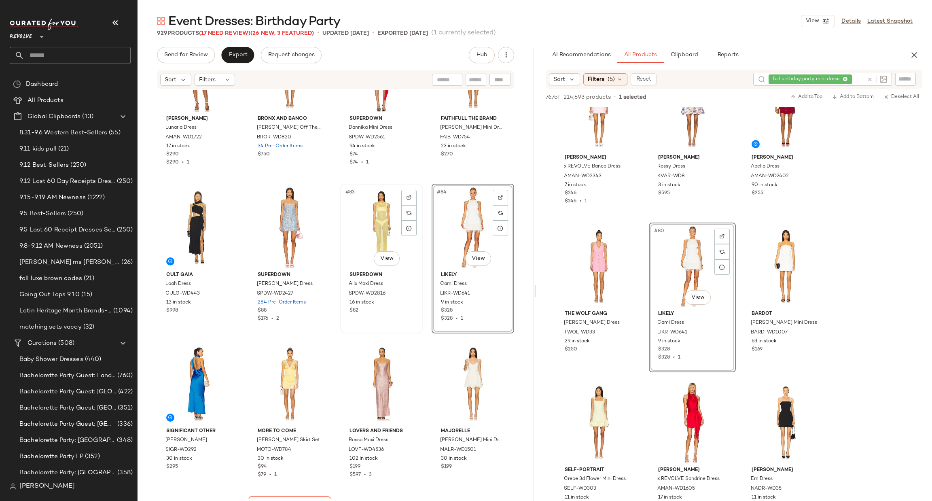
click at [356, 225] on div "#83 View" at bounding box center [381, 227] width 77 height 82
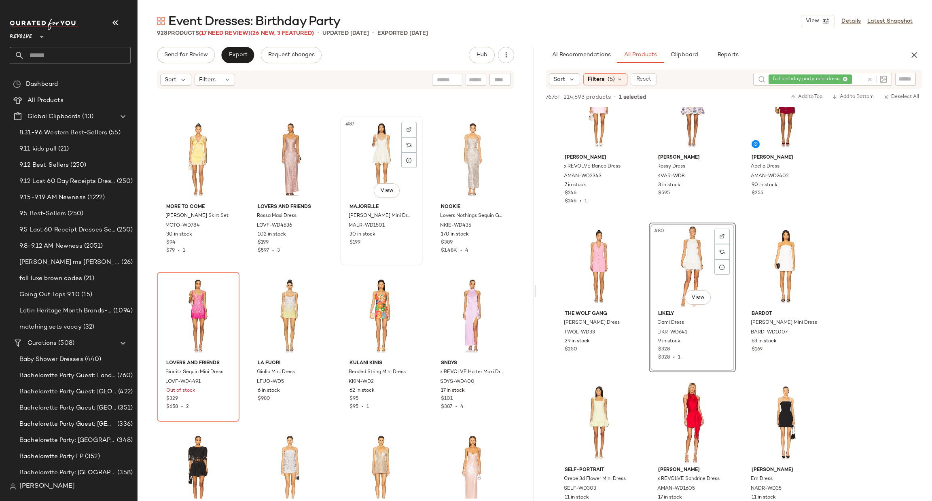
scroll to position [3341, 0]
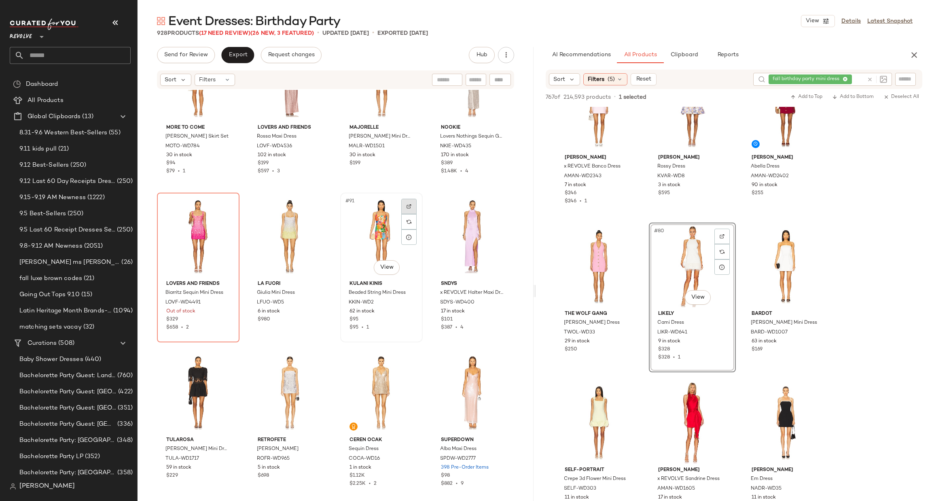
click at [407, 202] on div at bounding box center [408, 206] width 15 height 15
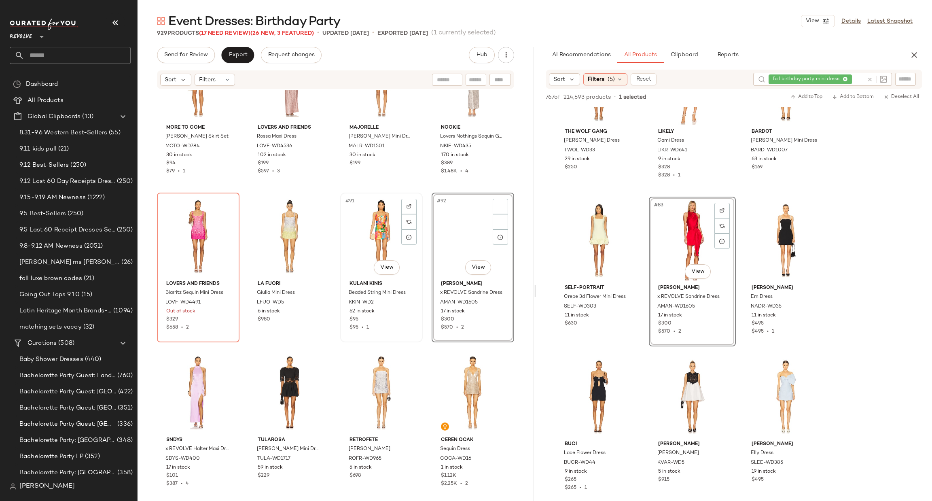
click at [367, 237] on div "#91 View" at bounding box center [381, 236] width 77 height 82
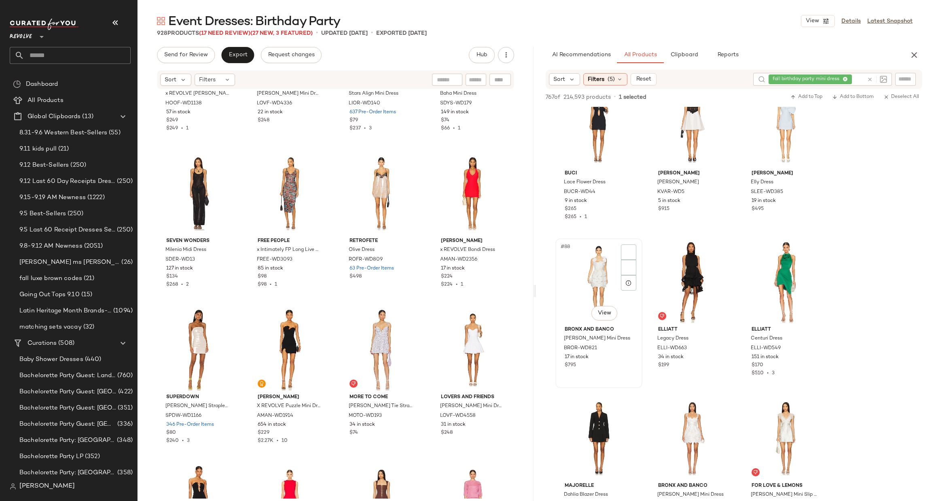
scroll to position [4490, 0]
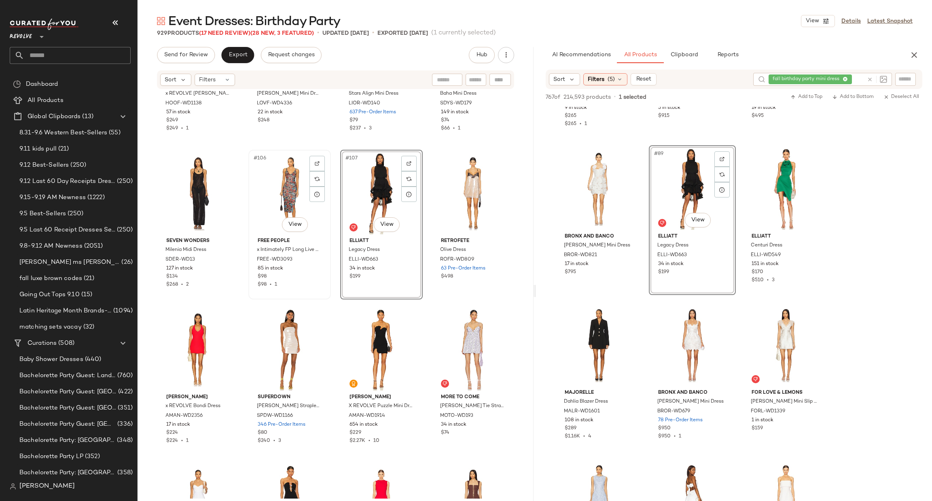
click at [271, 188] on div "#106 View" at bounding box center [289, 194] width 77 height 82
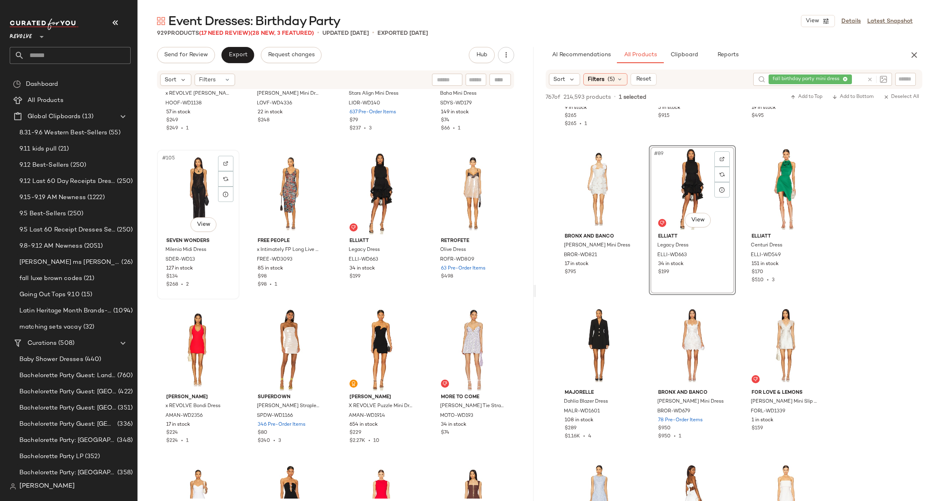
click at [183, 178] on div "#105 View" at bounding box center [198, 194] width 77 height 82
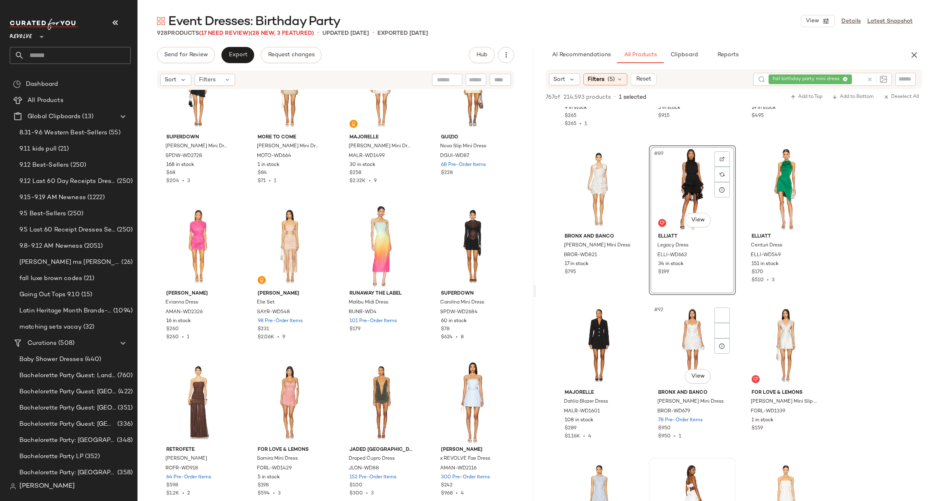
scroll to position [4733, 0]
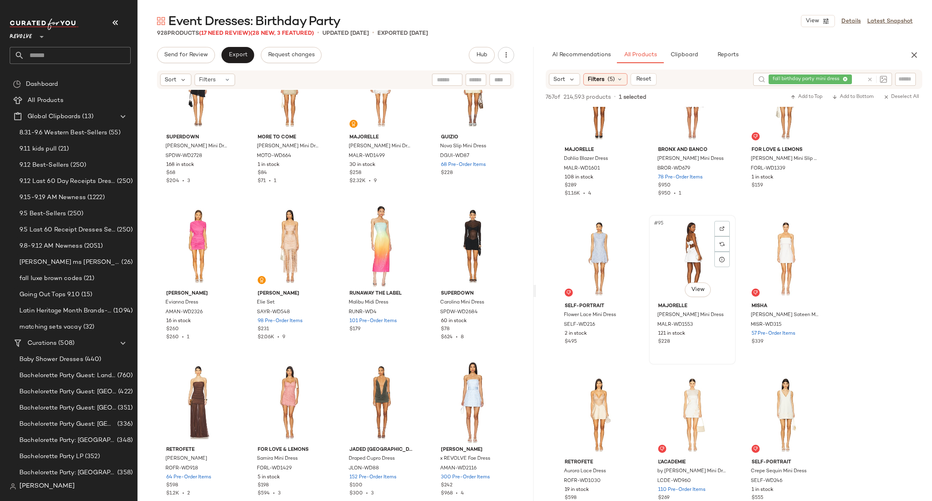
click at [669, 241] on div "#95 View" at bounding box center [692, 259] width 81 height 82
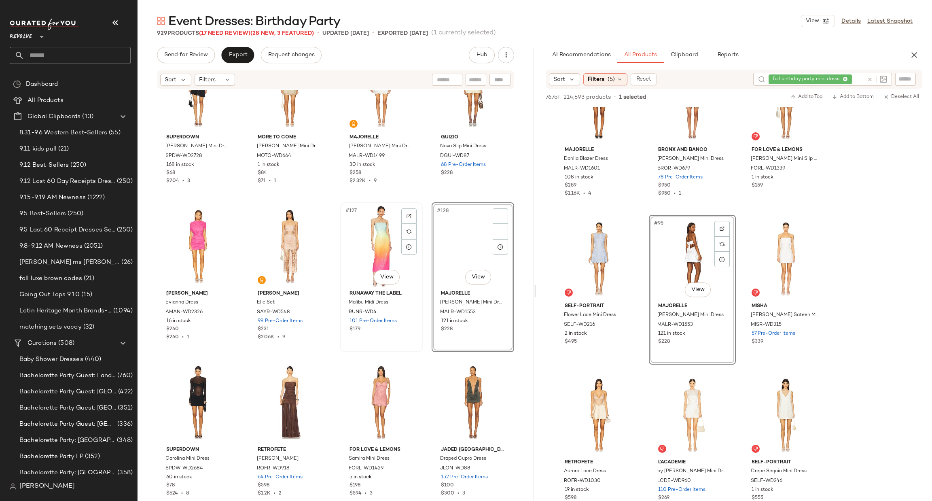
click at [377, 254] on div "#127 View" at bounding box center [381, 246] width 77 height 82
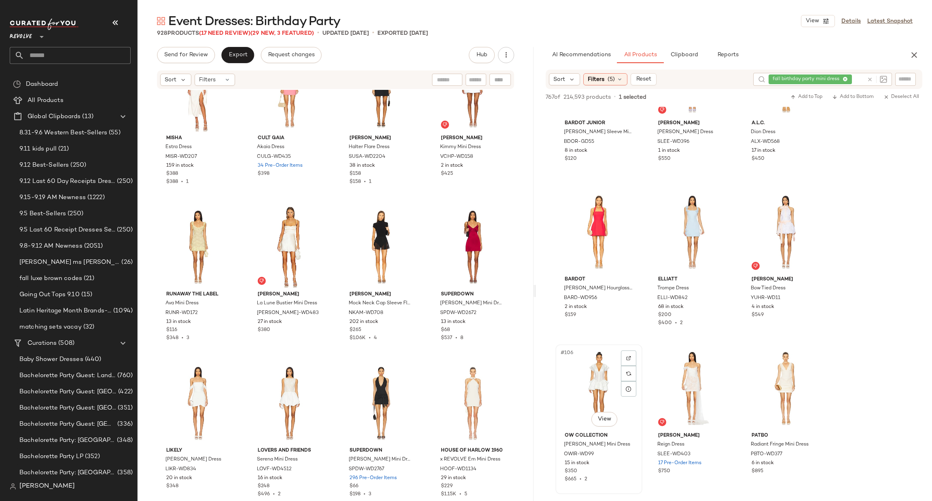
scroll to position [5157, 0]
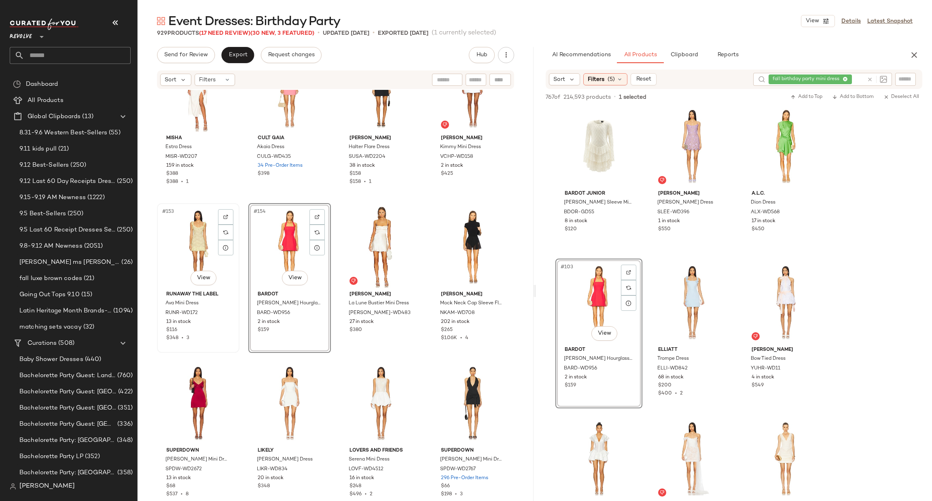
click at [184, 239] on div "#153 View" at bounding box center [198, 247] width 77 height 82
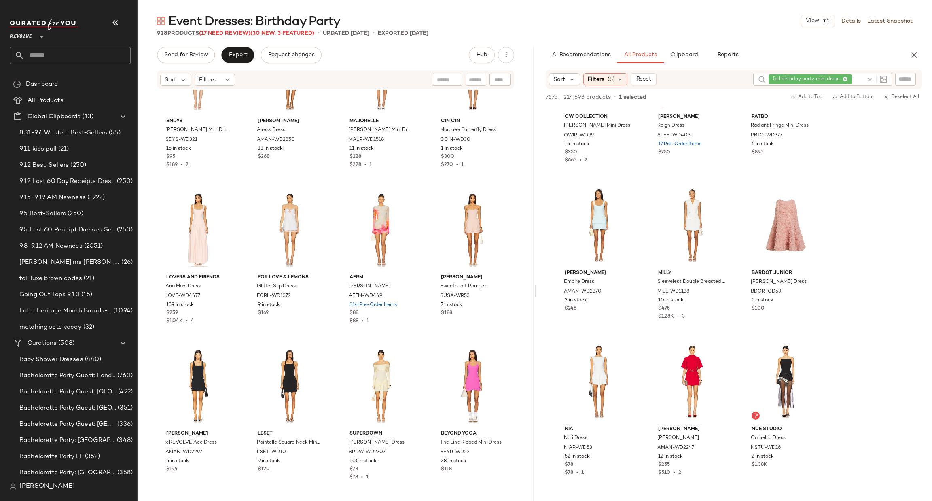
scroll to position [5704, 0]
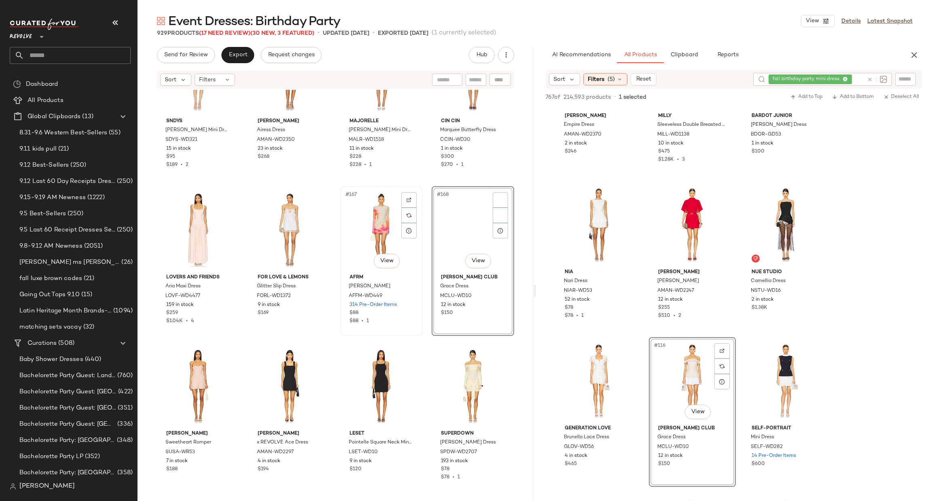
click at [367, 235] on div "#167 View" at bounding box center [381, 230] width 77 height 82
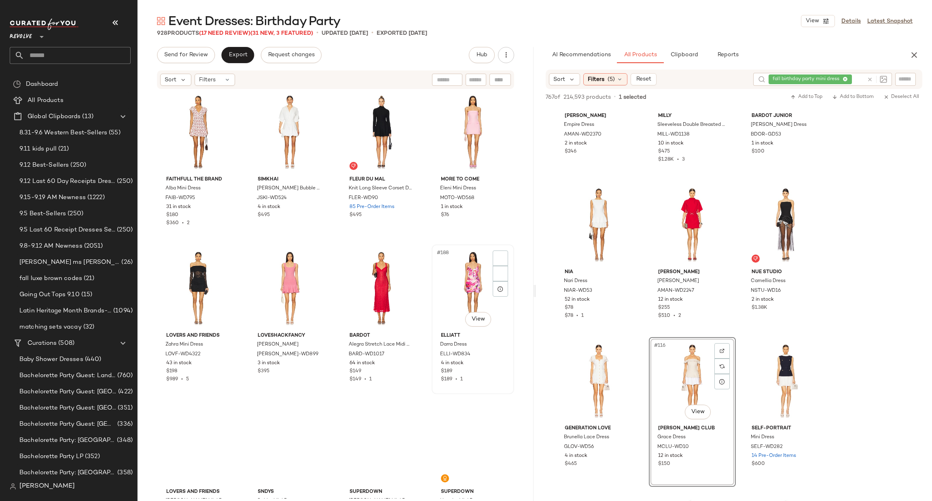
scroll to position [7103, 0]
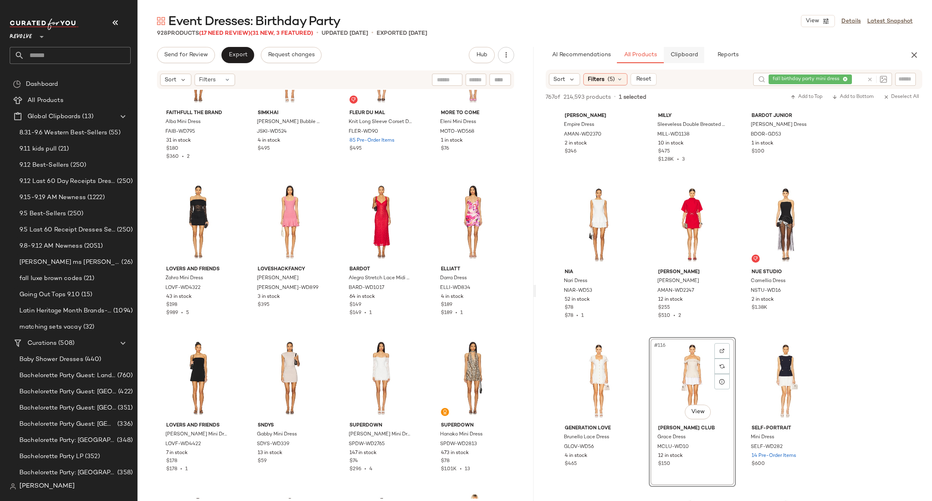
click at [690, 57] on span "Clipboard" at bounding box center [684, 55] width 28 height 6
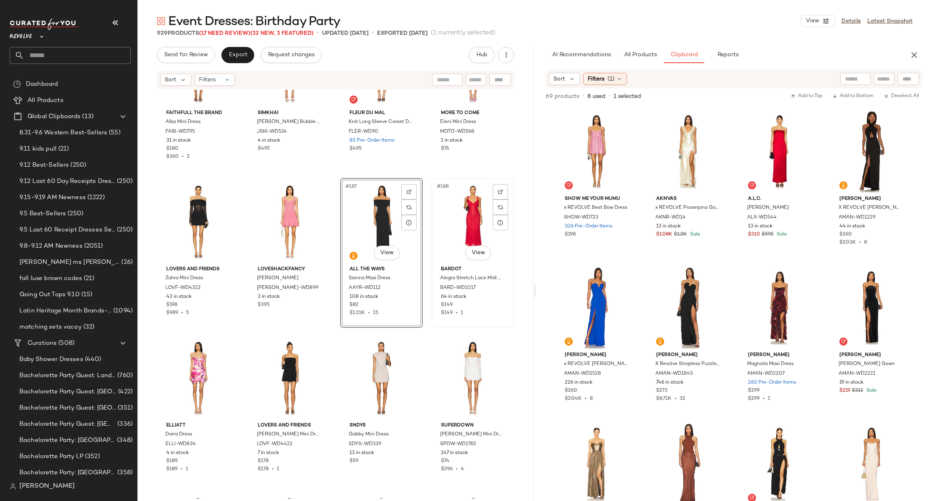
click at [453, 219] on div "#188 View" at bounding box center [472, 222] width 77 height 82
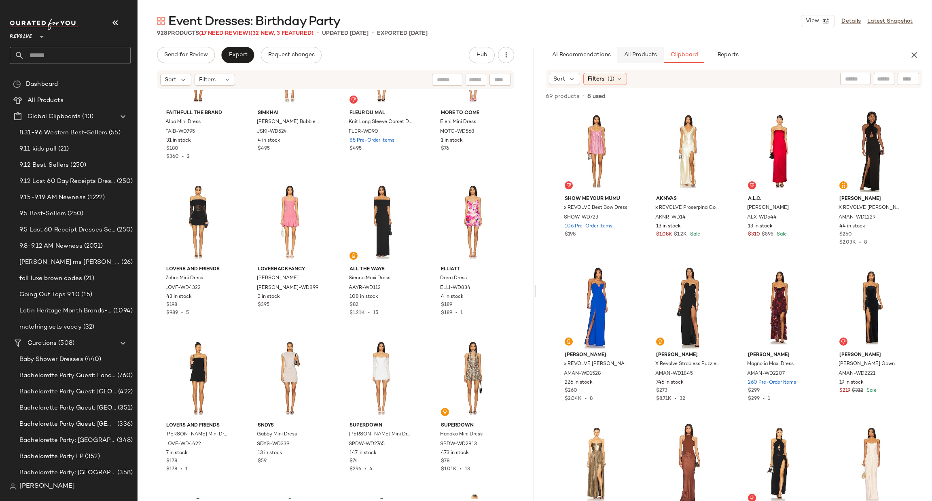
click at [646, 59] on button "All Products" at bounding box center [640, 55] width 47 height 16
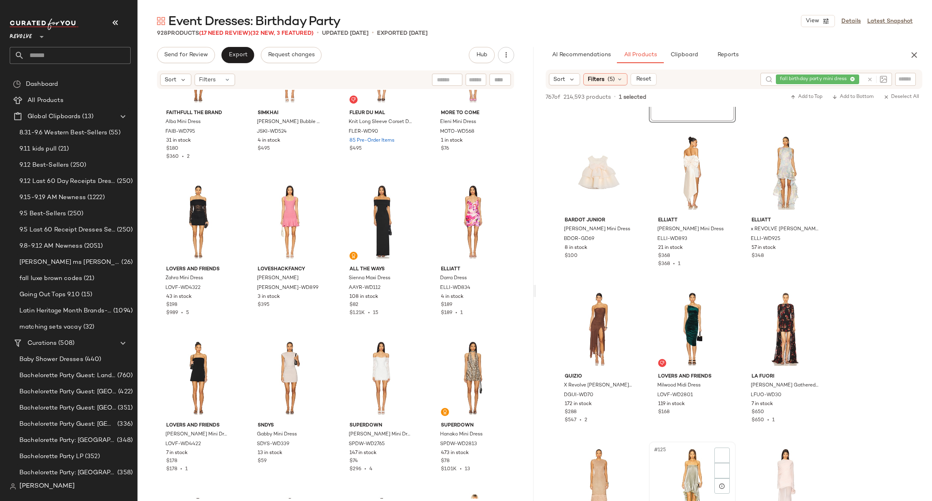
scroll to position [6250, 0]
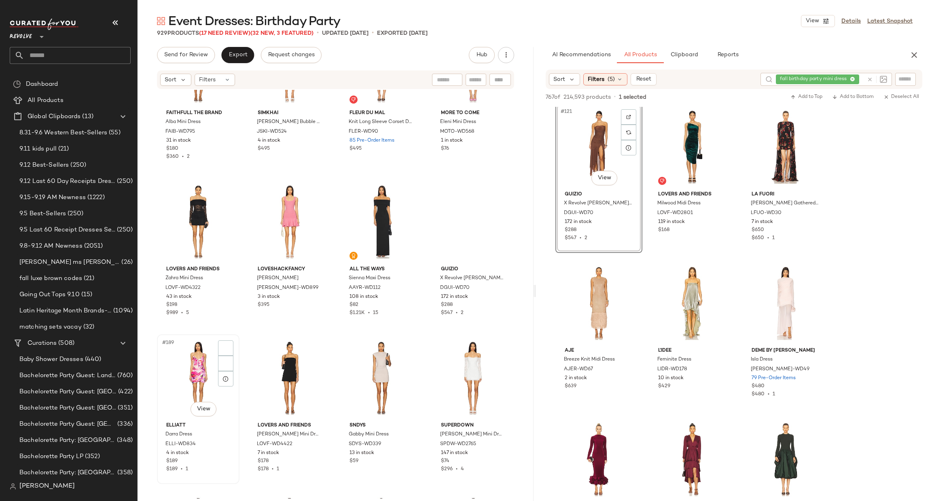
click at [193, 359] on div "#189 View" at bounding box center [198, 378] width 77 height 82
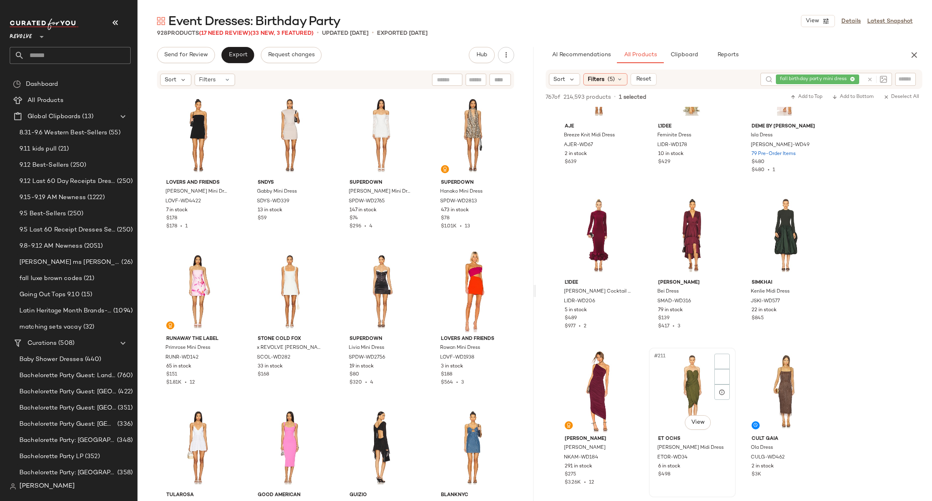
scroll to position [6614, 0]
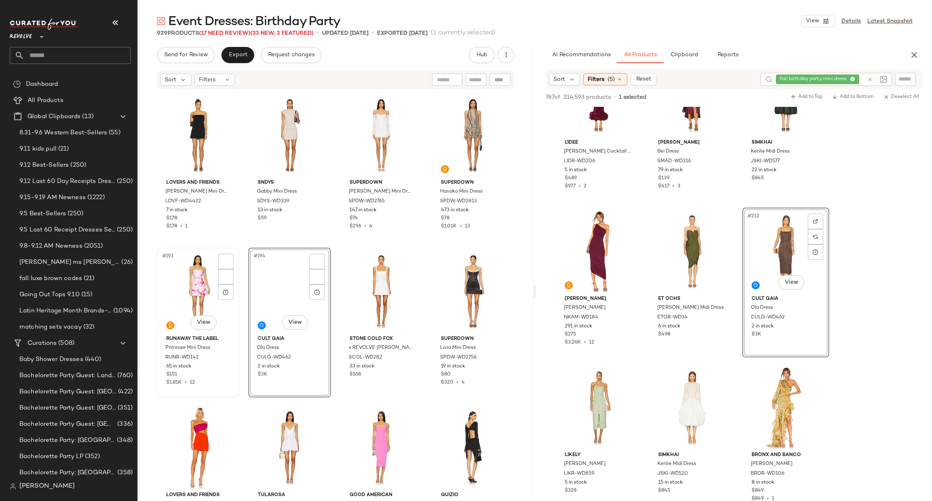
click at [176, 288] on div "#193 View" at bounding box center [198, 291] width 77 height 82
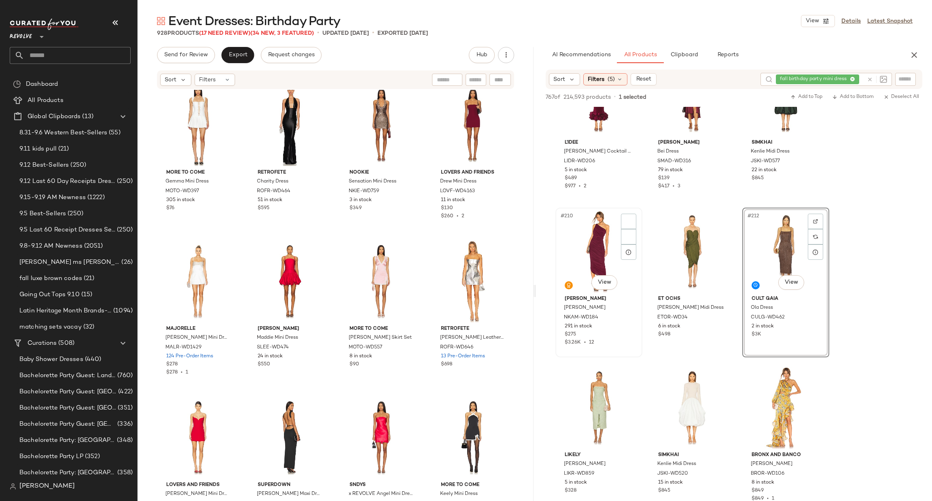
scroll to position [8377, 0]
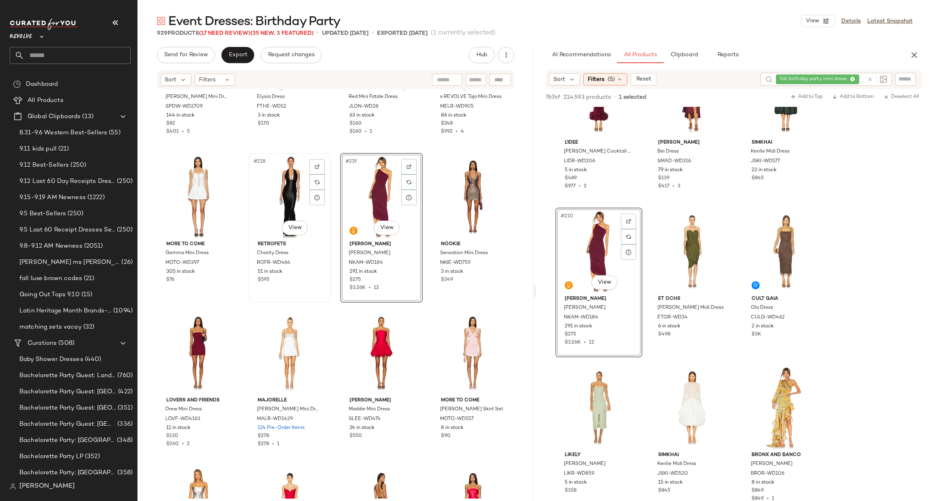
click at [275, 178] on div "#218 View" at bounding box center [289, 197] width 77 height 82
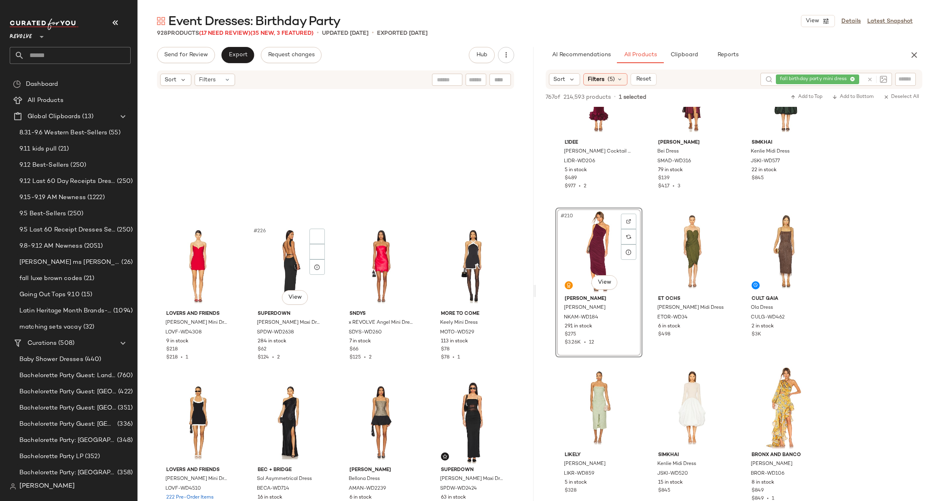
scroll to position [8802, 0]
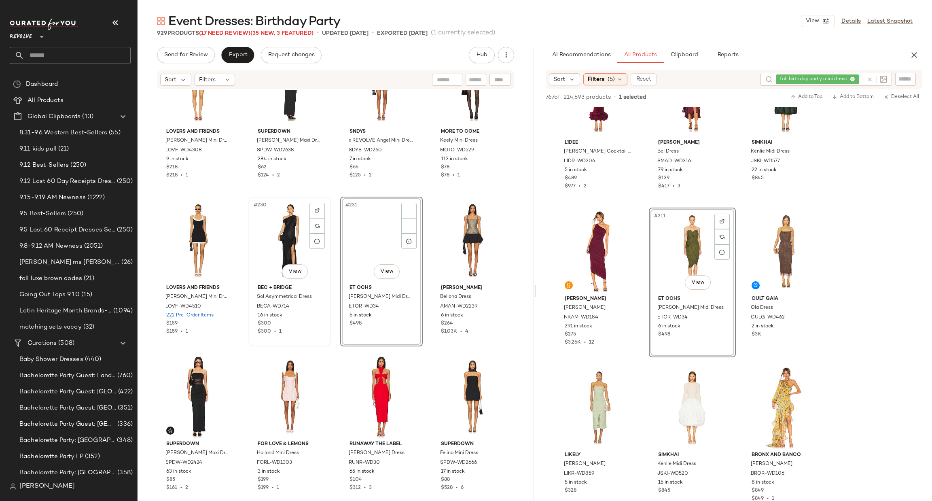
click at [272, 237] on div "#230 View" at bounding box center [289, 240] width 77 height 82
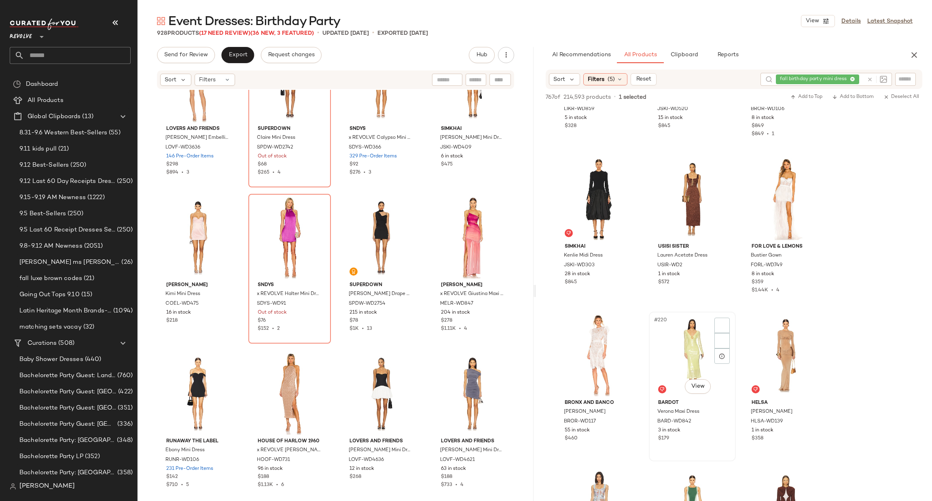
scroll to position [7160, 0]
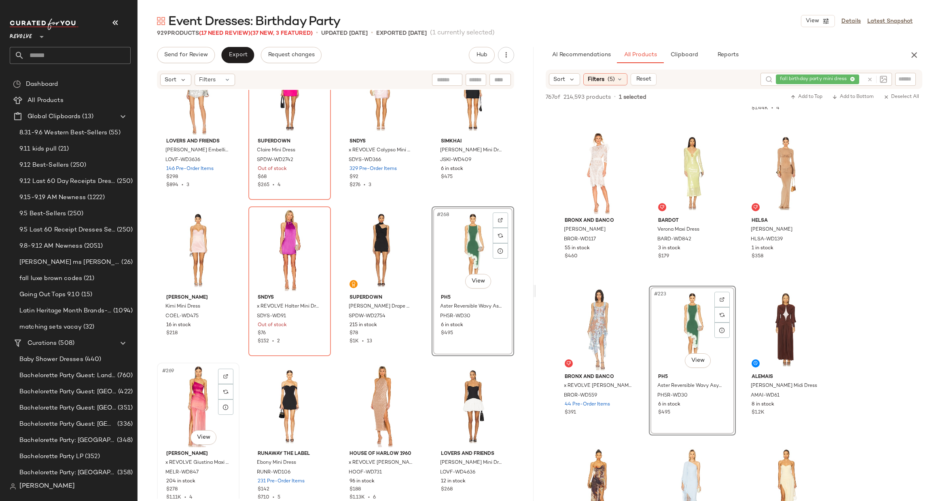
click at [190, 394] on div "#269 View" at bounding box center [198, 406] width 77 height 82
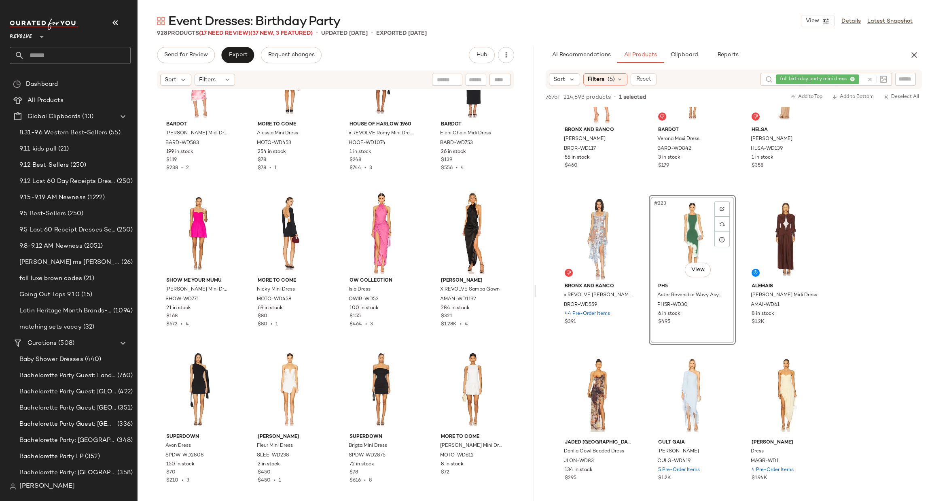
scroll to position [7342, 0]
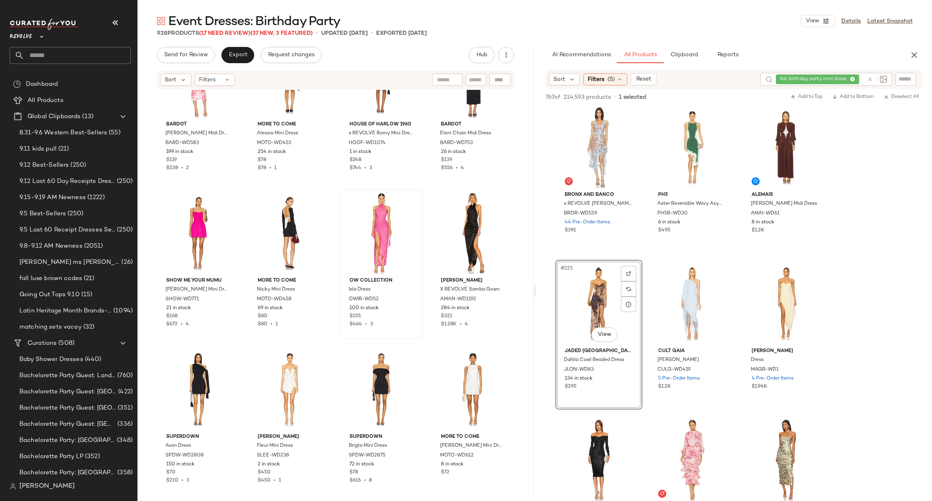
click at [358, 226] on div at bounding box center [381, 233] width 77 height 82
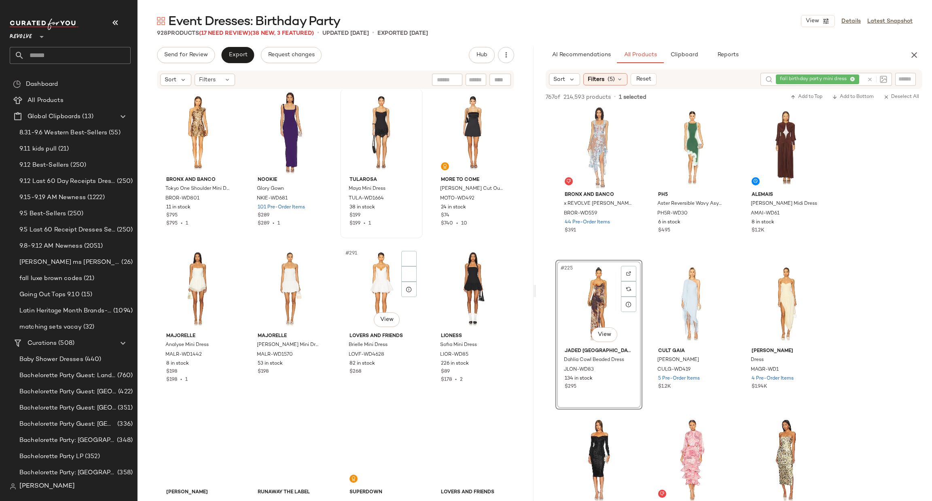
scroll to position [11229, 0]
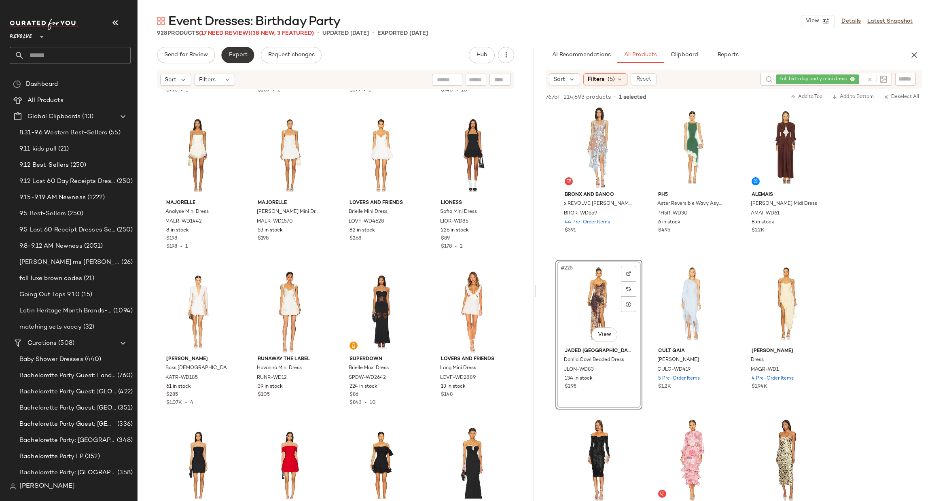
click at [230, 57] on span "Export" at bounding box center [237, 55] width 19 height 6
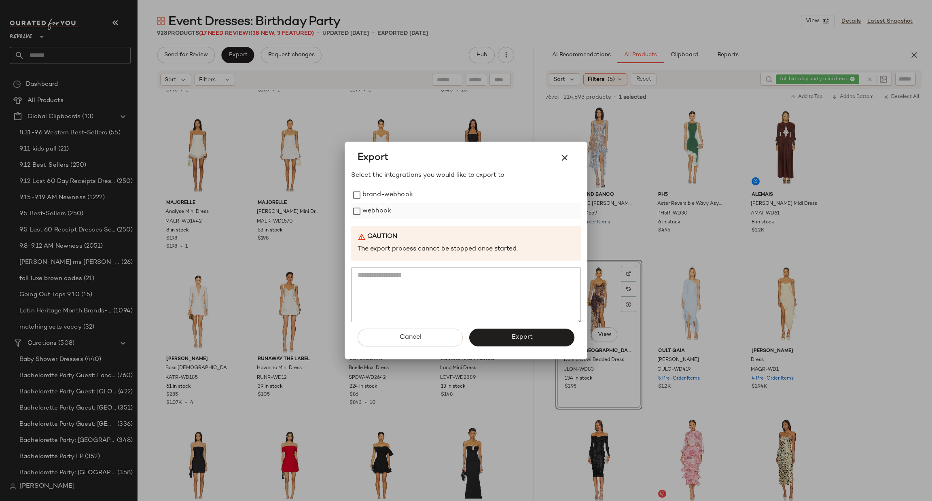
click at [372, 208] on label "webhook" at bounding box center [376, 211] width 29 height 16
drag, startPoint x: 505, startPoint y: 333, endPoint x: 458, endPoint y: 314, distance: 51.3
click at [504, 333] on button "Export" at bounding box center [521, 337] width 105 height 18
